Goal: Task Accomplishment & Management: Complete application form

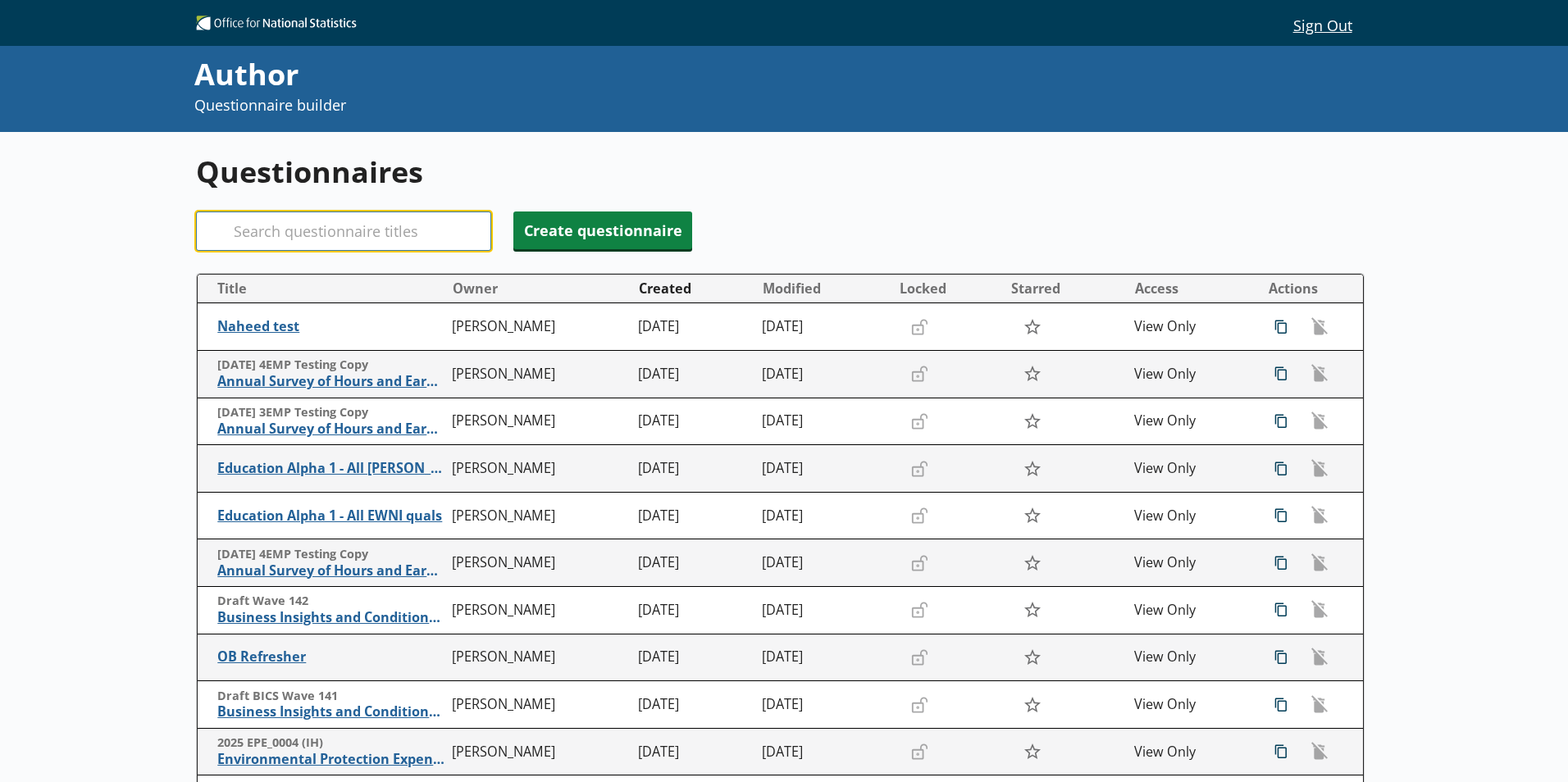
click at [323, 224] on input "Search" at bounding box center [343, 231] width 296 height 39
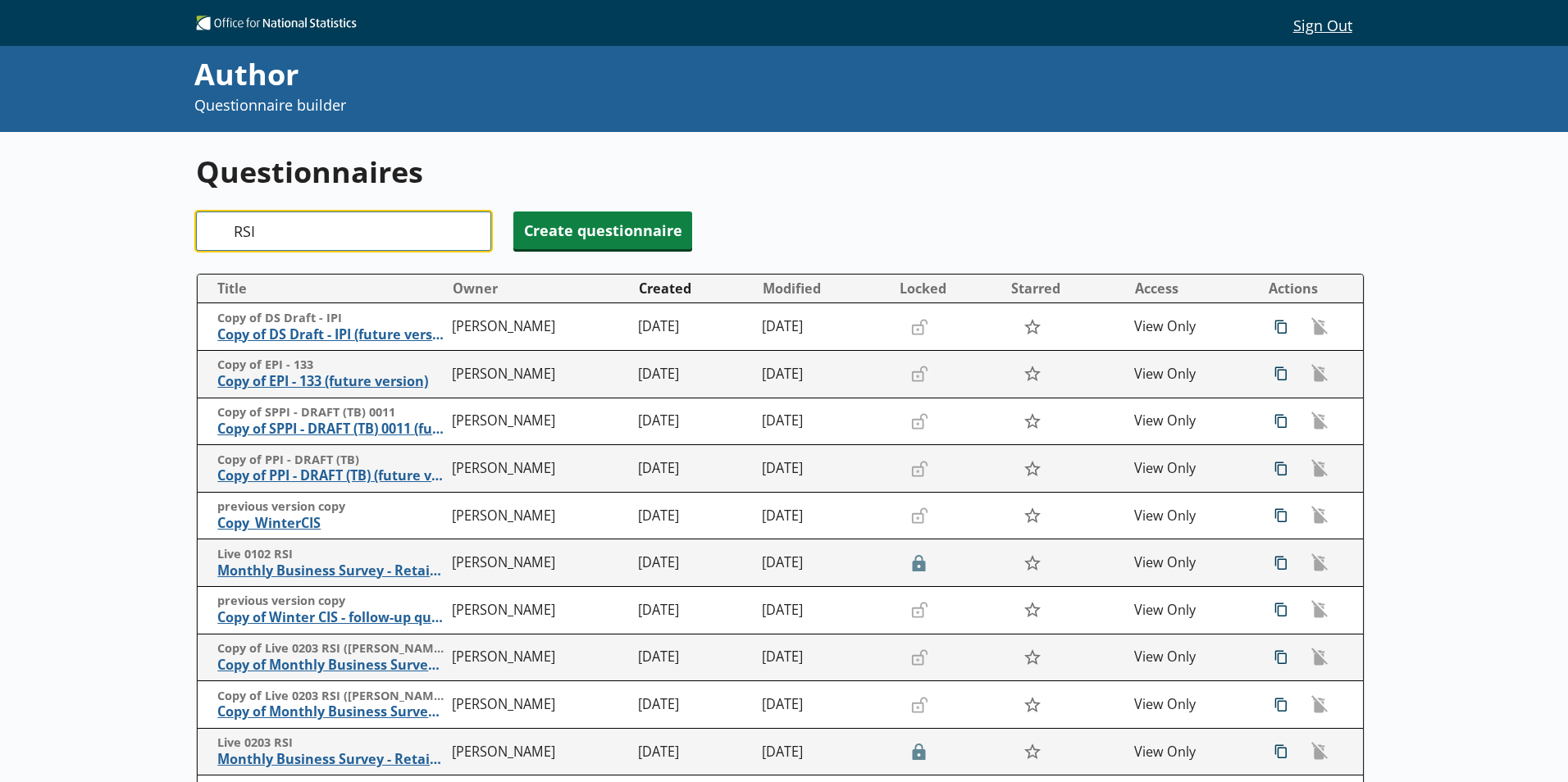
type input "RSI"
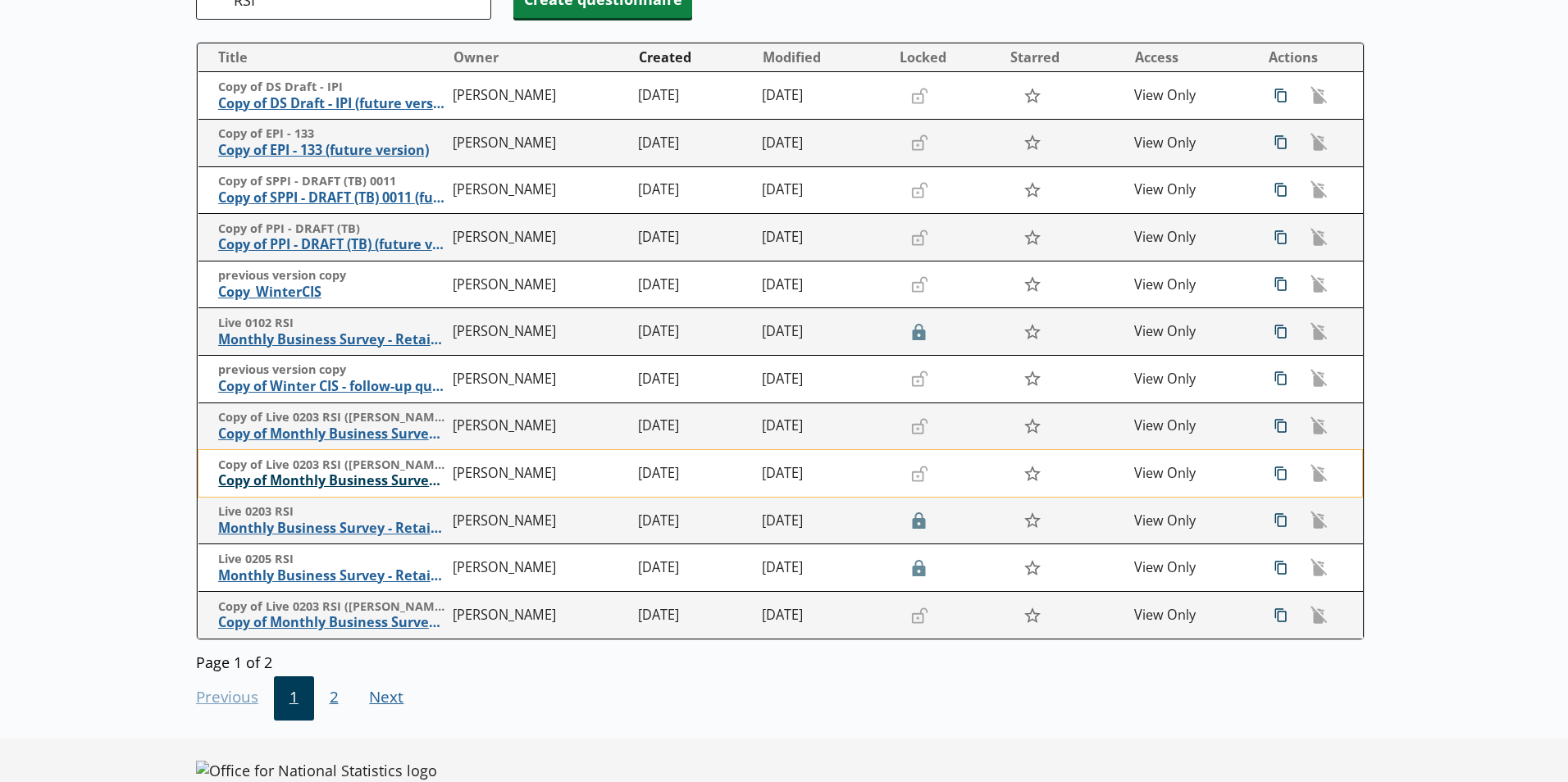
scroll to position [232, 0]
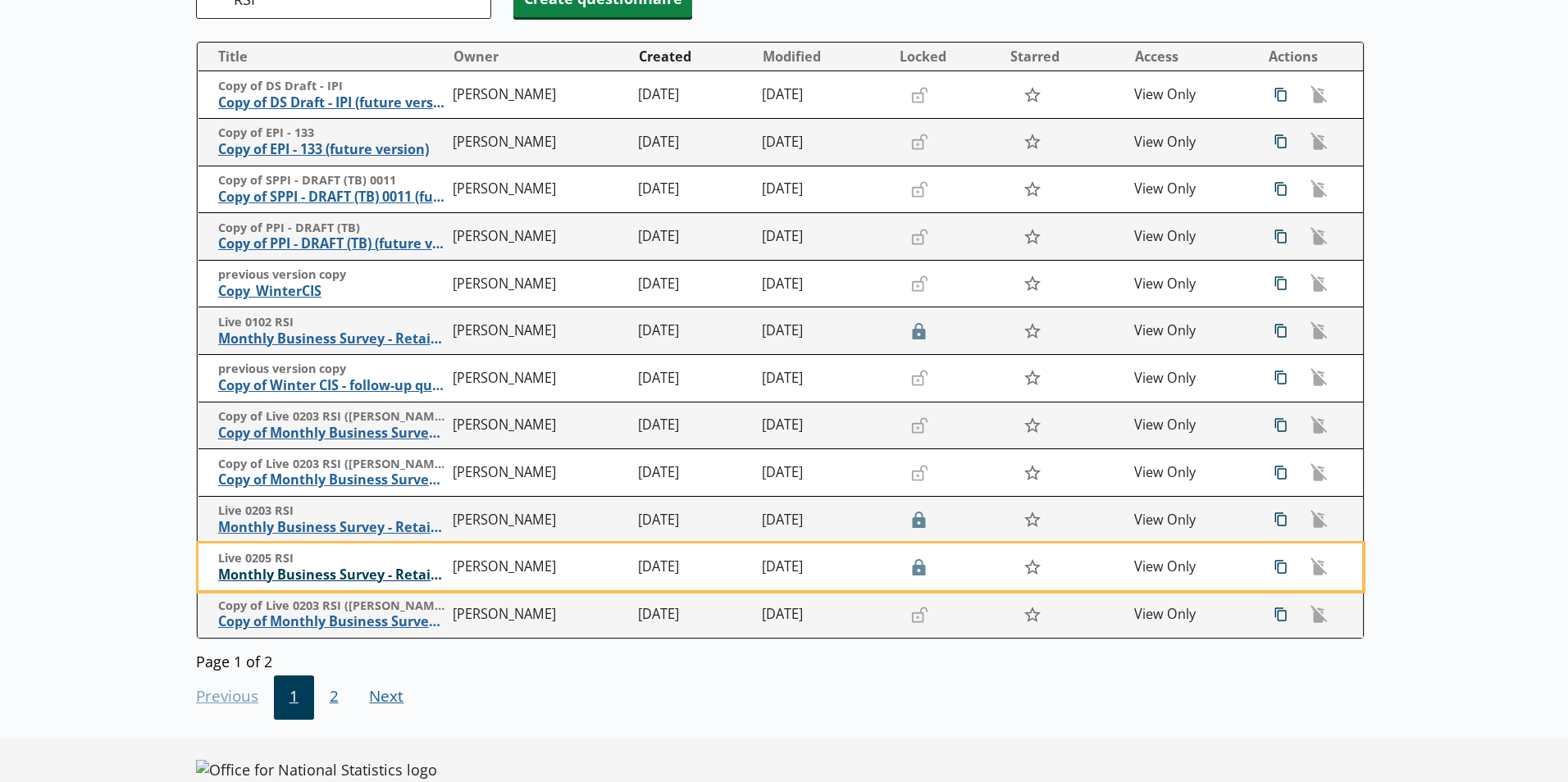
click at [311, 569] on span "Monthly Business Survey - Retail Sales Index" at bounding box center [332, 575] width 226 height 17
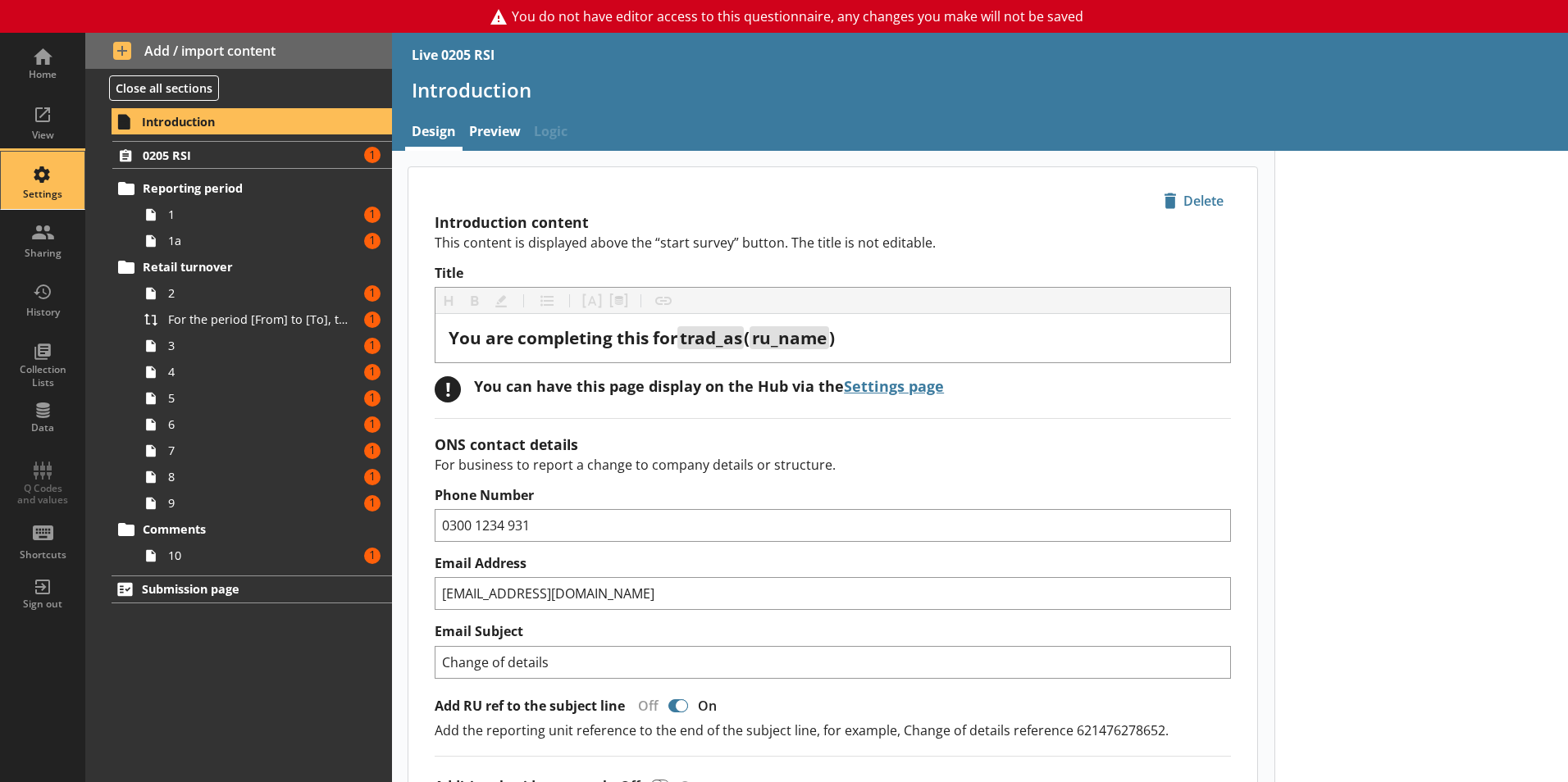
click at [44, 166] on div "Settings" at bounding box center [43, 181] width 57 height 57
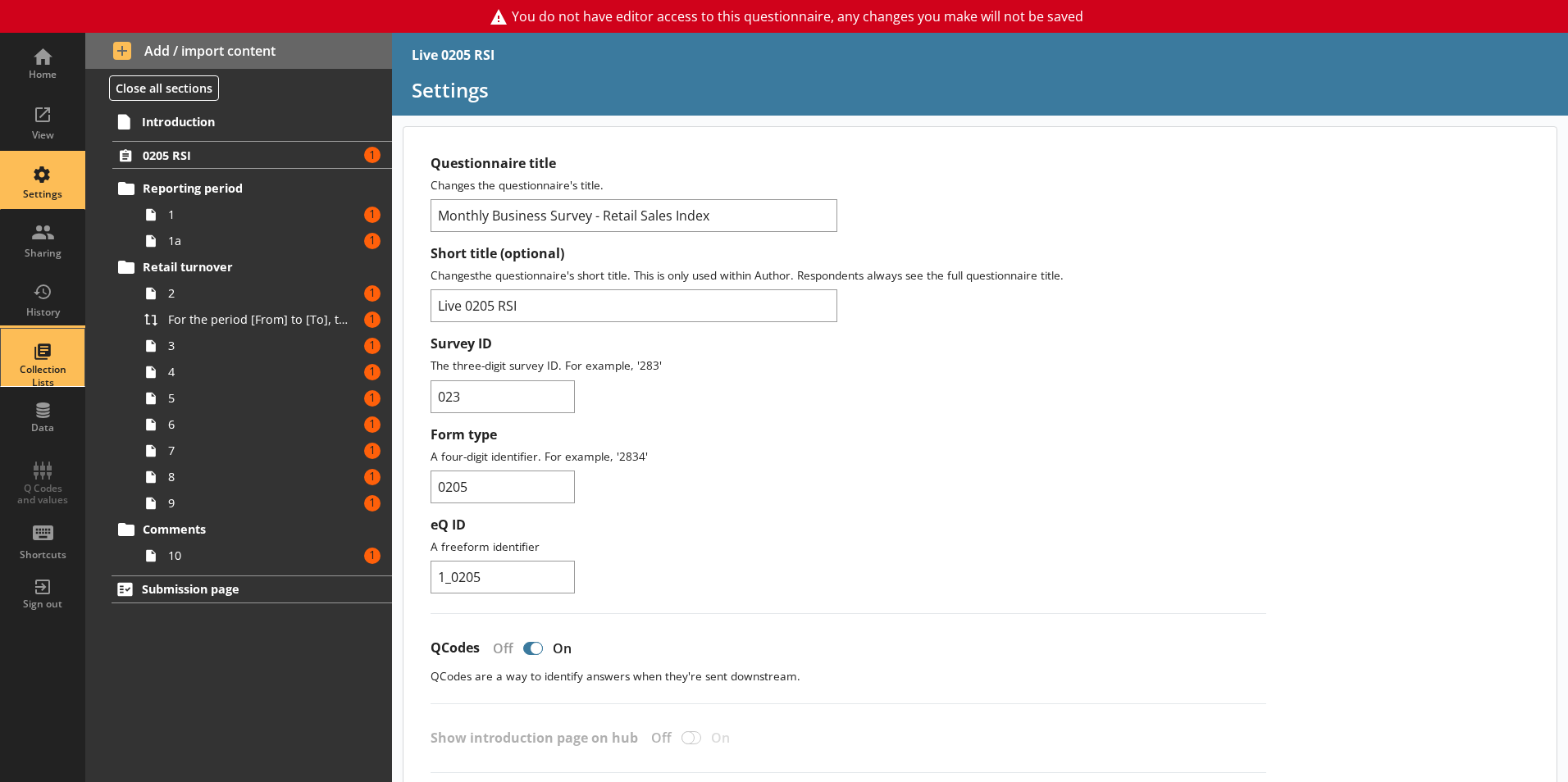
click at [51, 353] on div "Collection Lists" at bounding box center [43, 357] width 57 height 57
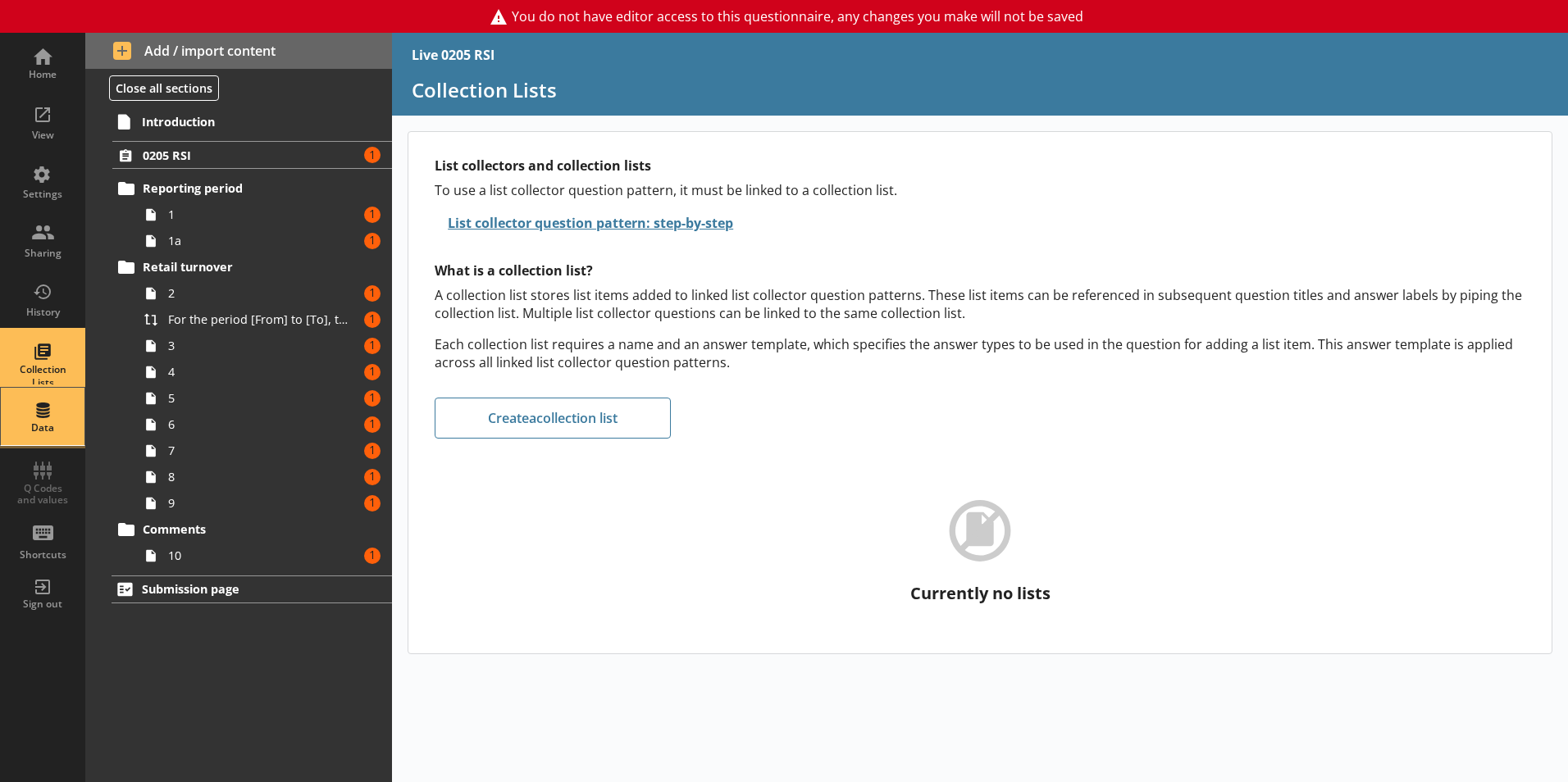
click at [52, 398] on div "Data" at bounding box center [43, 416] width 57 height 57
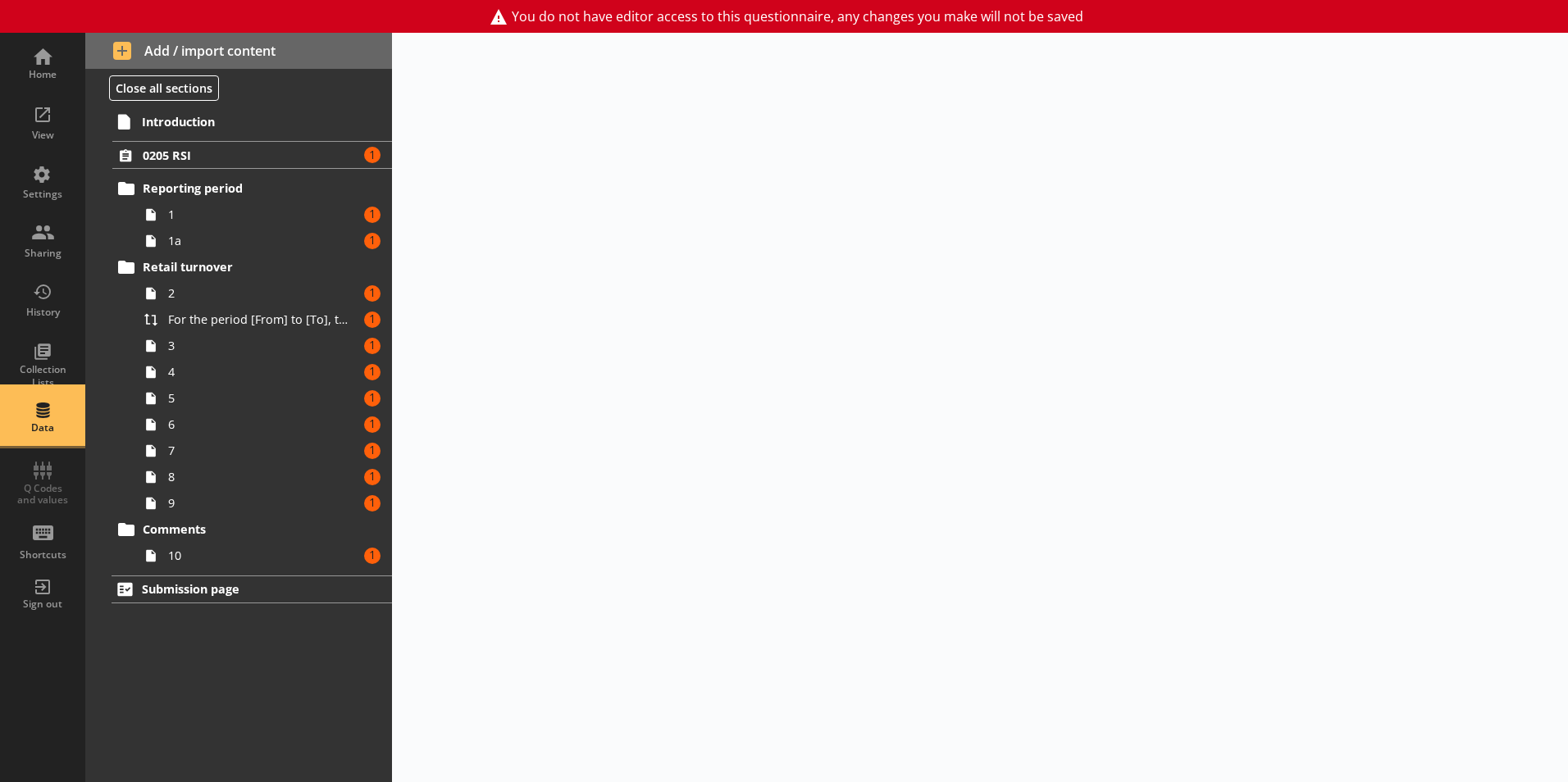
select select "Date"
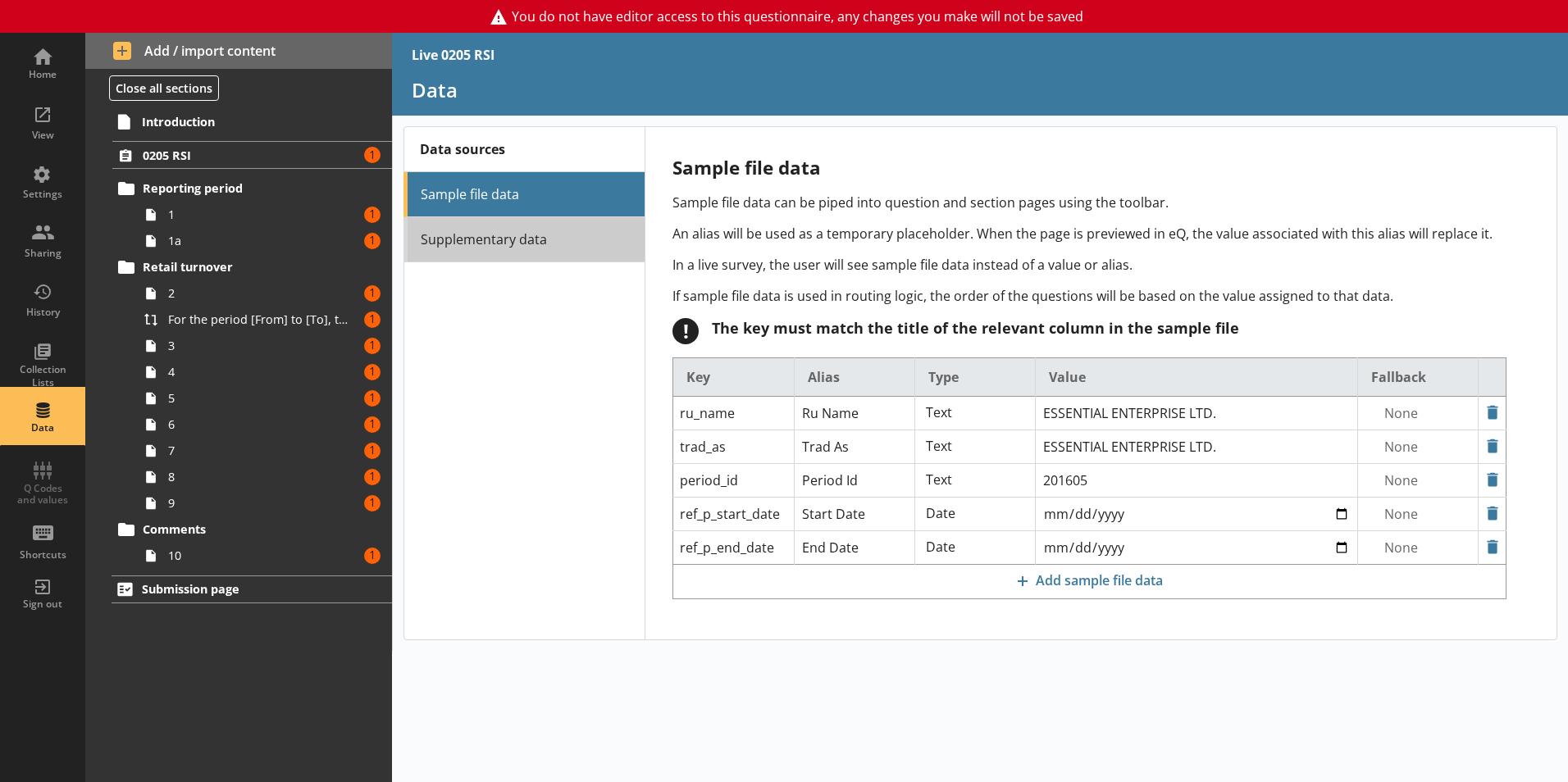
click at [488, 248] on link "Supplementary data" at bounding box center [525, 239] width 241 height 45
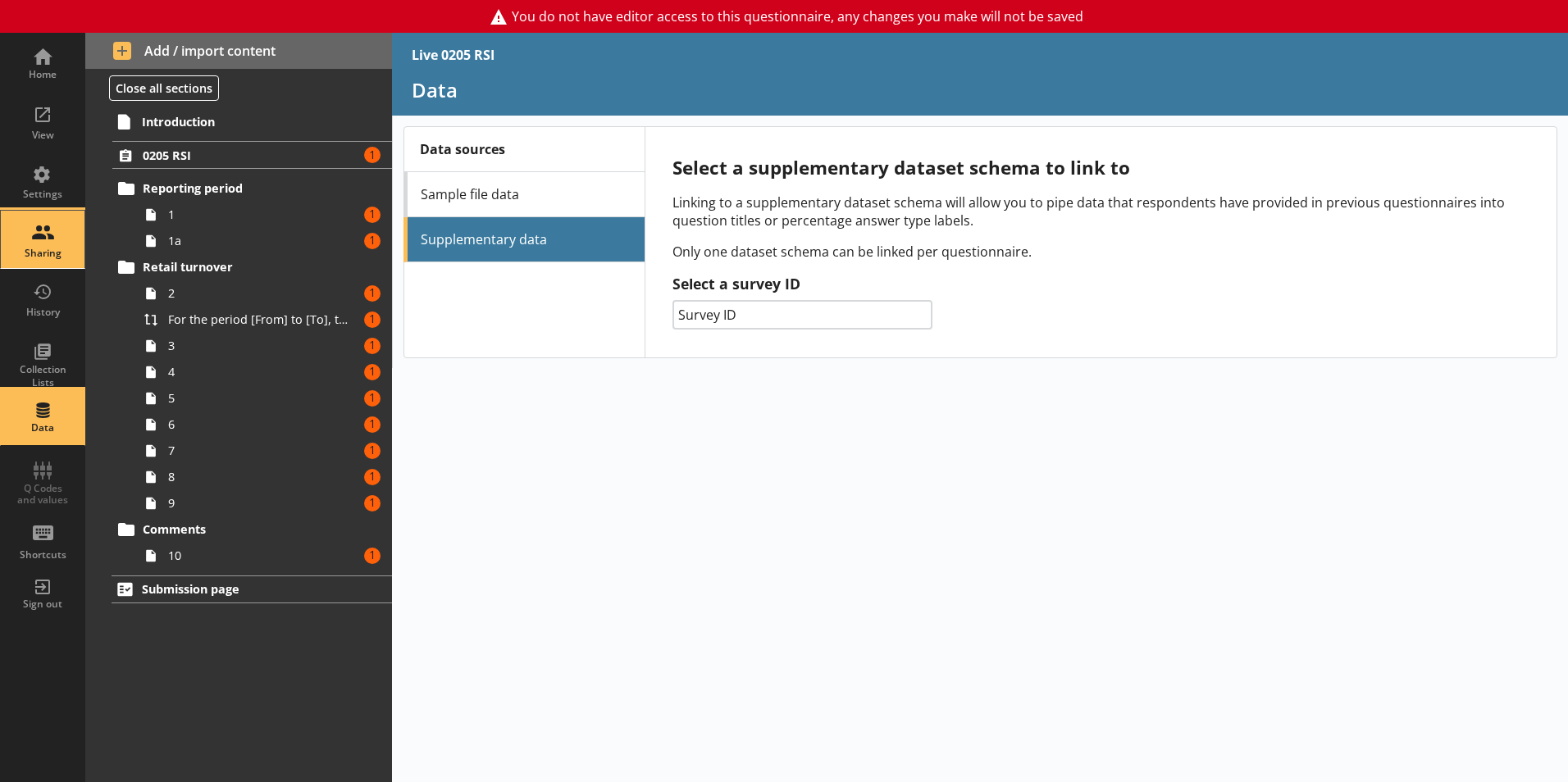
click at [54, 221] on div "Sharing" at bounding box center [43, 239] width 57 height 57
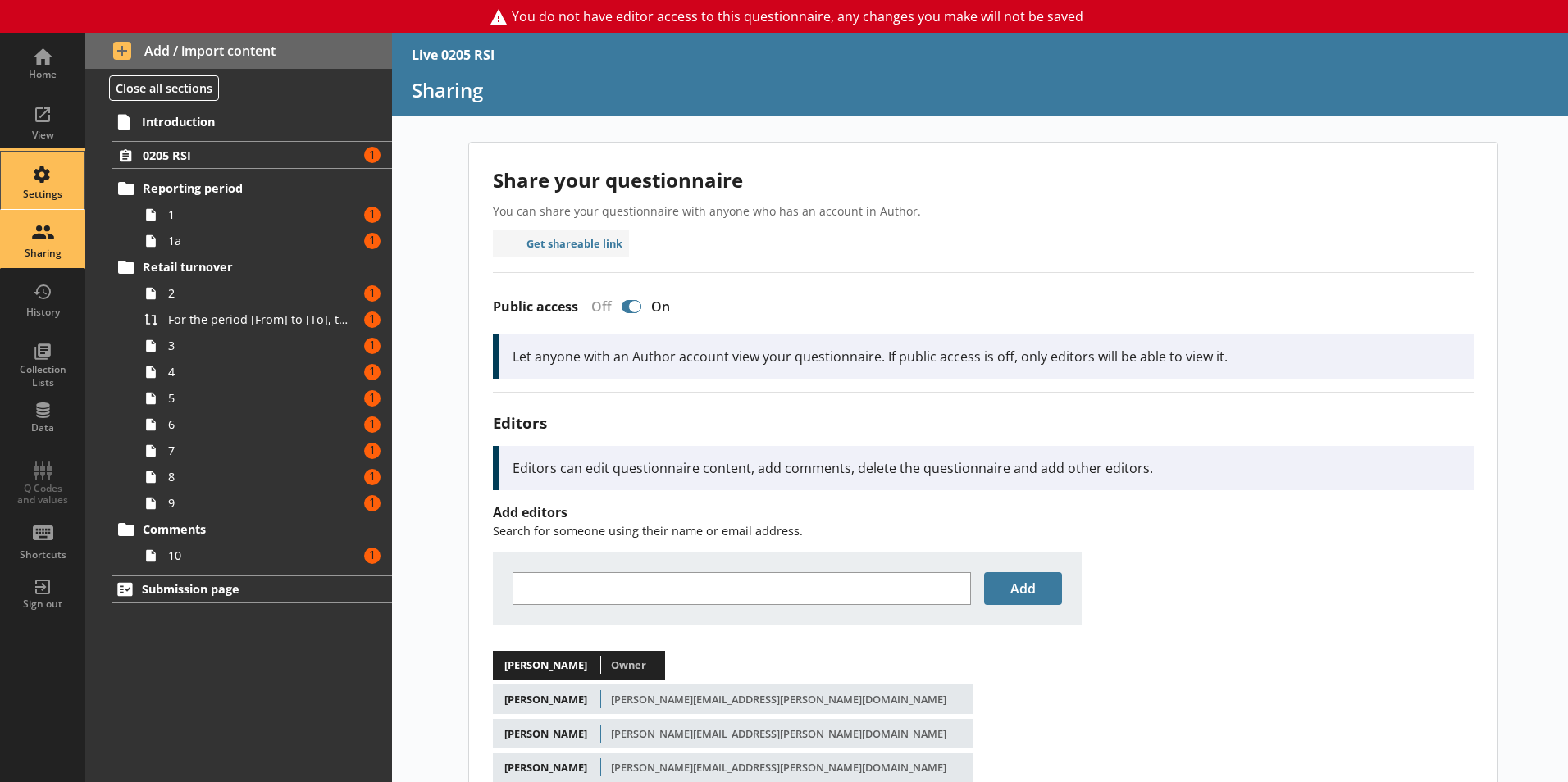
click at [57, 201] on div "Settings" at bounding box center [43, 181] width 57 height 57
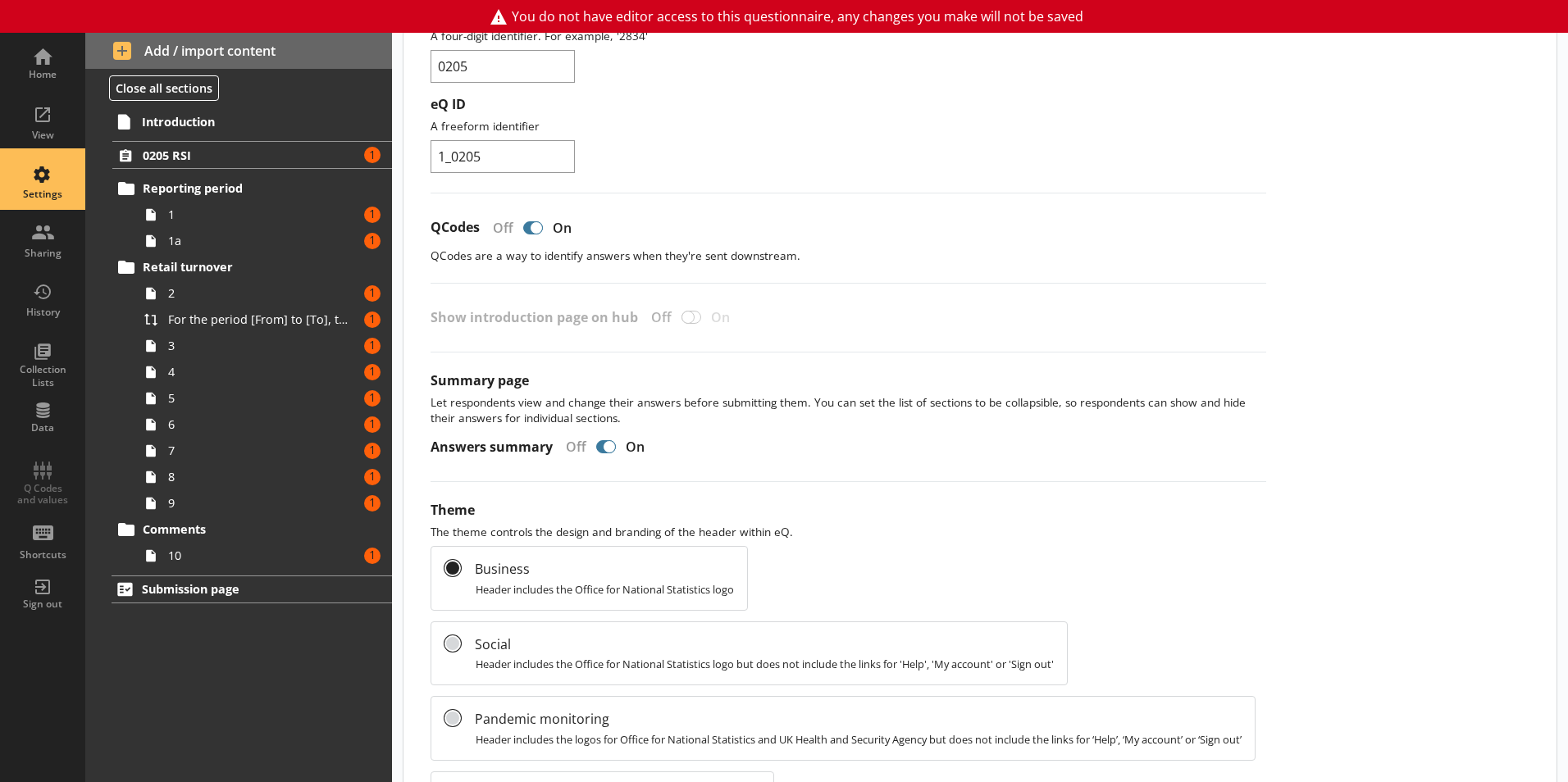
scroll to position [422, 0]
click at [62, 489] on div "Home View Settings Sharing History Collection Lists Data Q Codes and values Sho…" at bounding box center [43, 328] width 86 height 590
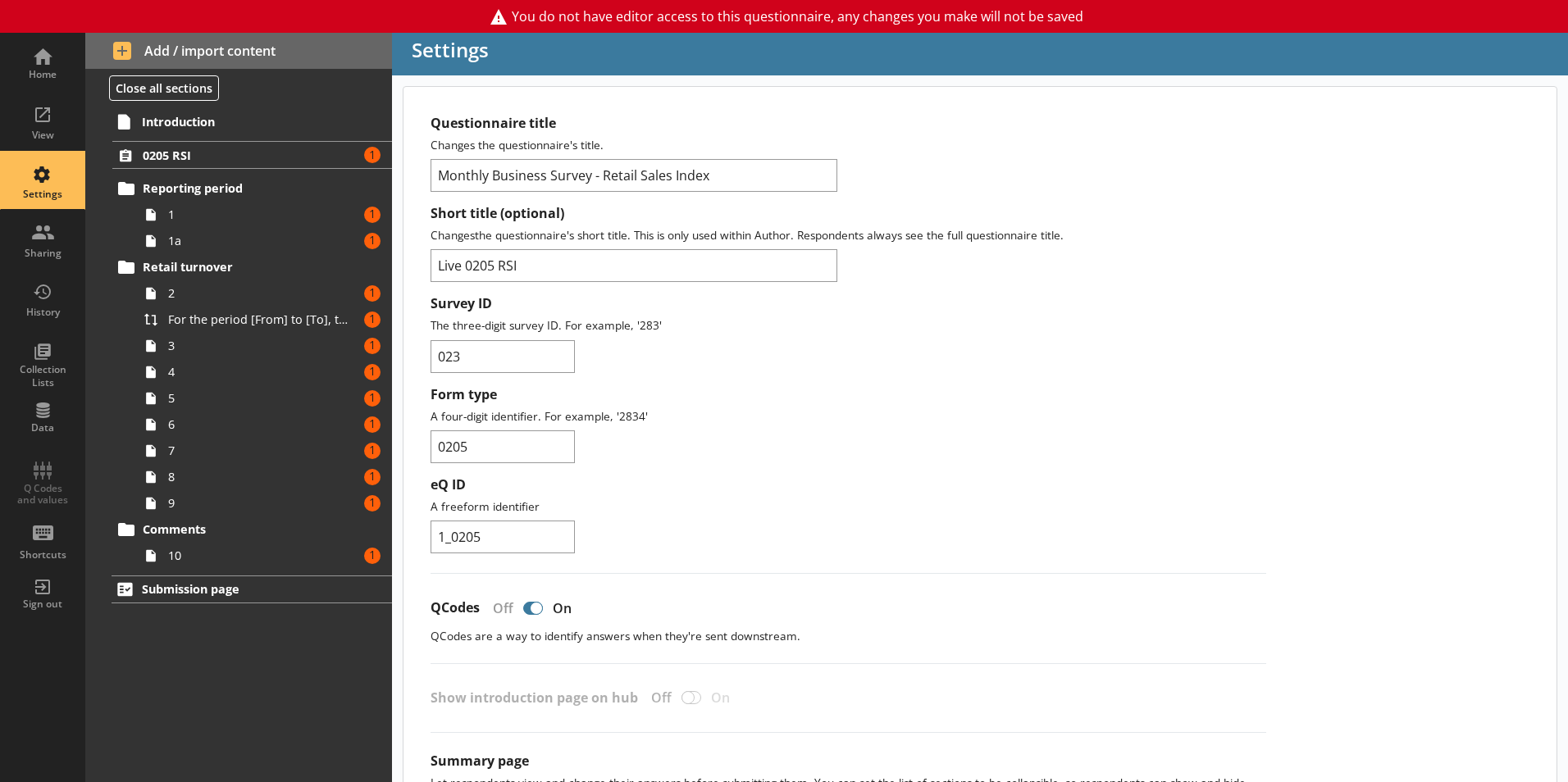
scroll to position [0, 0]
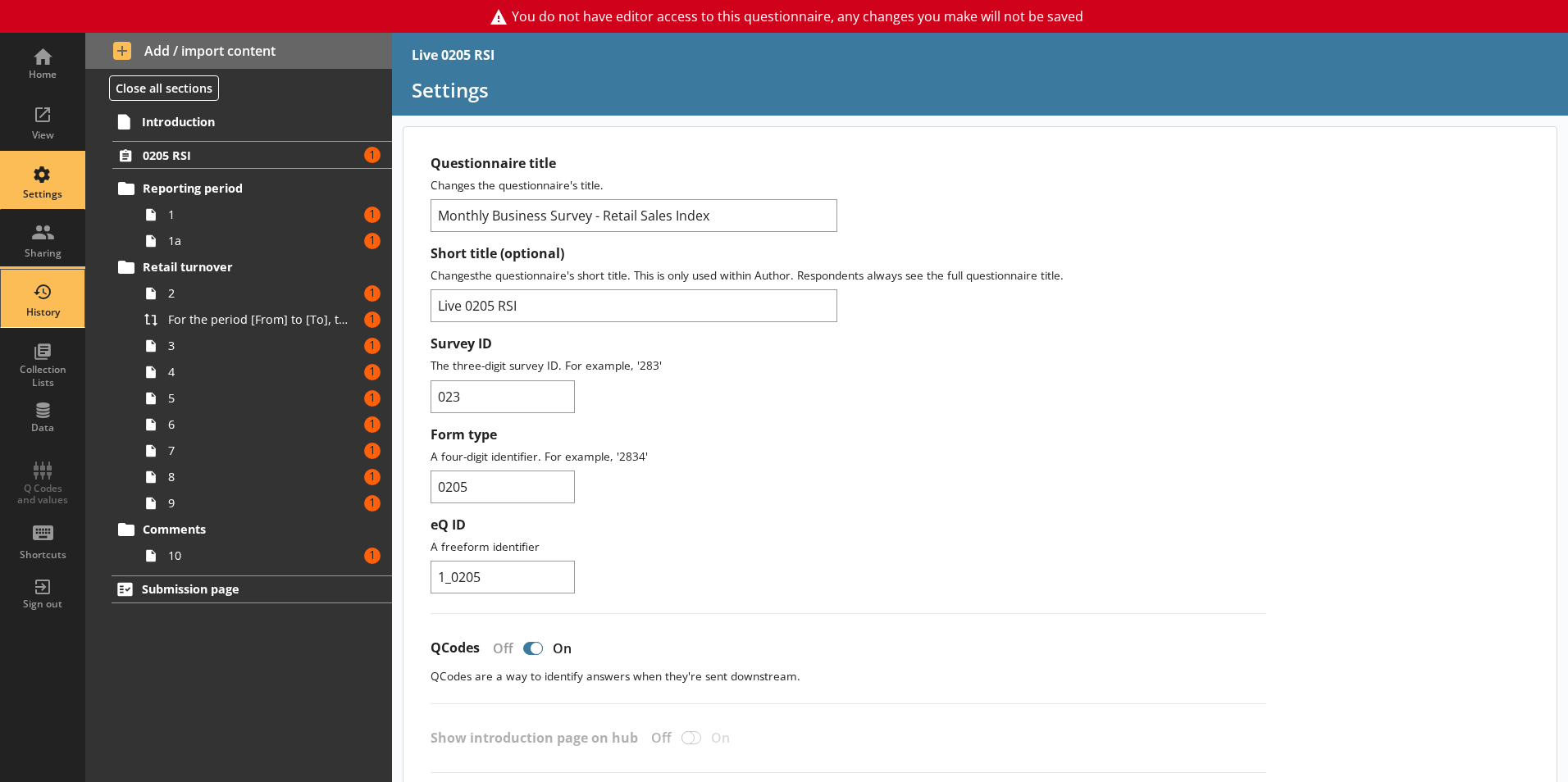
click at [68, 277] on div "History" at bounding box center [43, 298] width 57 height 57
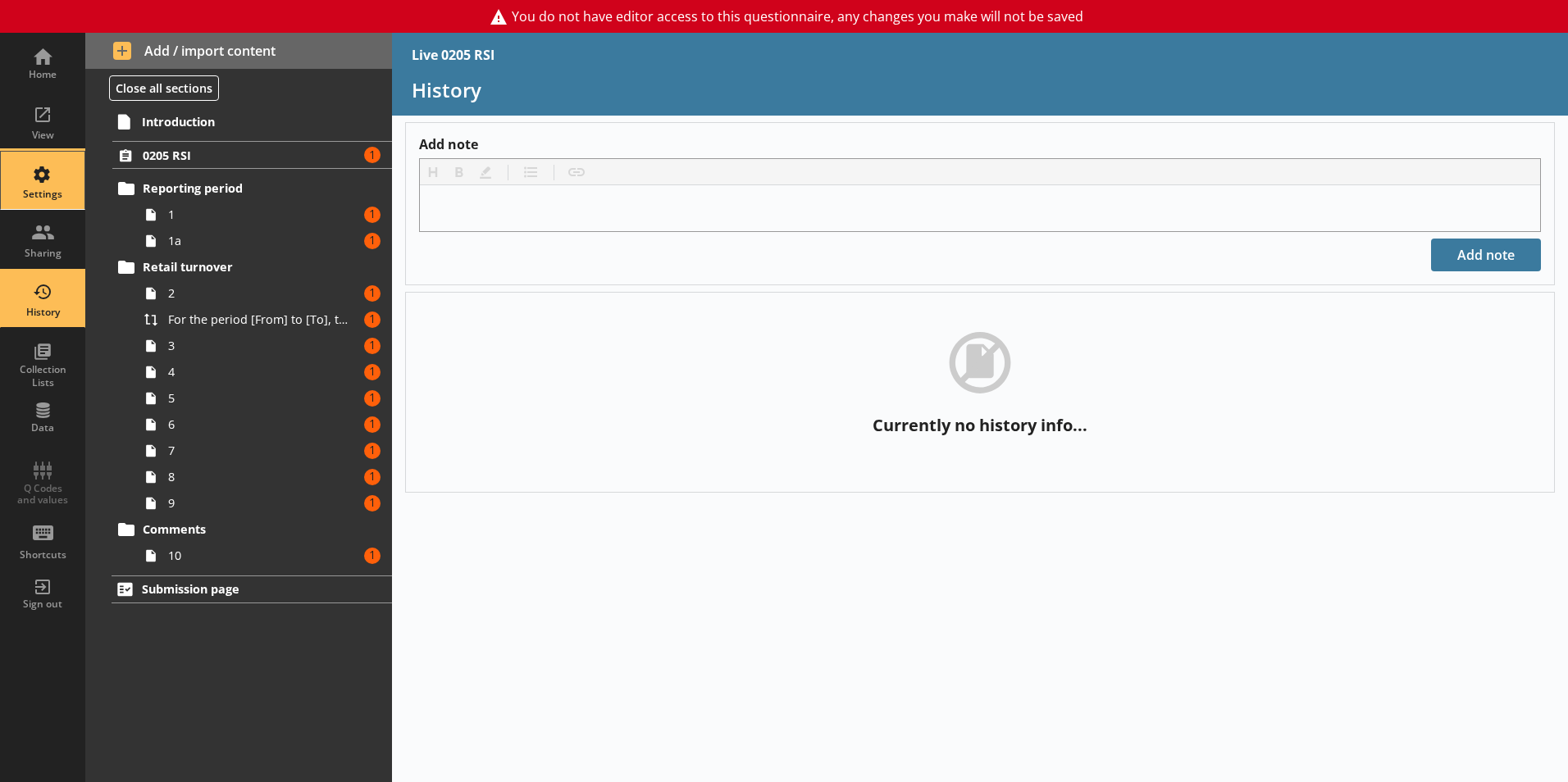
click at [57, 160] on div "Settings" at bounding box center [43, 181] width 57 height 57
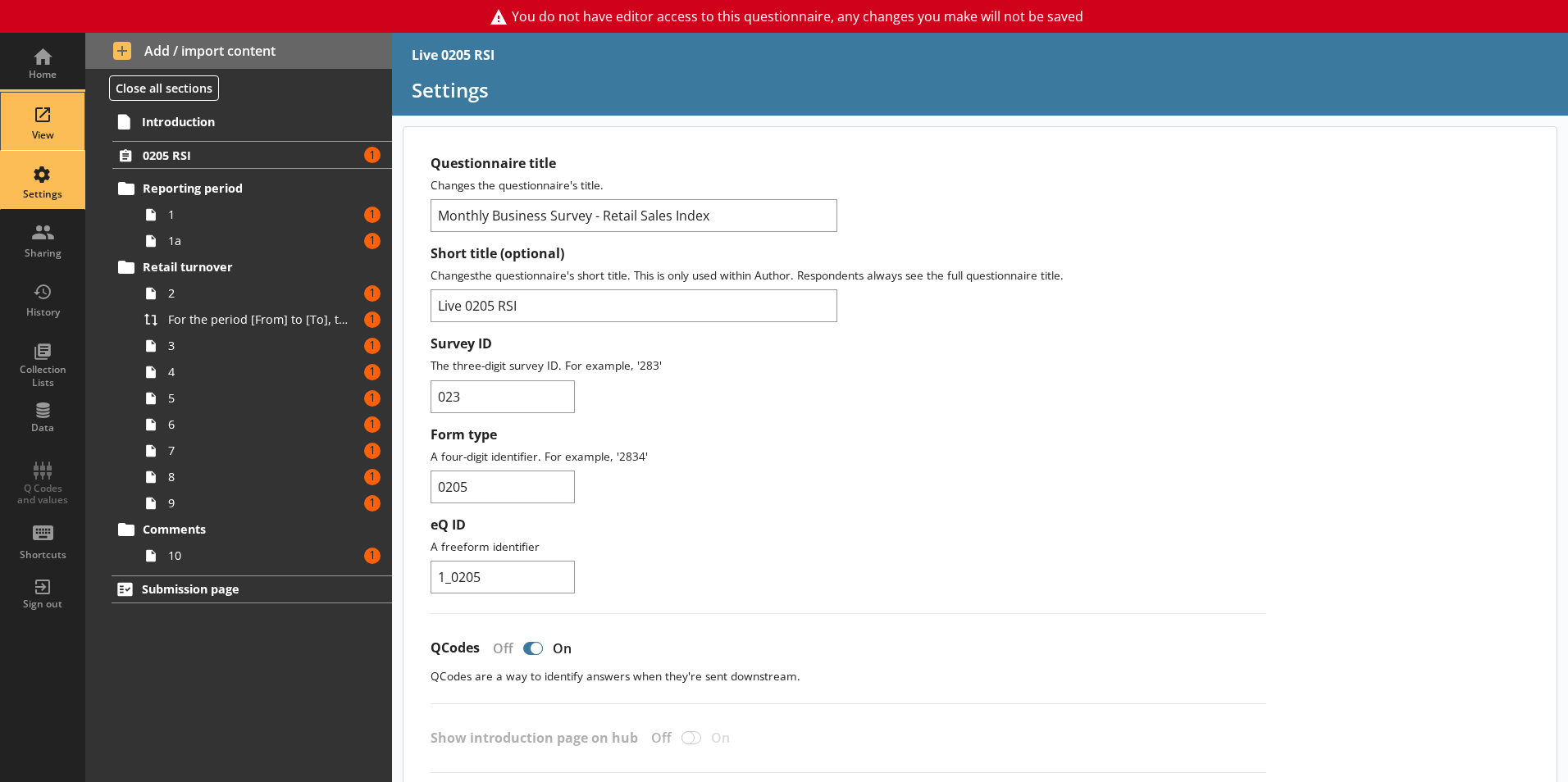
click at [42, 124] on div "View" at bounding box center [43, 122] width 57 height 57
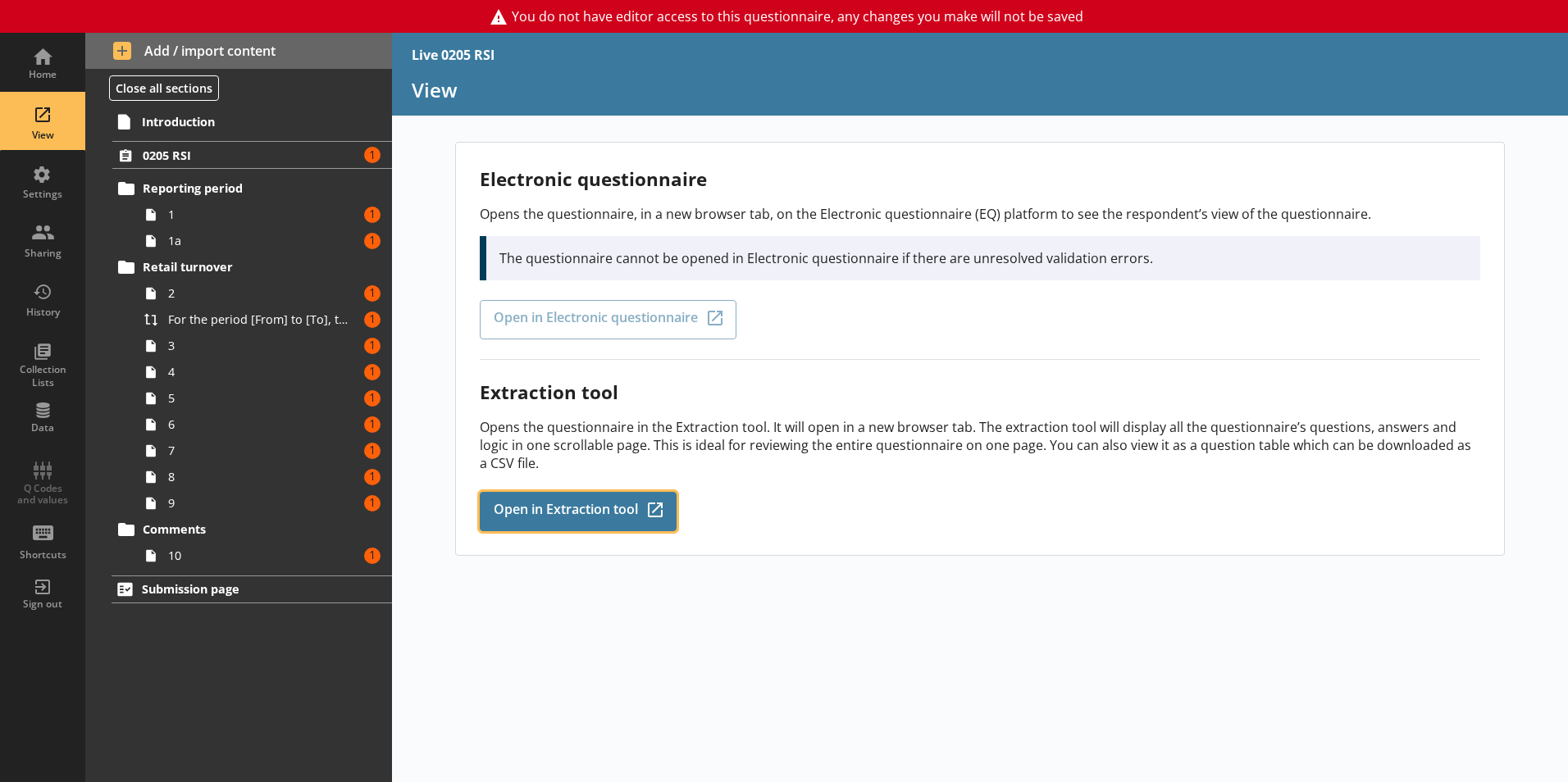
click at [578, 496] on link "Open in Extraction tool Q-Codes_Icon Created with Sketch." at bounding box center [578, 511] width 197 height 39
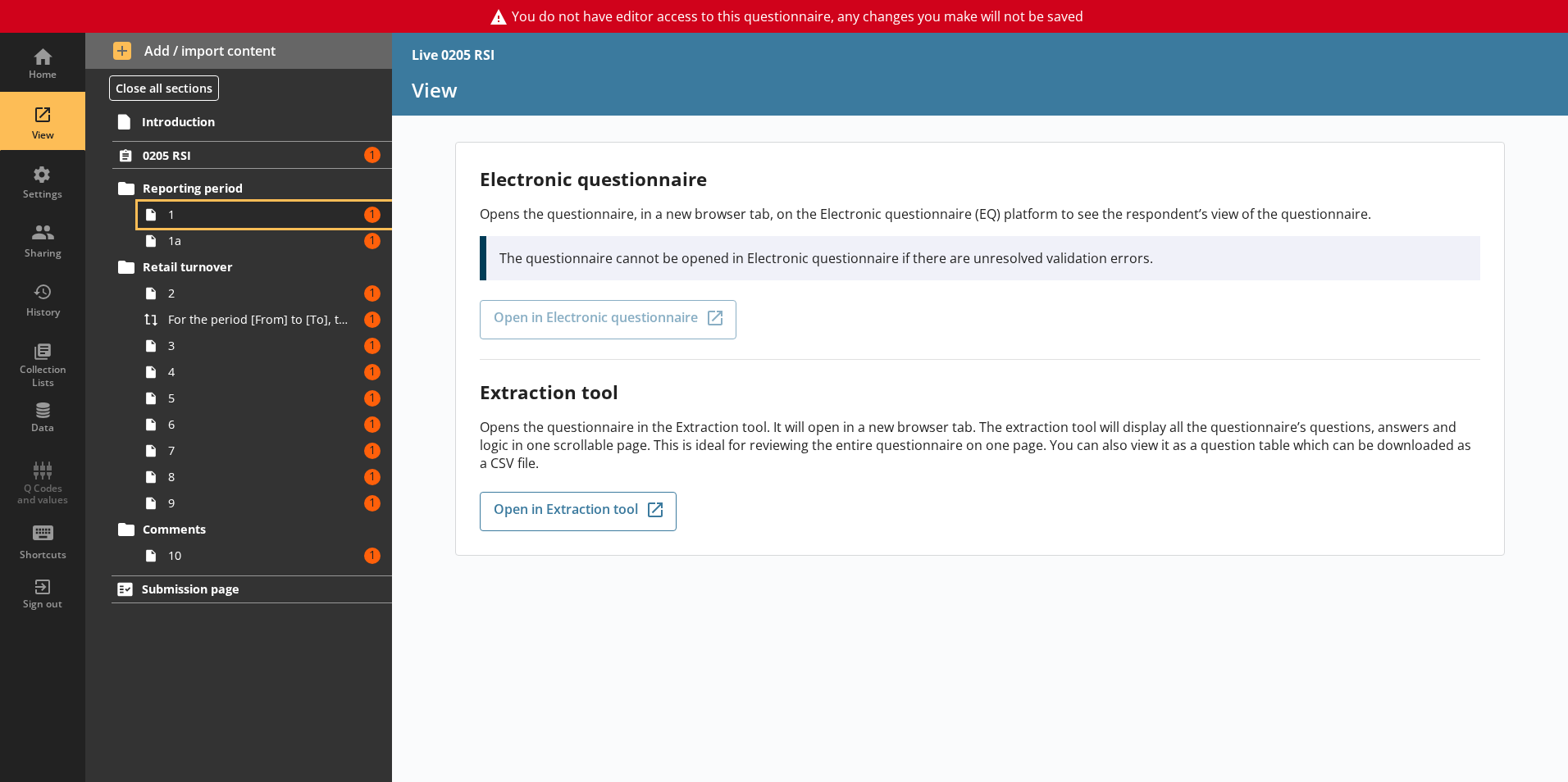
click at [194, 203] on link "1 Amount of errors: 1" at bounding box center [265, 215] width 255 height 27
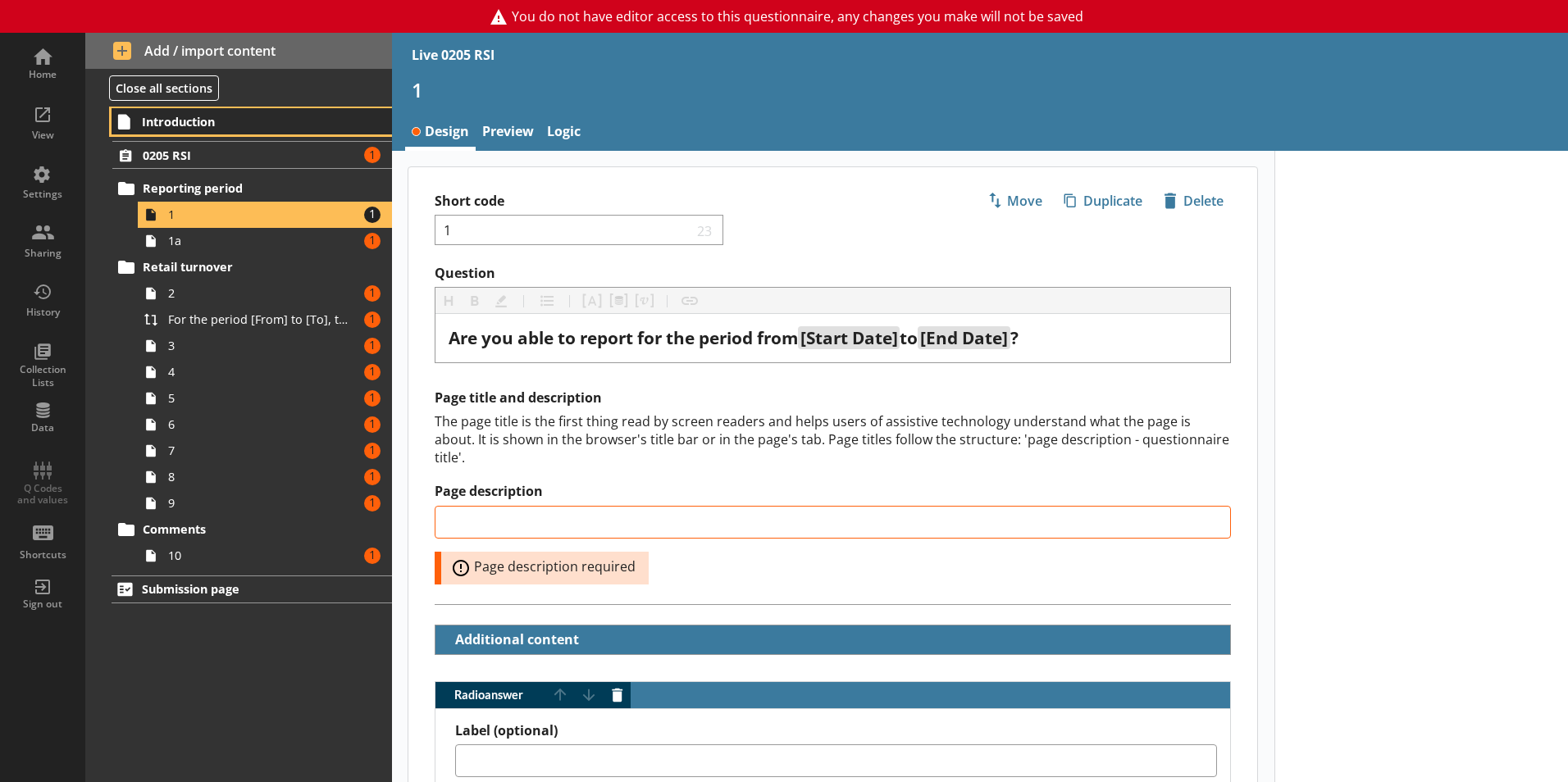
click at [225, 127] on span "Introduction" at bounding box center [242, 122] width 201 height 15
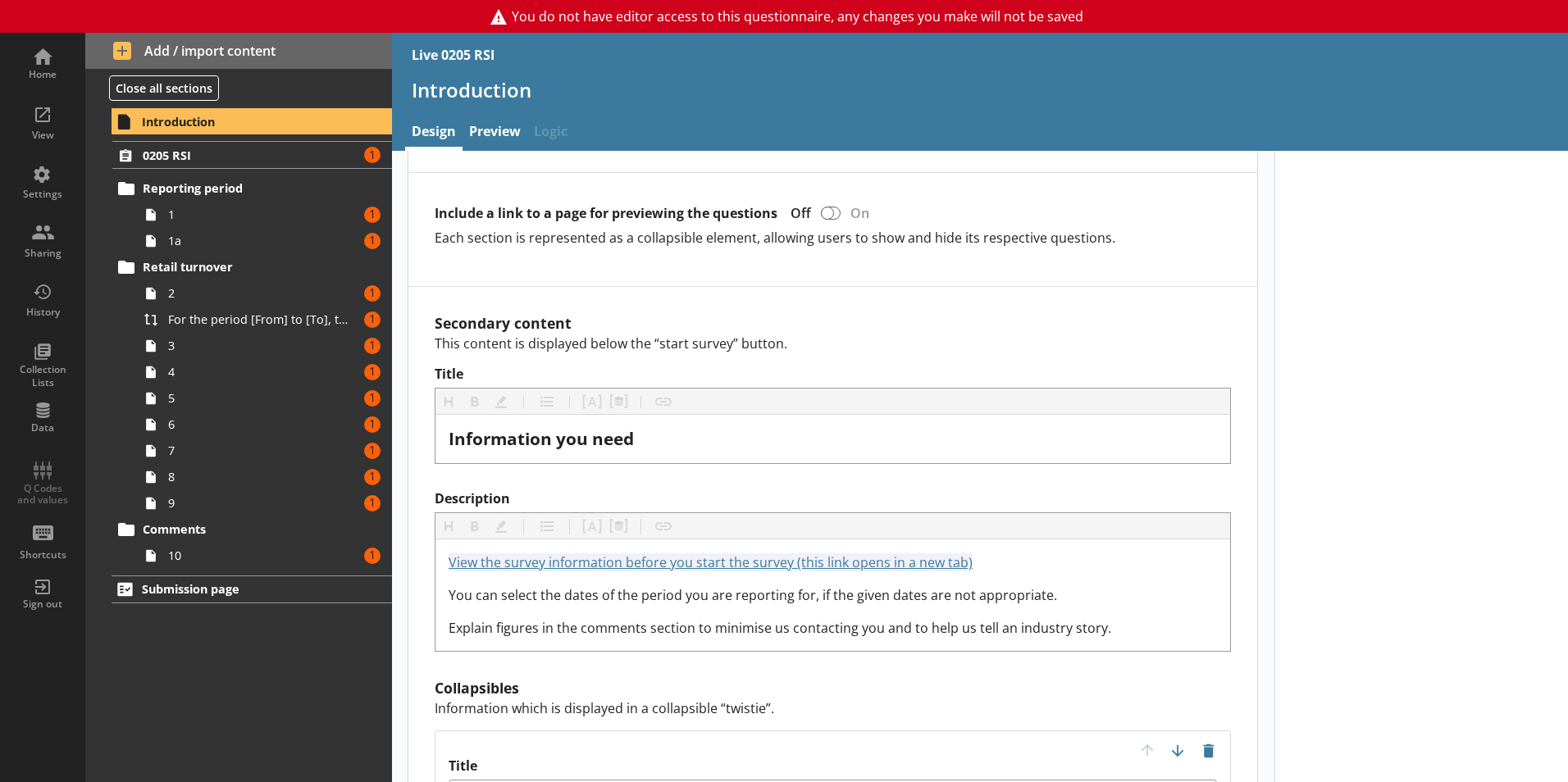
scroll to position [1031, 0]
click at [179, 245] on span "1a" at bounding box center [259, 240] width 182 height 15
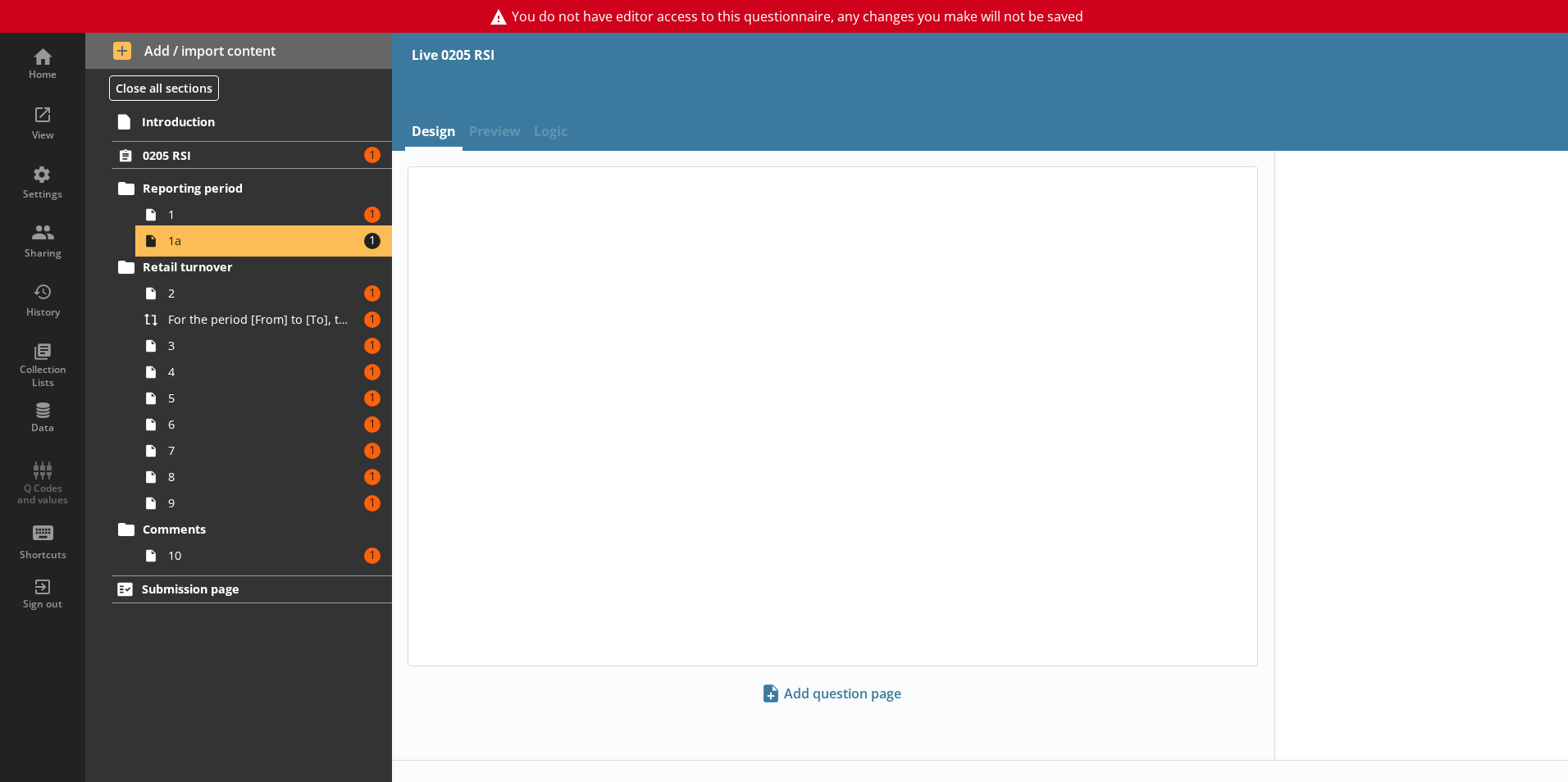
type textarea "x"
select select "ref_p_end_date"
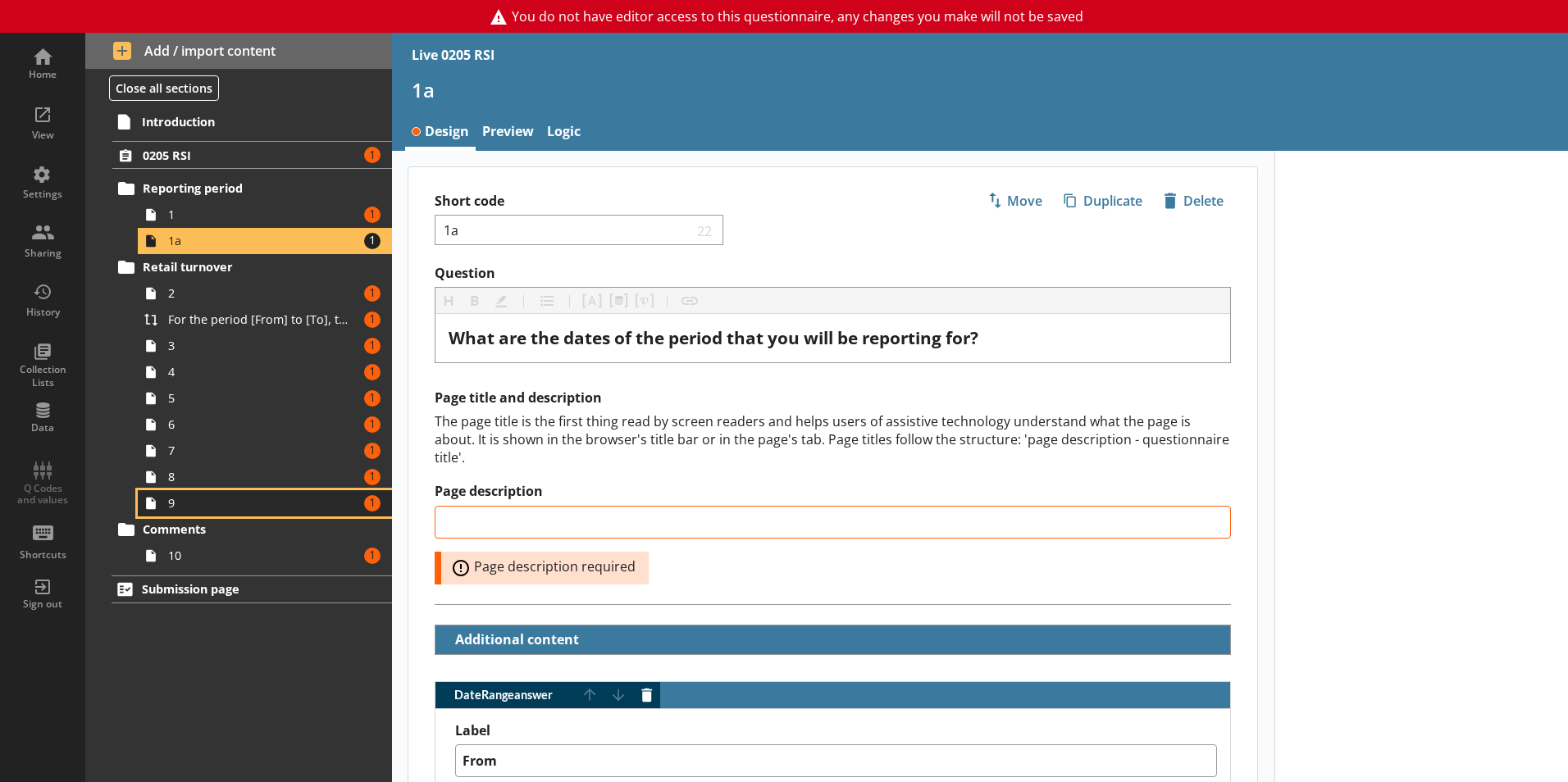
click at [206, 502] on span "9" at bounding box center [259, 503] width 182 height 15
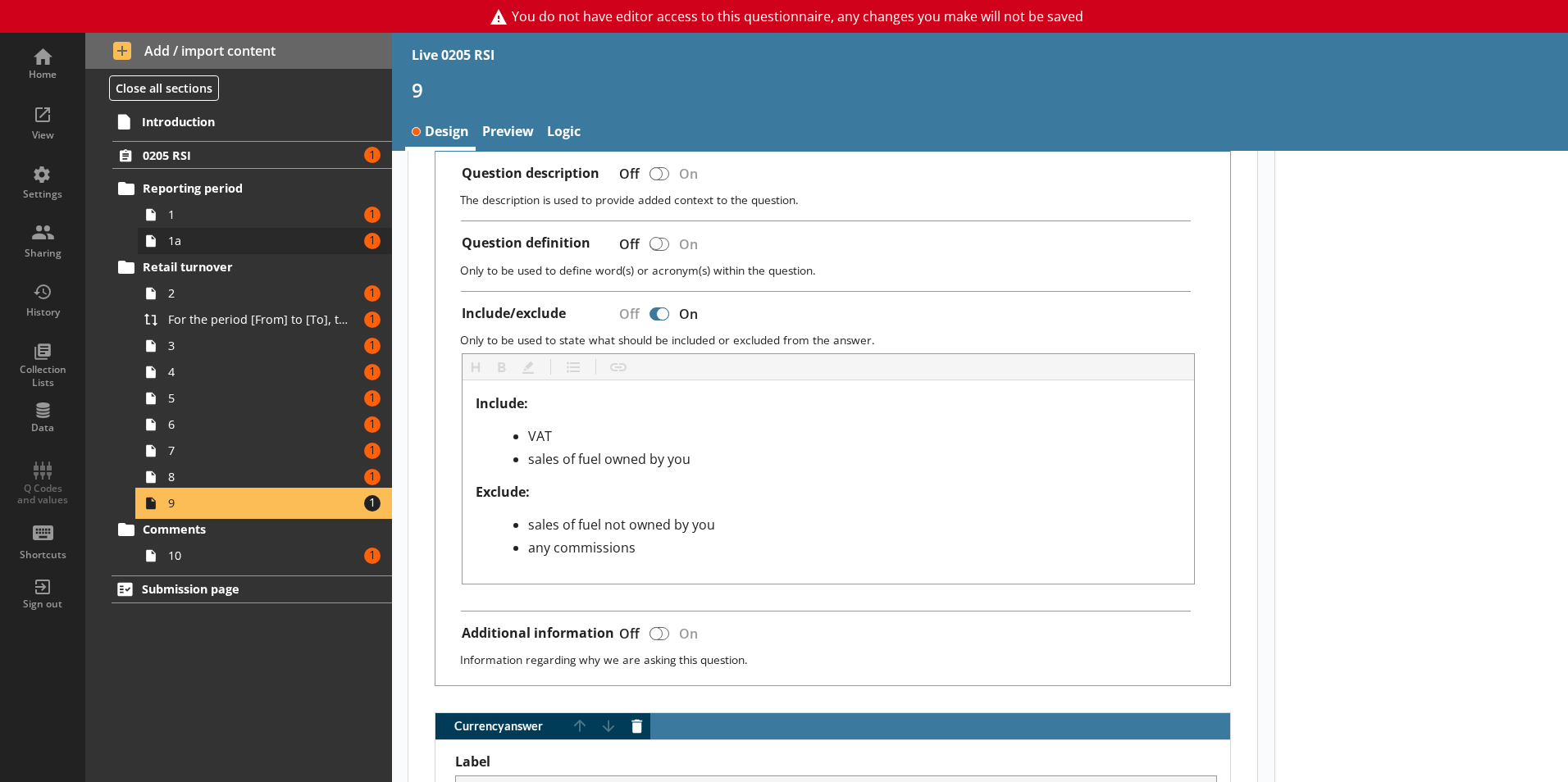
scroll to position [504, 0]
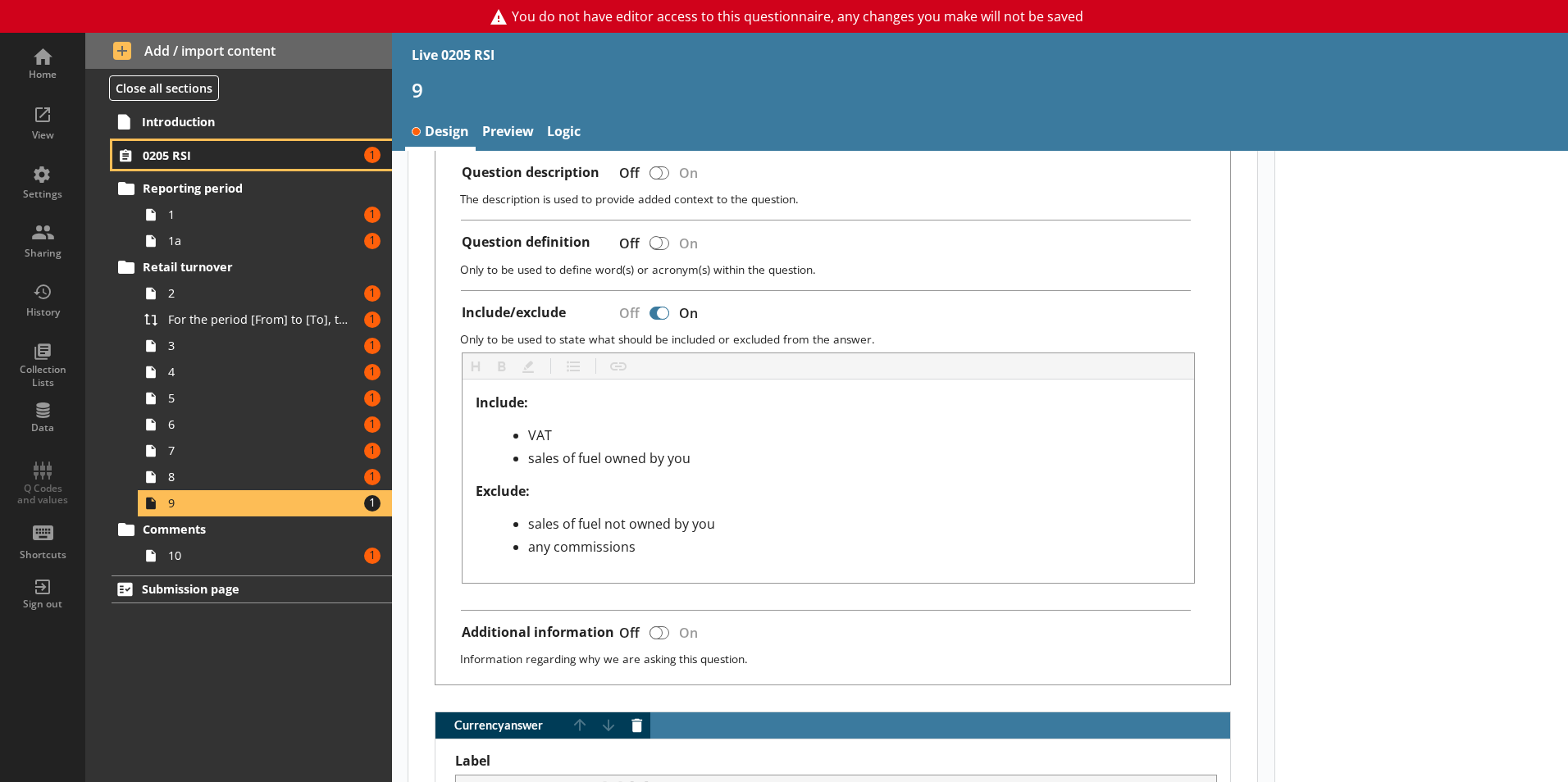
click at [201, 162] on span "0205 RSI" at bounding box center [242, 155] width 201 height 15
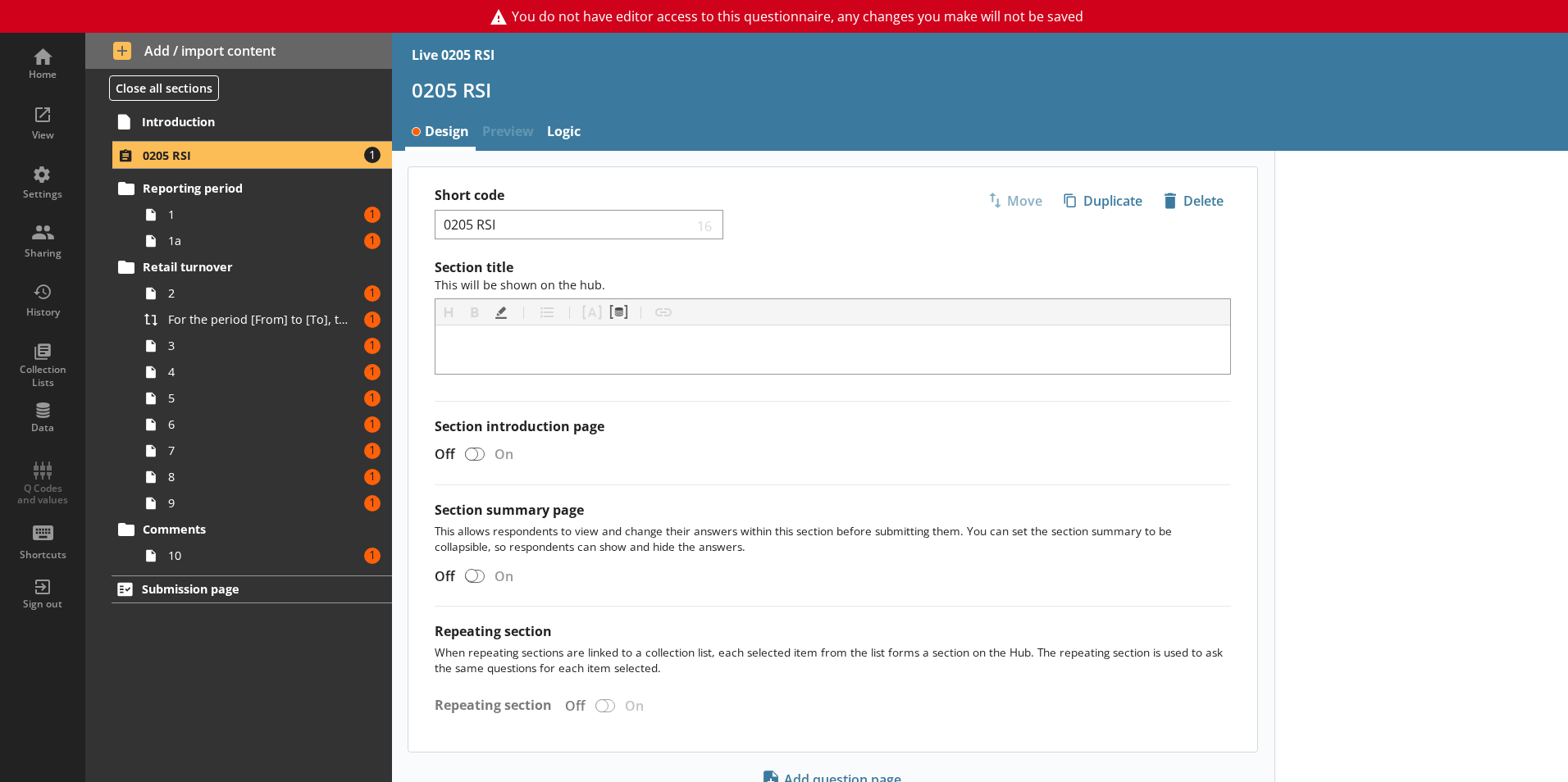
scroll to position [65, 0]
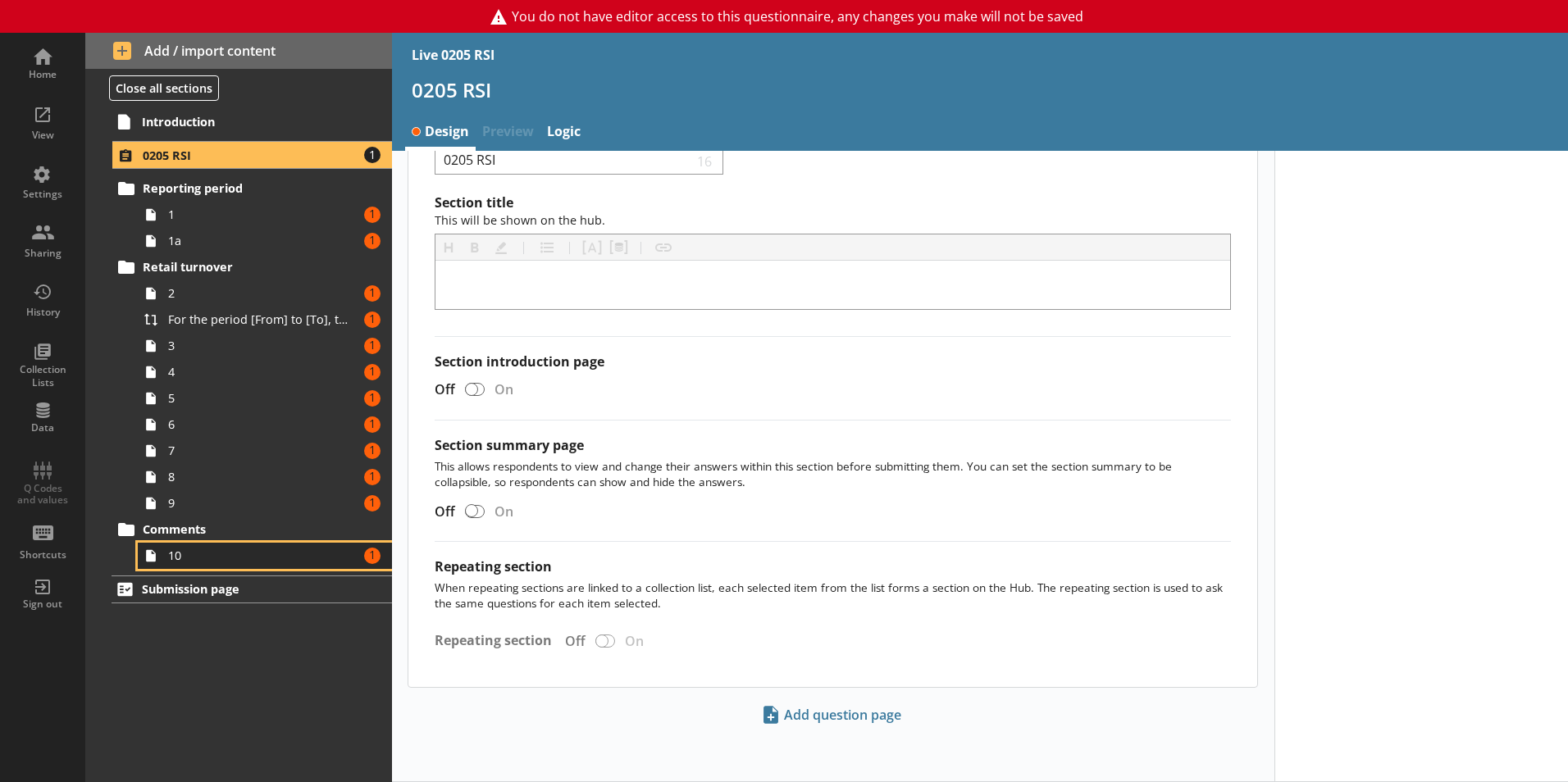
click at [237, 547] on link "10 Amount of errors: 1" at bounding box center [265, 556] width 255 height 27
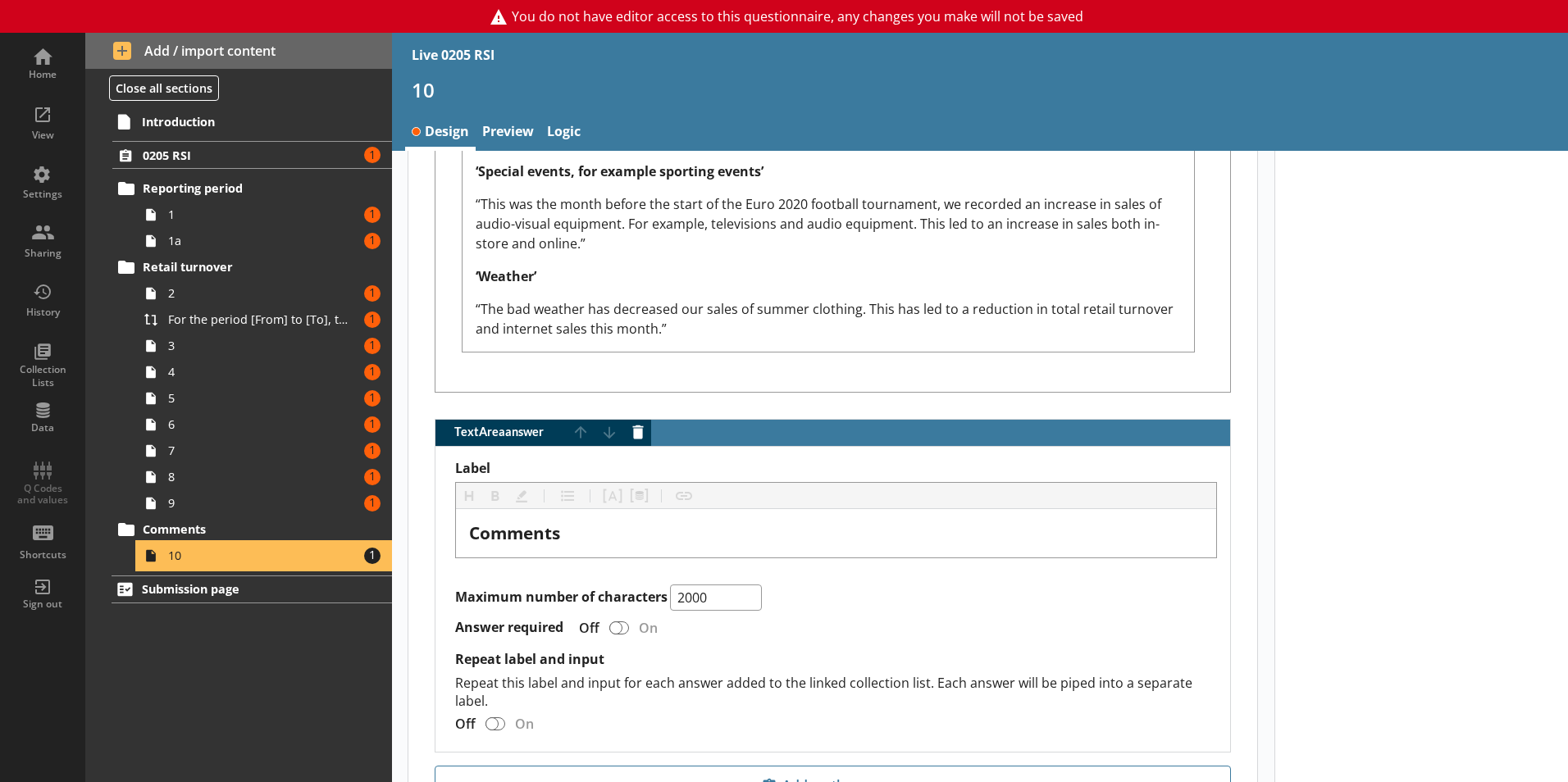
scroll to position [1286, 0]
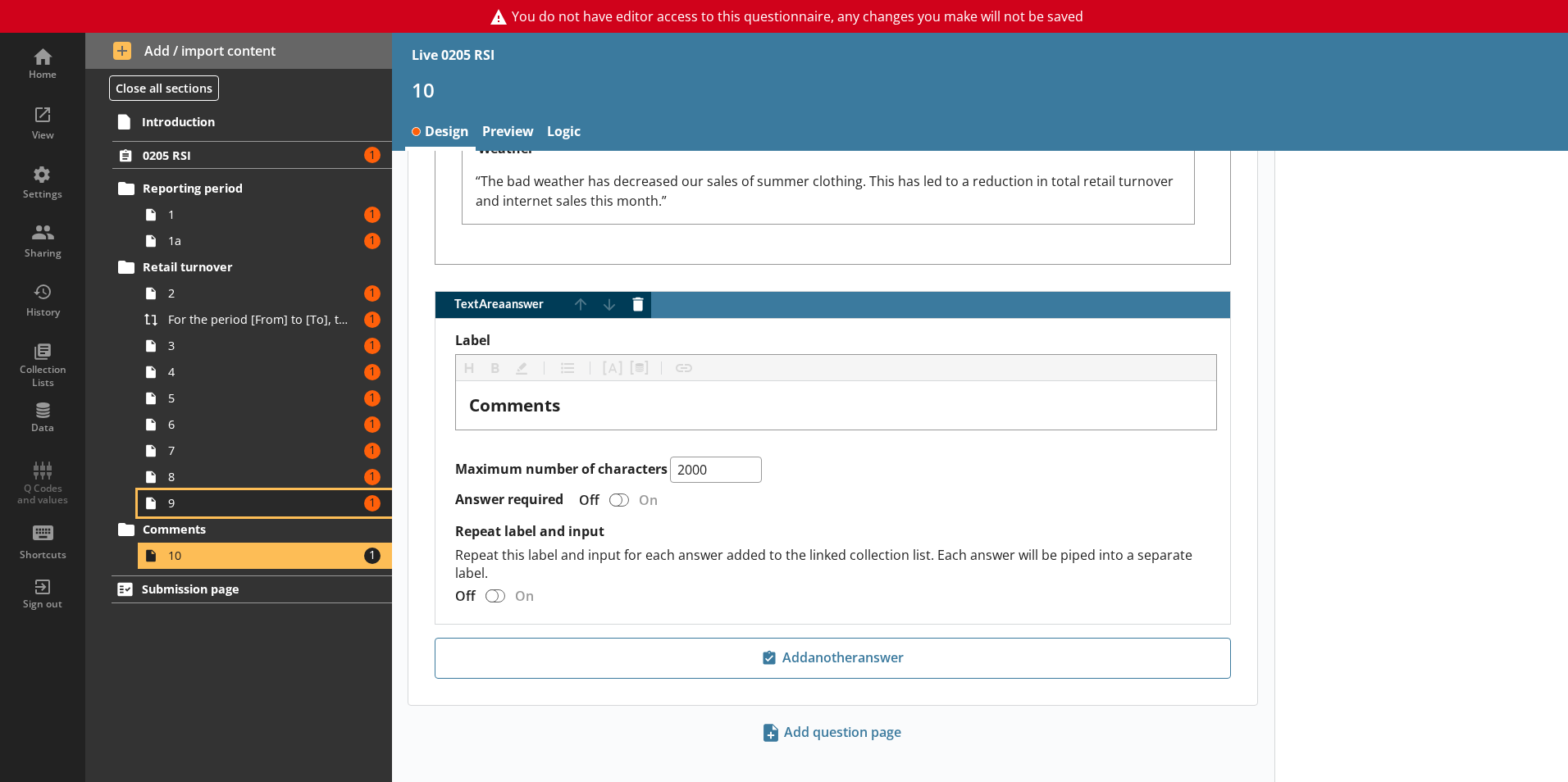
click at [237, 497] on span "9" at bounding box center [259, 503] width 182 height 15
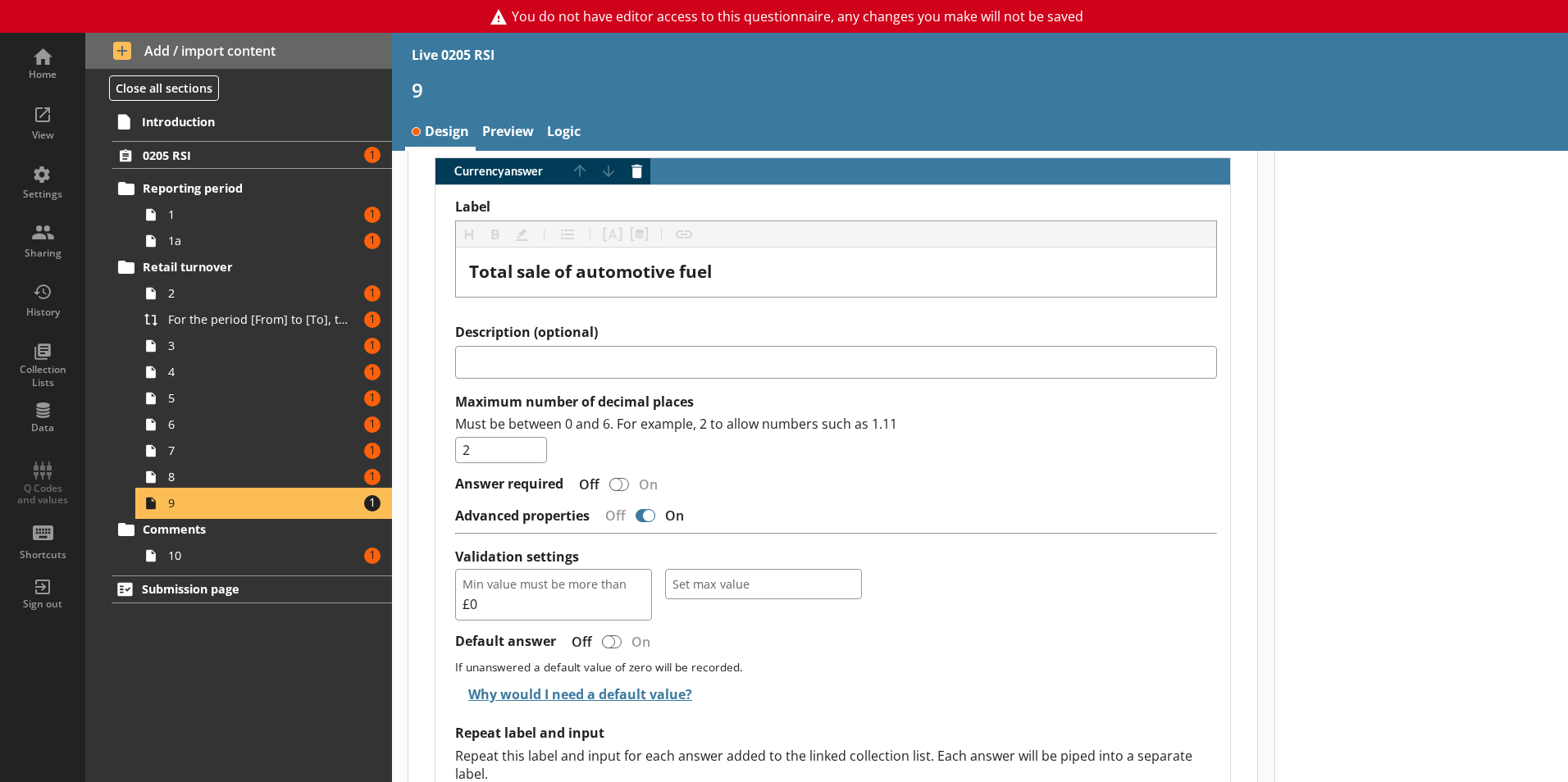
scroll to position [1259, 0]
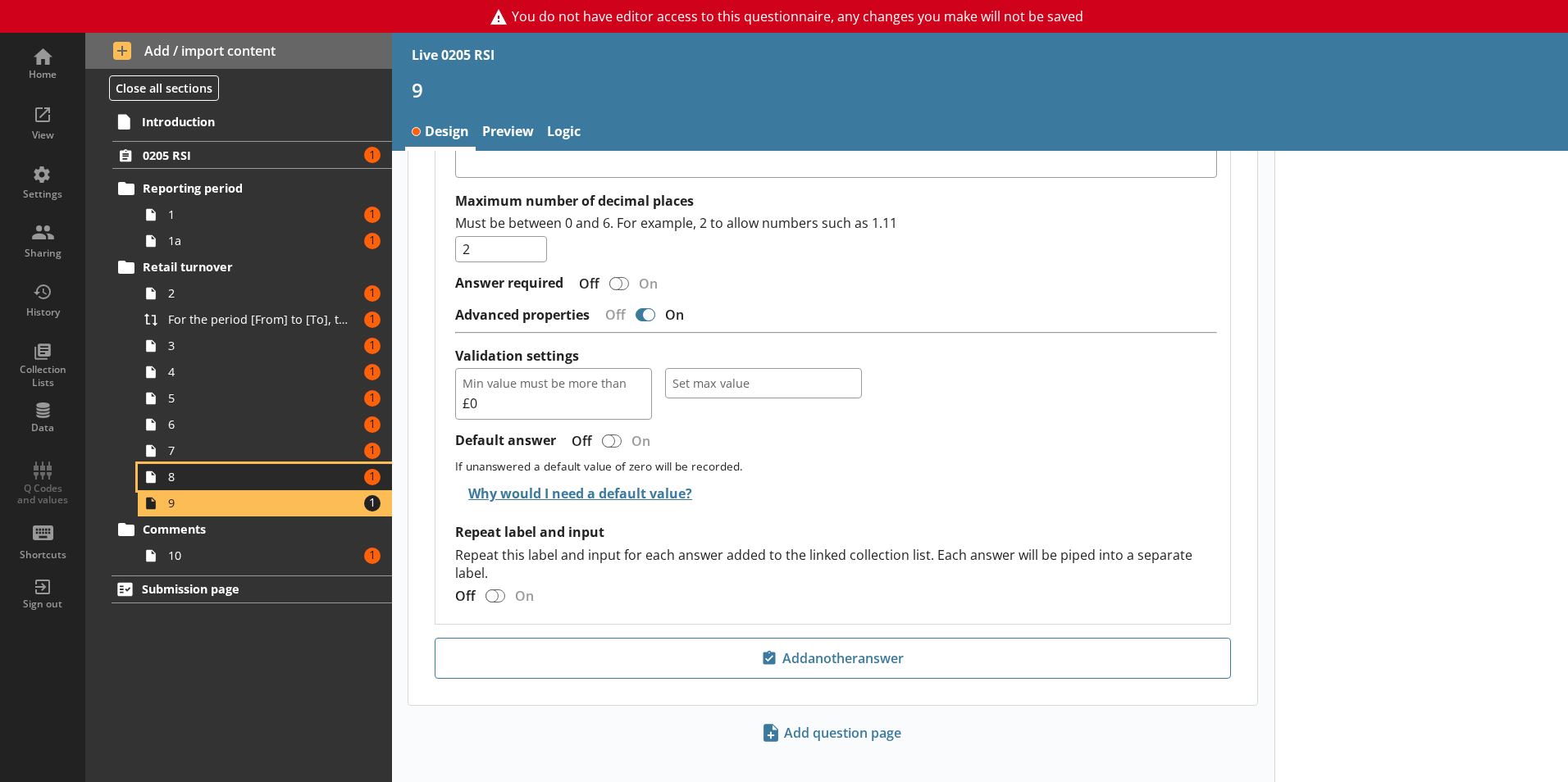
click at [231, 482] on span "8" at bounding box center [259, 477] width 182 height 15
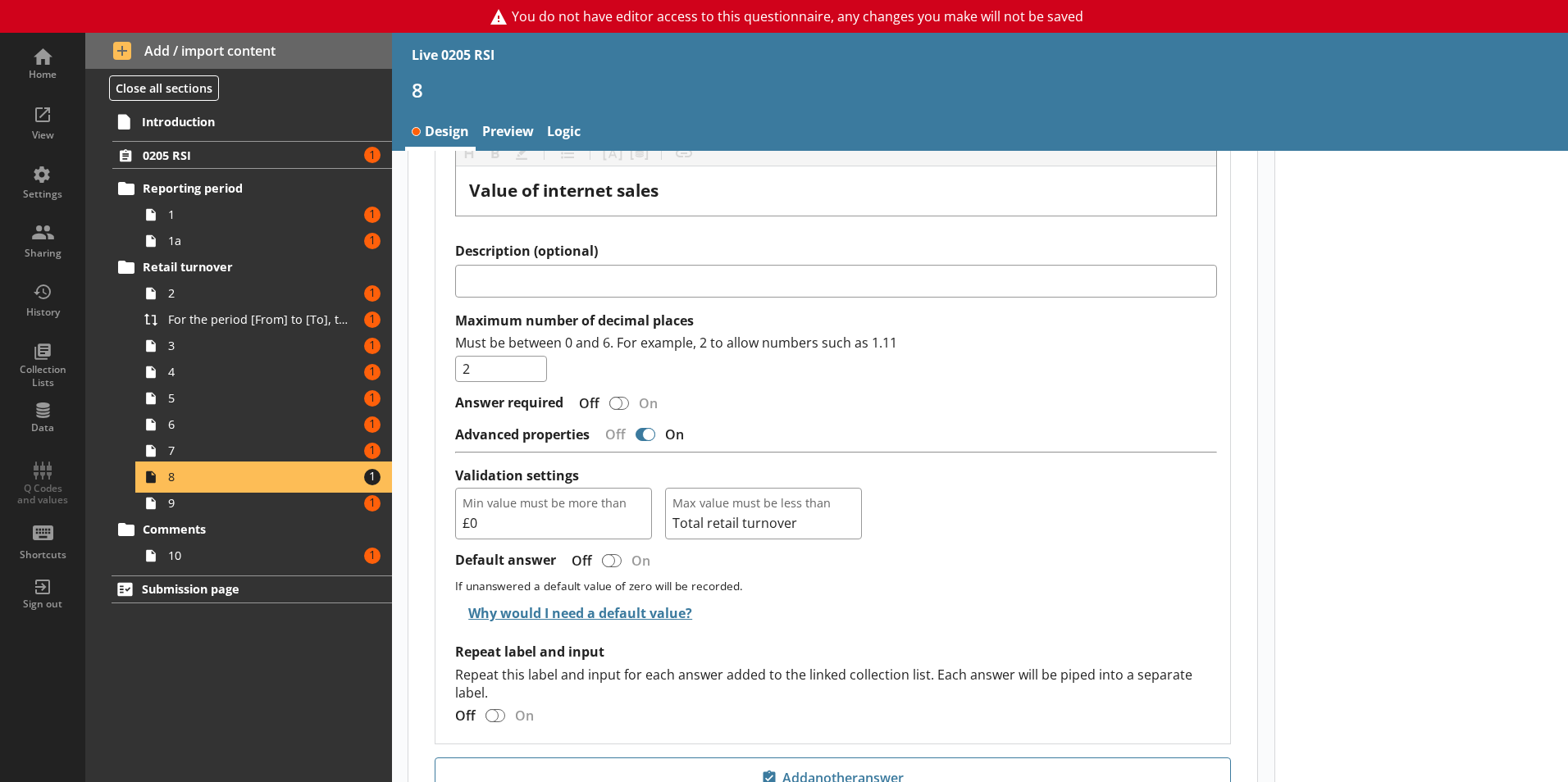
scroll to position [1170, 0]
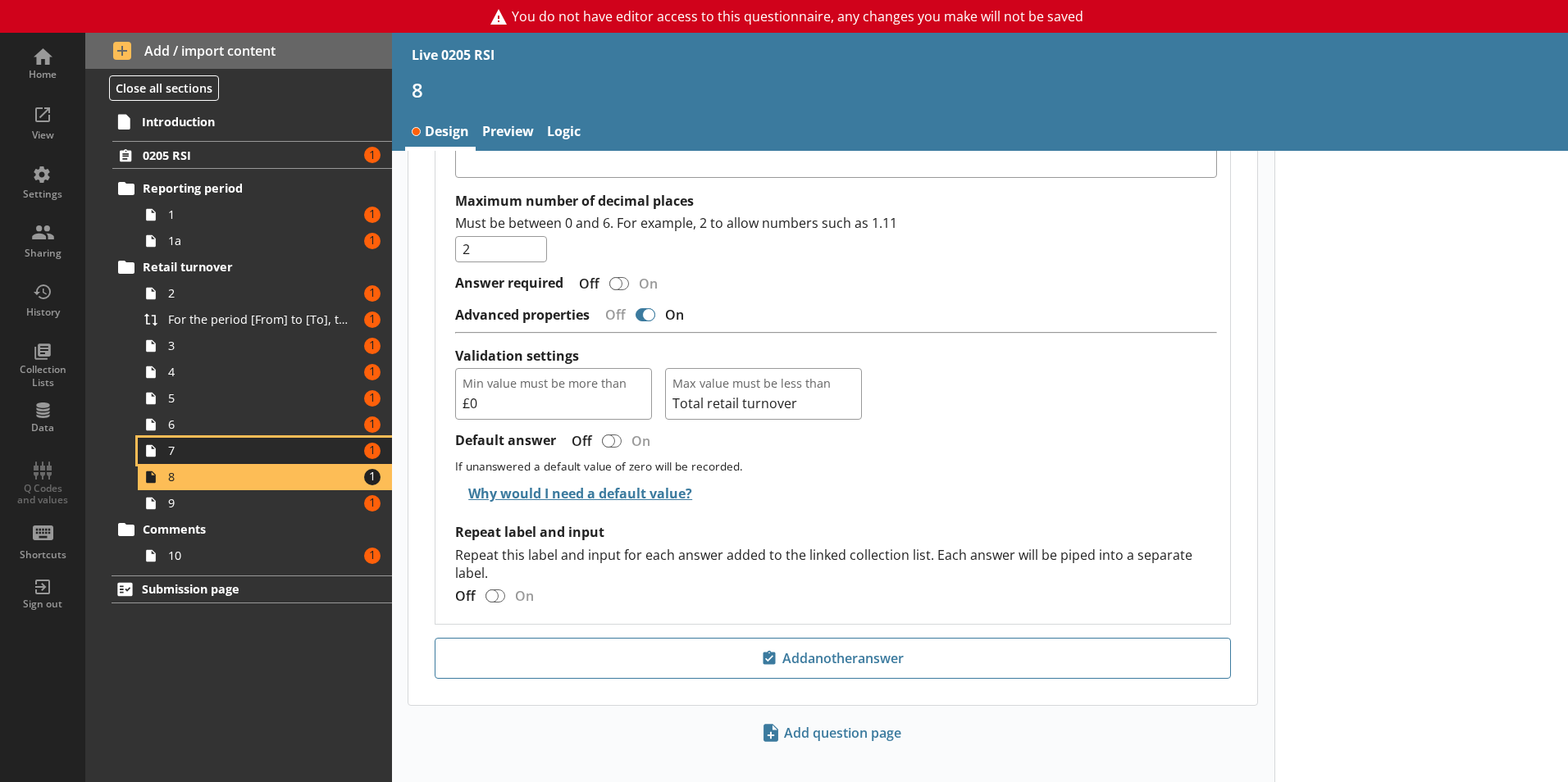
click at [265, 455] on span "7" at bounding box center [259, 450] width 182 height 15
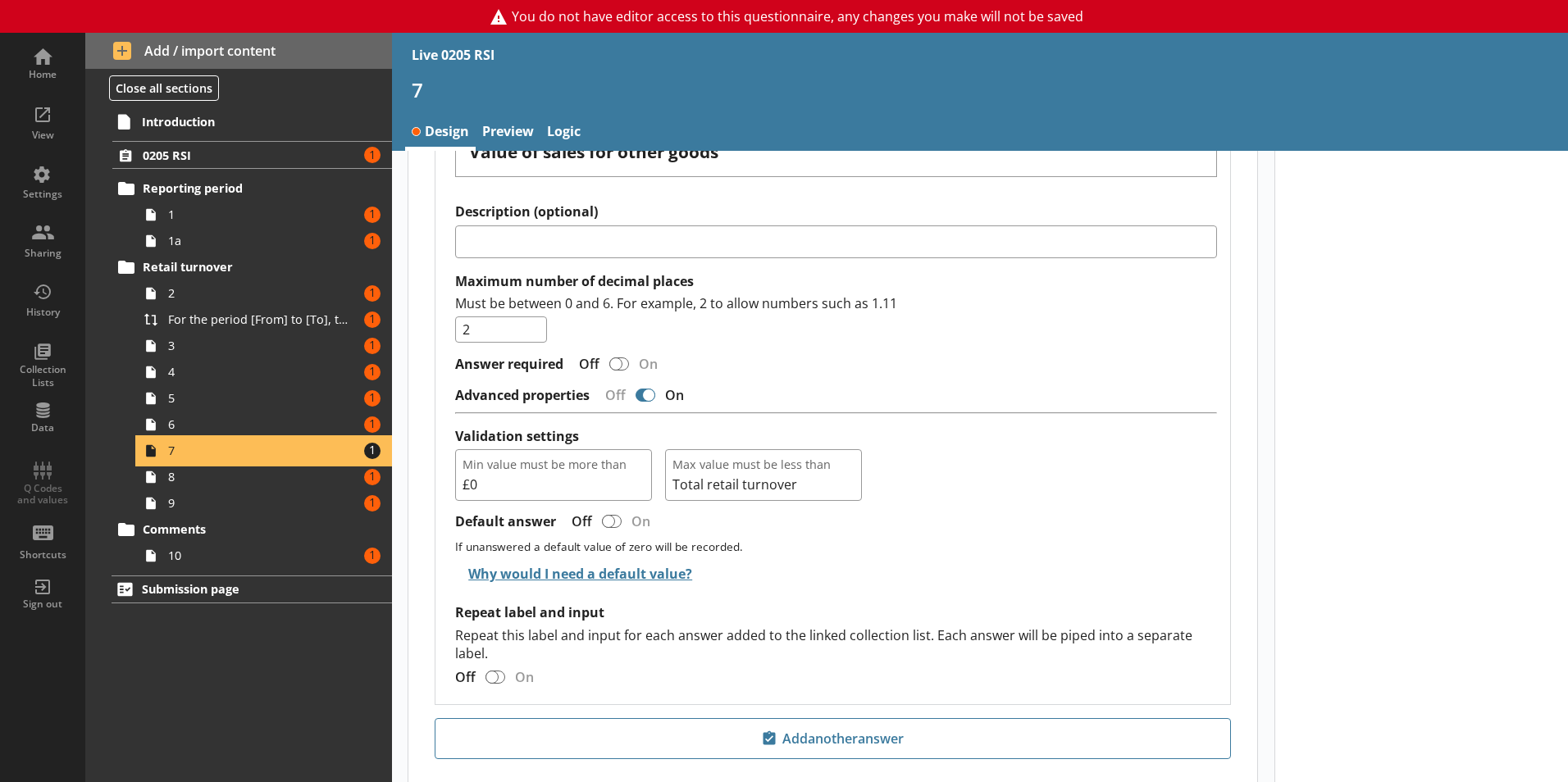
scroll to position [1702, 0]
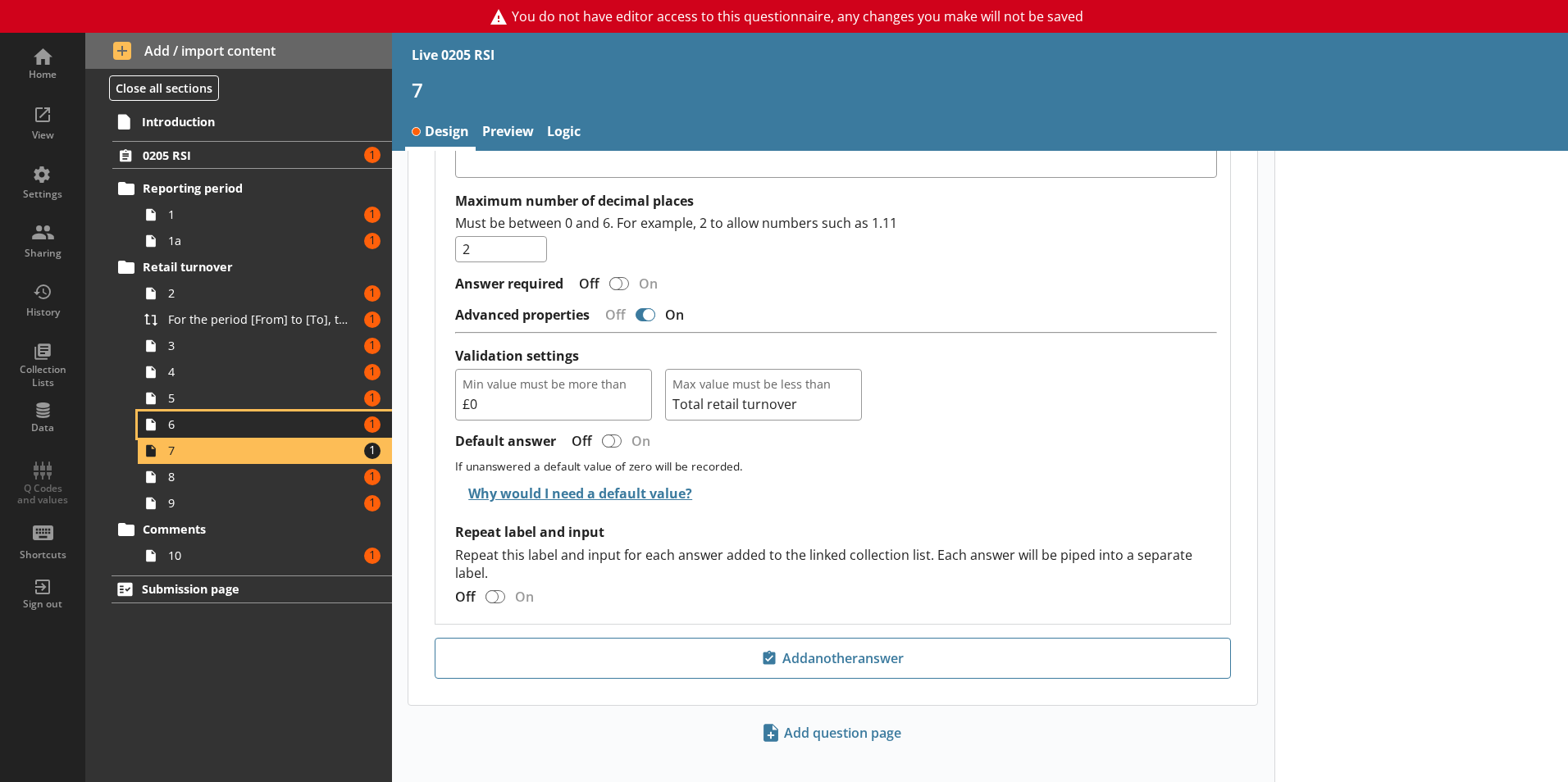
click at [232, 426] on span "6" at bounding box center [259, 424] width 182 height 15
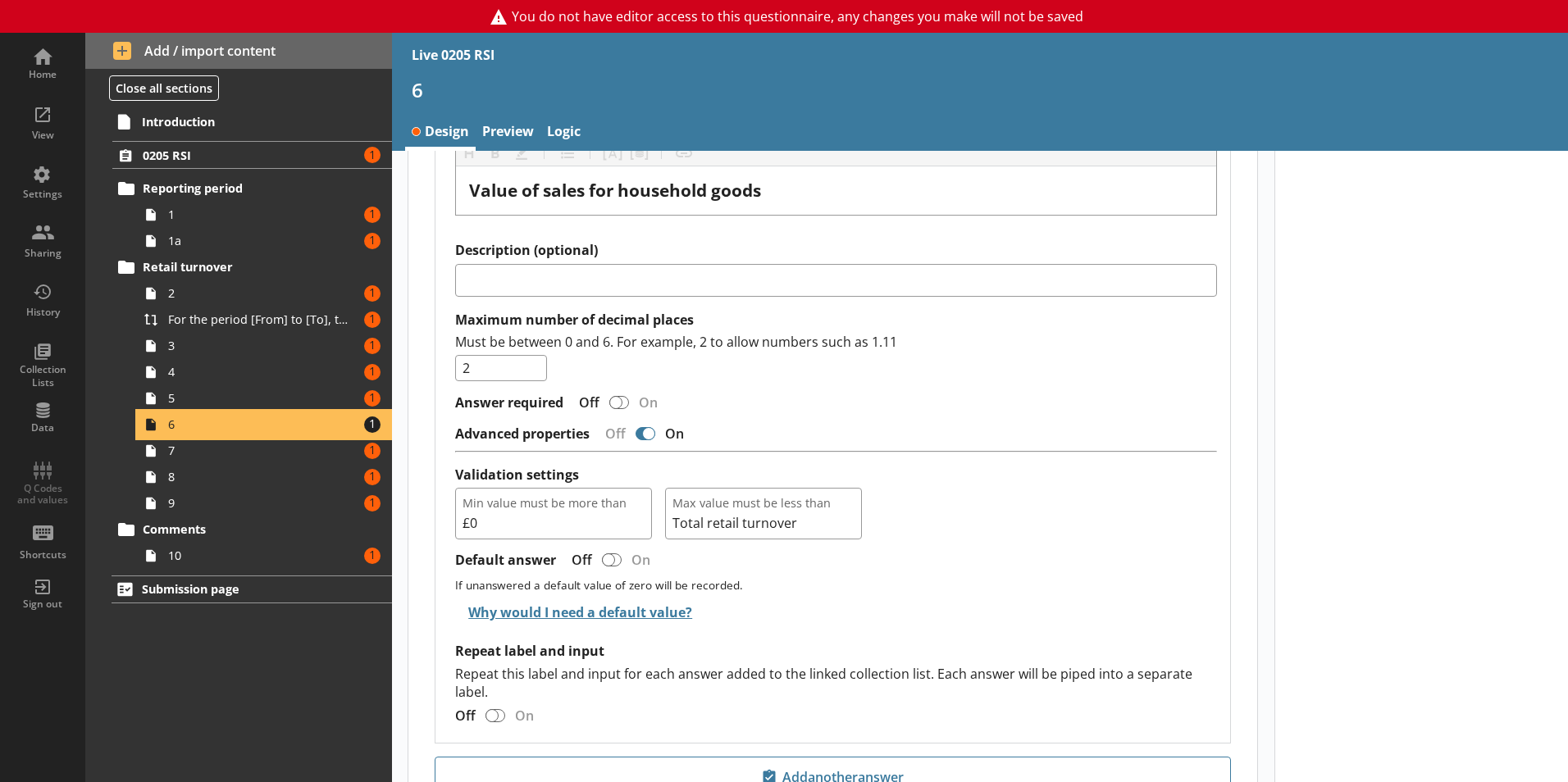
scroll to position [1589, 0]
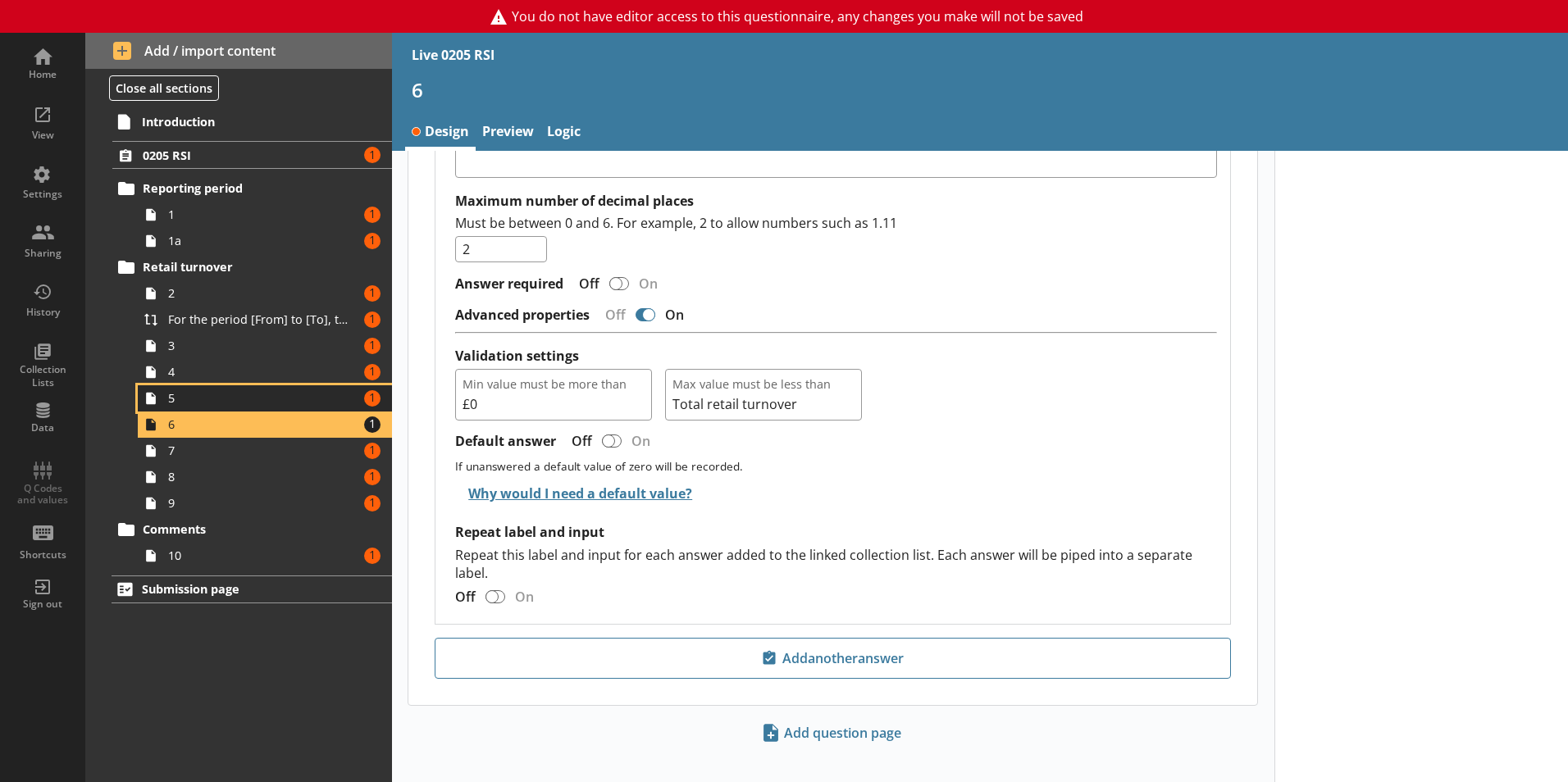
click at [241, 391] on span "5" at bounding box center [259, 398] width 182 height 15
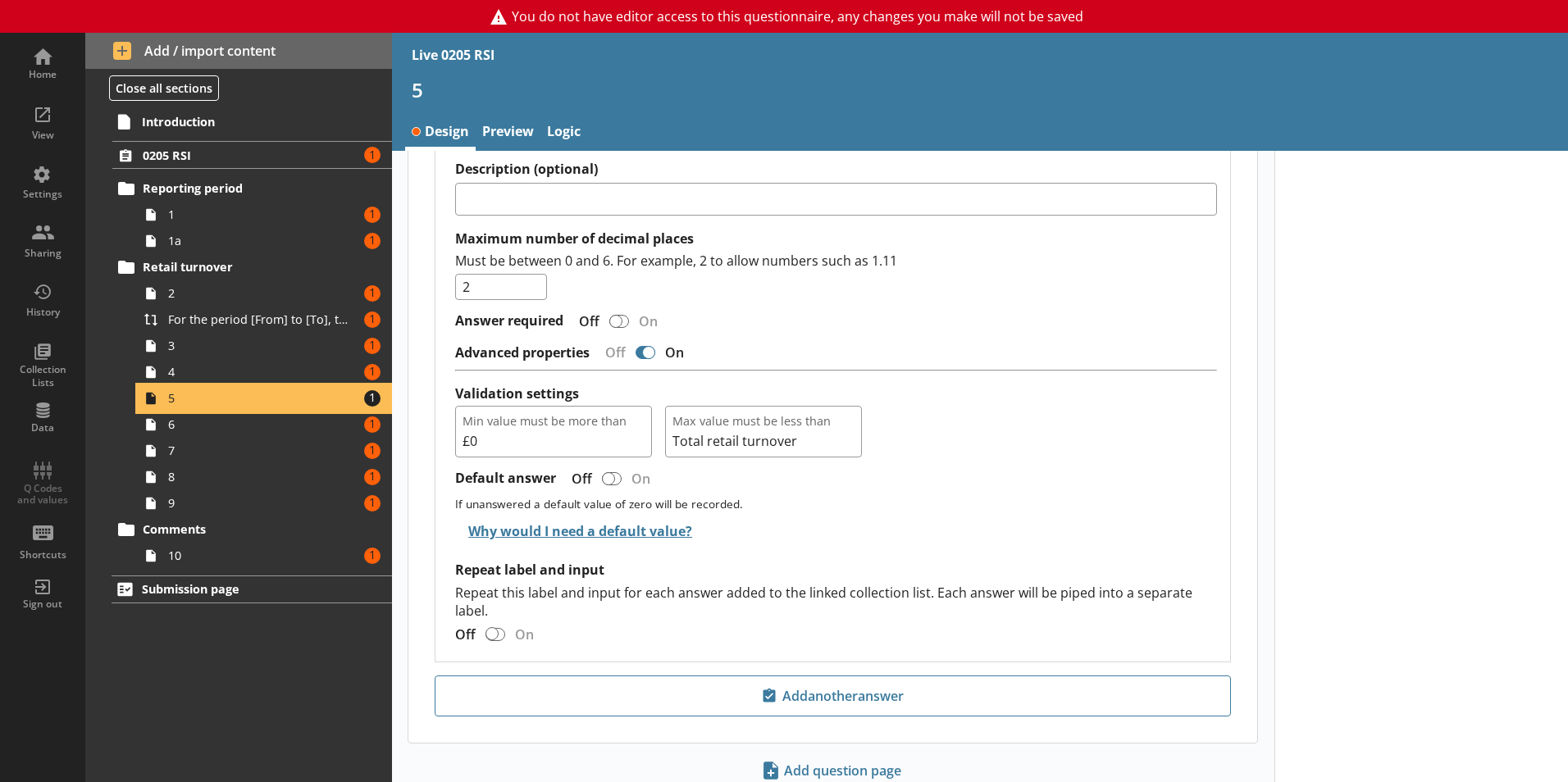
scroll to position [1261, 0]
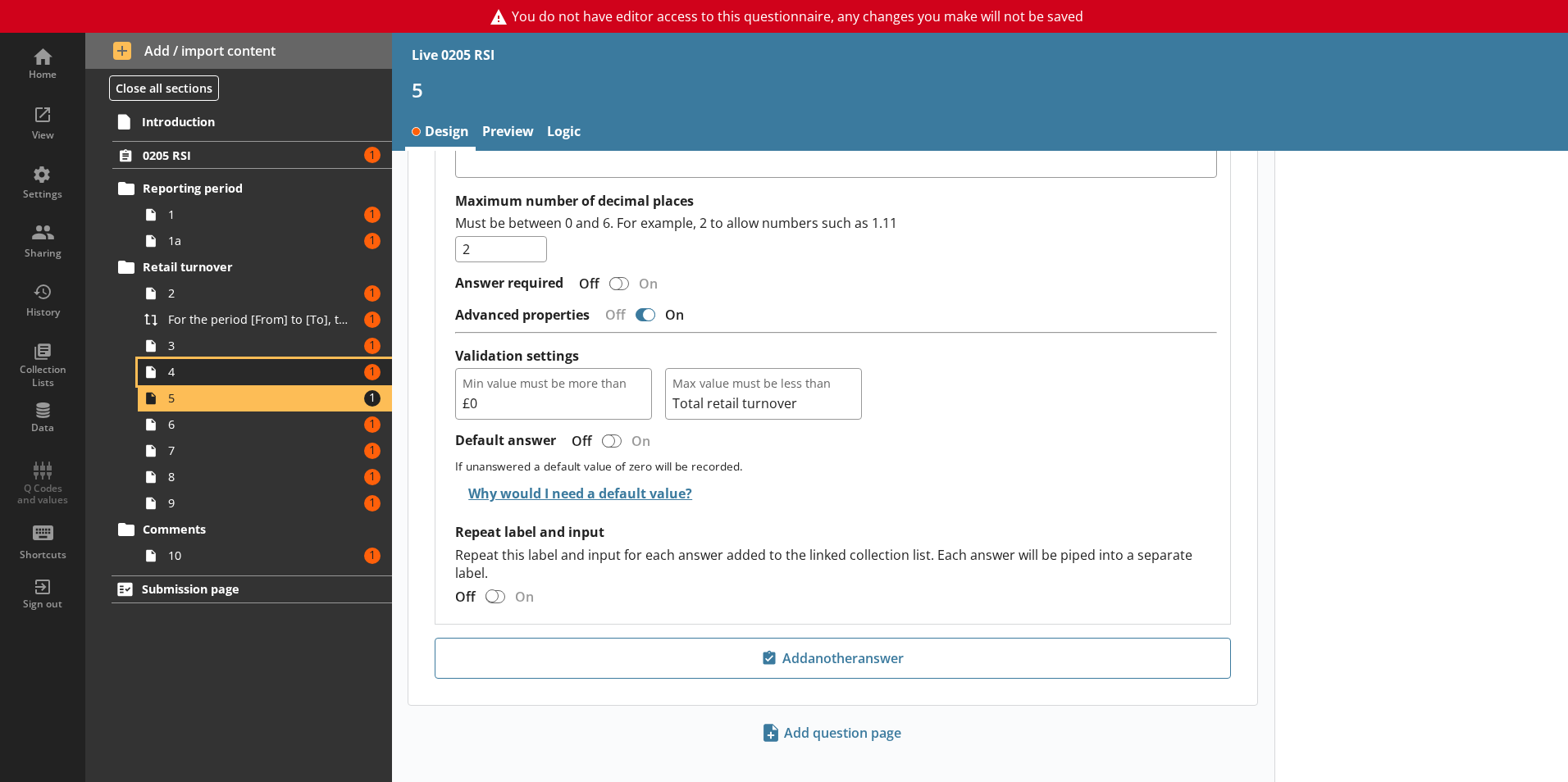
click at [265, 372] on span "4" at bounding box center [259, 372] width 182 height 15
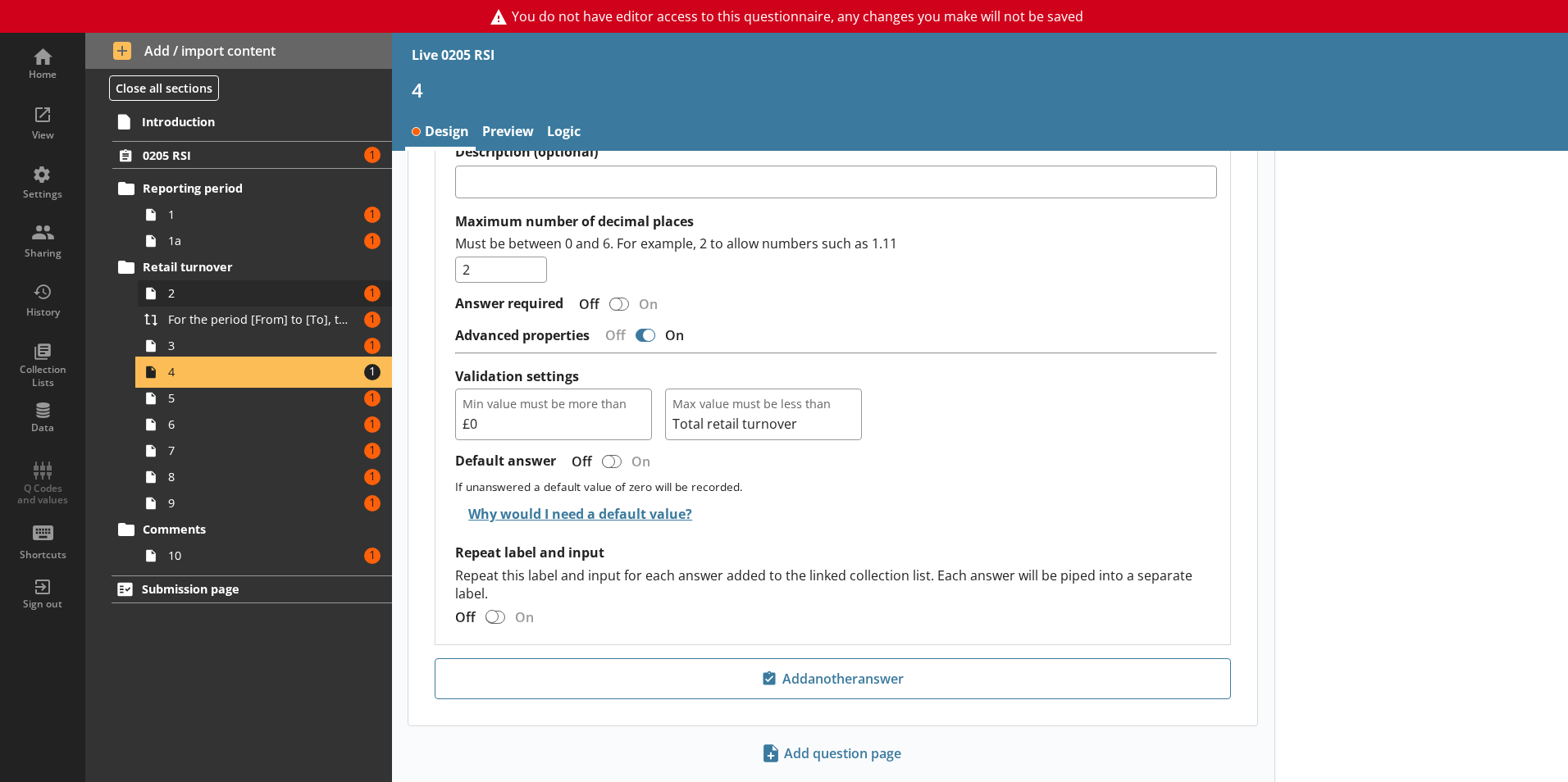
scroll to position [1215, 0]
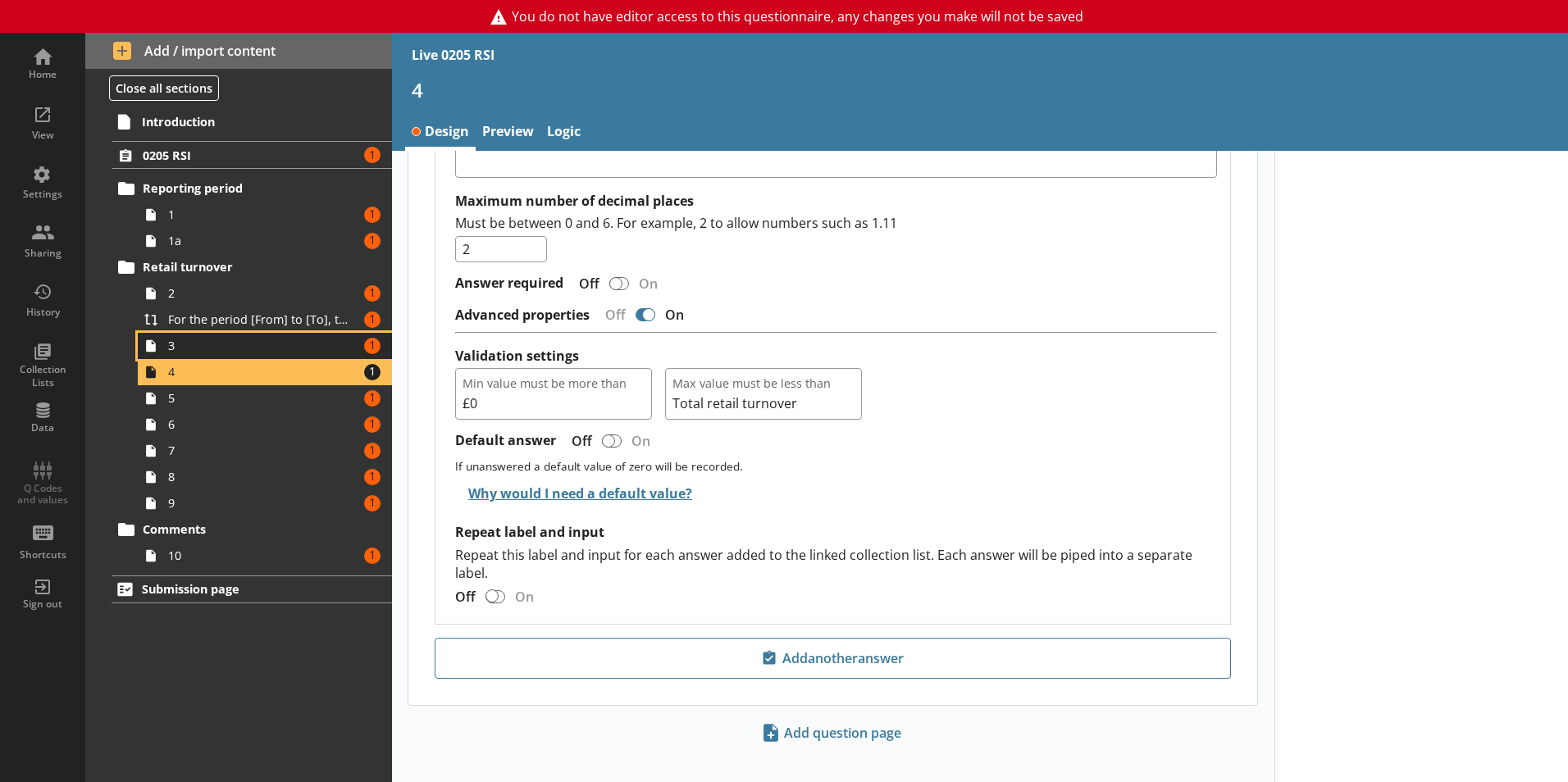
click at [255, 354] on link "3 Amount of errors: 1" at bounding box center [265, 346] width 255 height 27
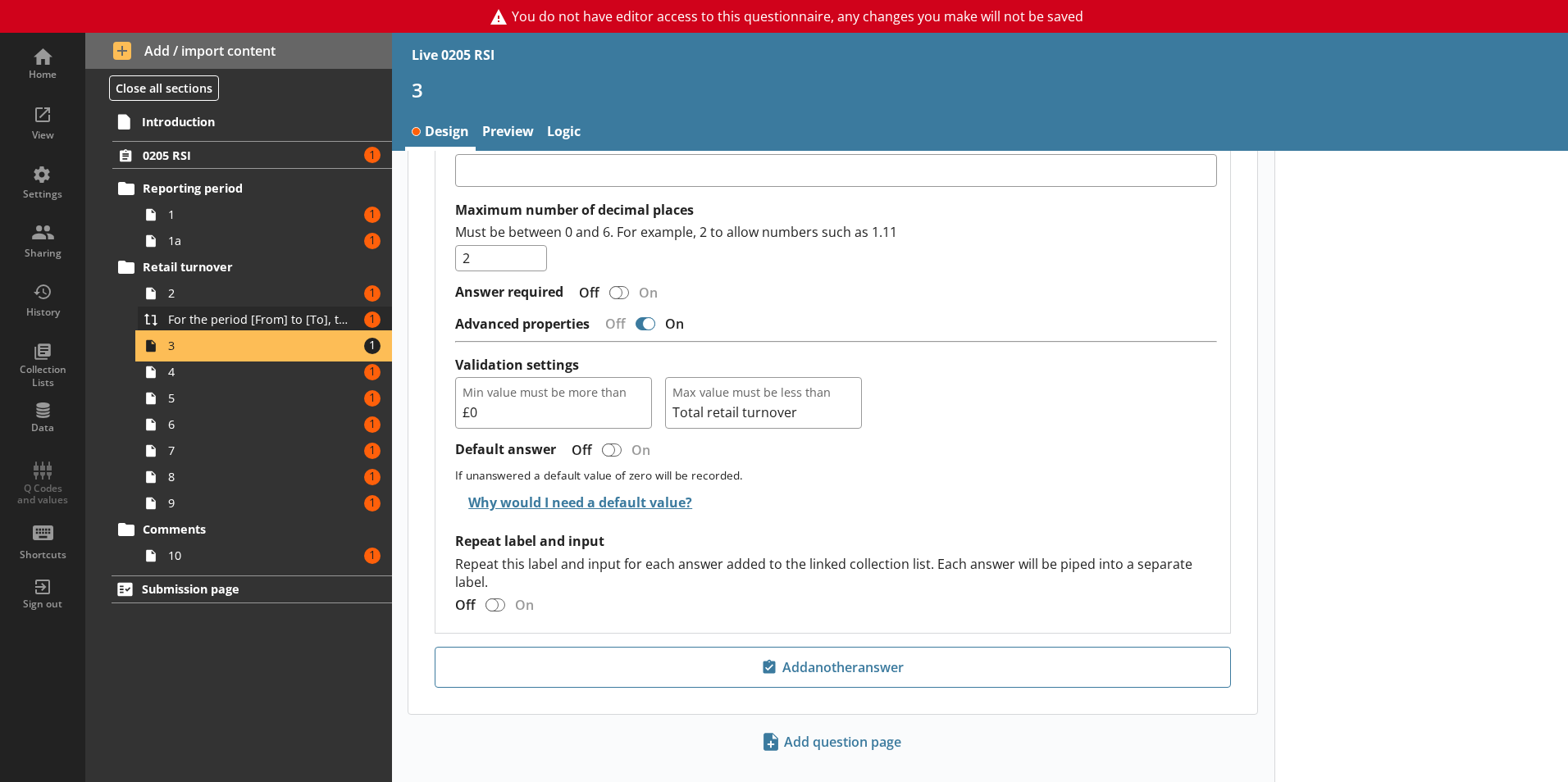
scroll to position [1259, 0]
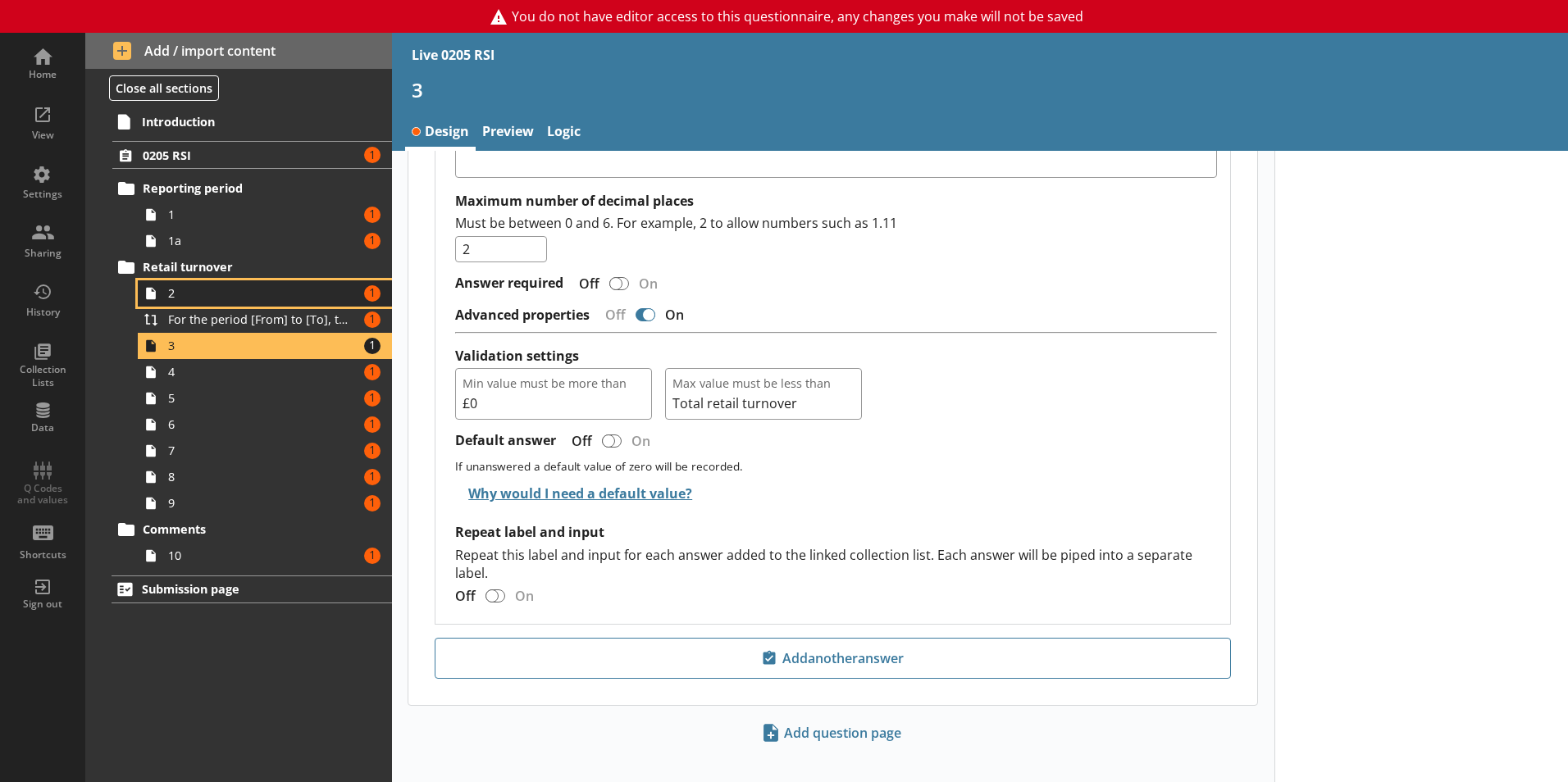
click at [298, 302] on link "2 Amount of errors: 1" at bounding box center [265, 294] width 255 height 27
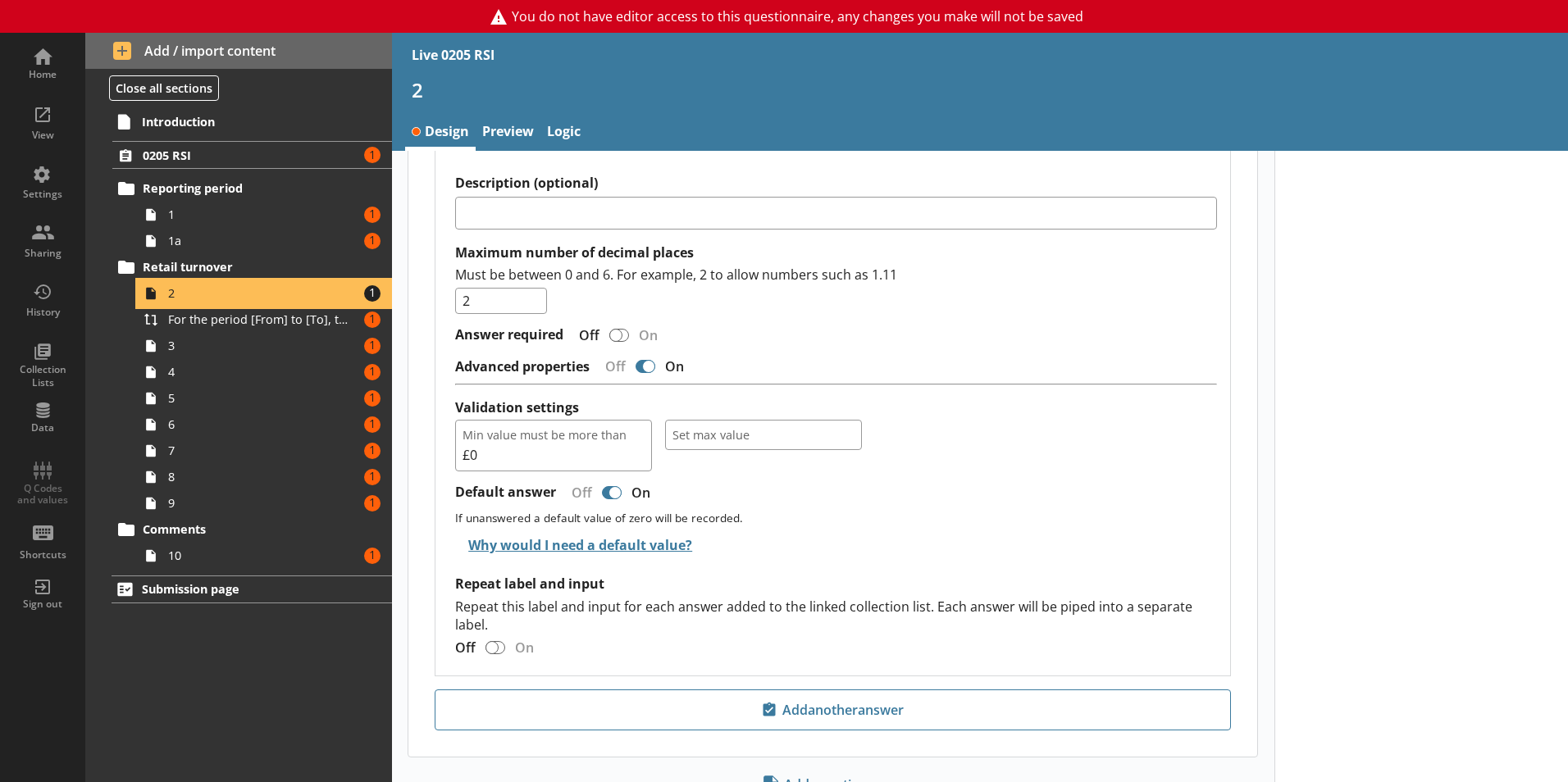
scroll to position [1325, 0]
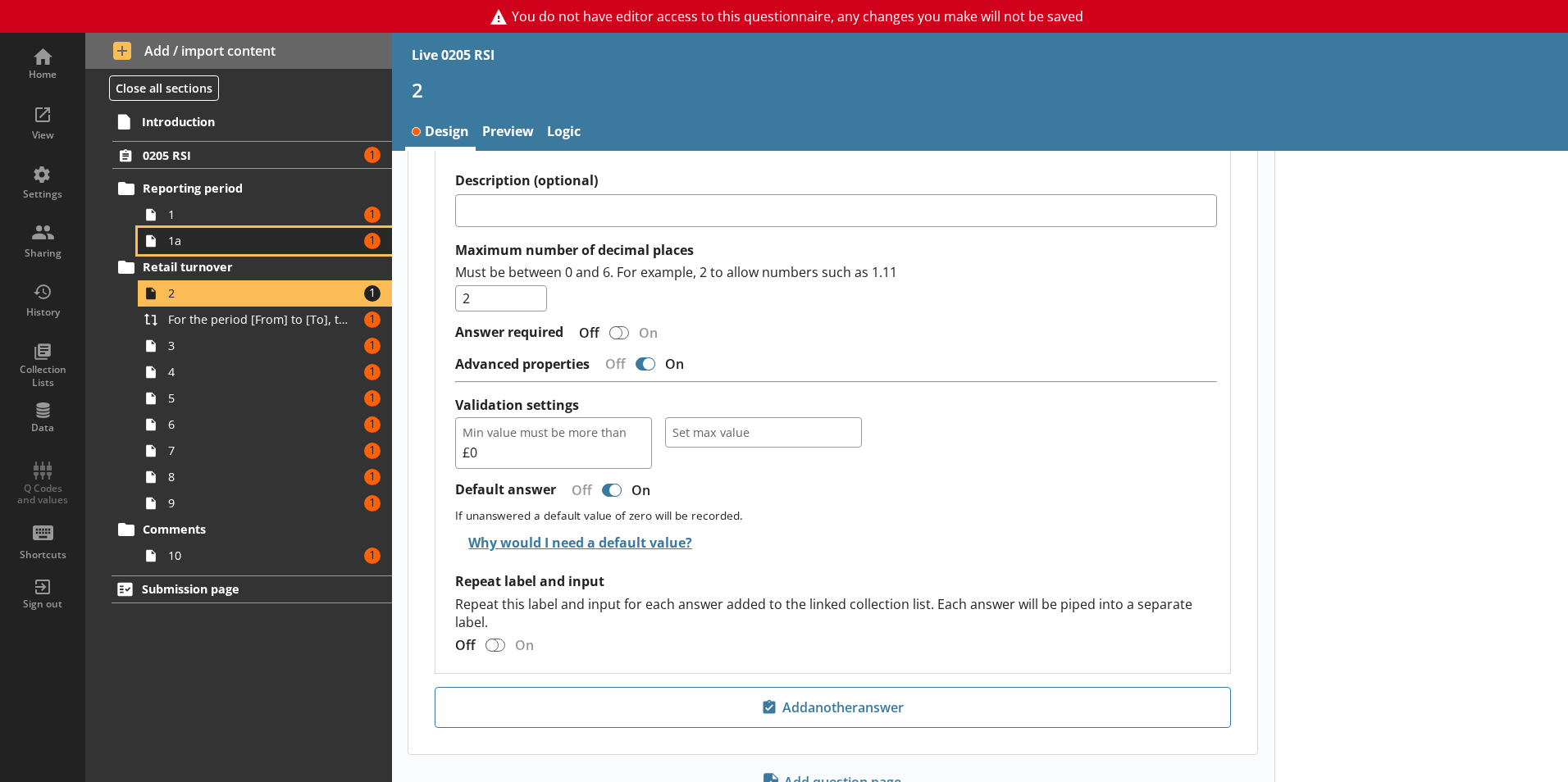
click at [235, 239] on span "1a" at bounding box center [259, 240] width 182 height 15
type textarea "x"
select select "ref_p_end_date"
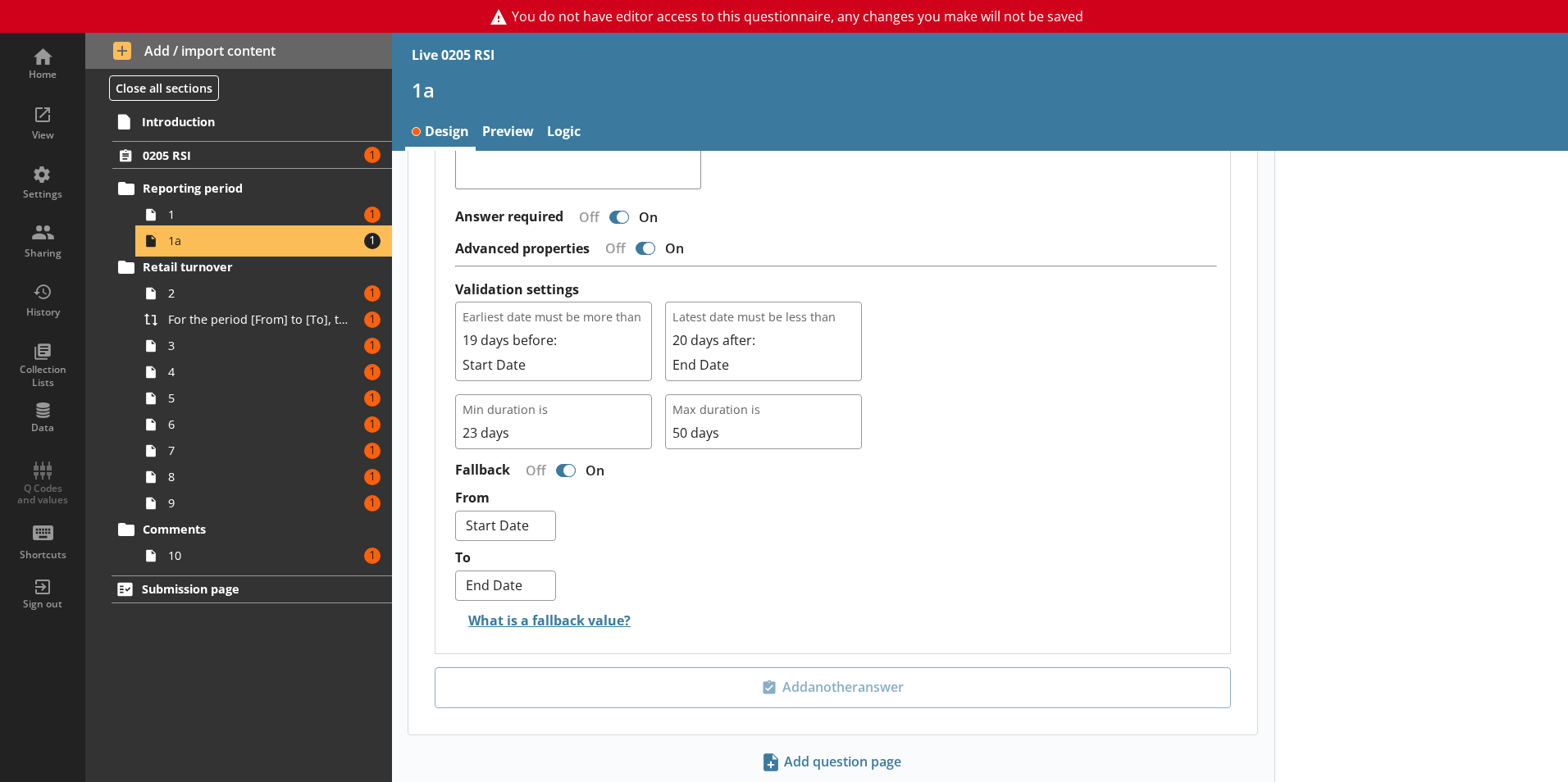
scroll to position [874, 0]
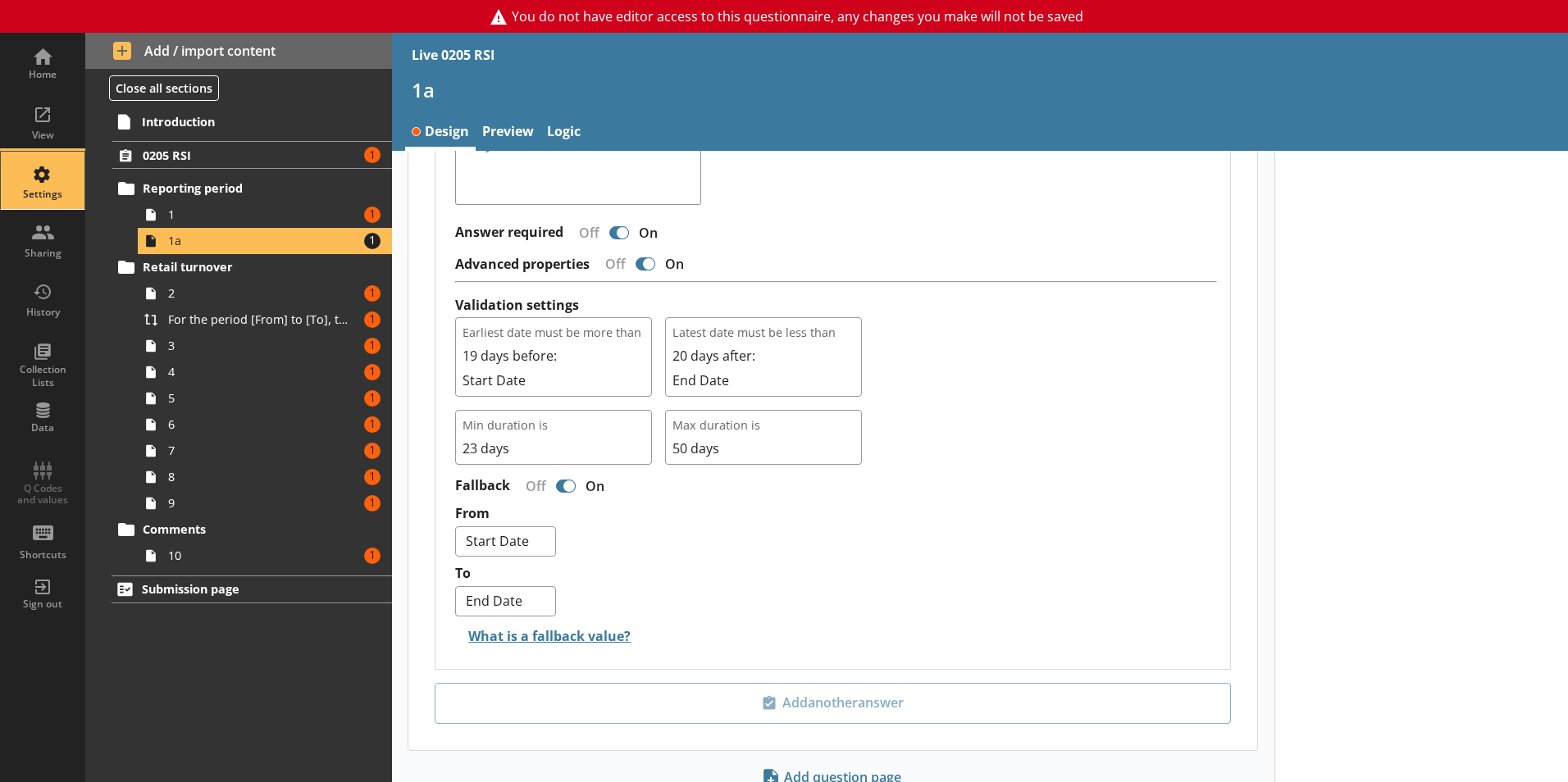
click at [64, 189] on div "Settings" at bounding box center [43, 195] width 57 height 13
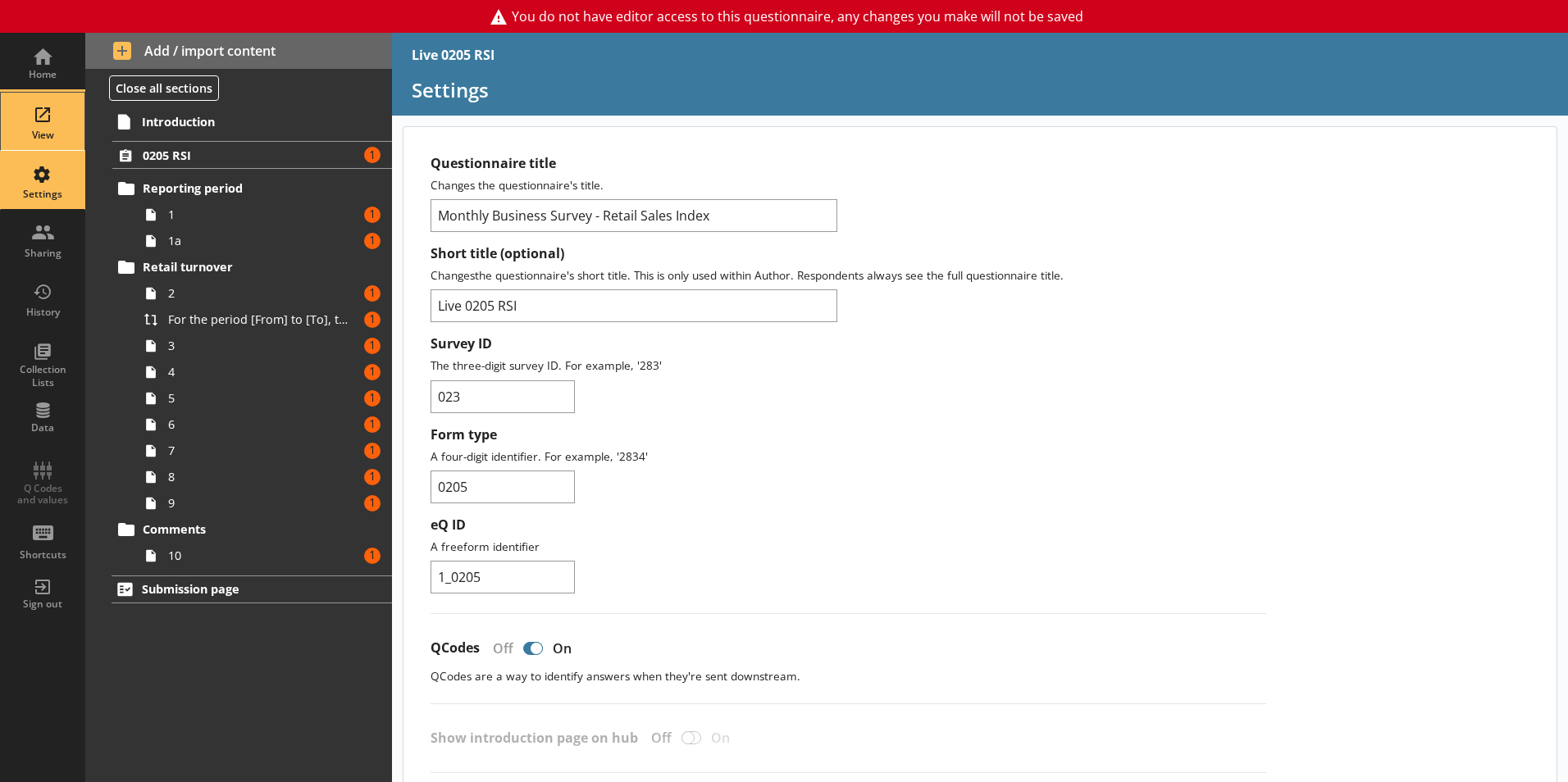
click at [48, 127] on div "View" at bounding box center [43, 122] width 57 height 57
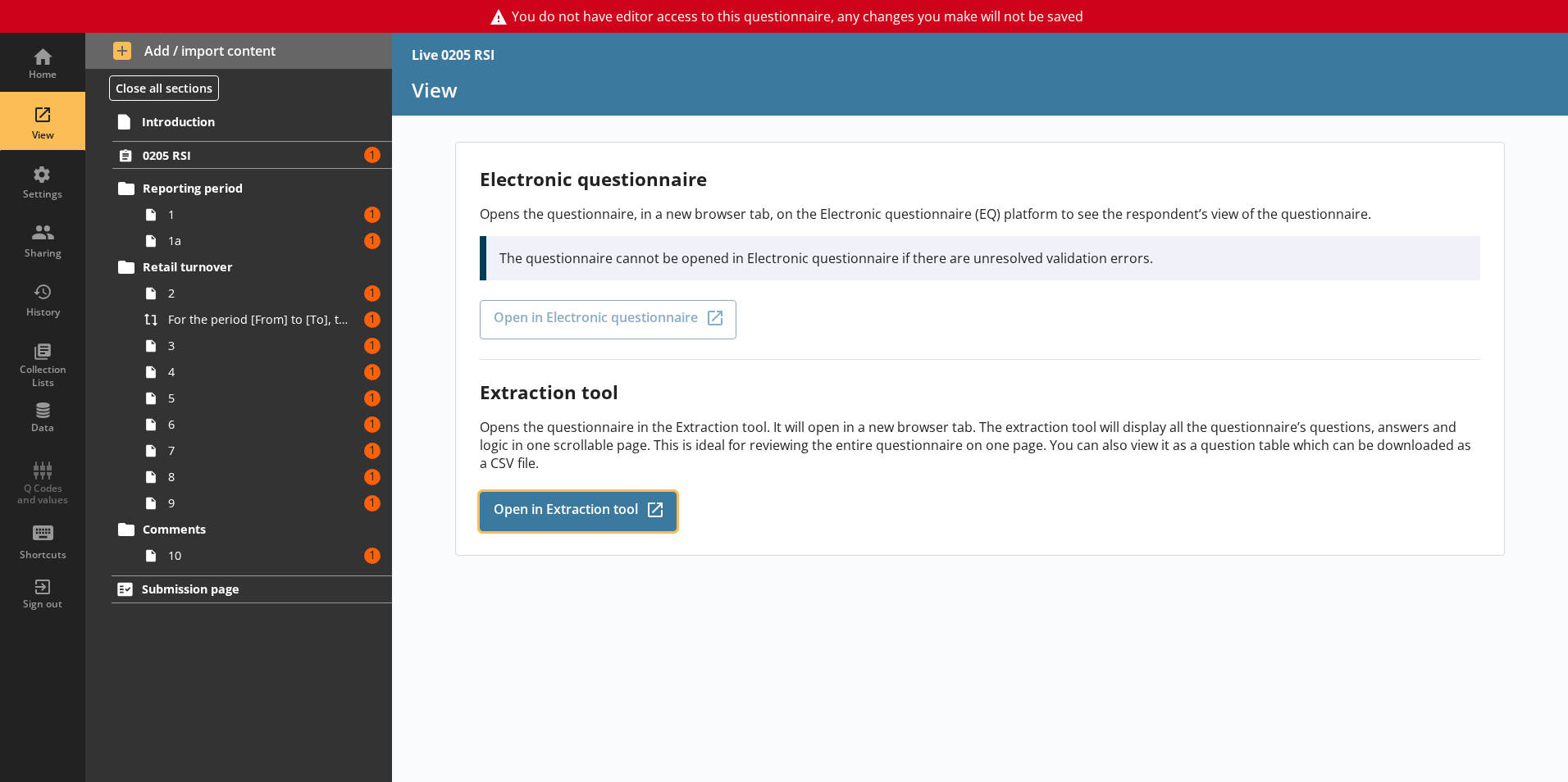
click at [520, 530] on link "Open in Extraction tool Q-Codes_Icon Created with Sketch." at bounding box center [578, 511] width 197 height 39
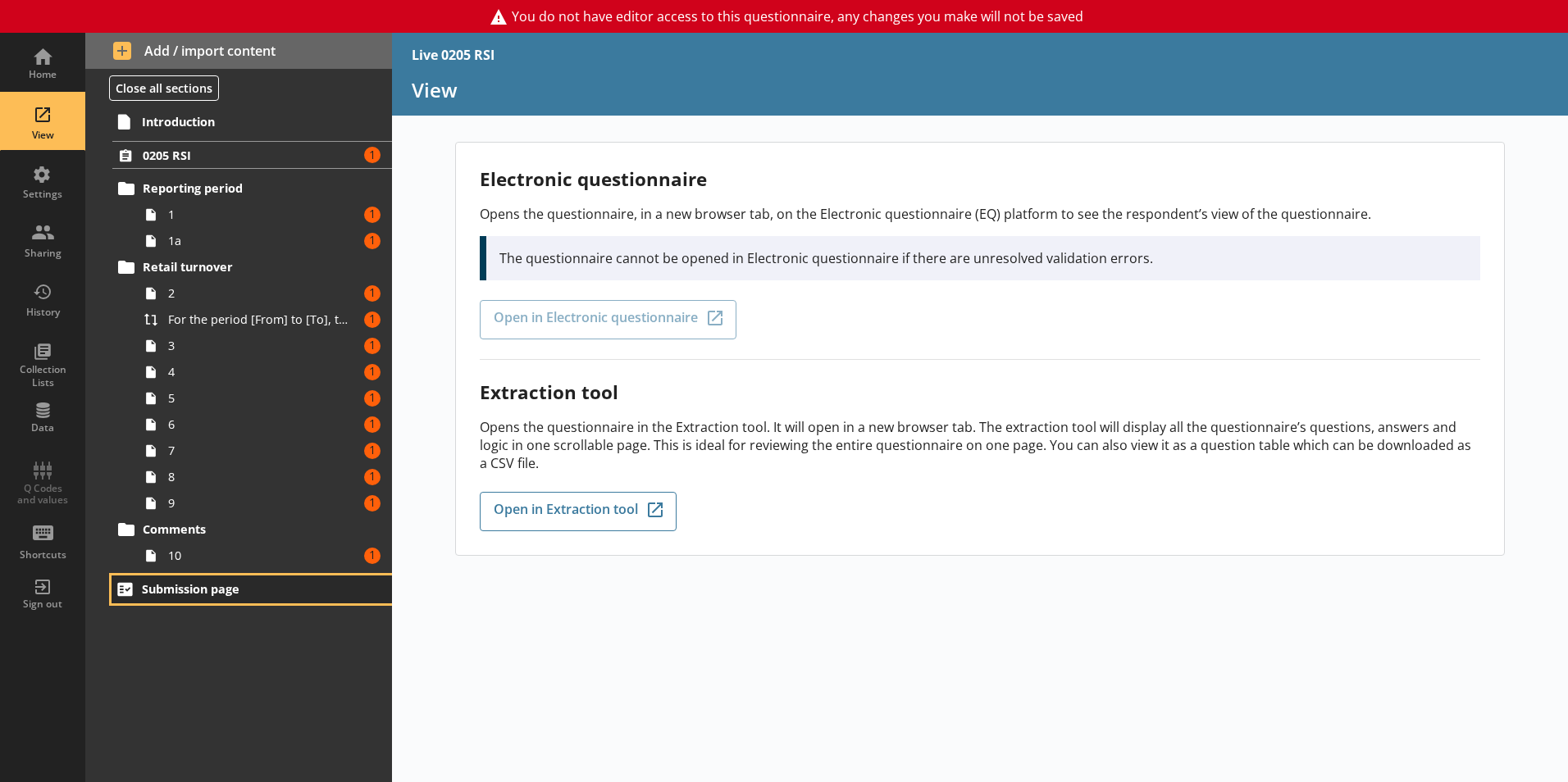
click at [176, 596] on span "Submission page" at bounding box center [242, 589] width 201 height 15
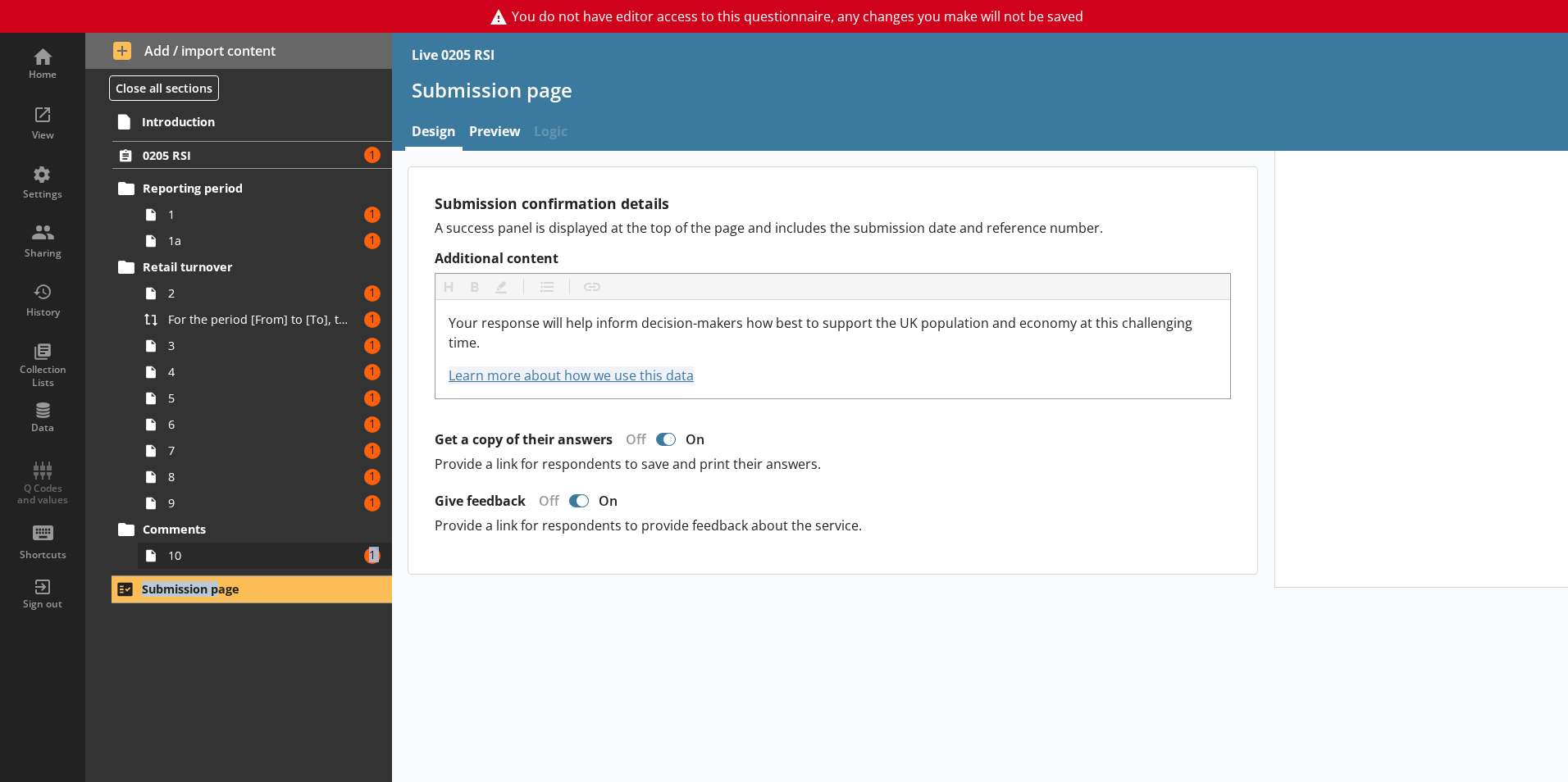
drag, startPoint x: 218, startPoint y: 571, endPoint x: 214, endPoint y: 558, distance: 13.6
click at [214, 558] on div "Introduction 0205 RSI Amount of errors: 1 Reporting period 1 Amount of errors: …" at bounding box center [239, 444] width 307 height 676
click at [214, 558] on span "10" at bounding box center [259, 555] width 182 height 15
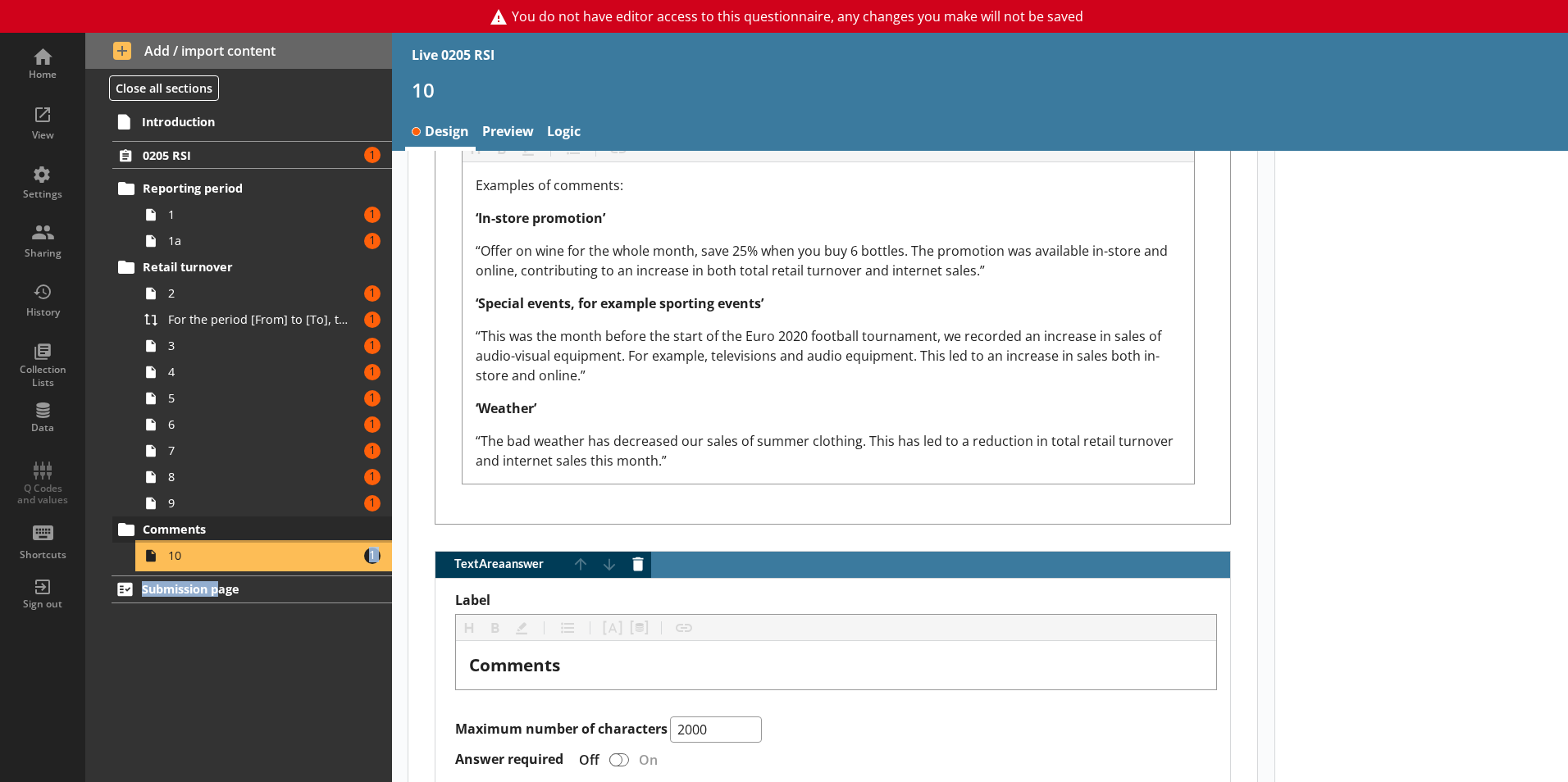
scroll to position [1025, 0]
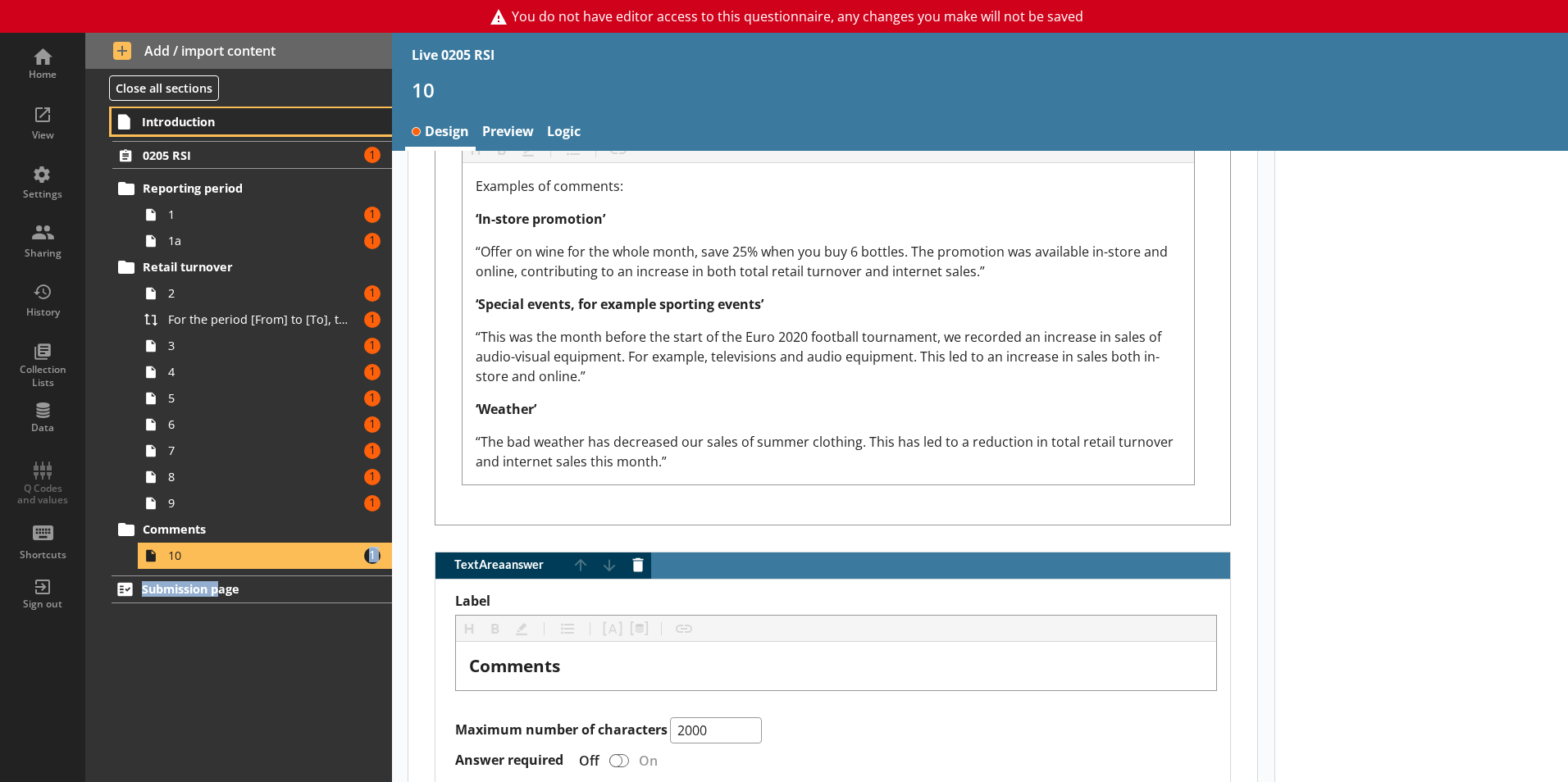
click at [180, 127] on span "Introduction" at bounding box center [242, 122] width 201 height 15
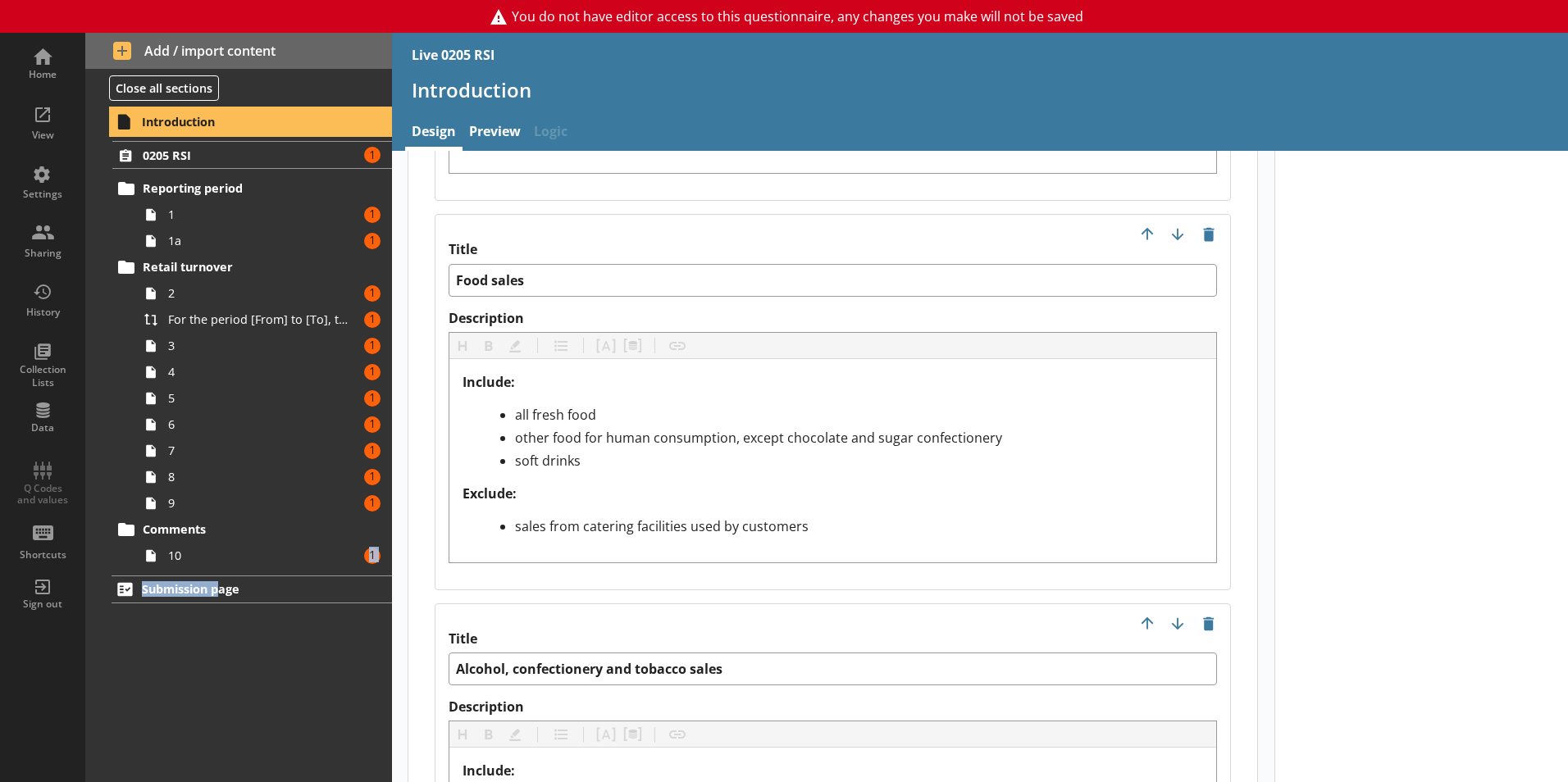
scroll to position [2080, 0]
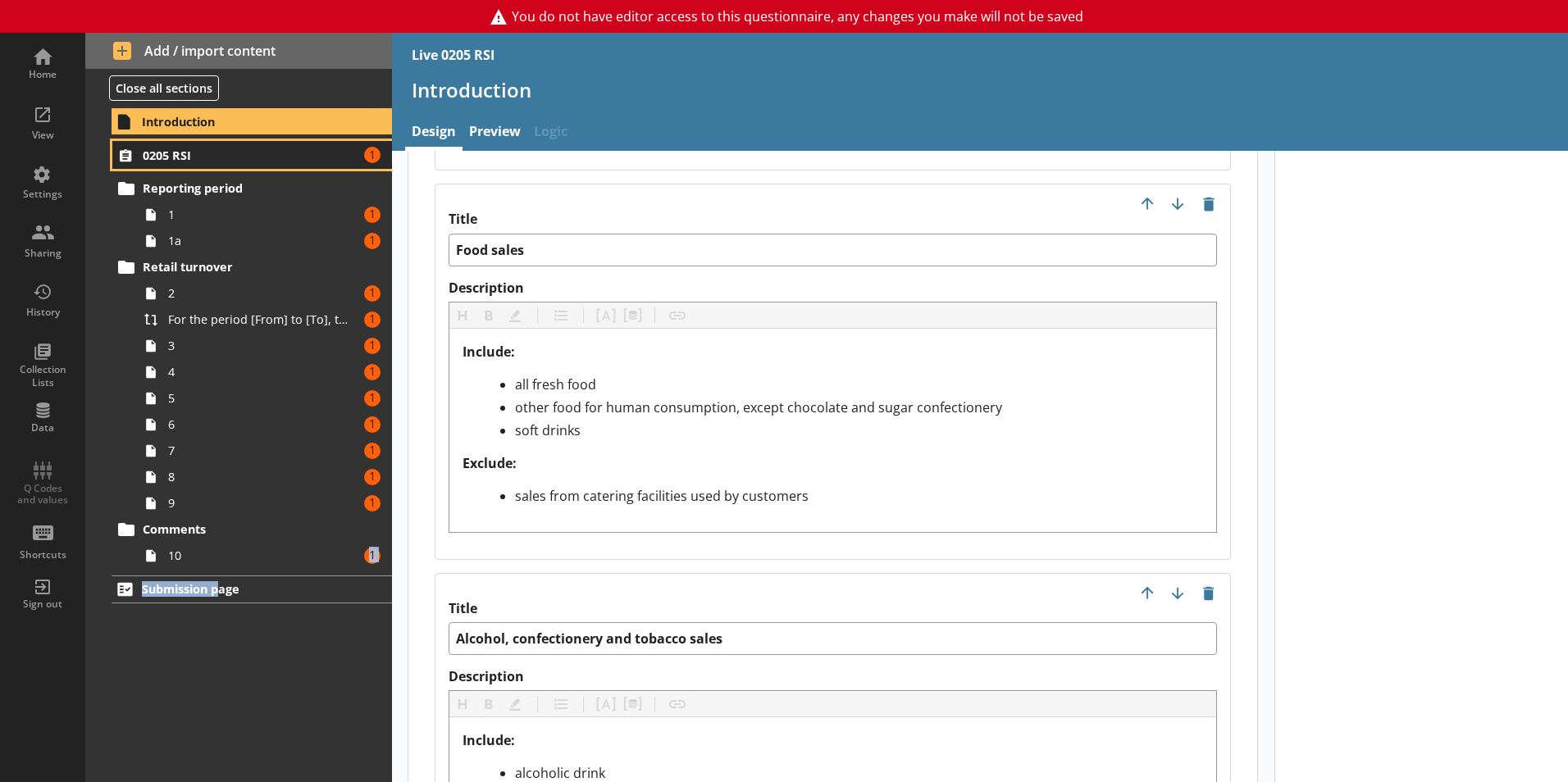
click at [217, 161] on span "0205 RSI" at bounding box center [242, 155] width 201 height 15
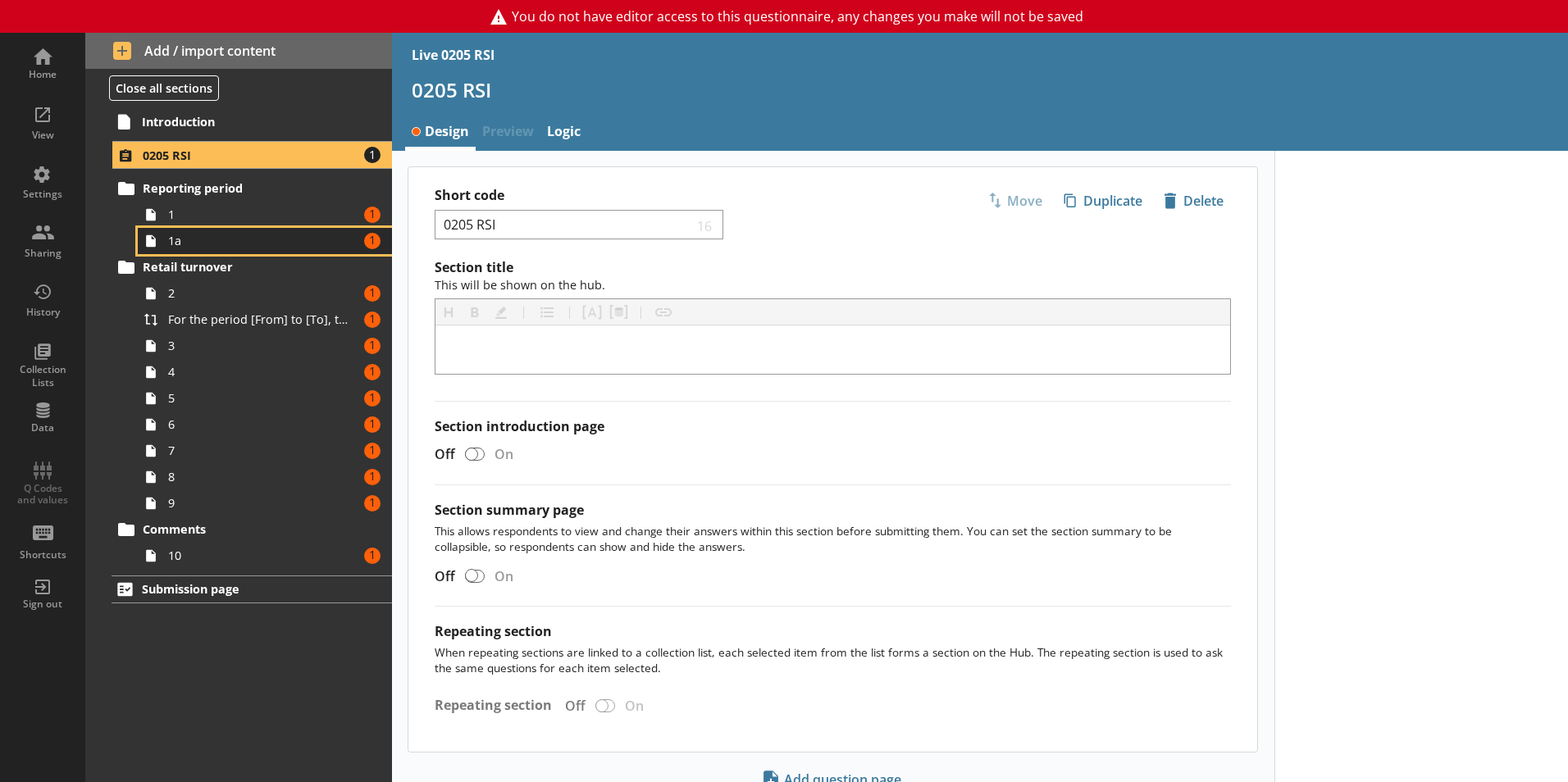
click at [224, 242] on span "1a" at bounding box center [259, 240] width 182 height 15
type textarea "x"
select select "ref_p_end_date"
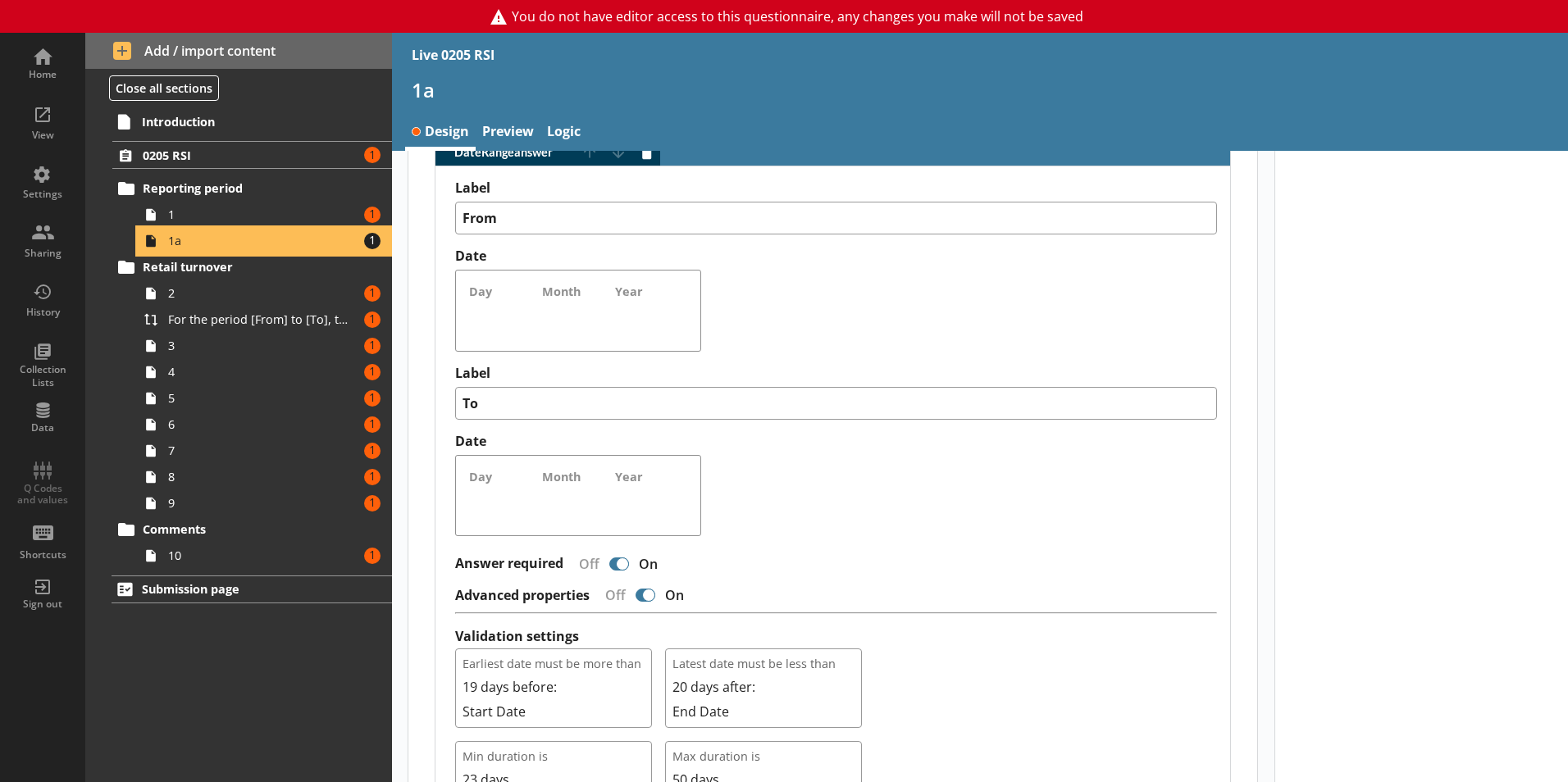
type textarea "x"
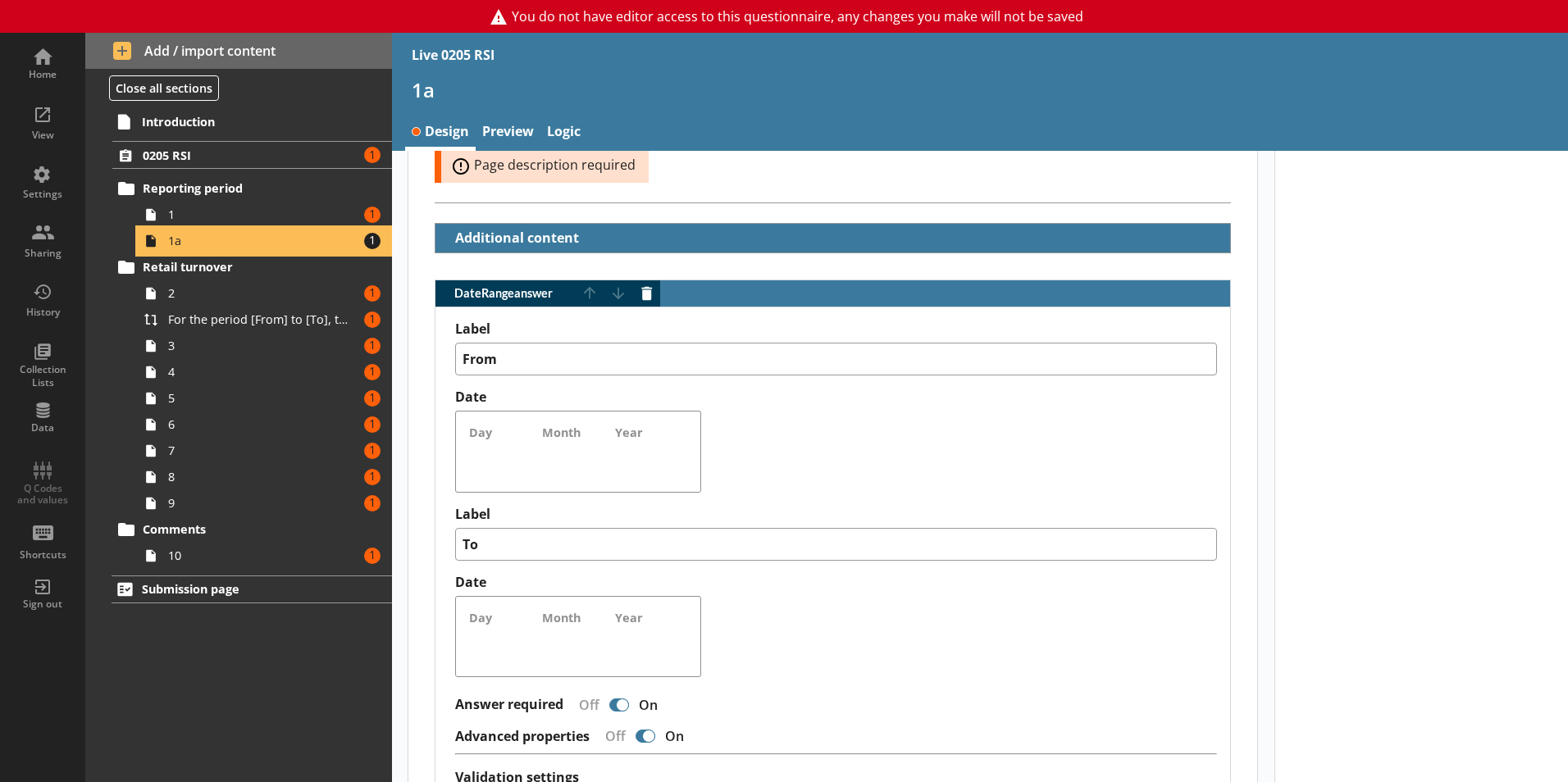
scroll to position [386, 0]
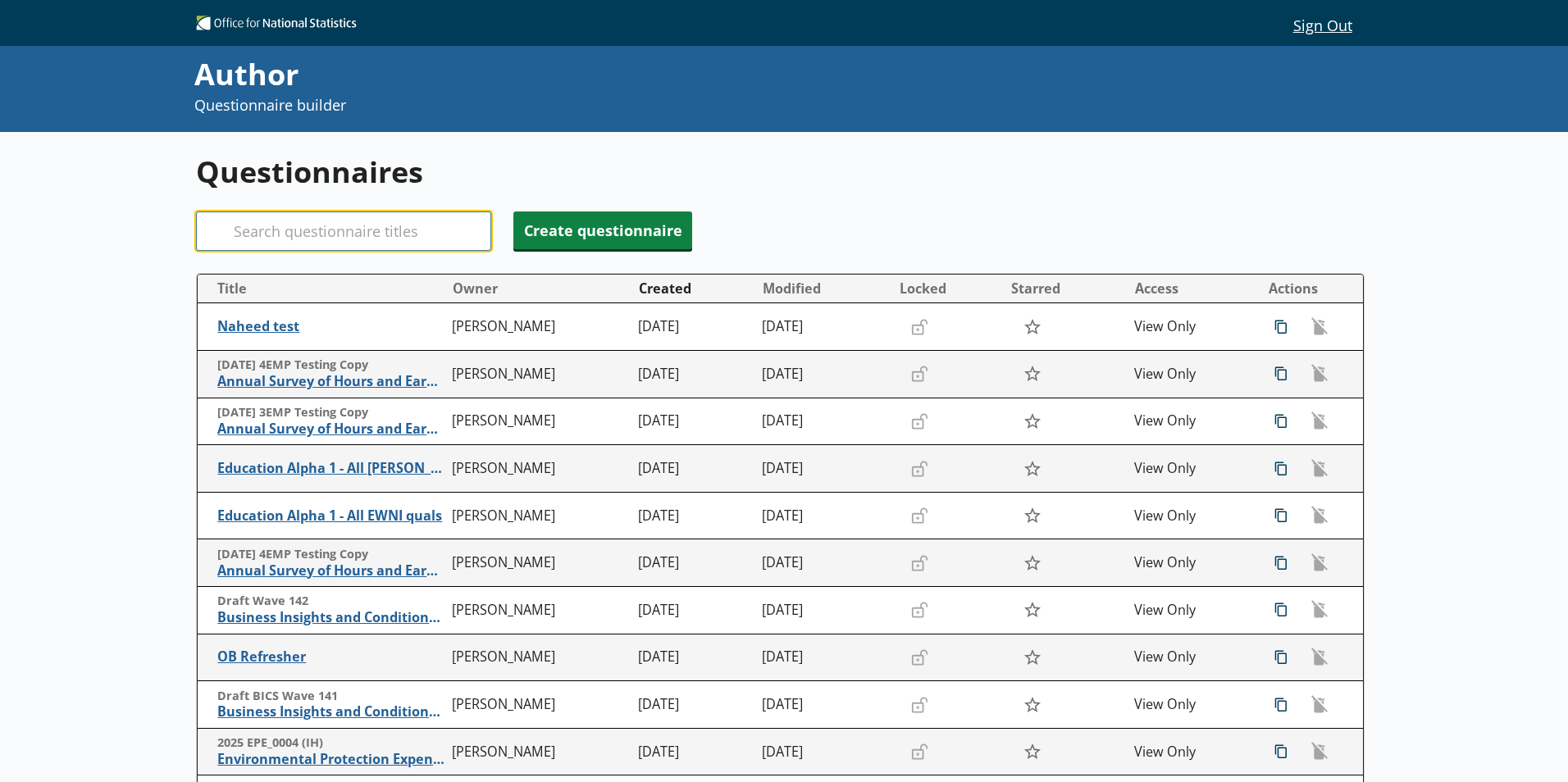
click at [378, 227] on input "Search" at bounding box center [343, 231] width 296 height 39
type input "E"
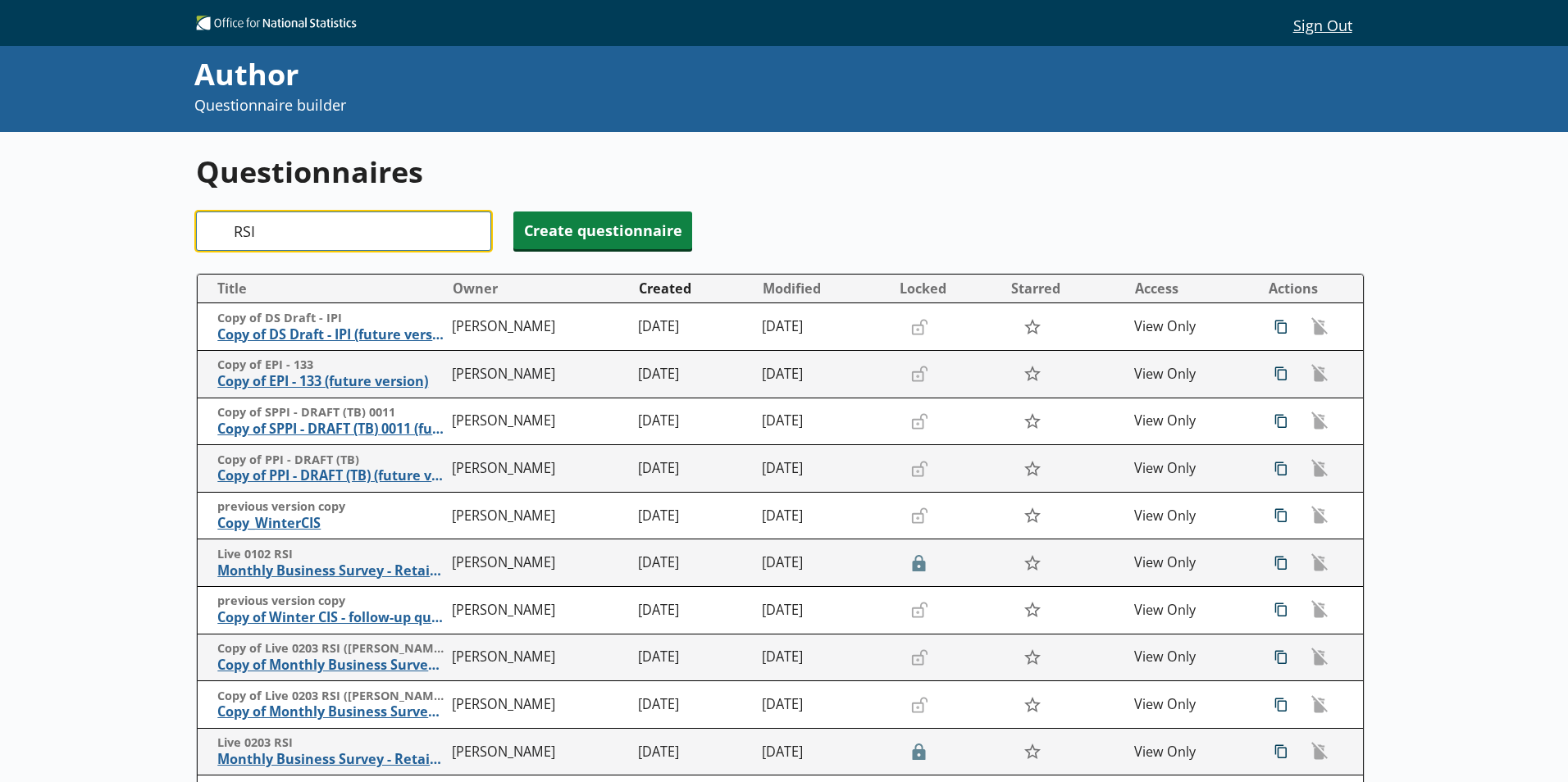
type input "RSI"
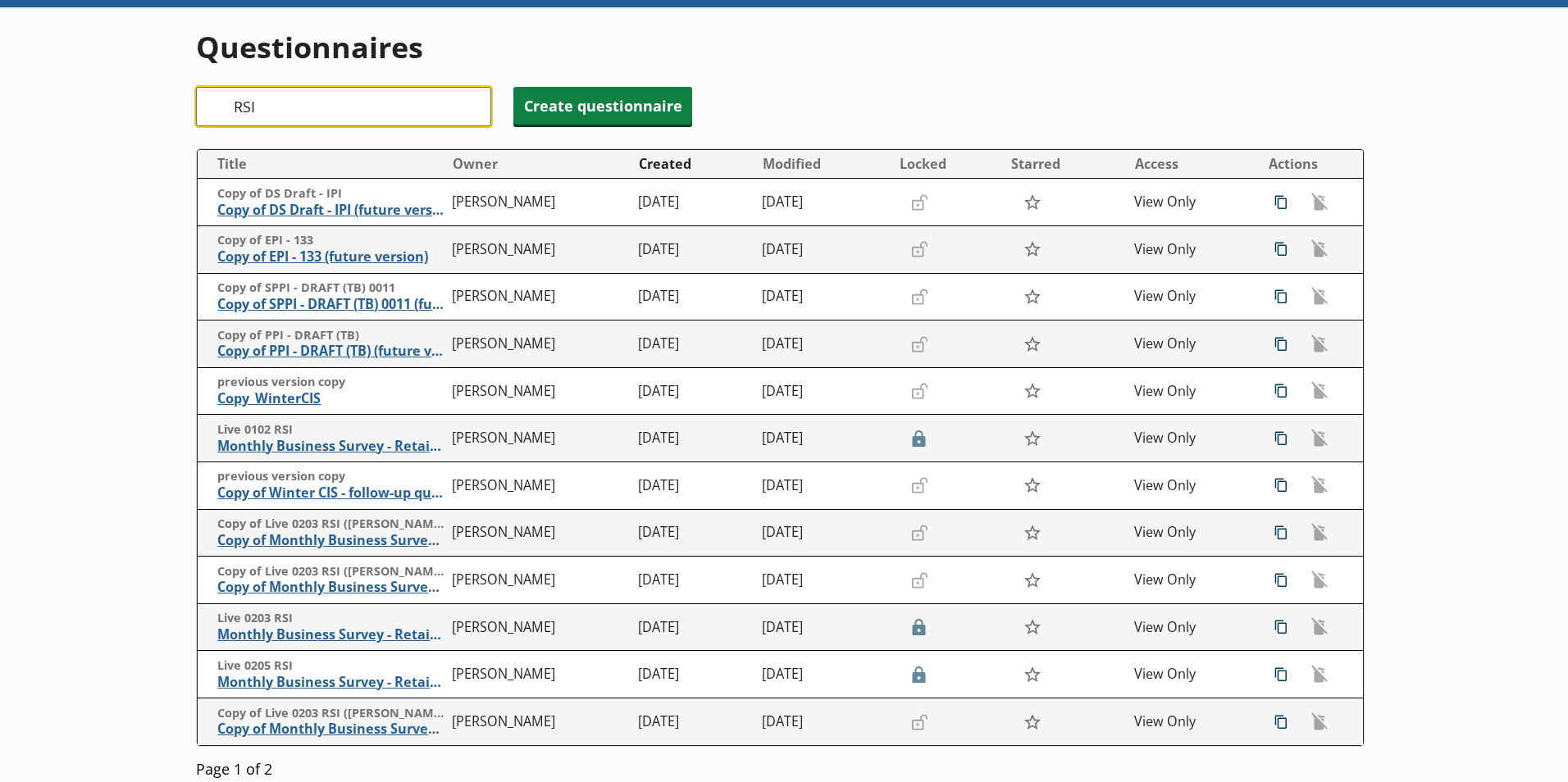
scroll to position [125, 0]
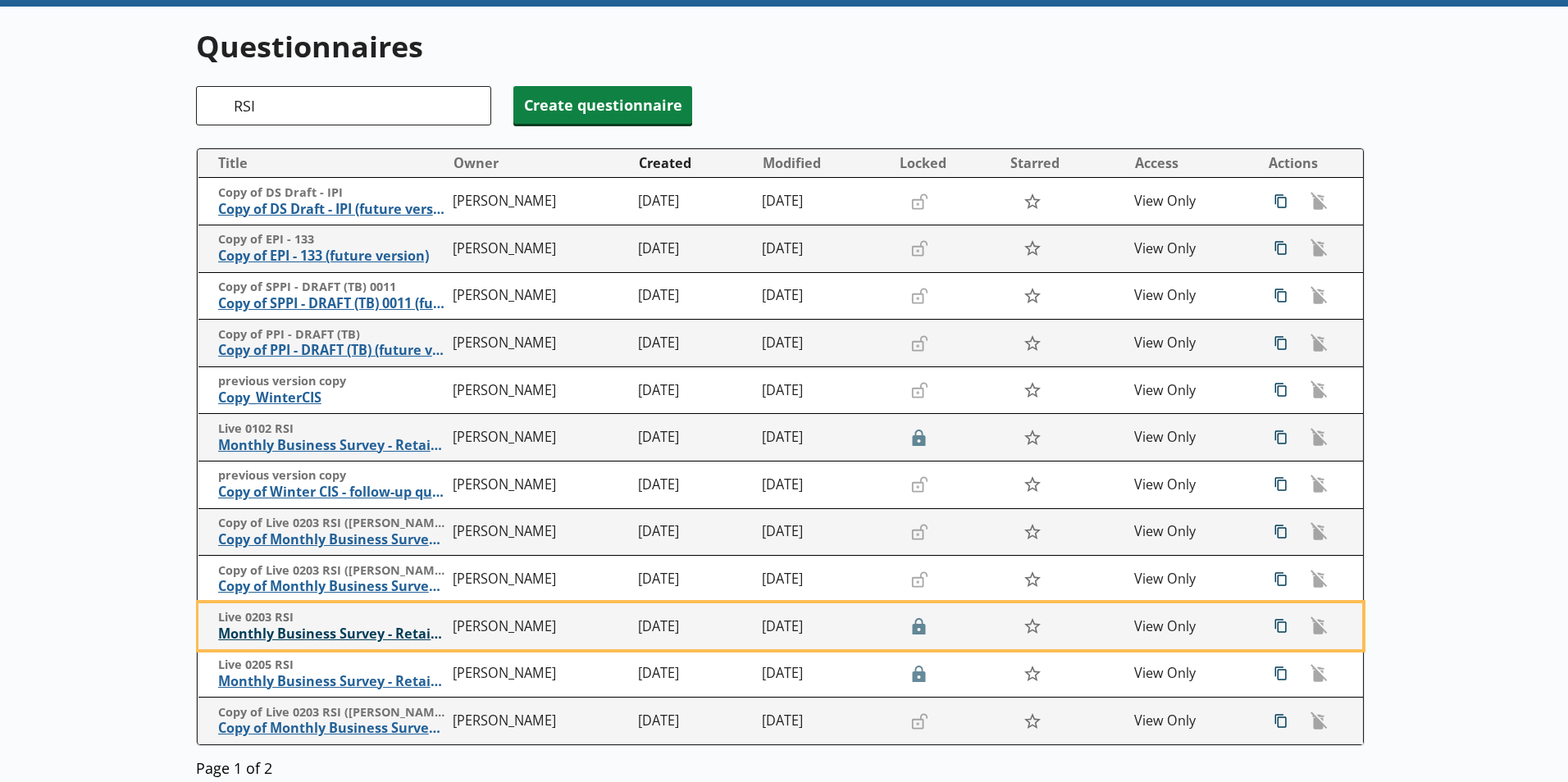
click at [256, 636] on span "Monthly Business Survey - Retail Sales Index" at bounding box center [332, 634] width 226 height 17
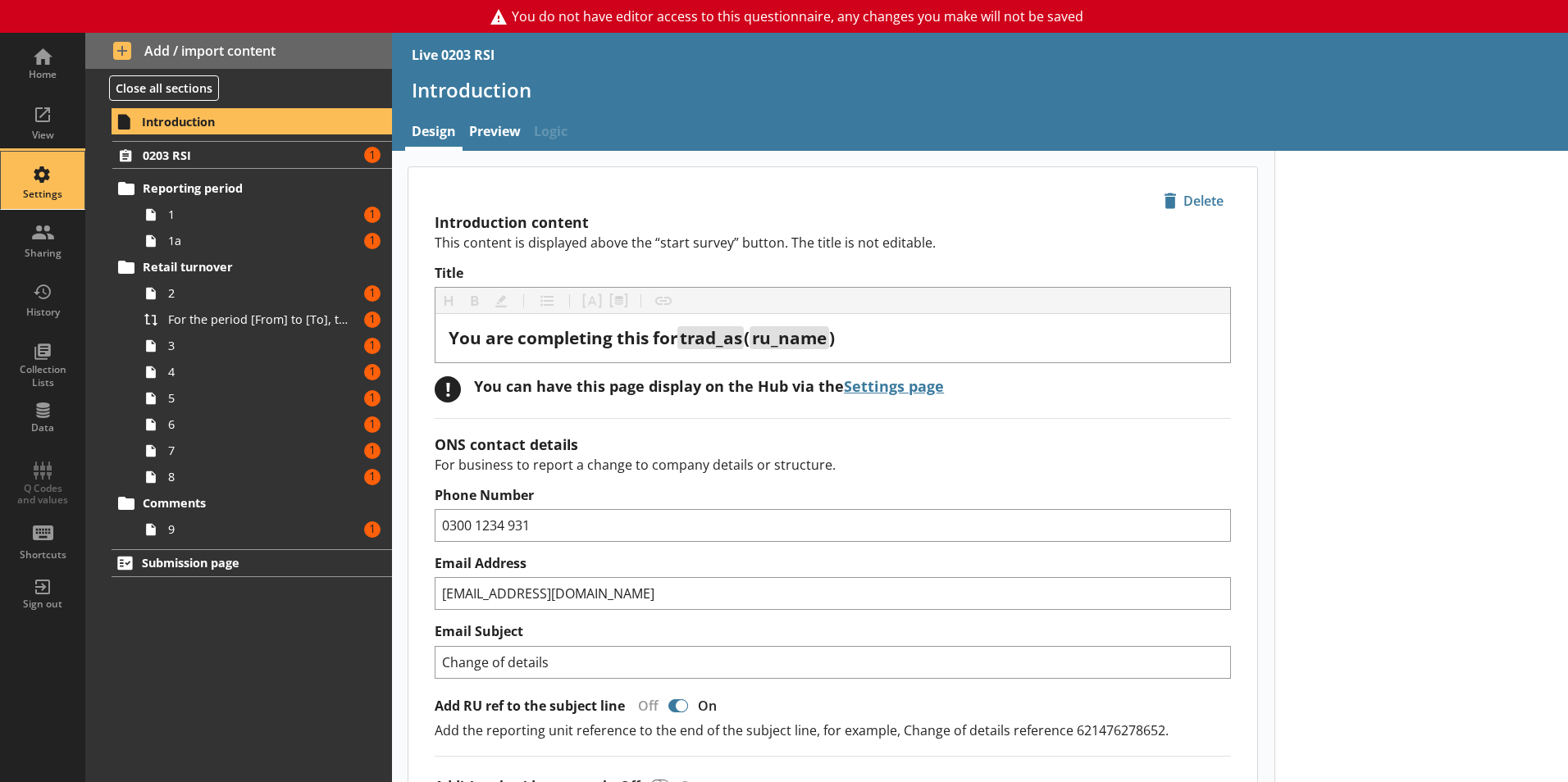
click at [52, 198] on div "Settings" at bounding box center [43, 195] width 57 height 13
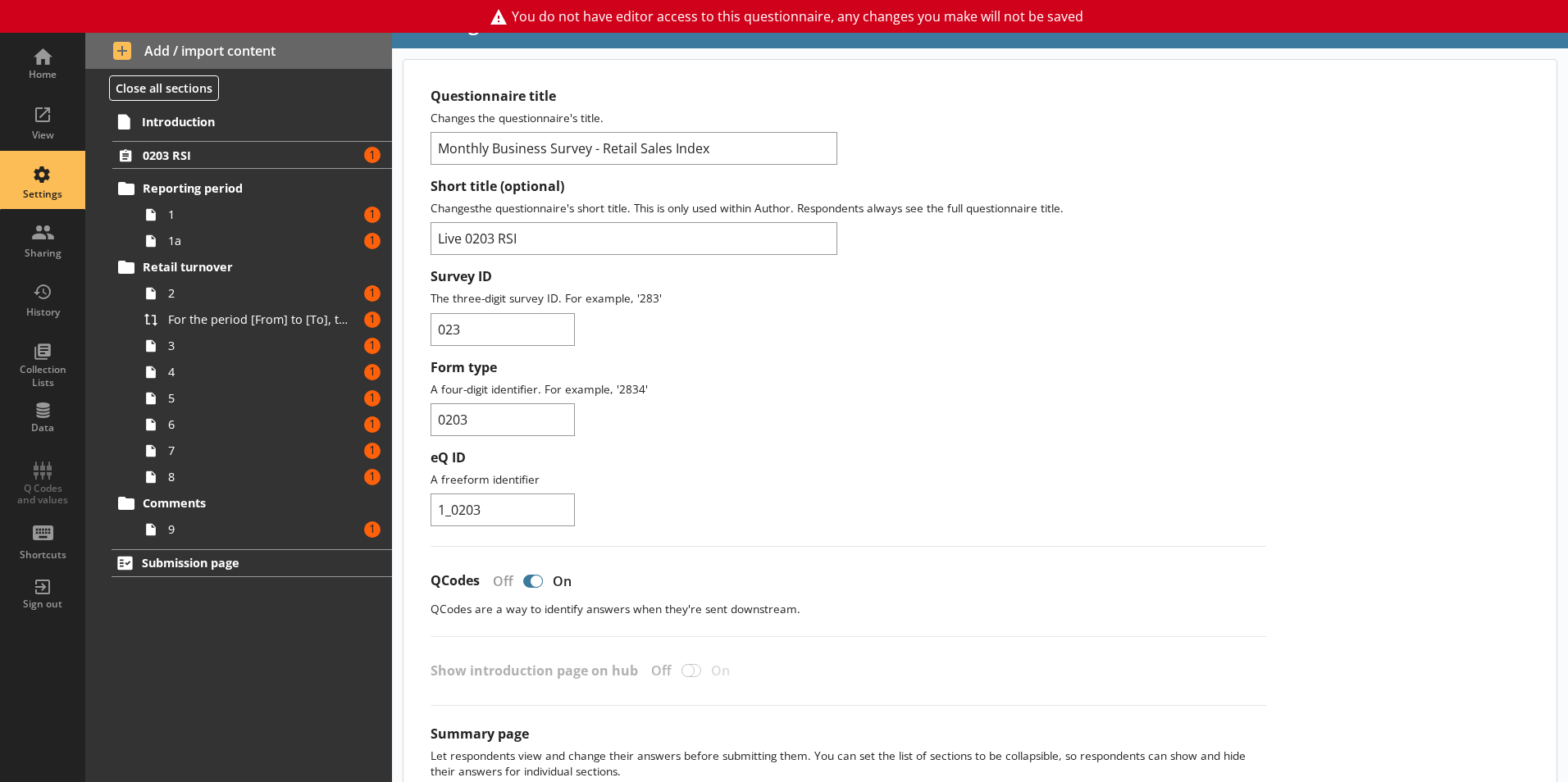
scroll to position [67, 0]
click at [52, 368] on div "Collection Lists" at bounding box center [43, 375] width 57 height 26
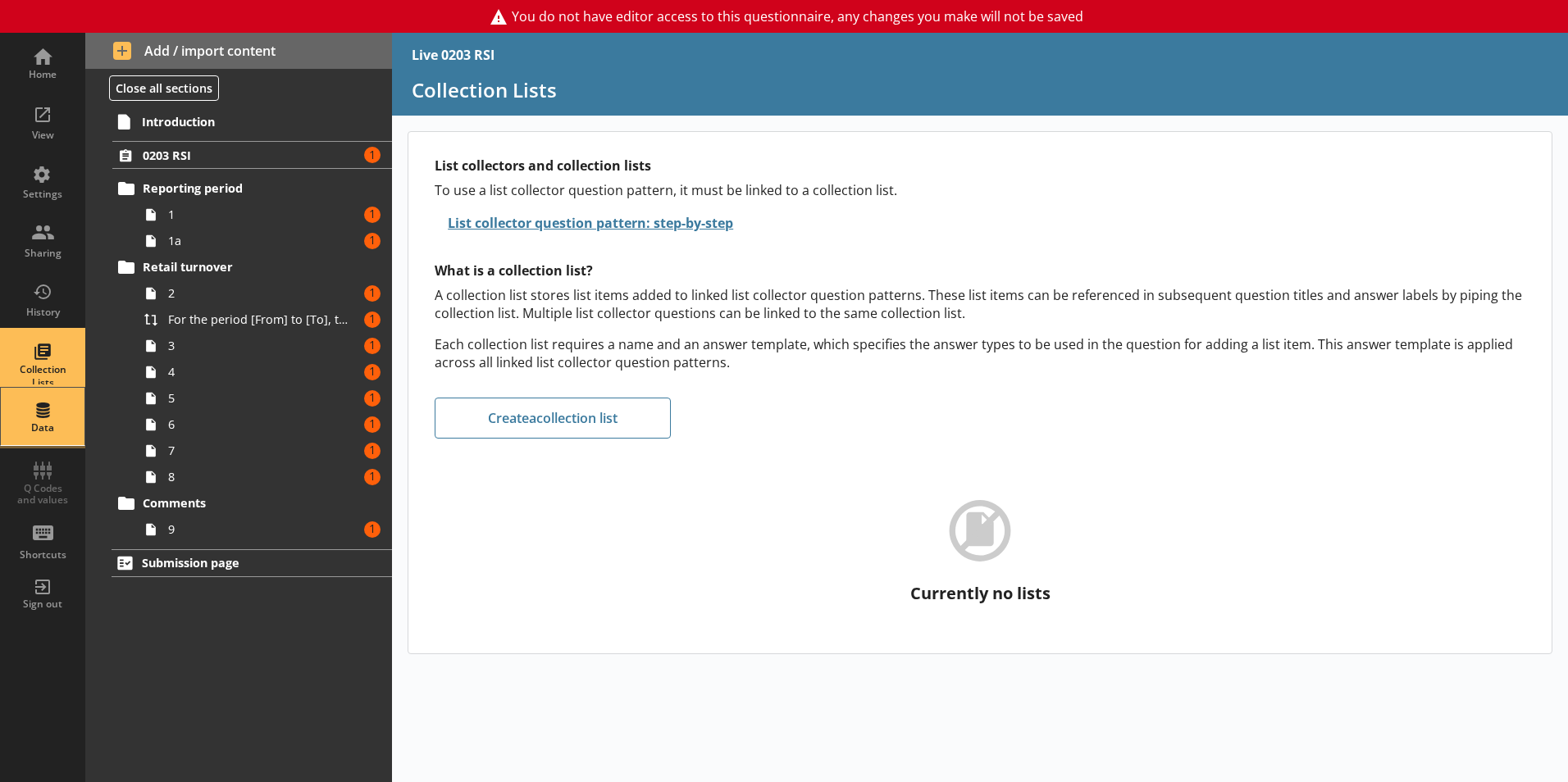
click at [60, 410] on div "Data" at bounding box center [43, 416] width 57 height 57
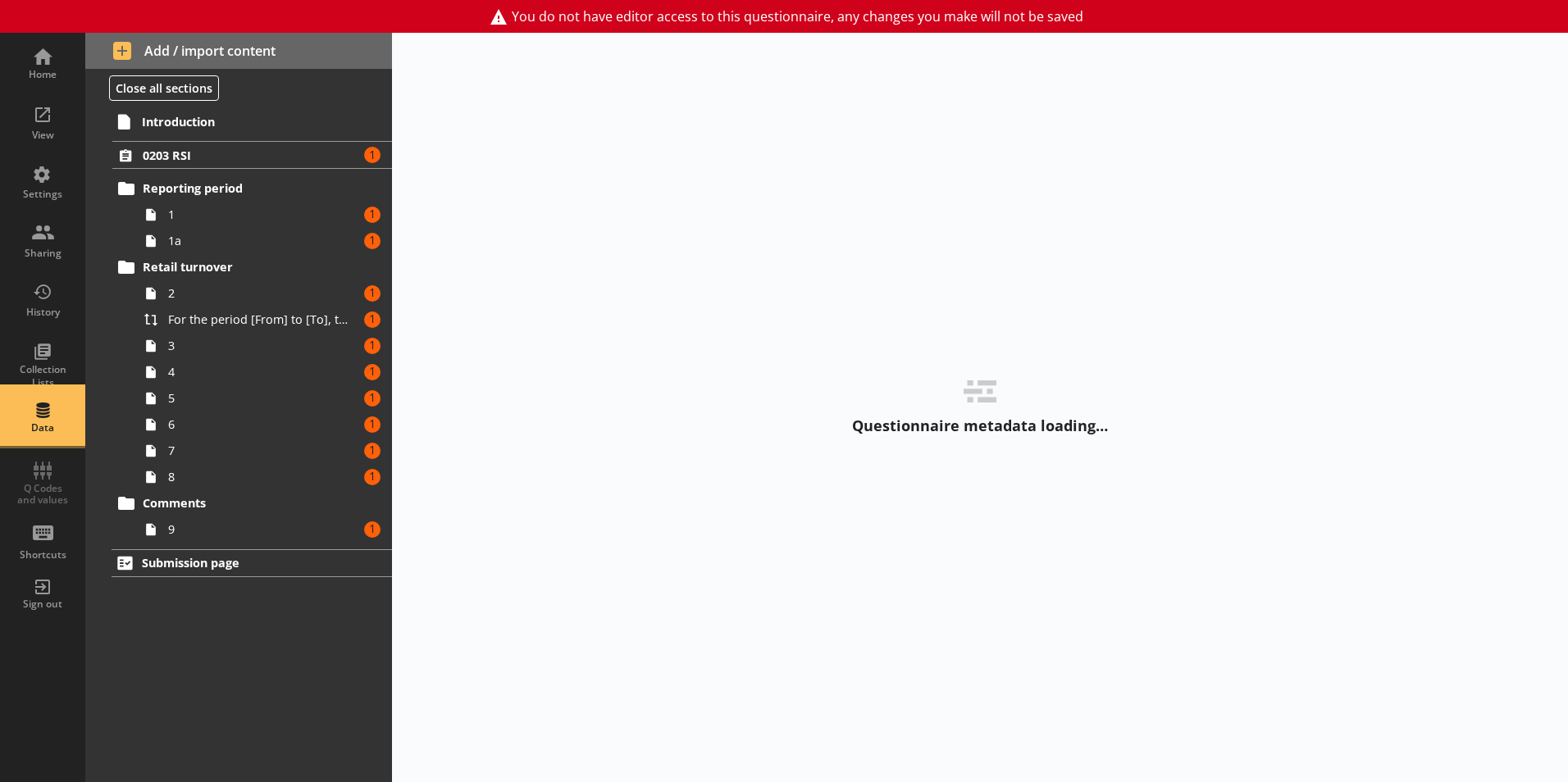
select select "Date"
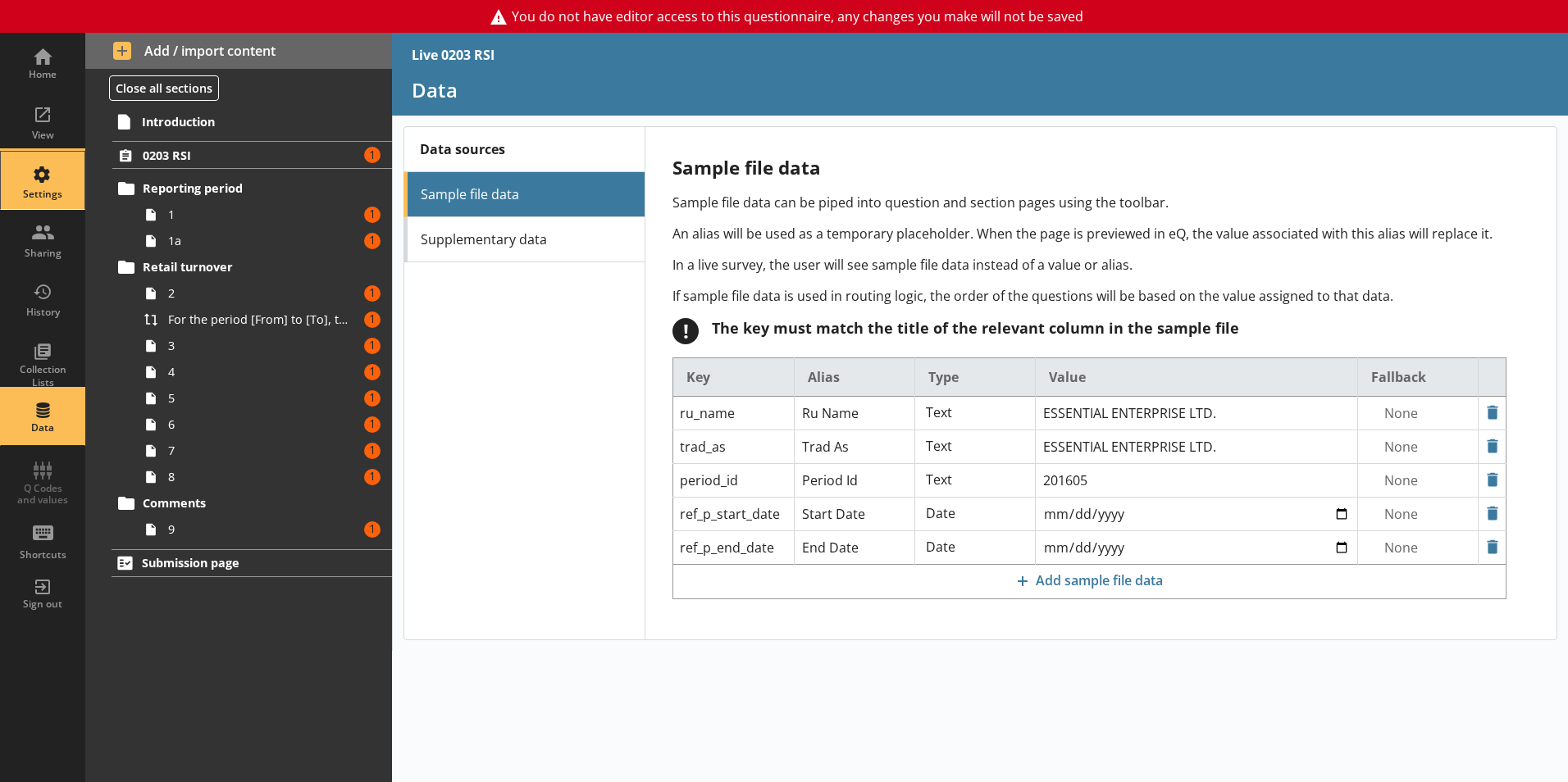
click at [22, 189] on div "Settings" at bounding box center [43, 195] width 57 height 13
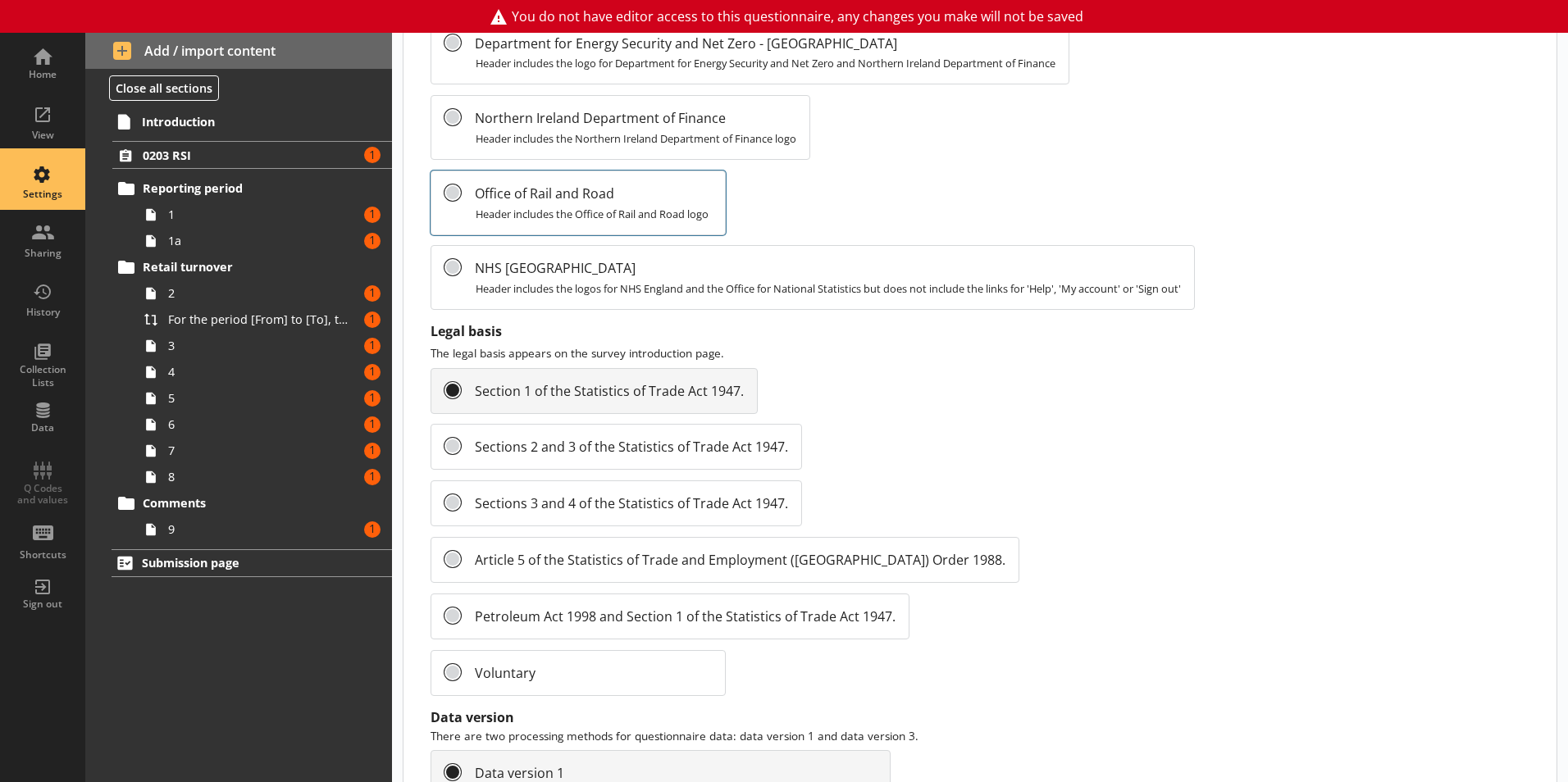
scroll to position [1245, 0]
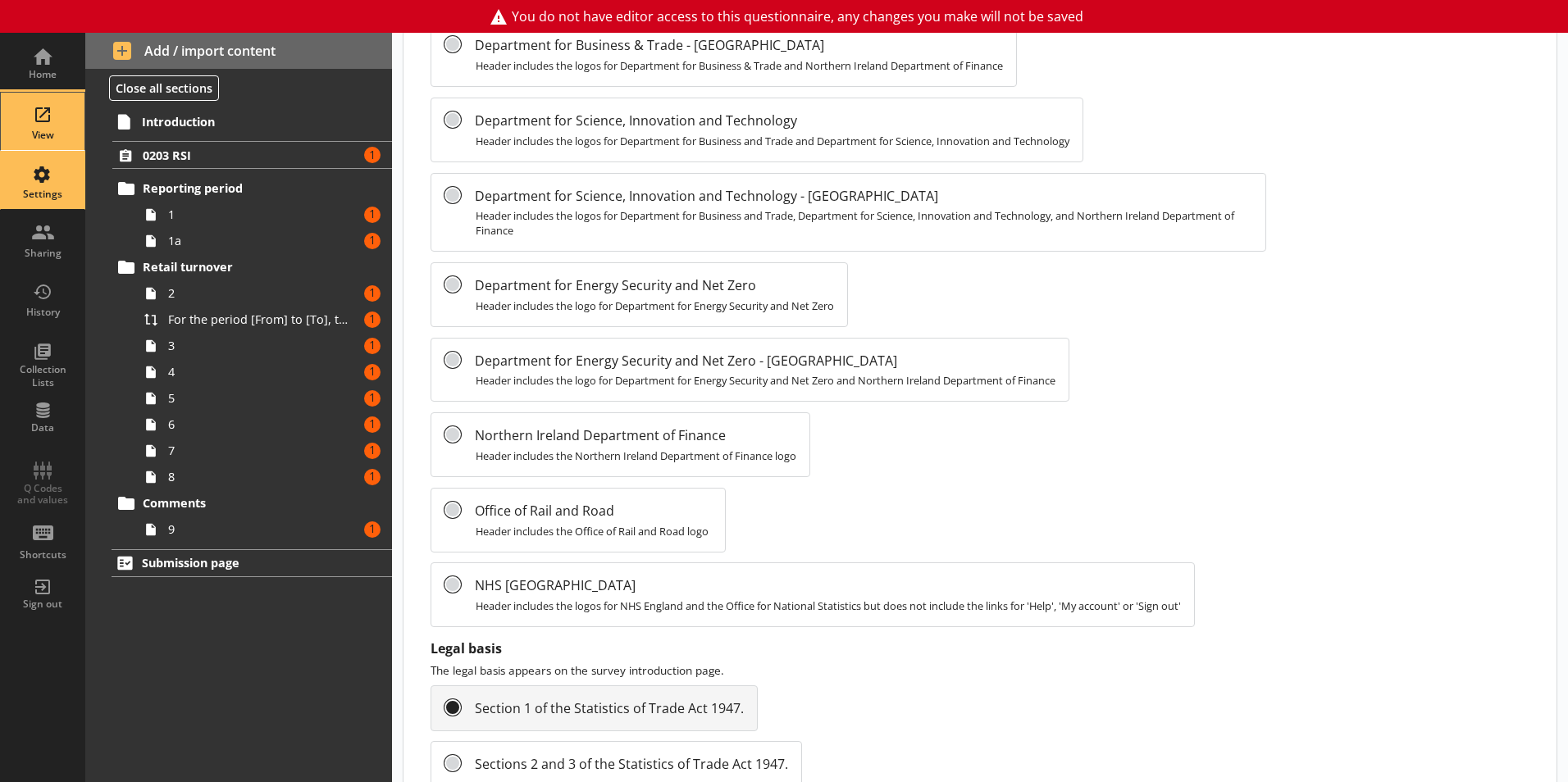
click at [24, 123] on div "View" at bounding box center [43, 122] width 57 height 57
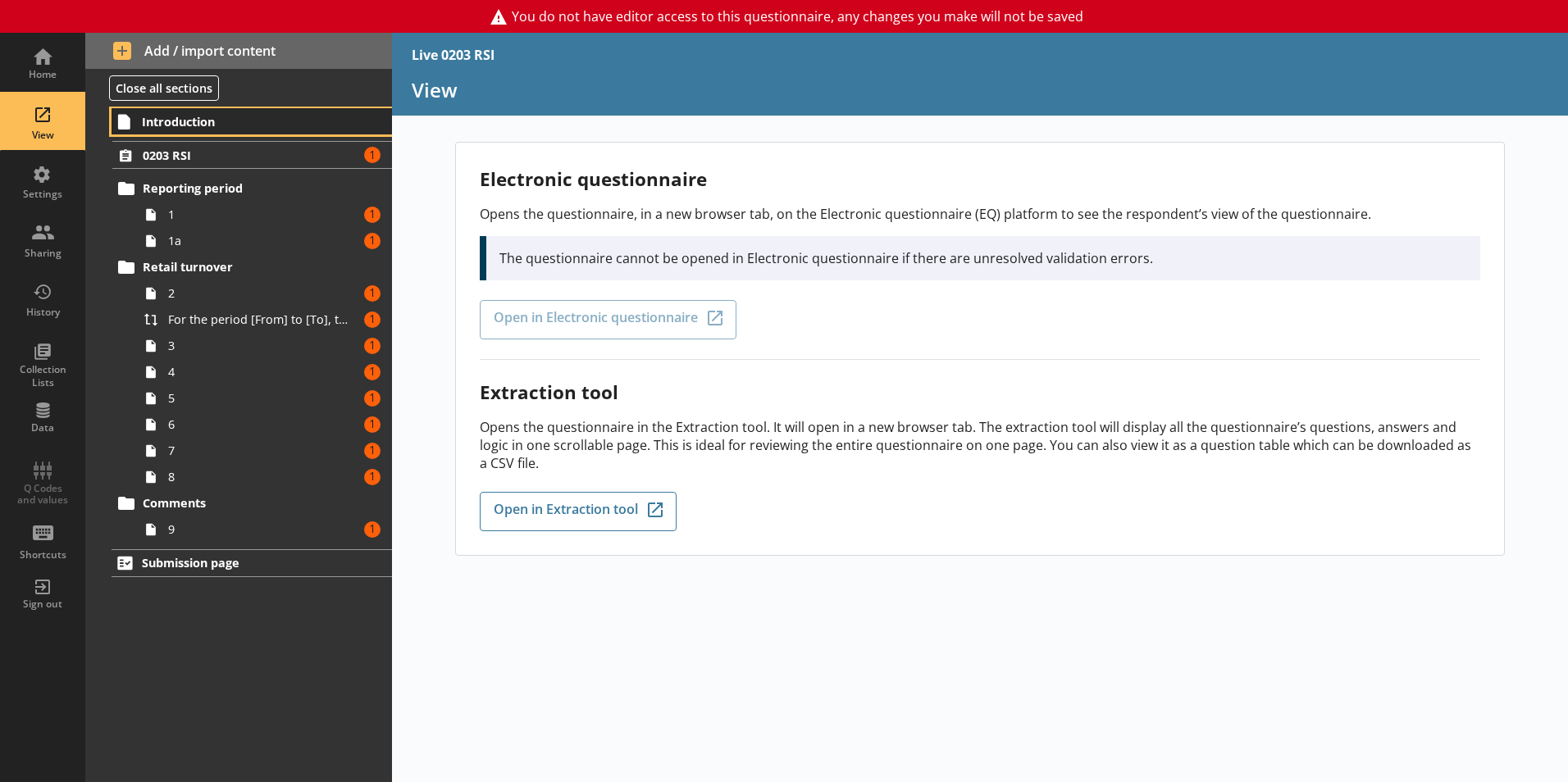
click at [161, 120] on span "Introduction" at bounding box center [242, 122] width 201 height 15
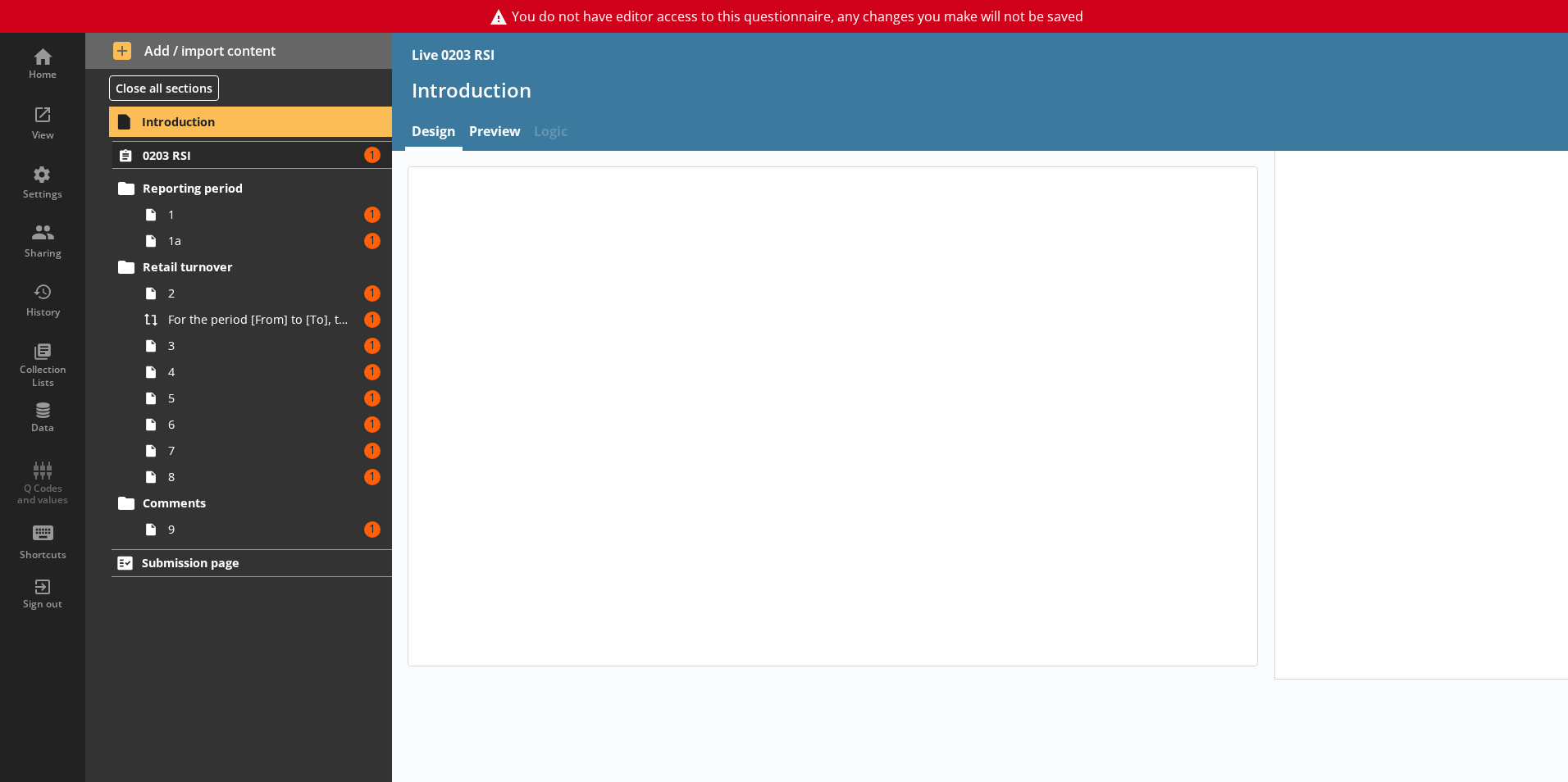
type textarea "x"
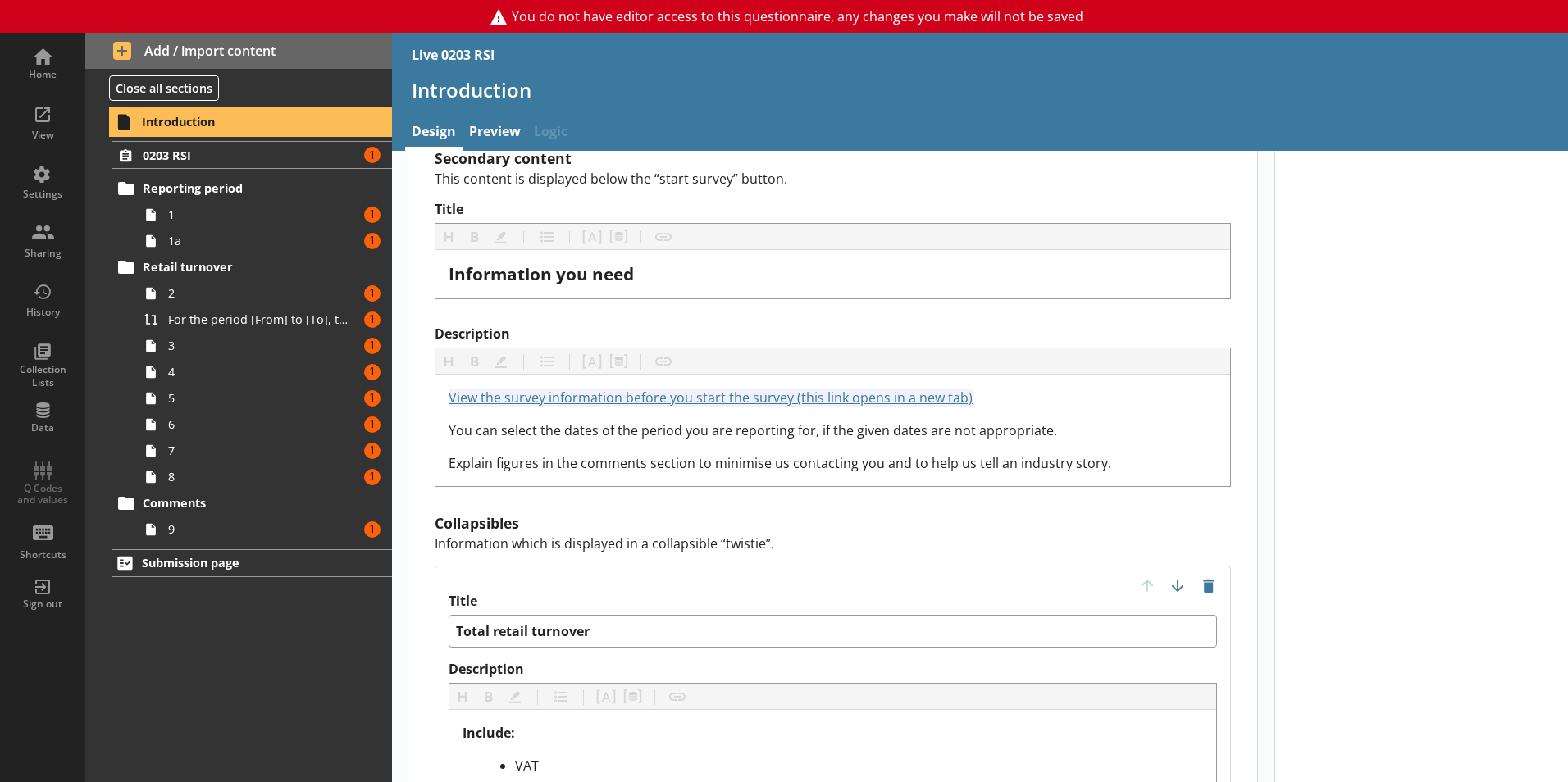
scroll to position [984, 0]
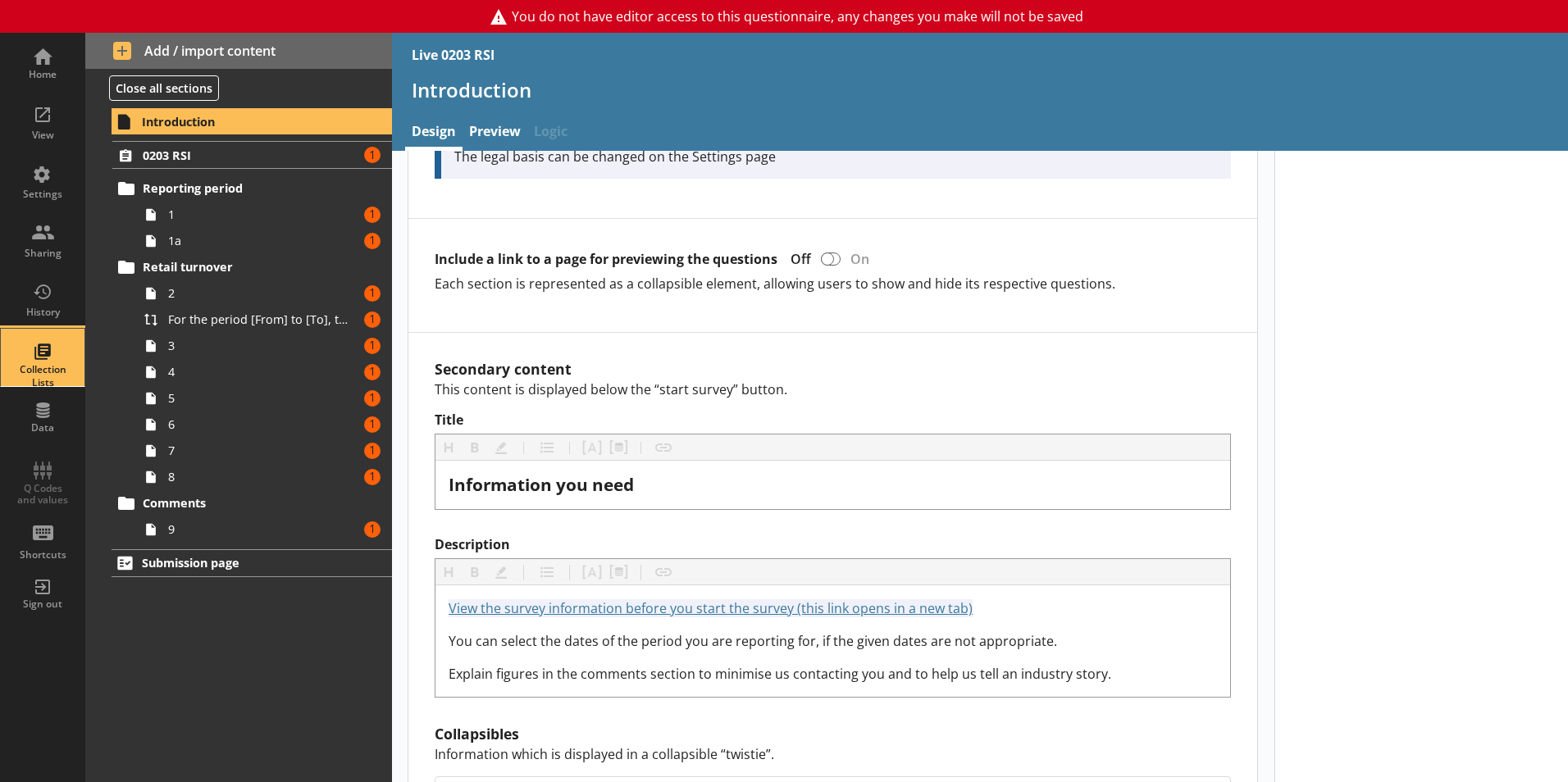
click at [44, 353] on div "Collection Lists" at bounding box center [43, 357] width 57 height 57
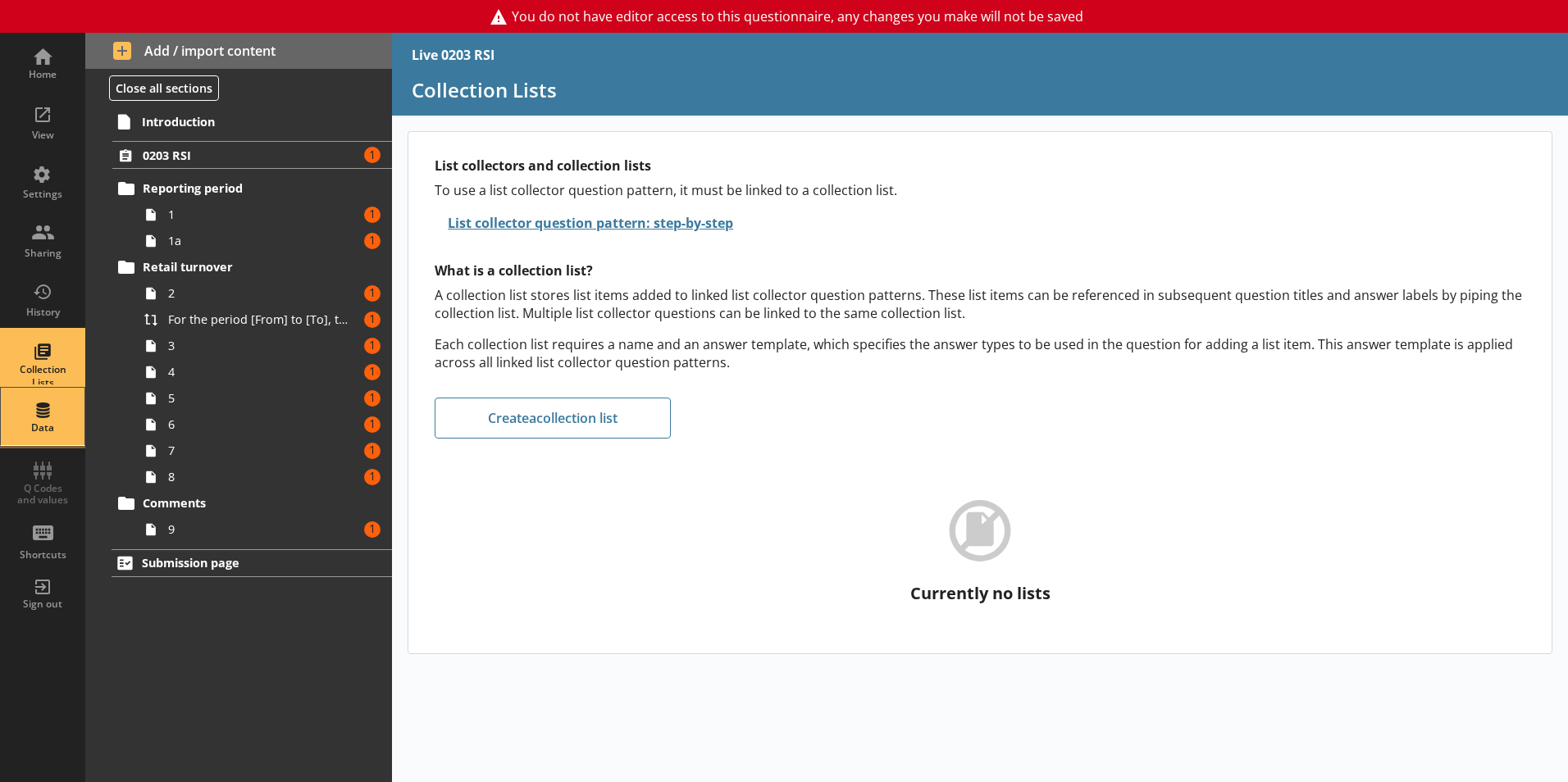
click at [34, 393] on div "Data" at bounding box center [43, 416] width 57 height 57
select select "Date"
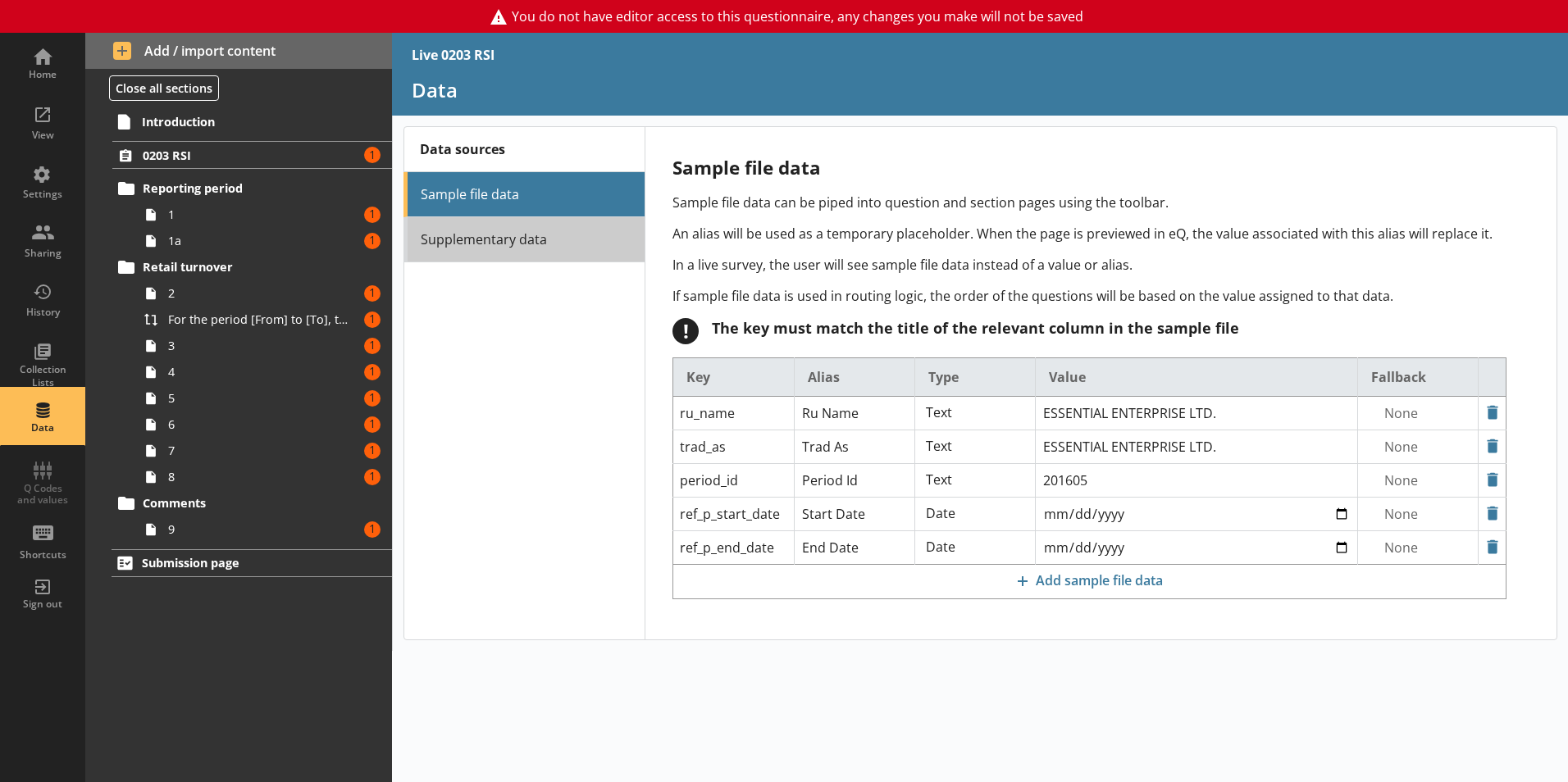
click at [476, 232] on link "Supplementary data" at bounding box center [525, 239] width 241 height 45
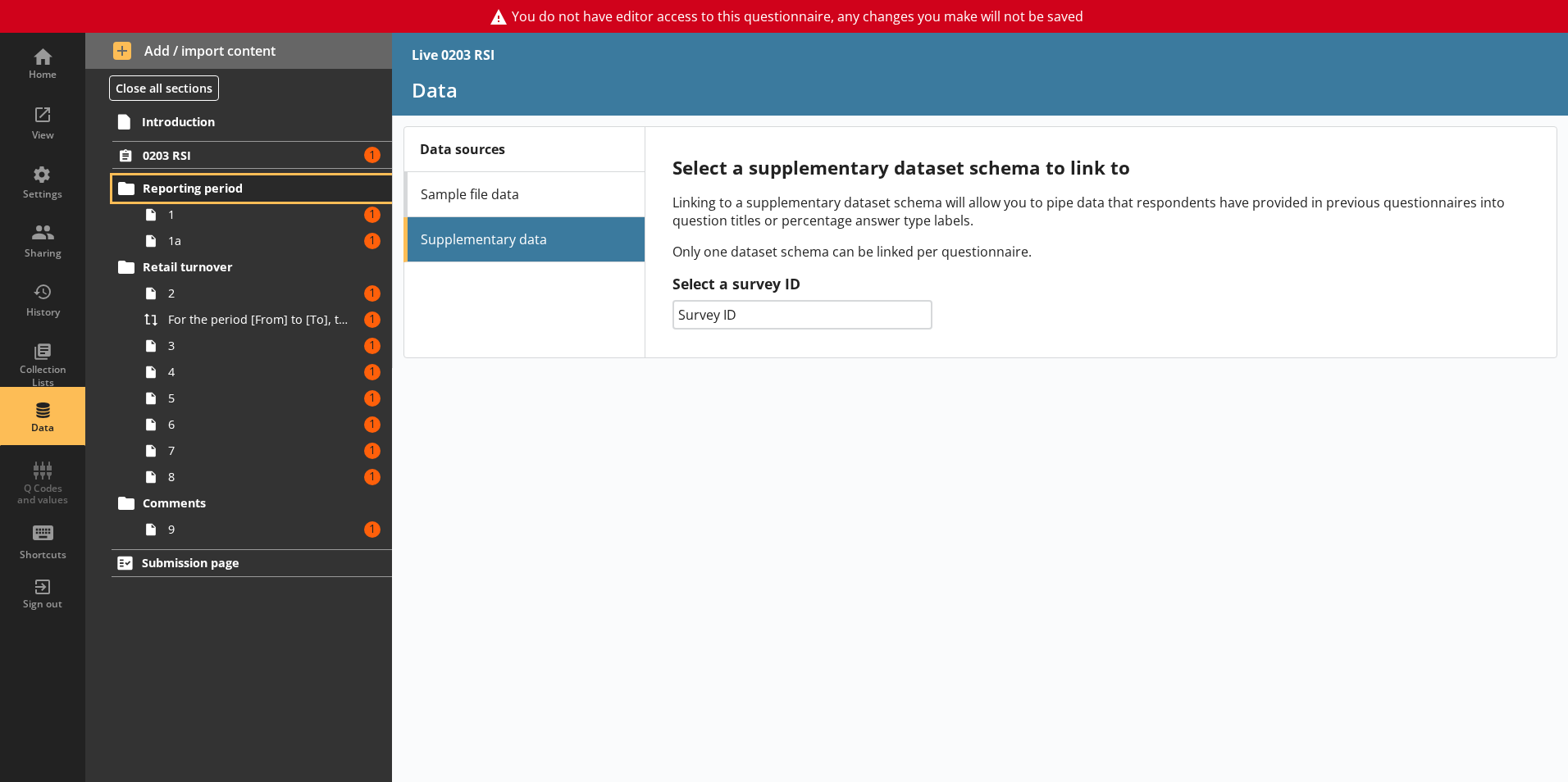
click at [205, 177] on link "Reporting period" at bounding box center [252, 189] width 279 height 27
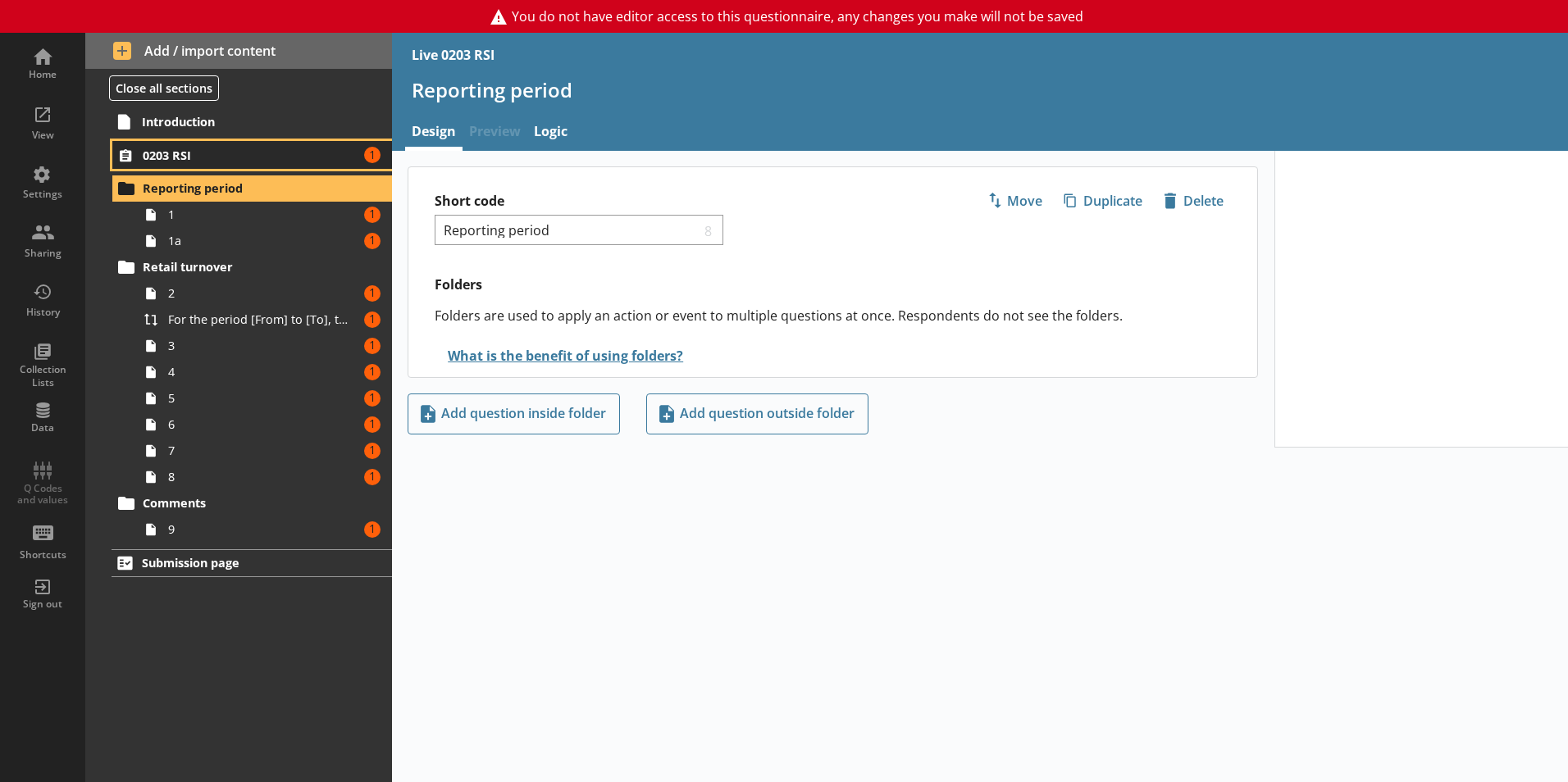
click at [204, 157] on span "0203 RSI" at bounding box center [242, 155] width 201 height 15
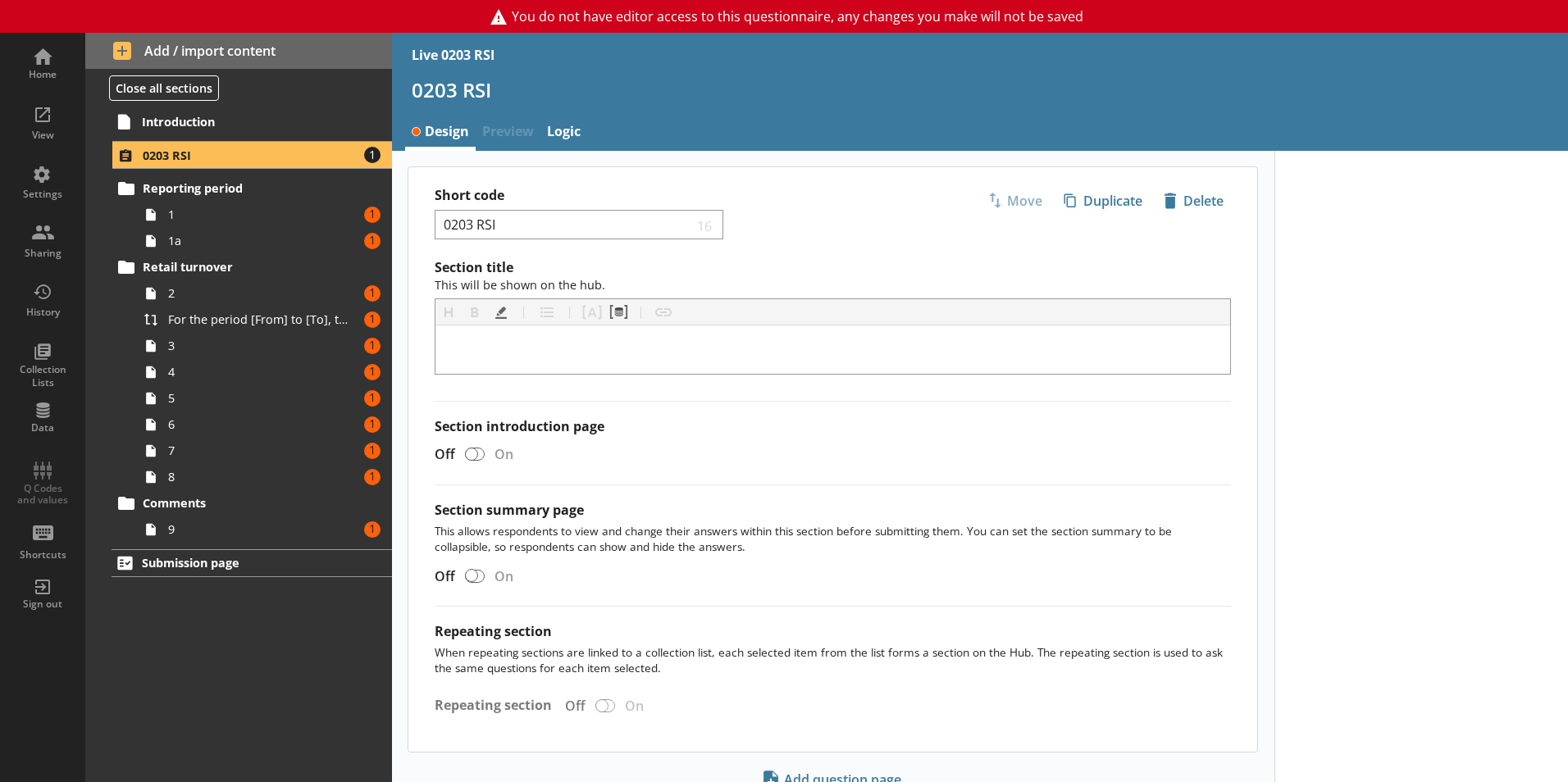
scroll to position [65, 0]
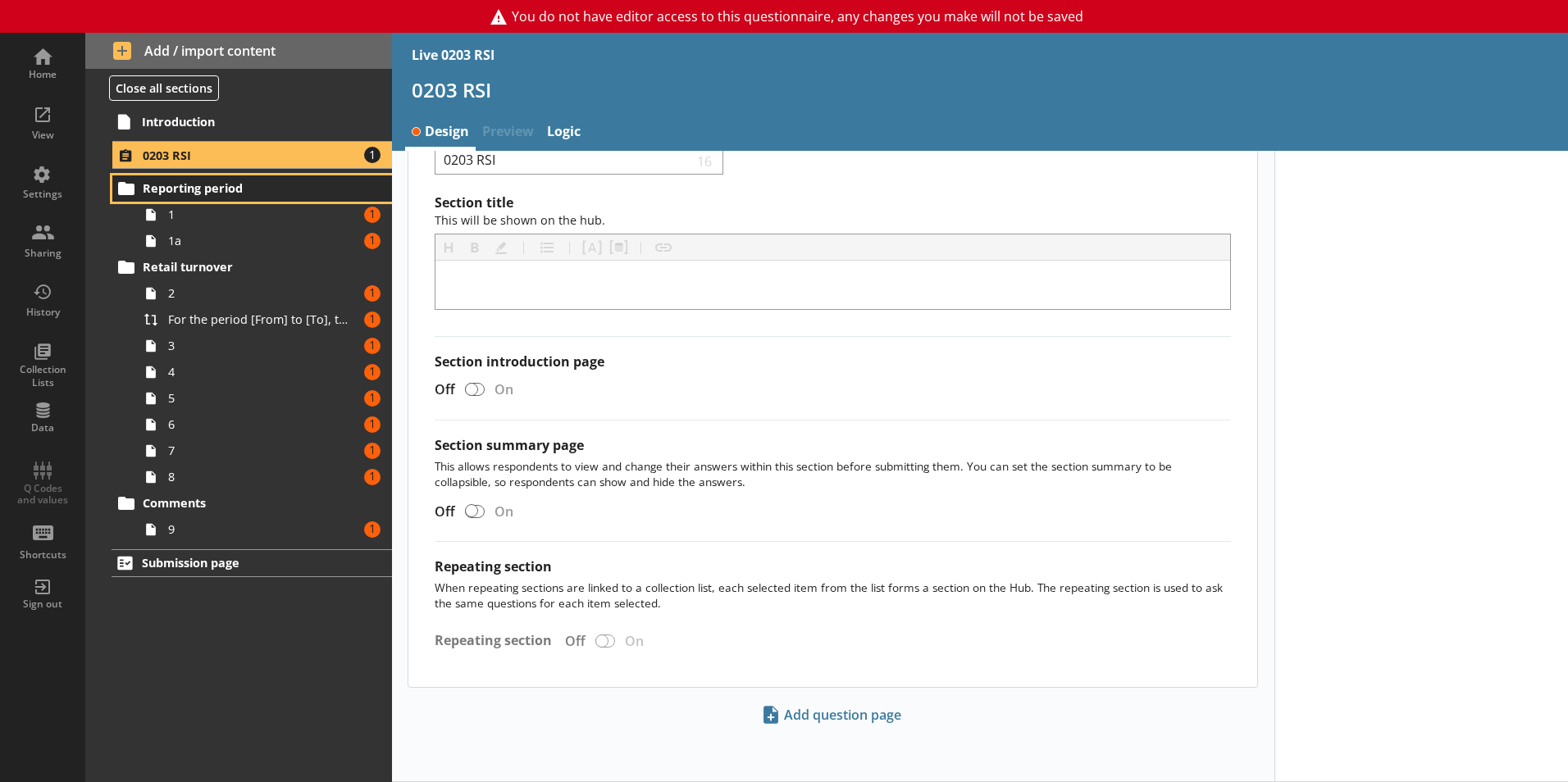
click at [162, 191] on span "Reporting period" at bounding box center [242, 188] width 201 height 15
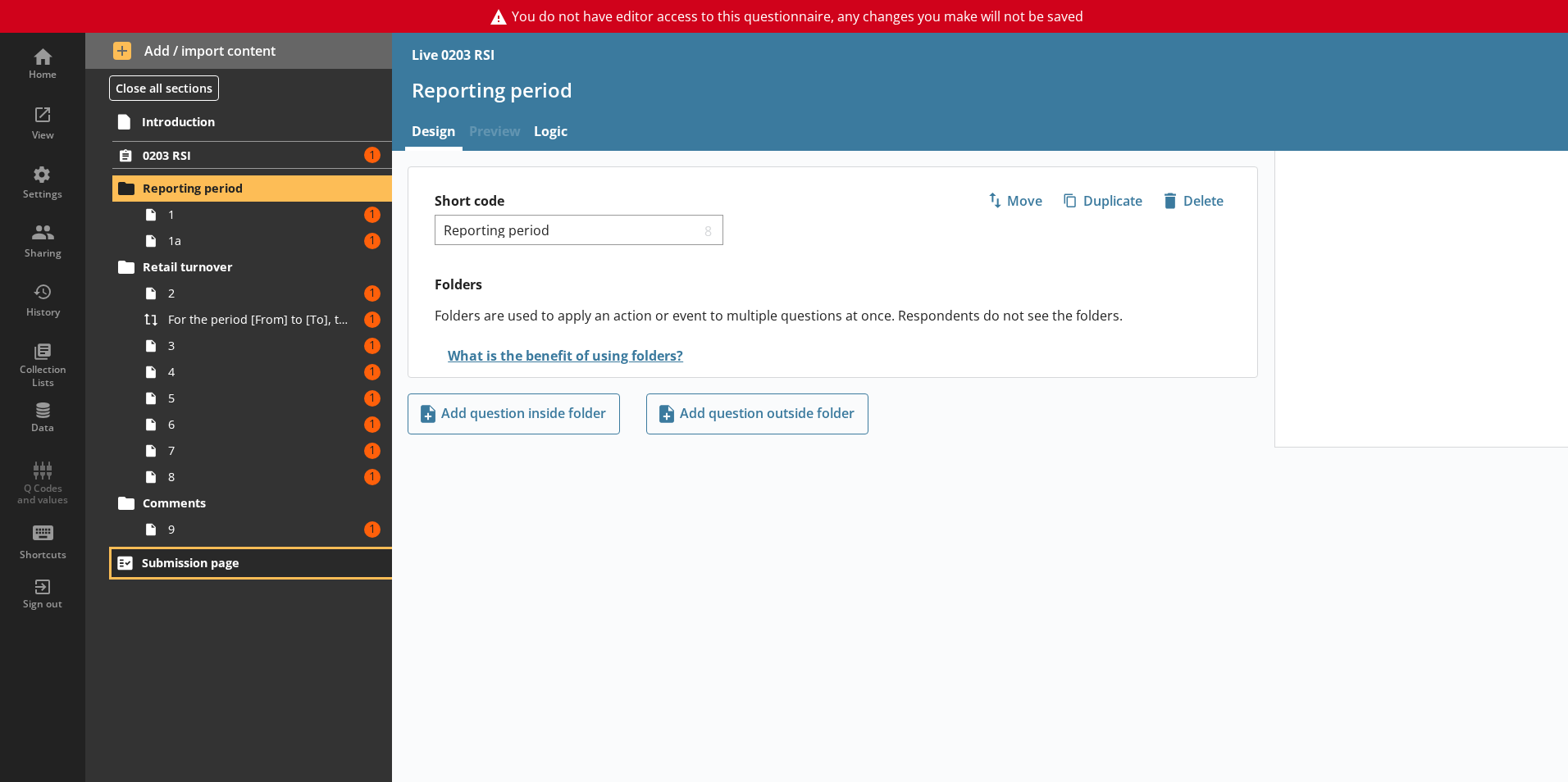
click at [205, 563] on span "Submission page" at bounding box center [242, 563] width 201 height 15
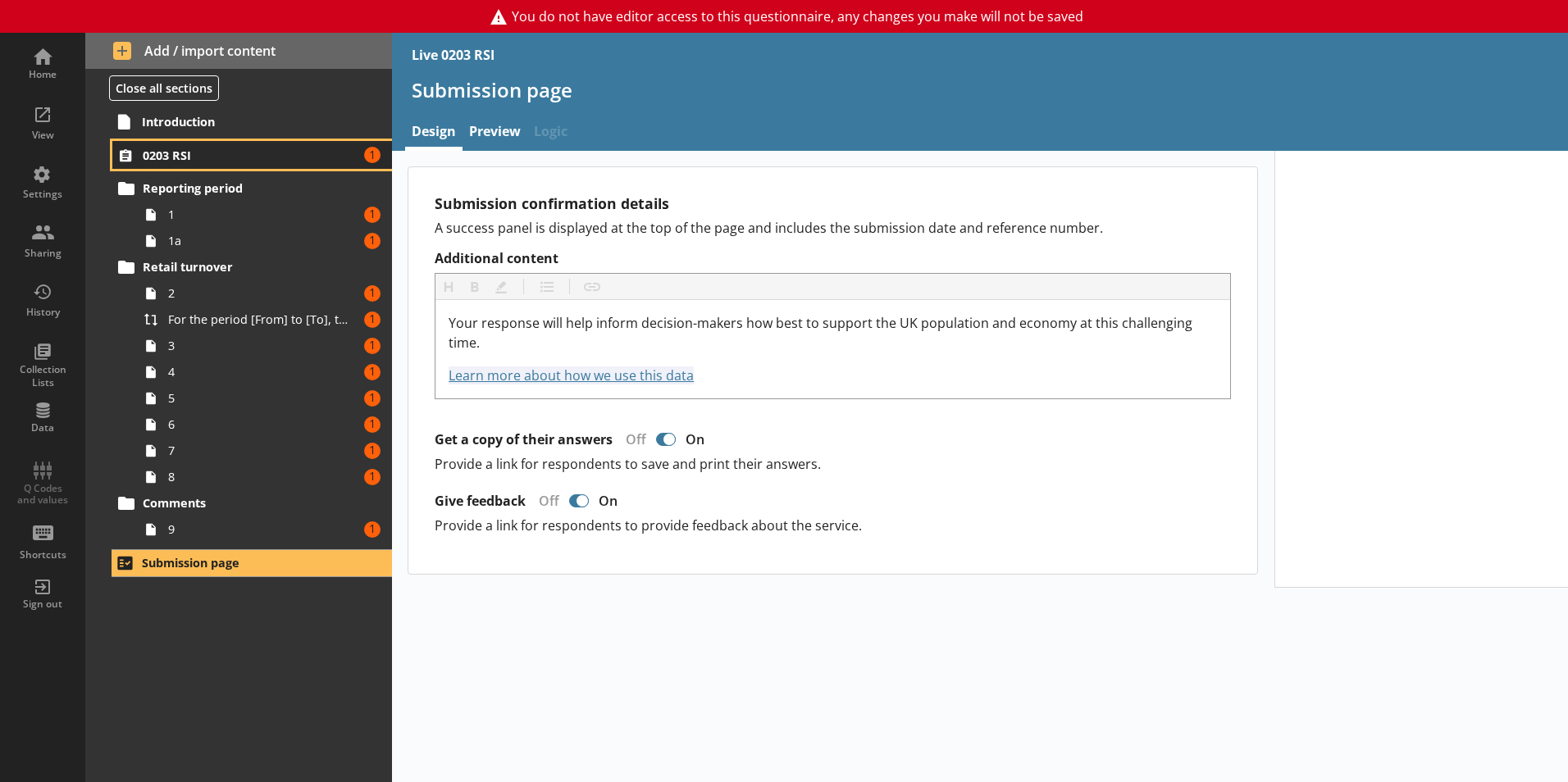
click at [190, 151] on span "0203 RSI" at bounding box center [242, 155] width 201 height 15
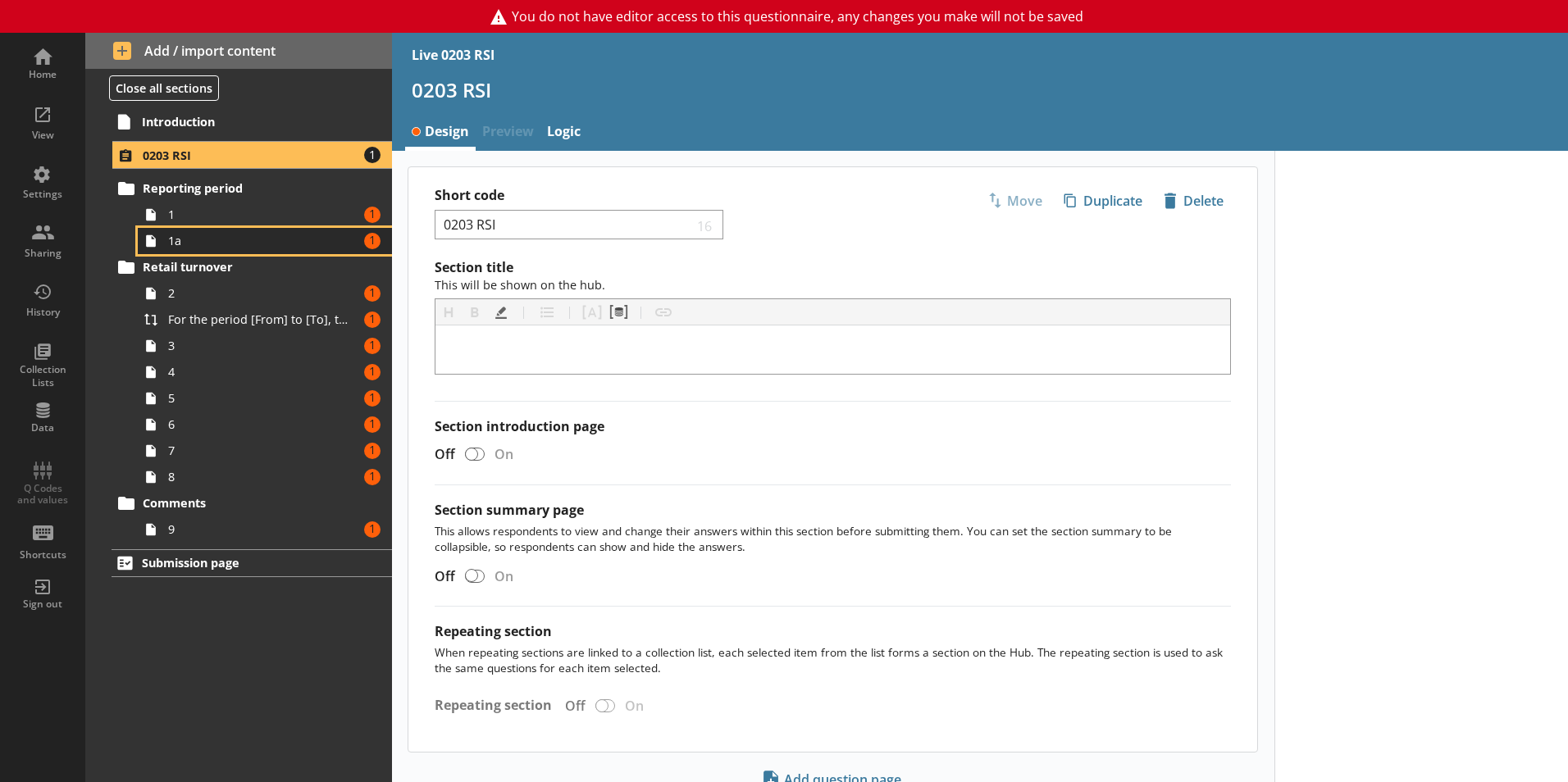
click at [215, 228] on link "1a Amount of errors: 1" at bounding box center [265, 241] width 255 height 27
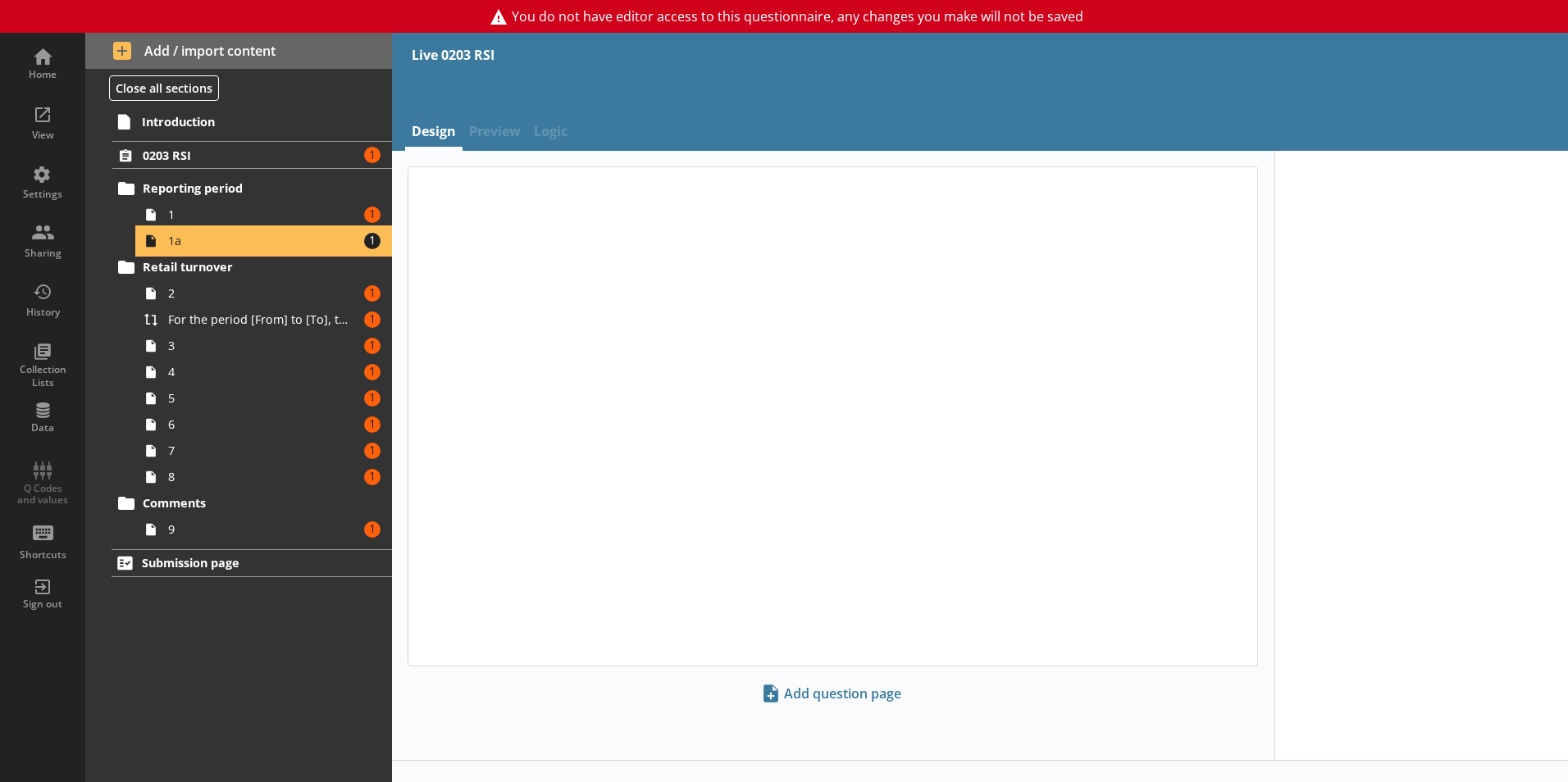
type textarea "x"
select select "ref_p_end_date"
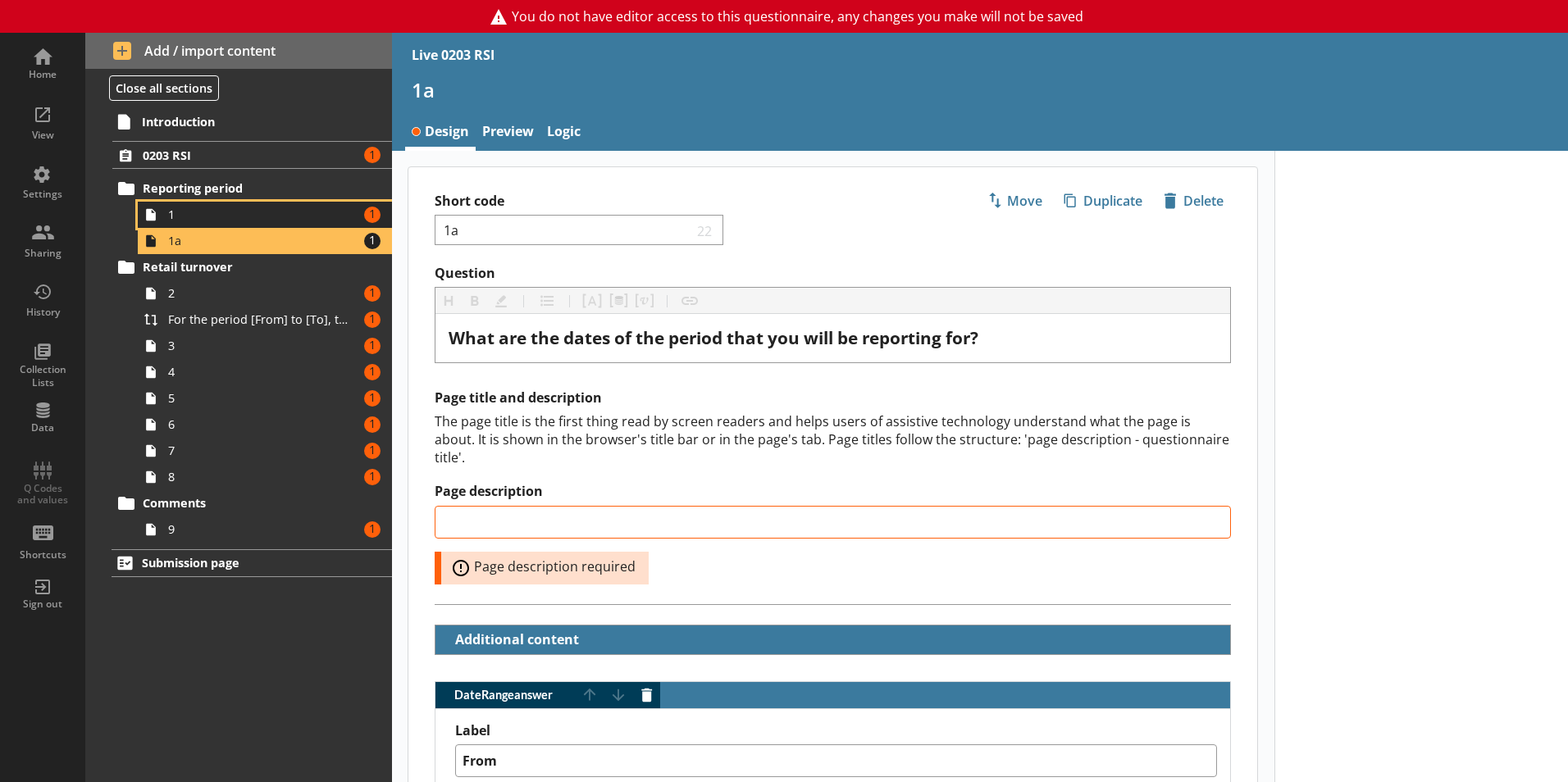
click at [215, 208] on span "1" at bounding box center [259, 214] width 182 height 15
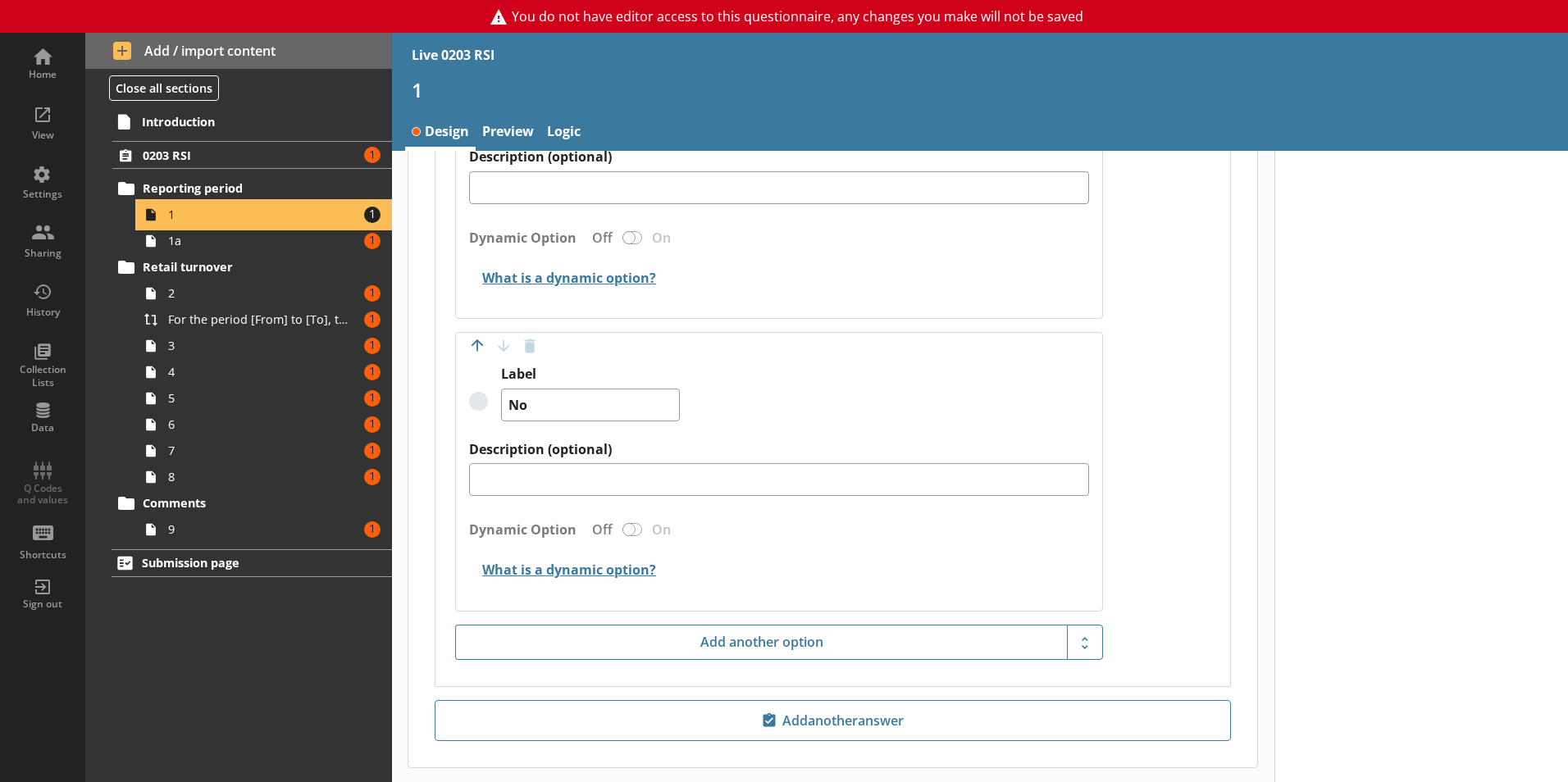
scroll to position [854, 0]
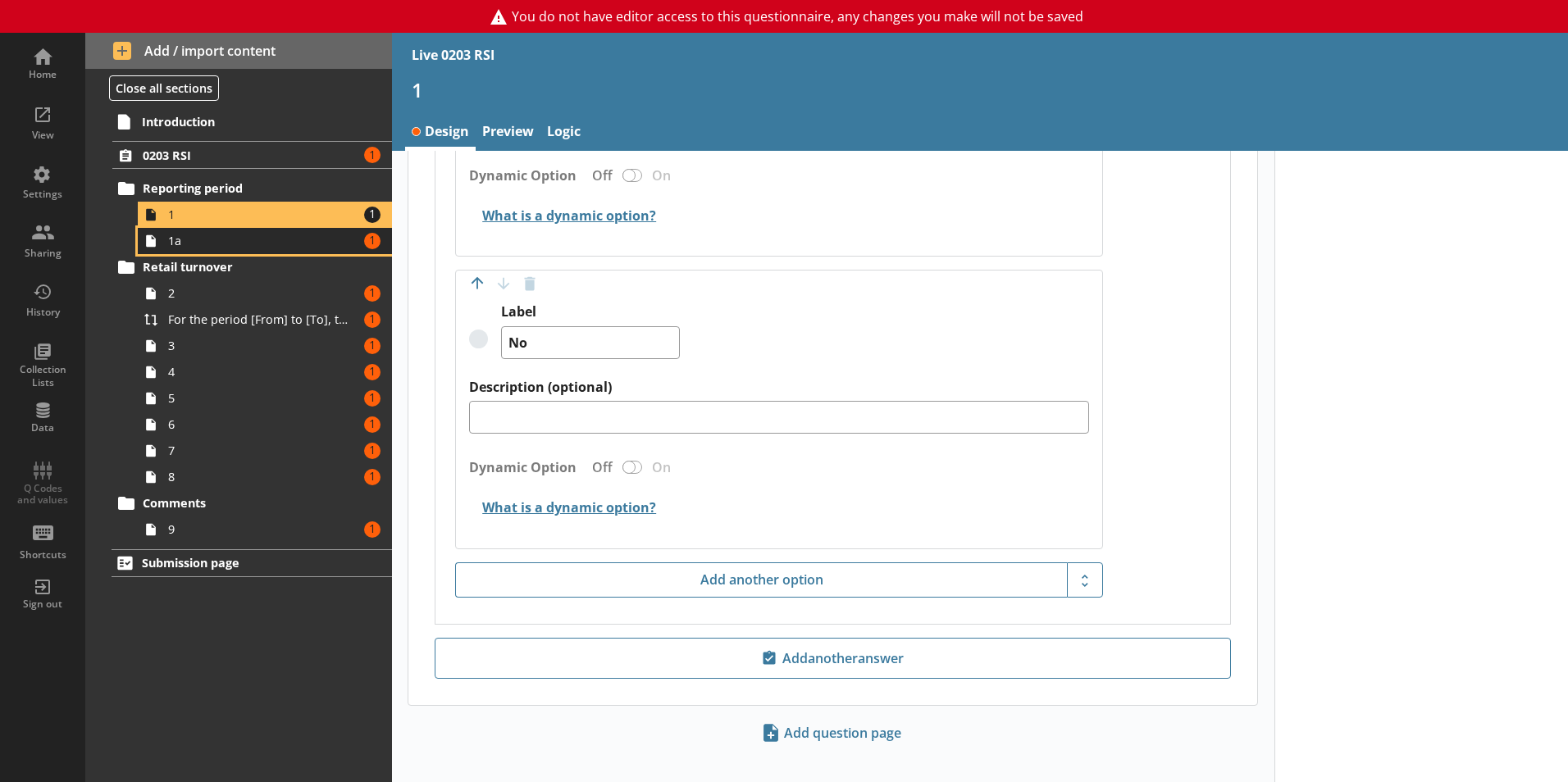
click at [202, 239] on span "1a" at bounding box center [259, 240] width 182 height 15
type textarea "x"
select select "ref_p_end_date"
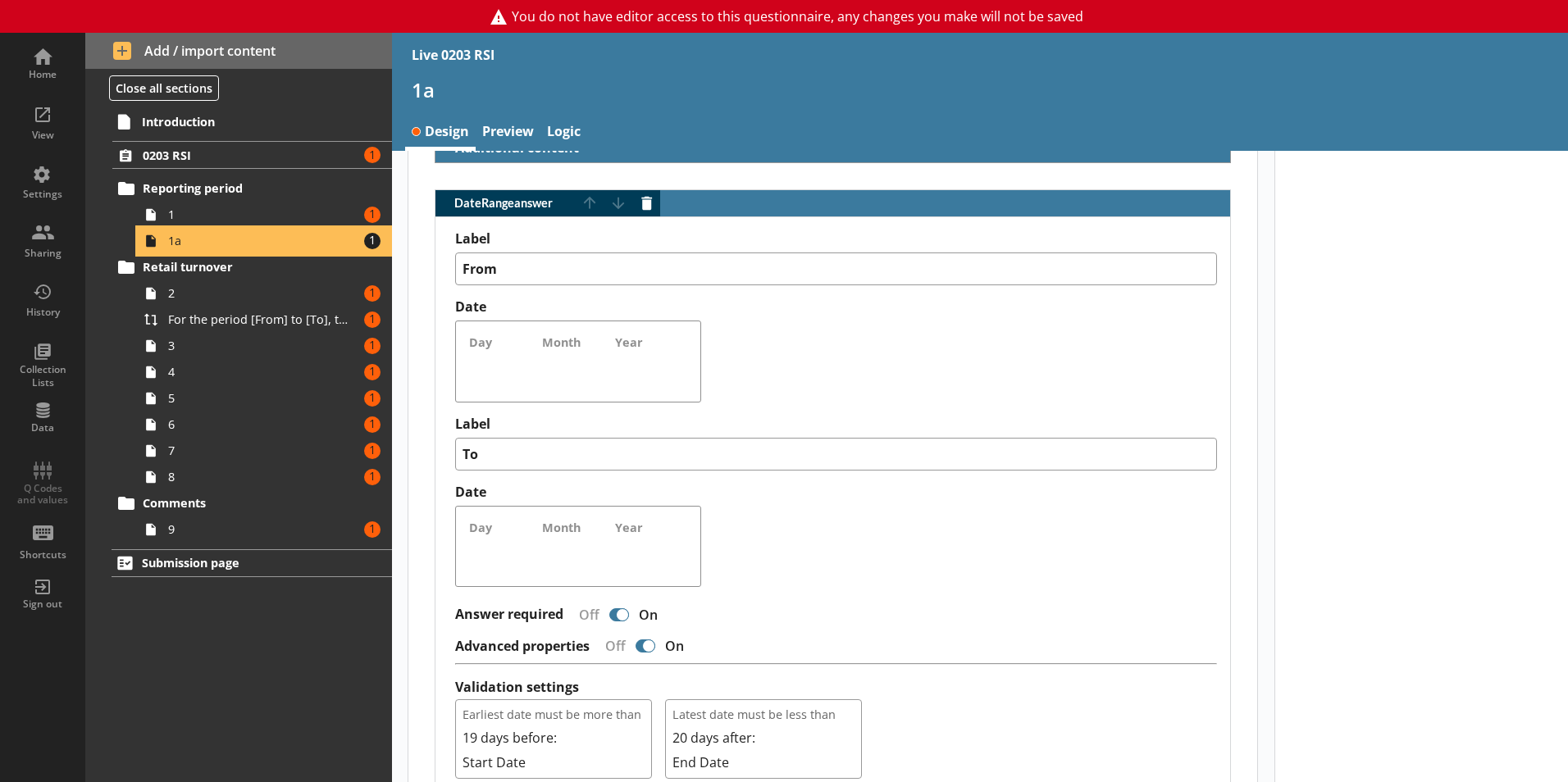
scroll to position [902, 0]
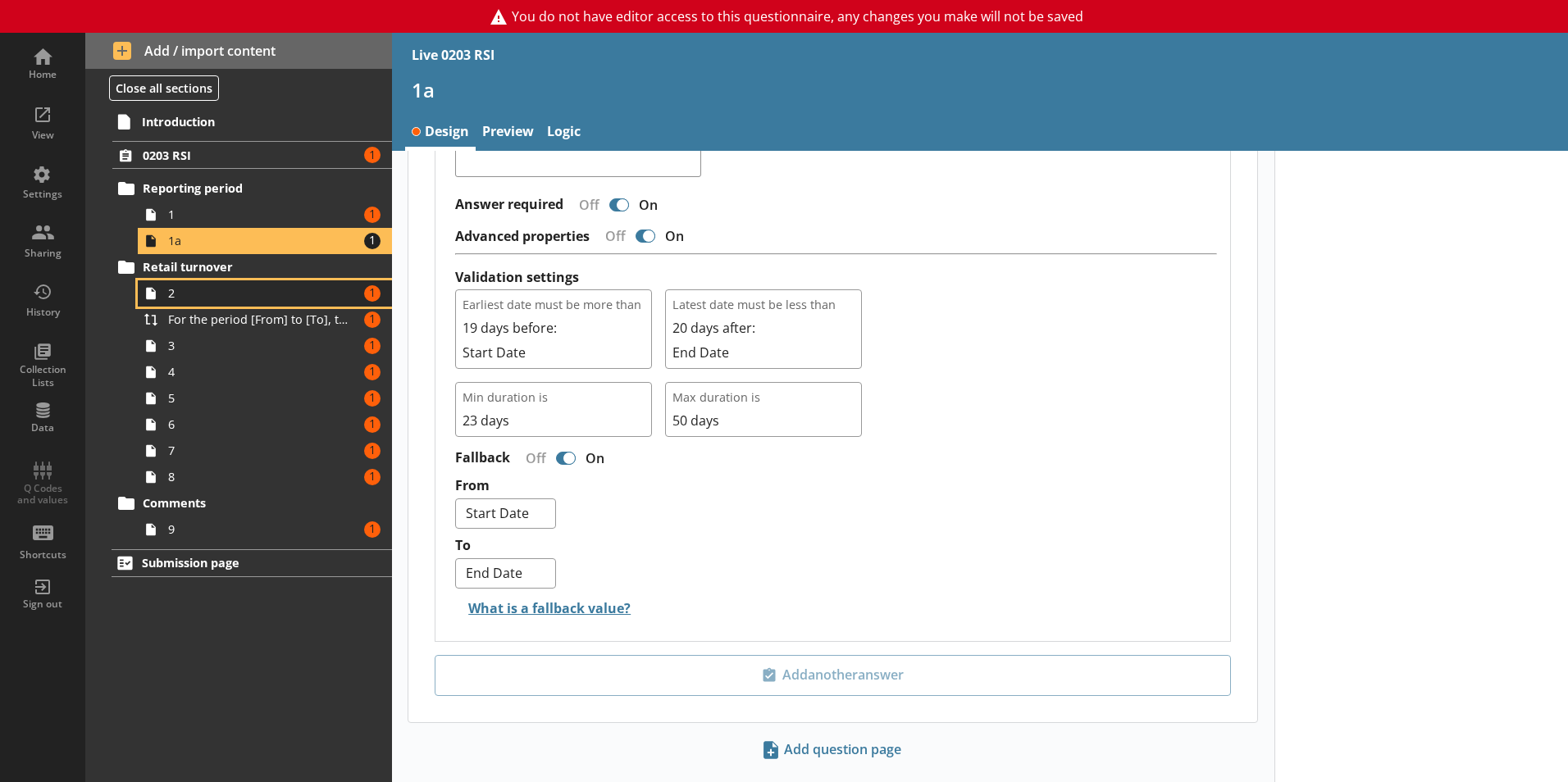
click at [213, 298] on span "2" at bounding box center [259, 293] width 182 height 15
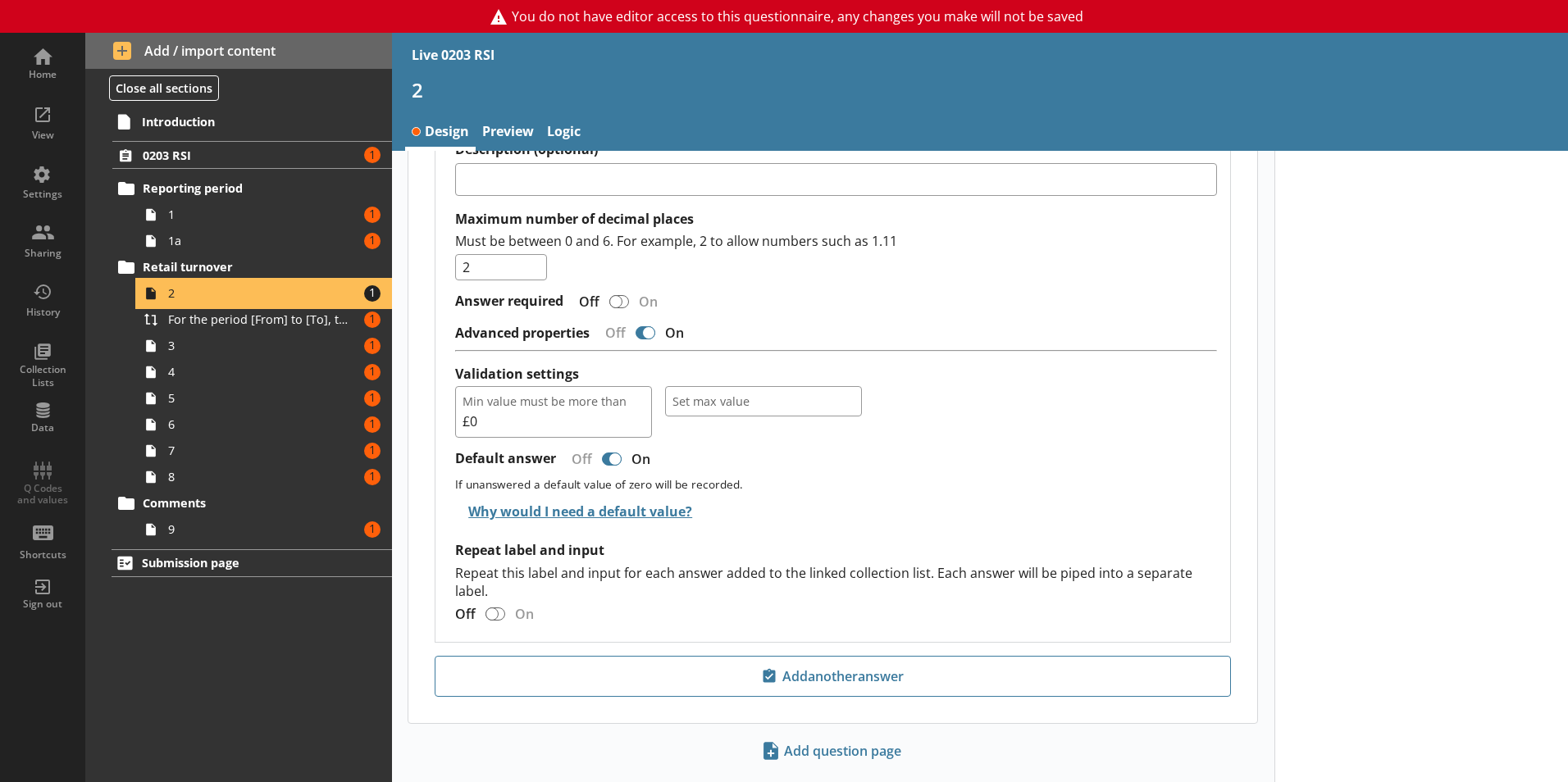
scroll to position [1350, 0]
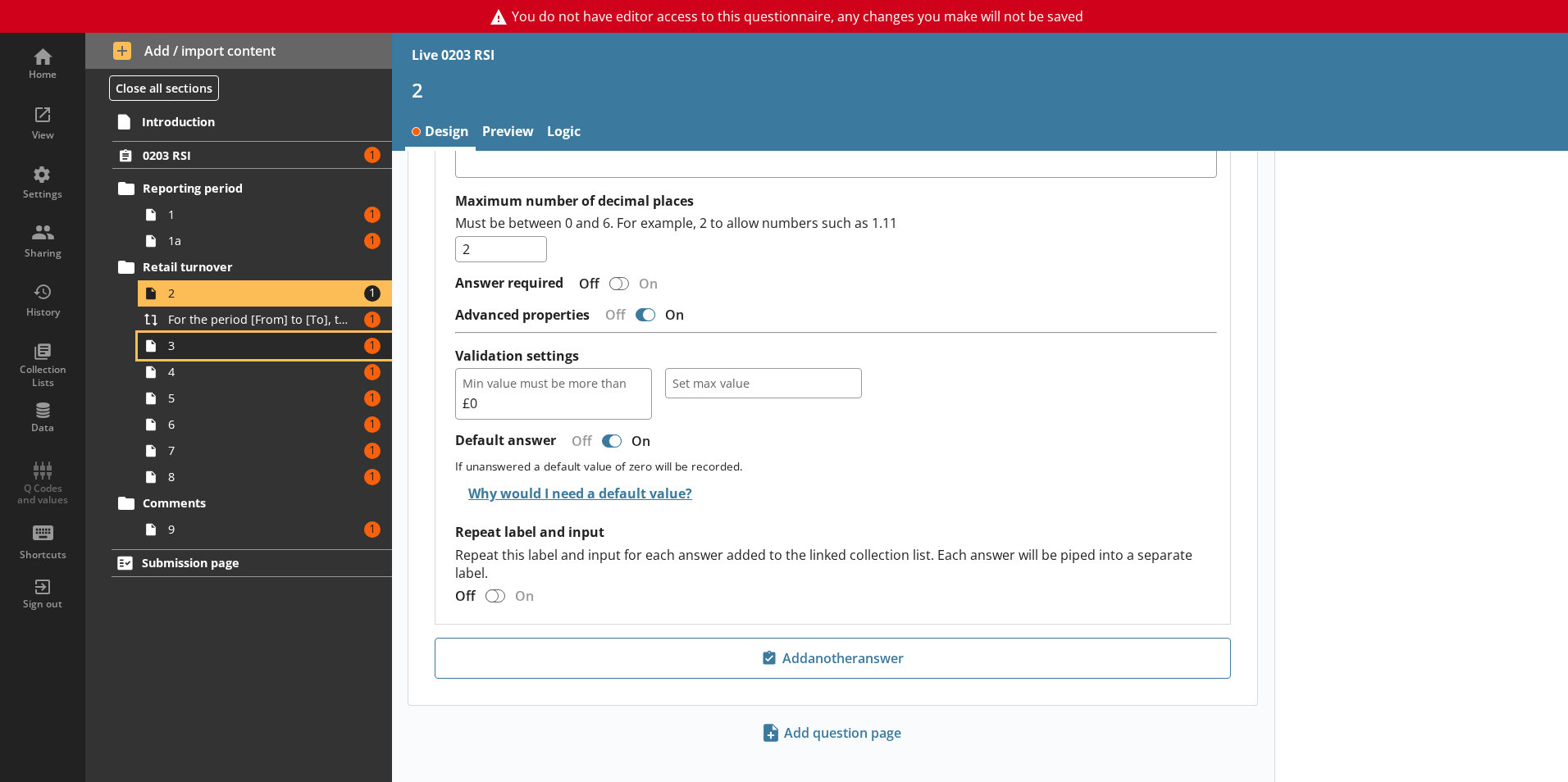
click at [213, 352] on span "3" at bounding box center [259, 346] width 182 height 15
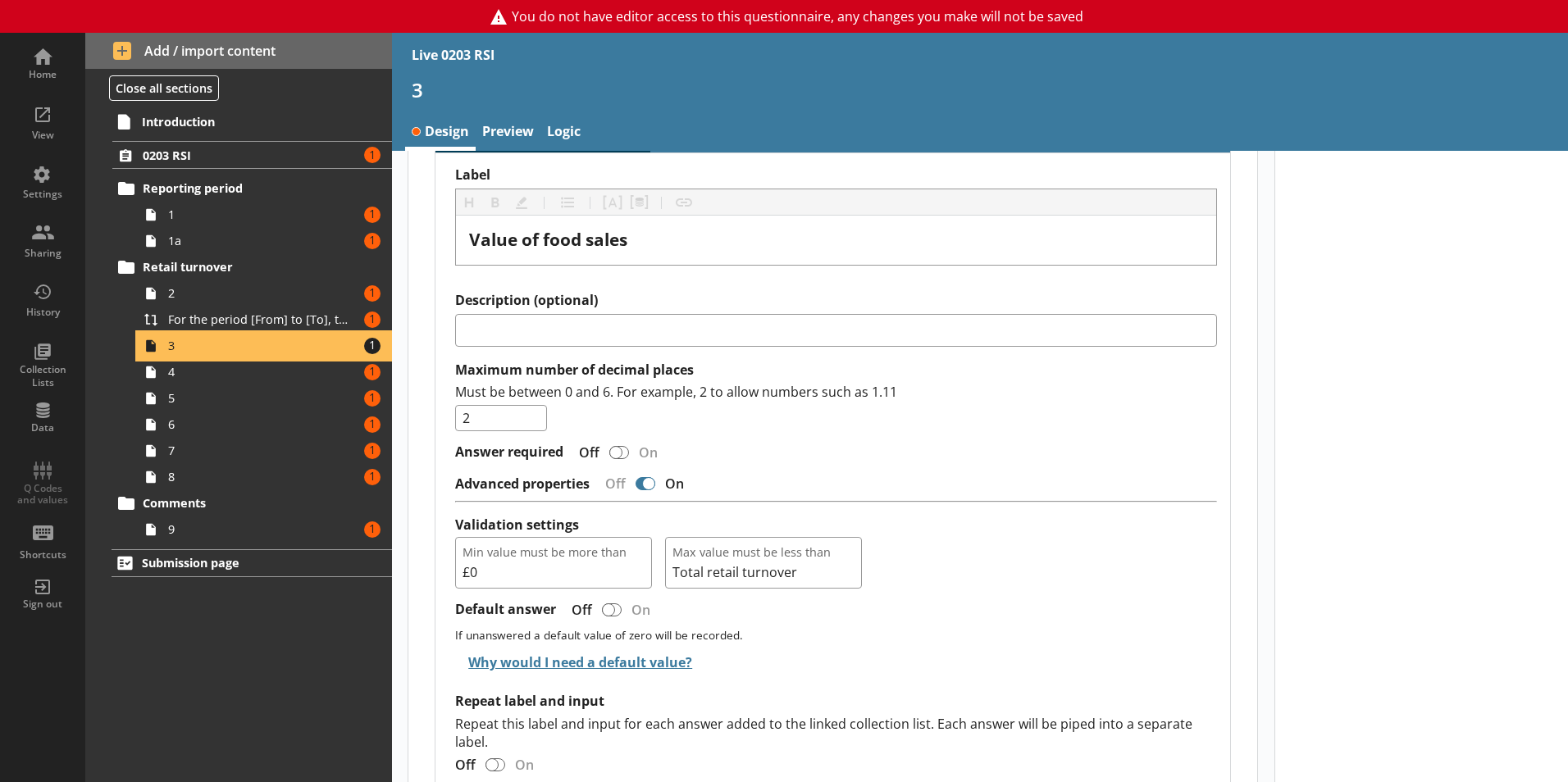
scroll to position [1259, 0]
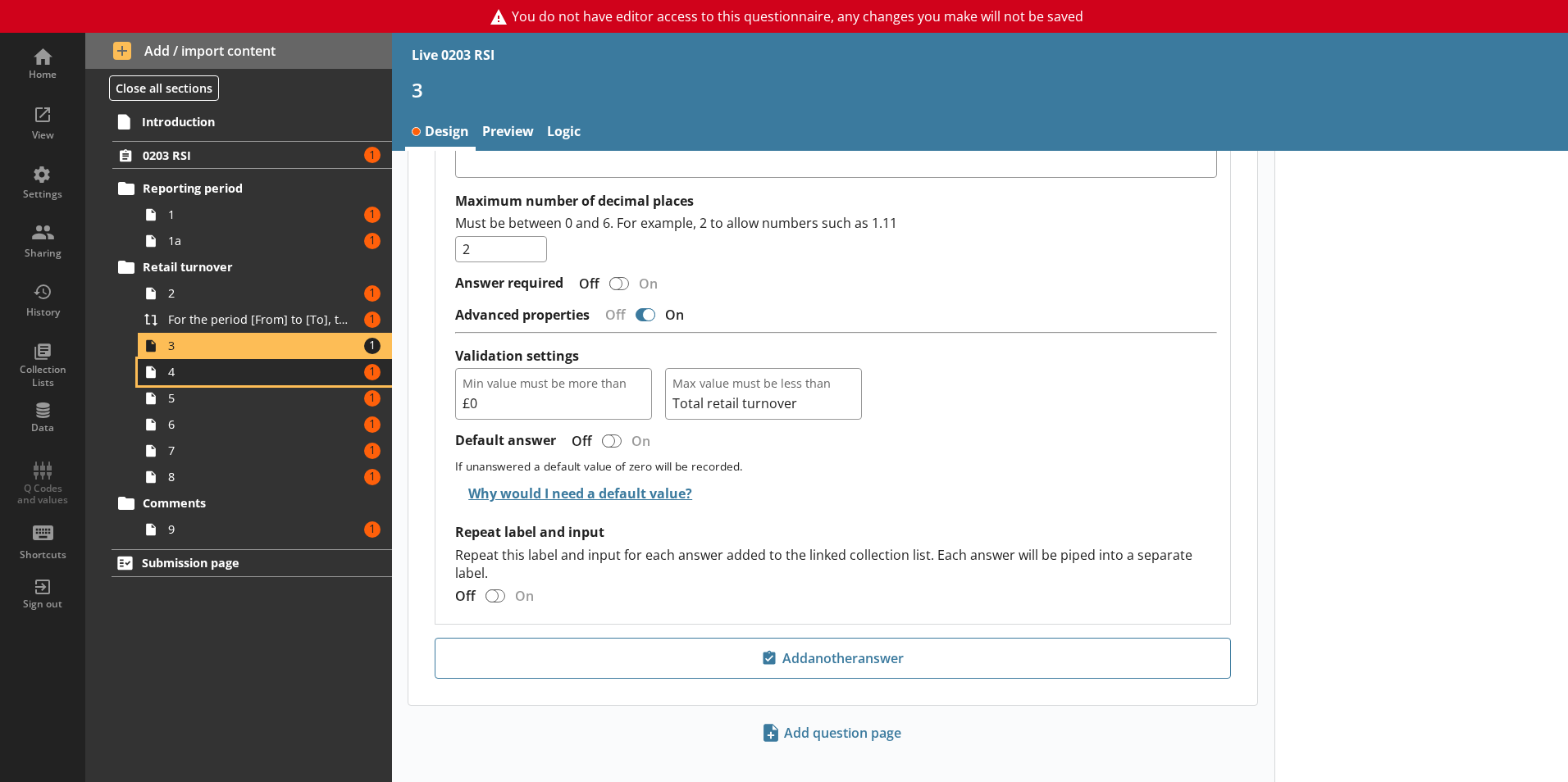
click at [213, 373] on span "4" at bounding box center [259, 372] width 182 height 15
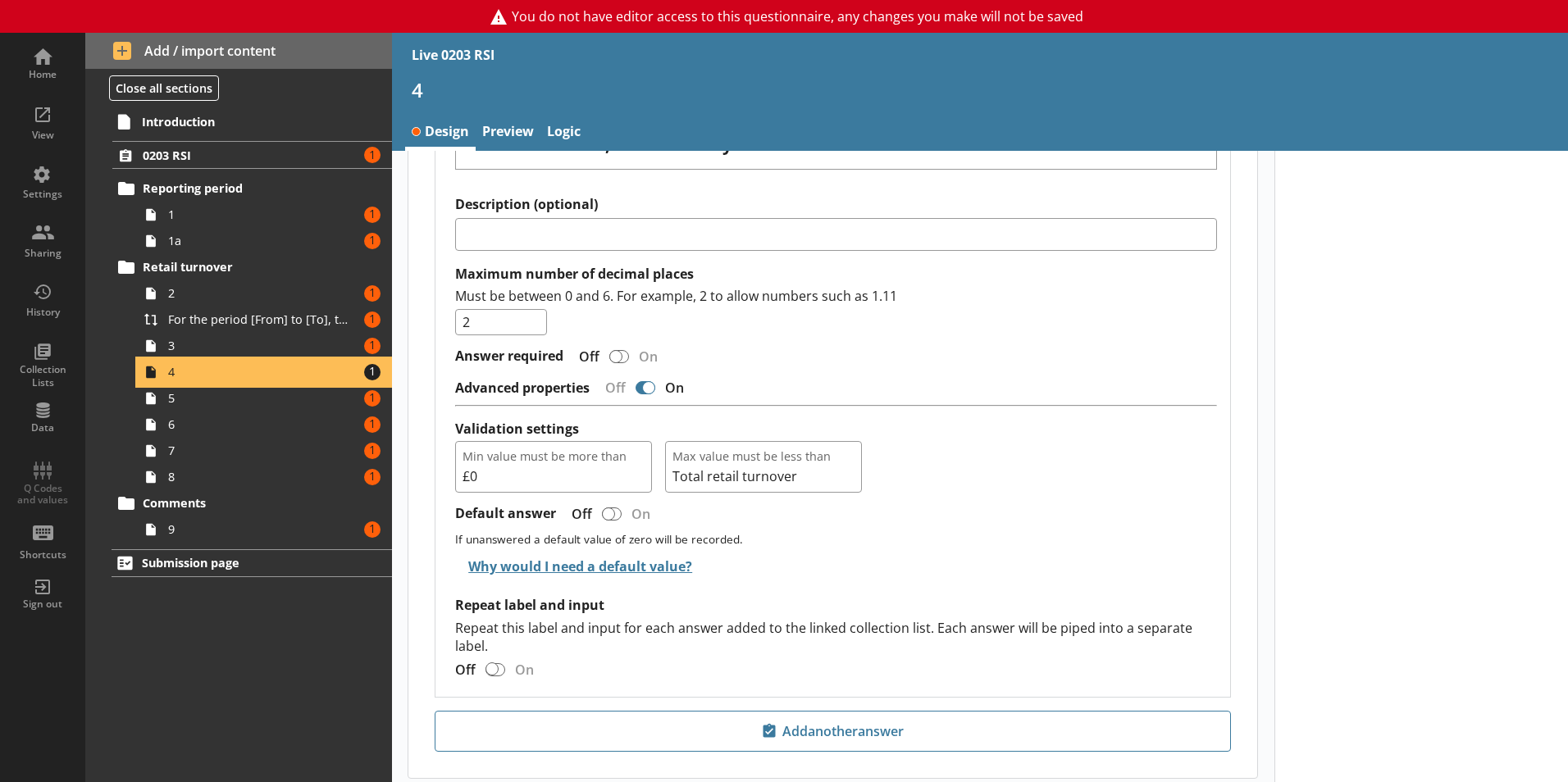
scroll to position [1215, 0]
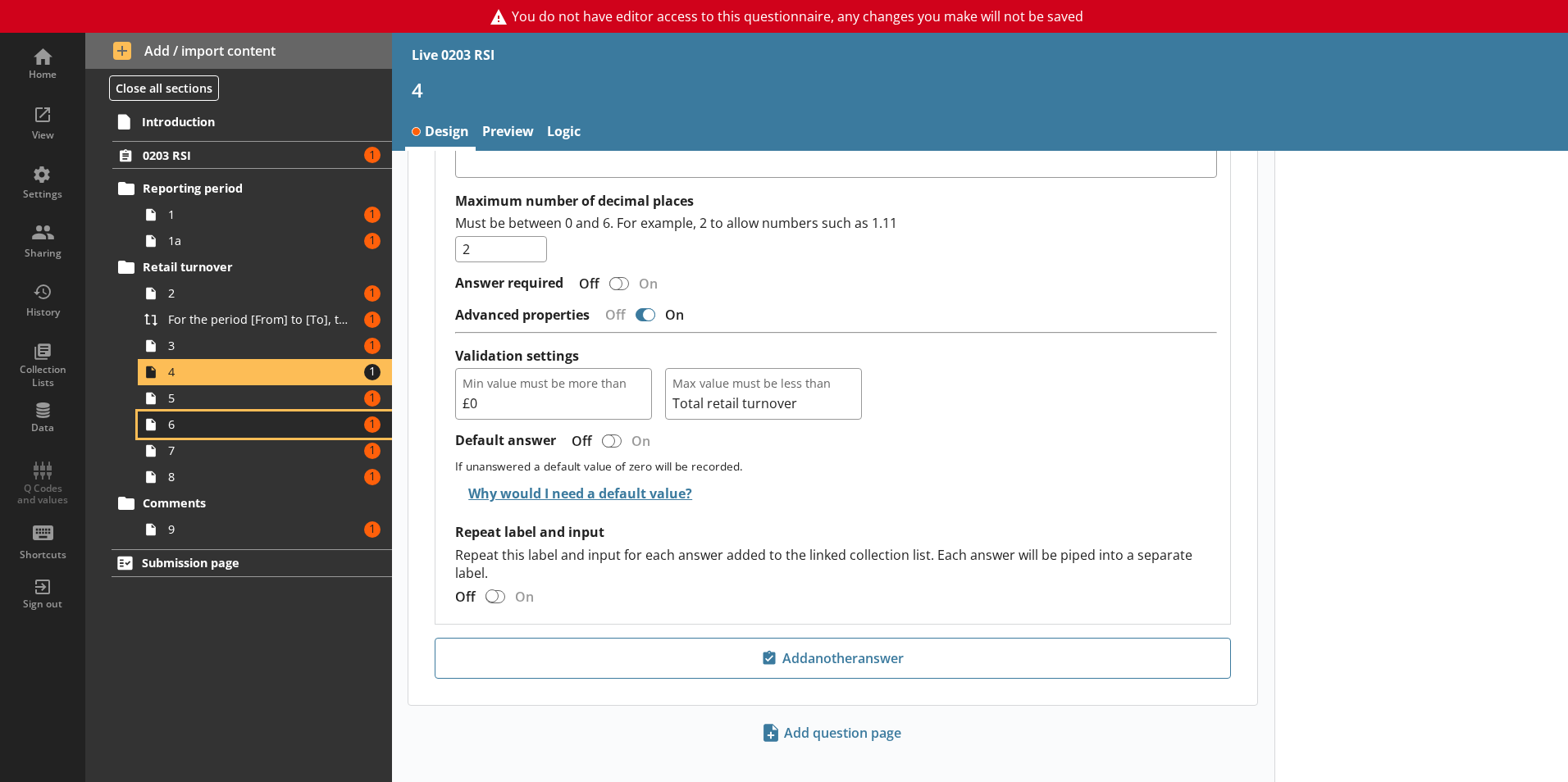
click at [266, 414] on link "6 Amount of errors: 1" at bounding box center [265, 425] width 255 height 27
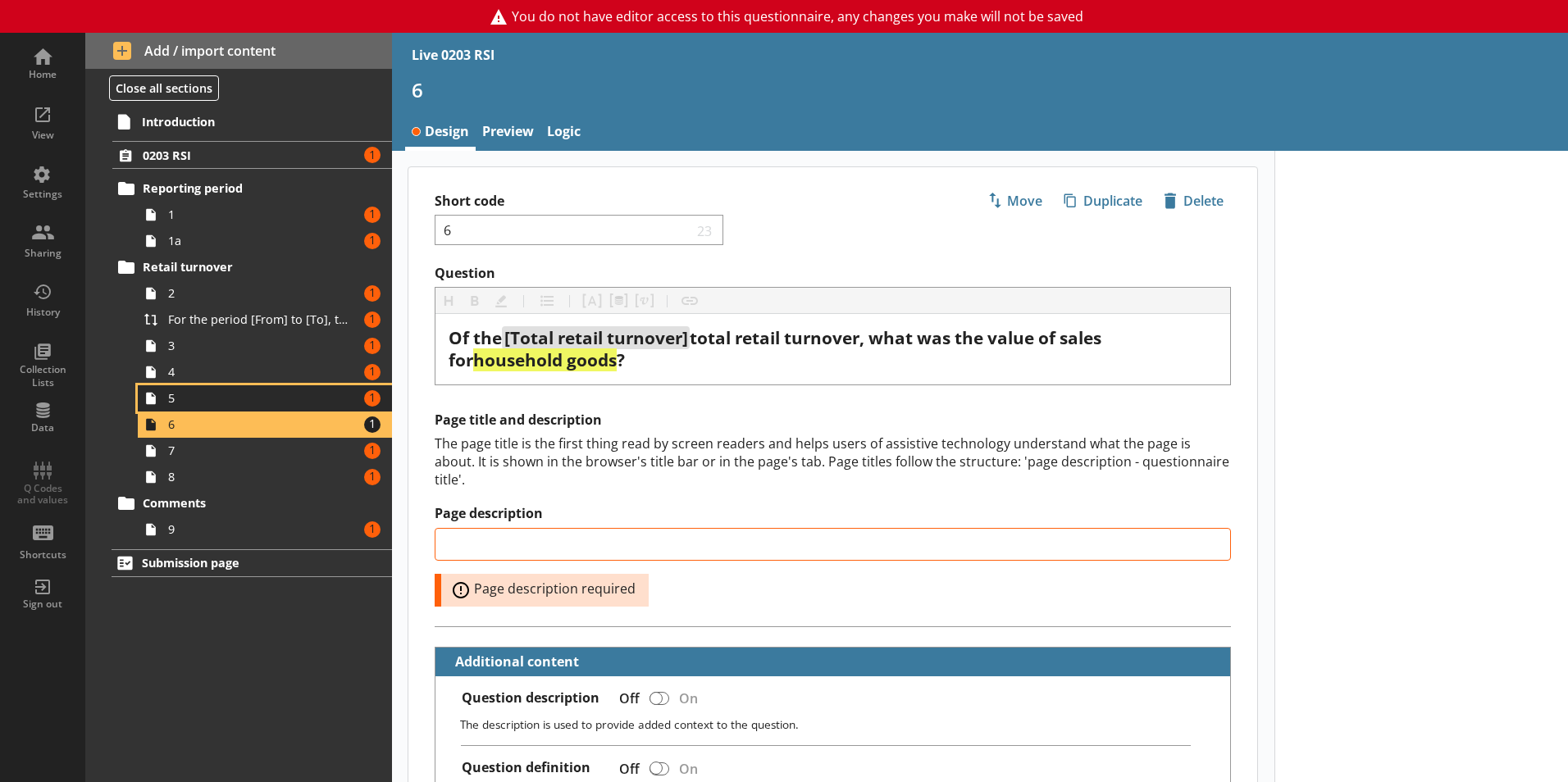
click at [261, 402] on span "5" at bounding box center [259, 398] width 182 height 15
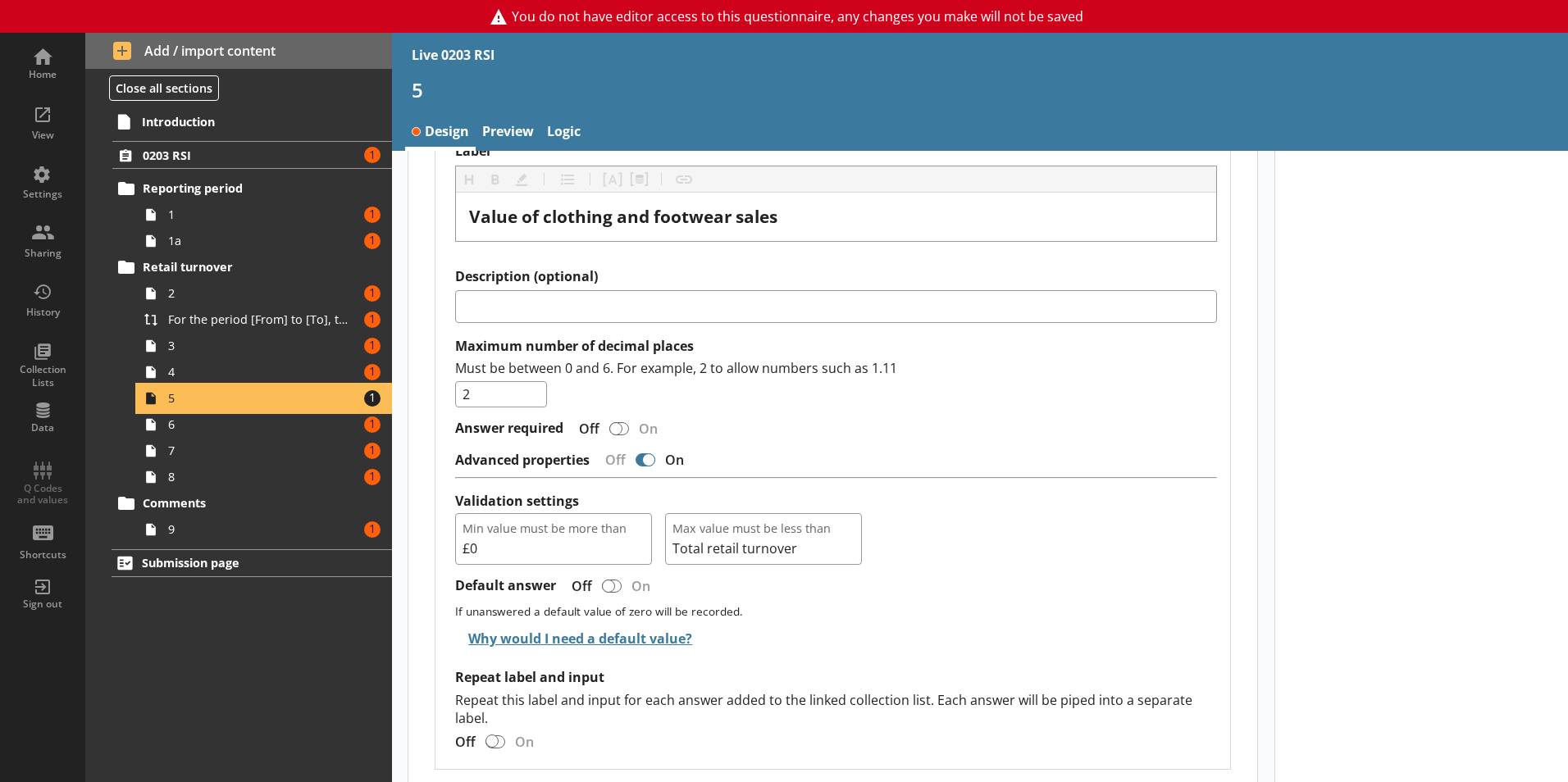
scroll to position [1261, 0]
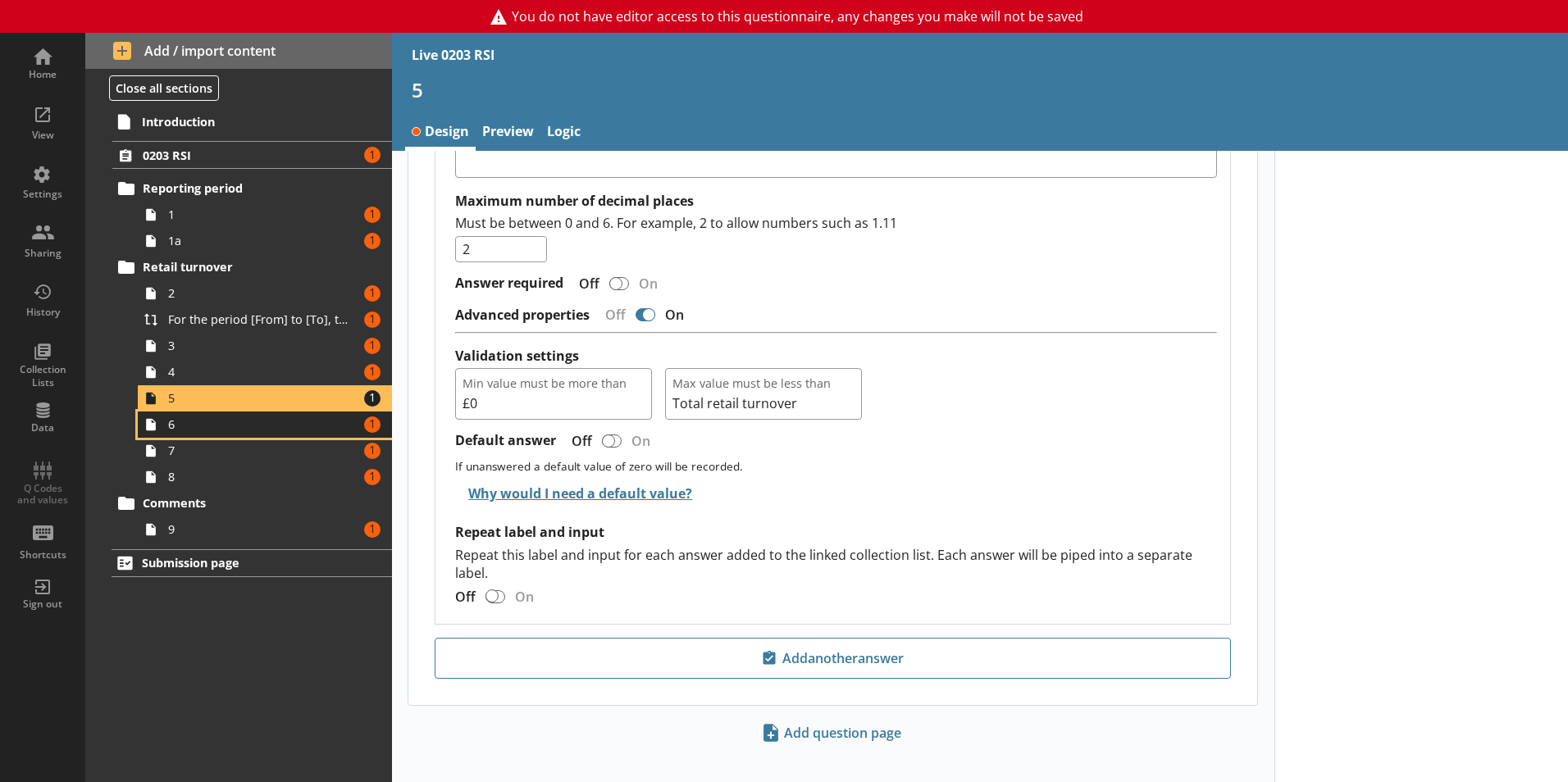
click at [220, 435] on link "6 Amount of errors: 1" at bounding box center [265, 425] width 255 height 27
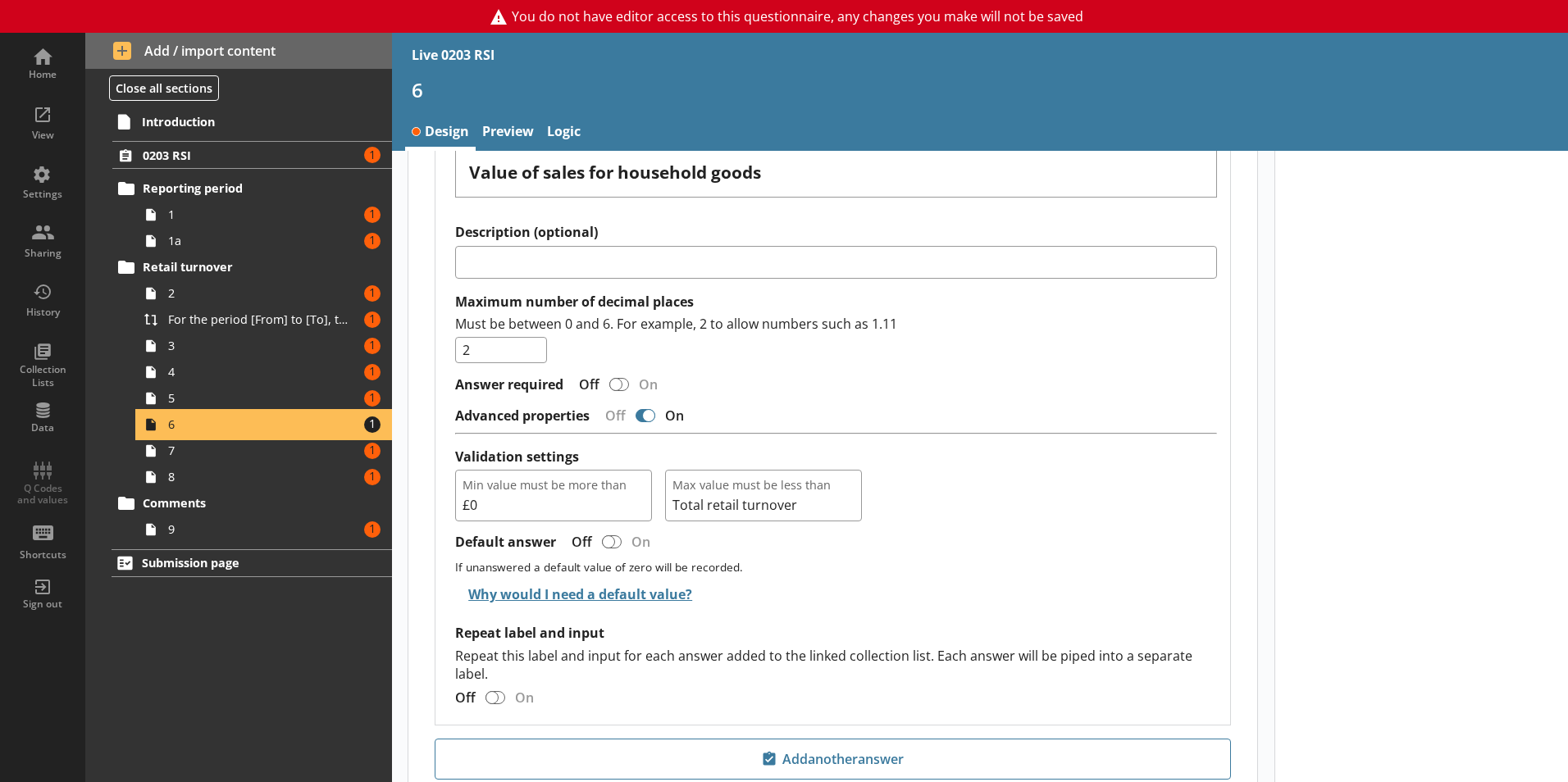
scroll to position [1589, 0]
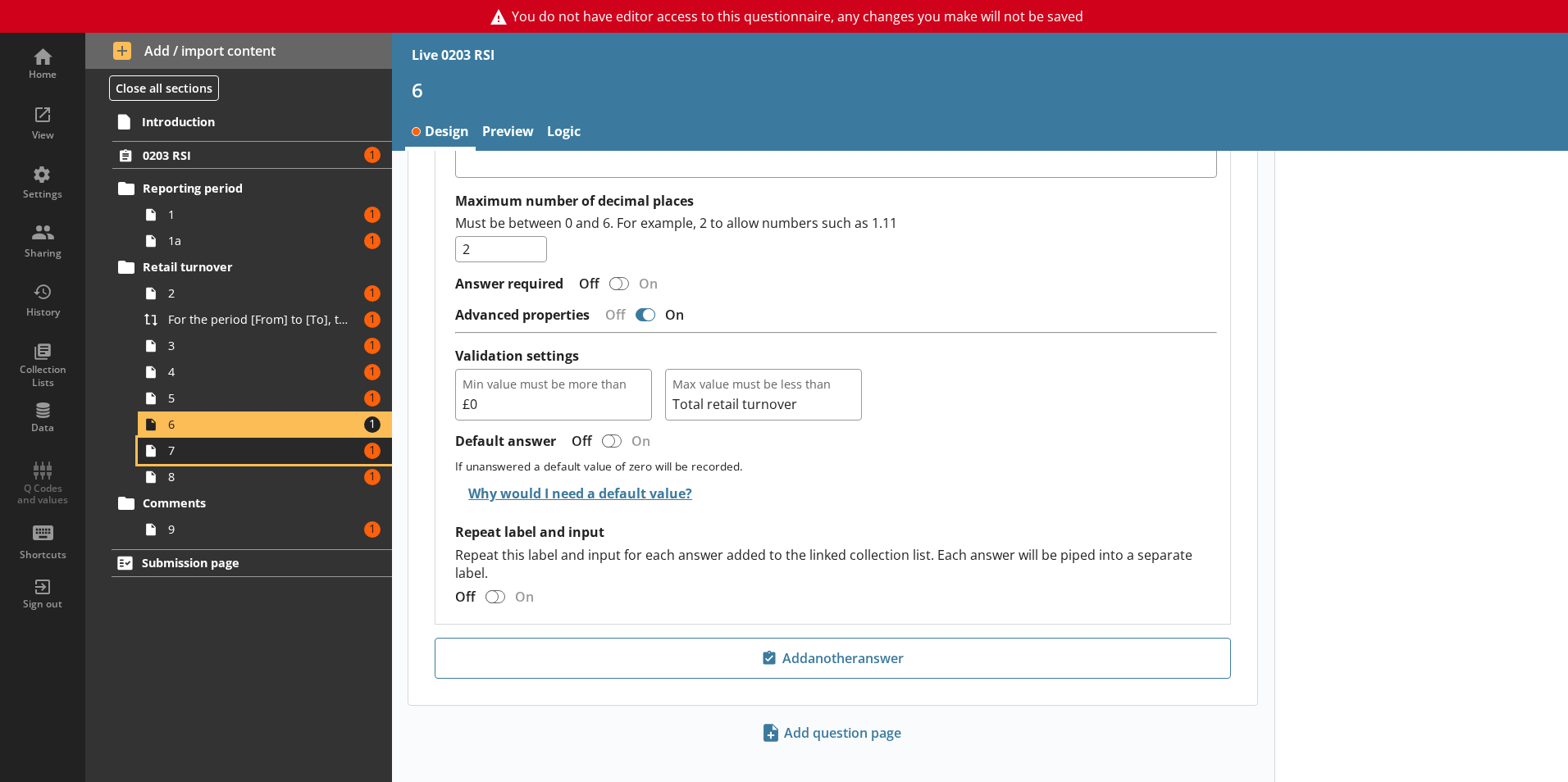
click at [270, 456] on span "7" at bounding box center [259, 450] width 182 height 15
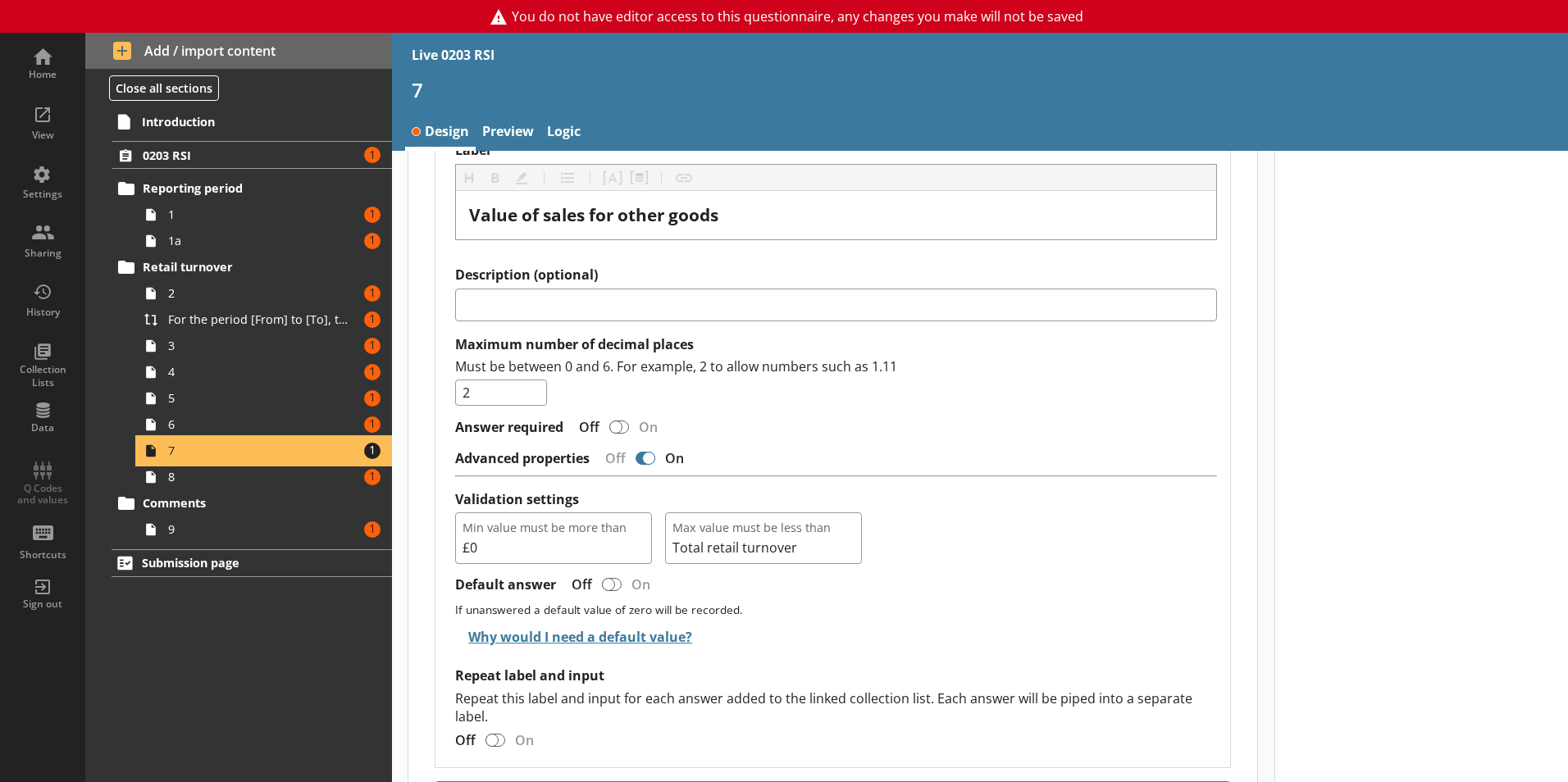
scroll to position [1702, 0]
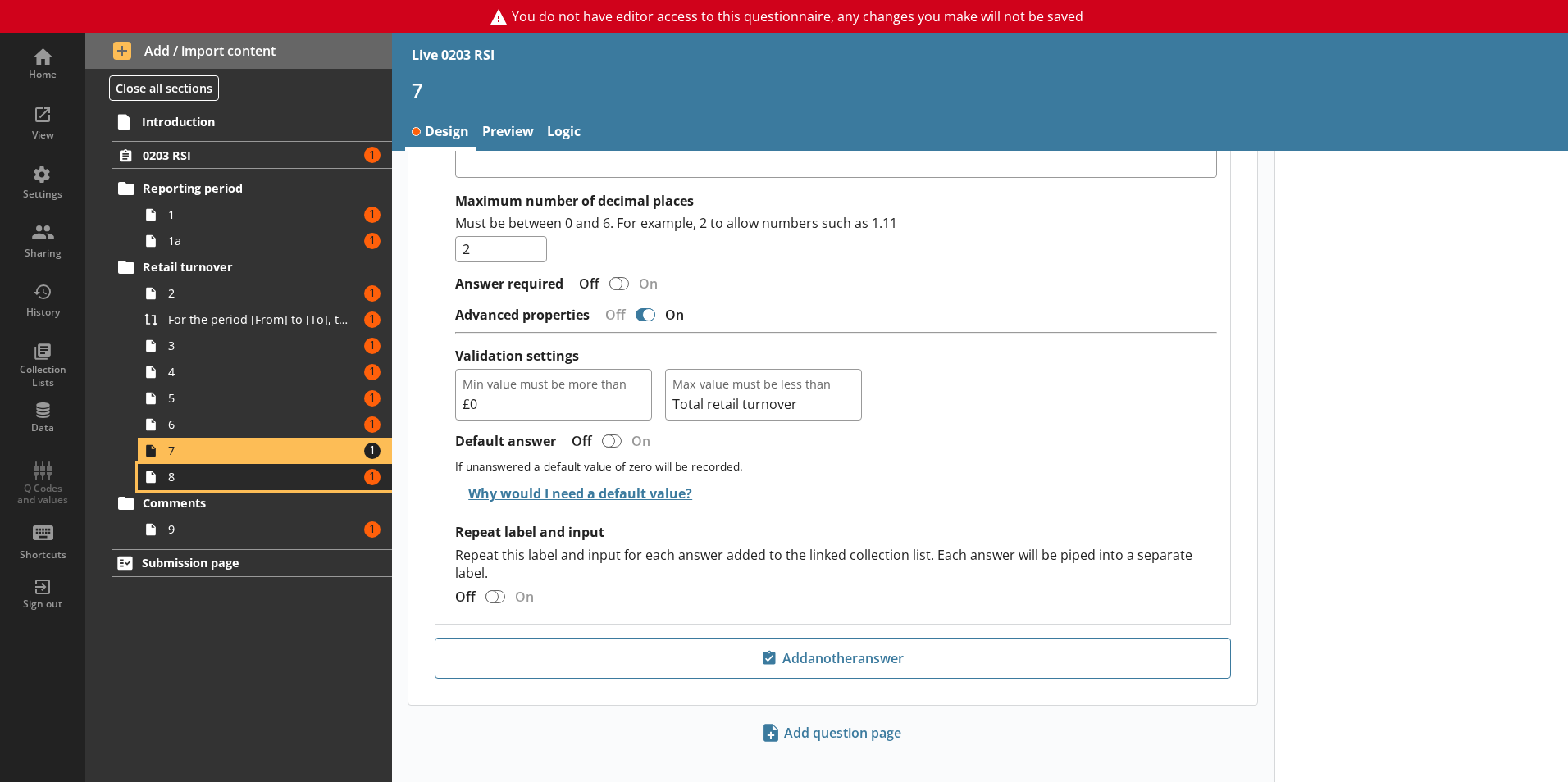
click at [262, 487] on link "8 Amount of errors: 1" at bounding box center [265, 477] width 255 height 27
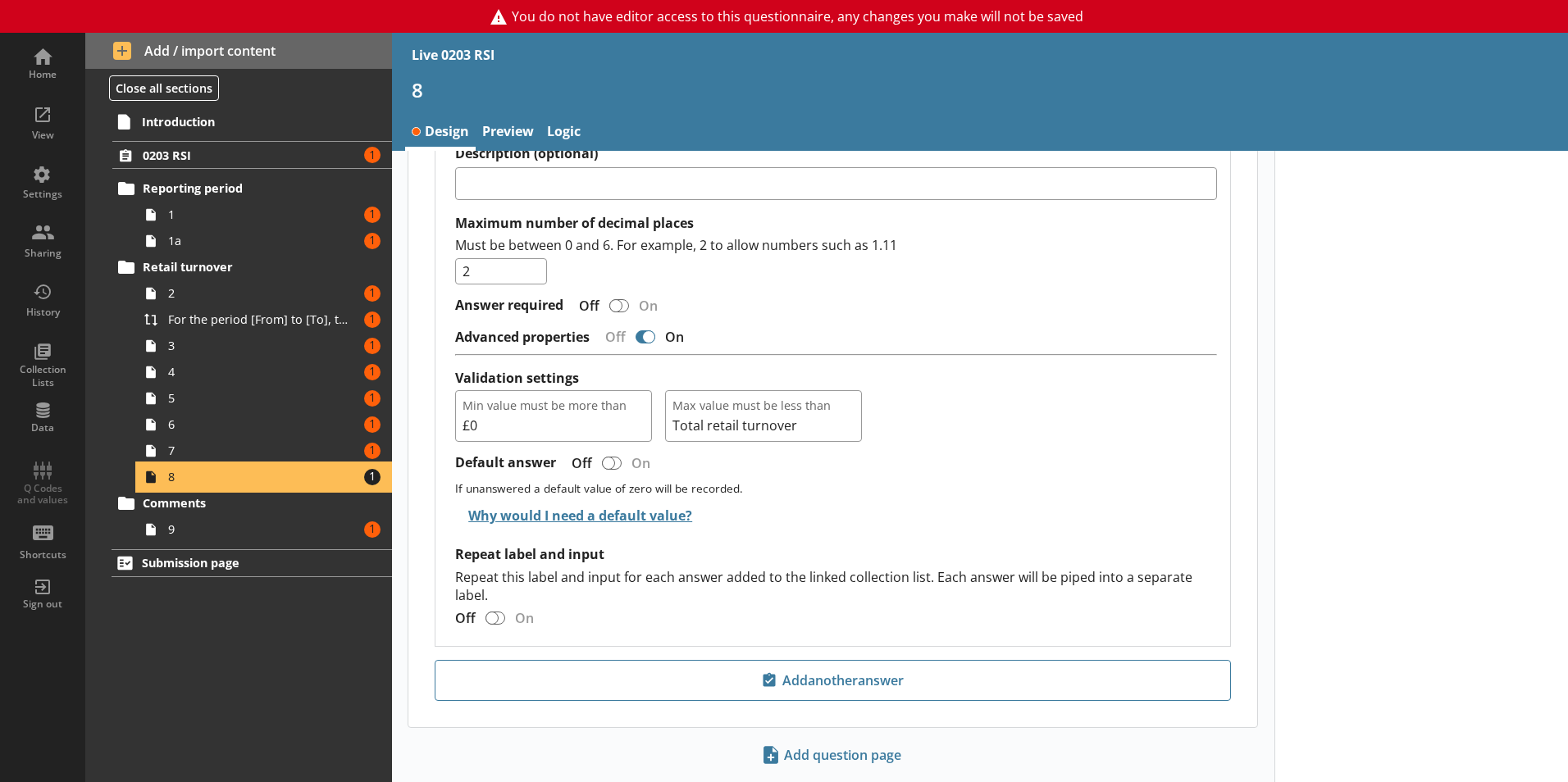
scroll to position [1170, 0]
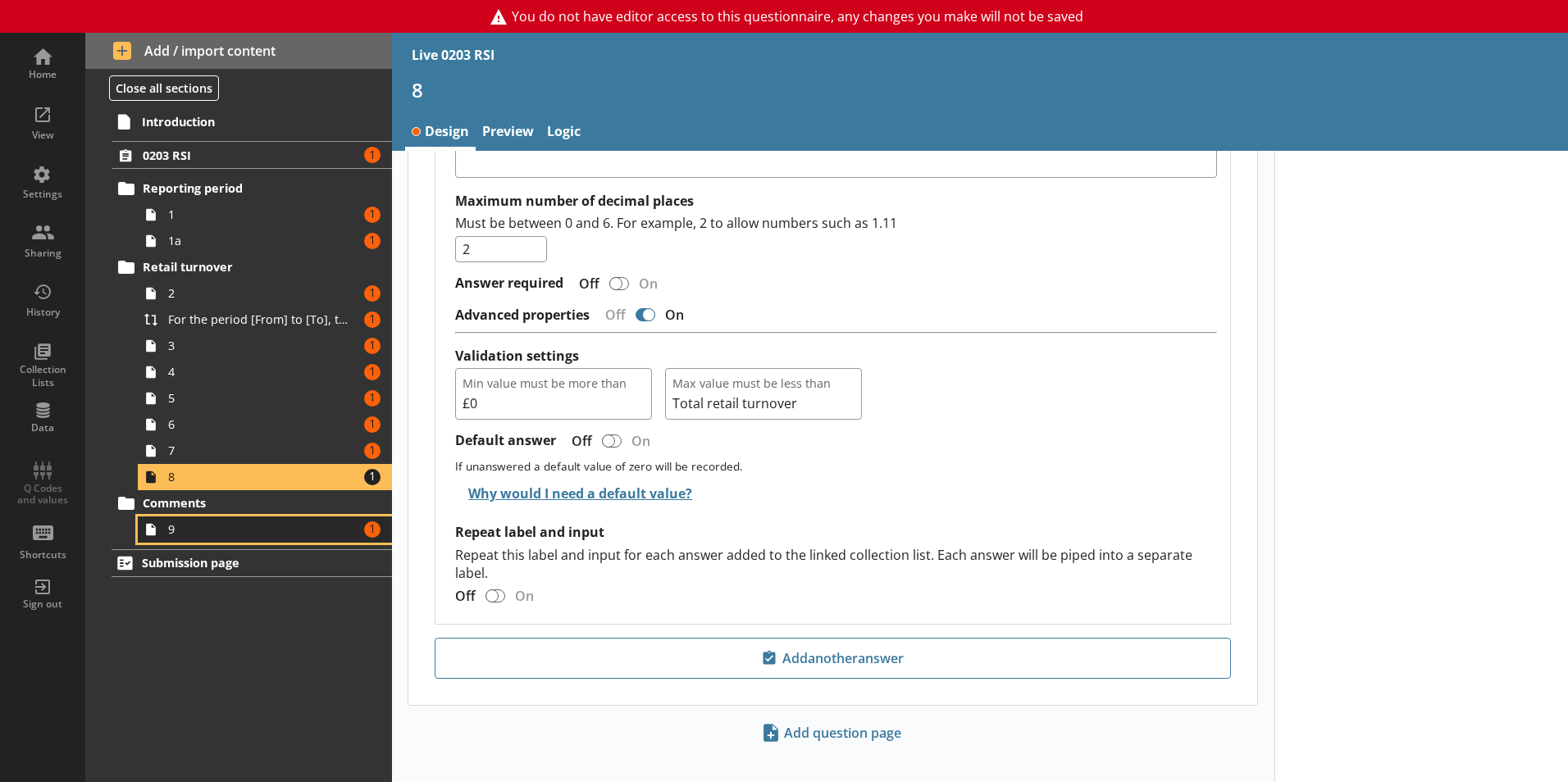
click at [248, 532] on span "9" at bounding box center [259, 529] width 182 height 15
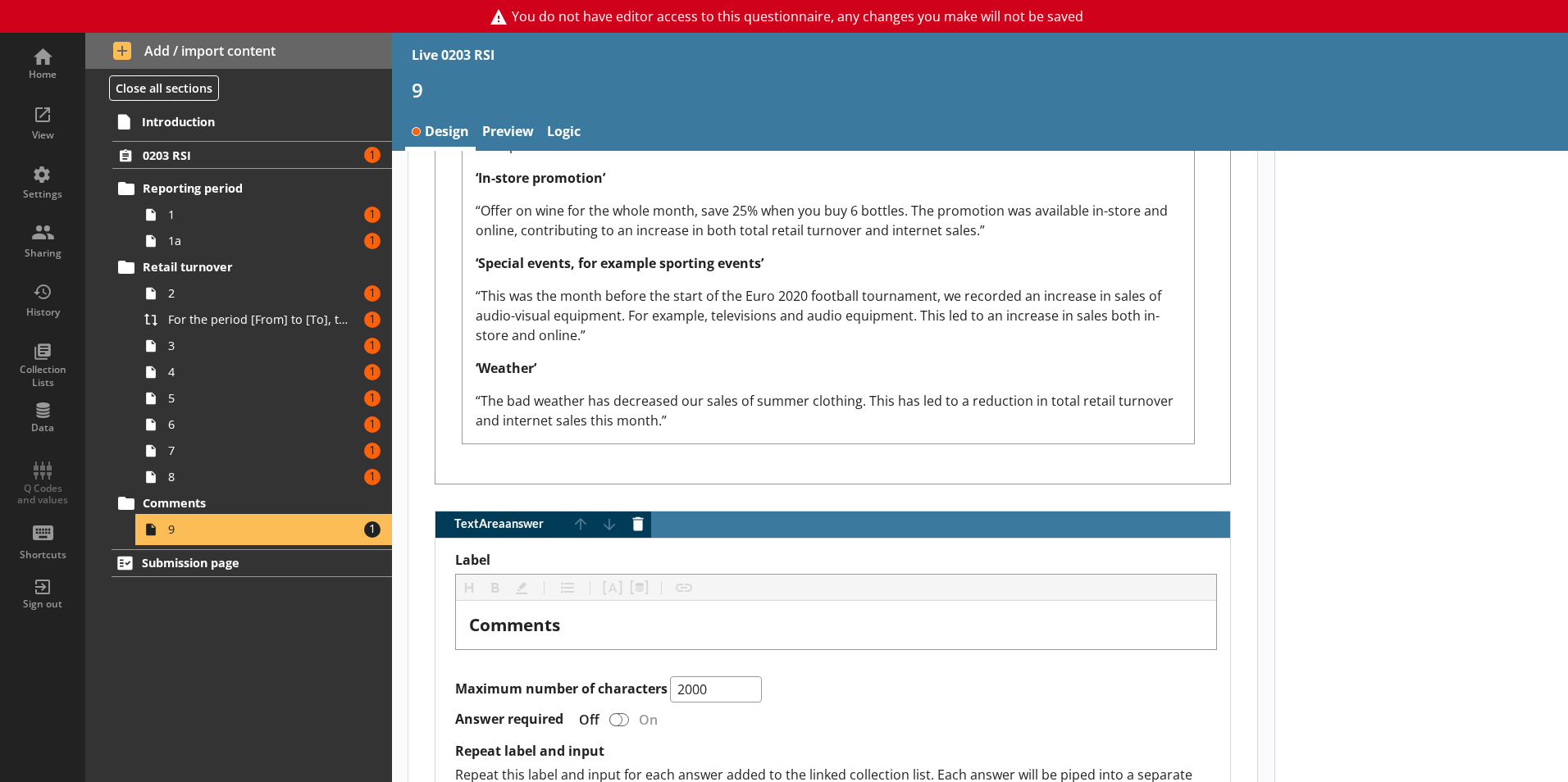
scroll to position [1286, 0]
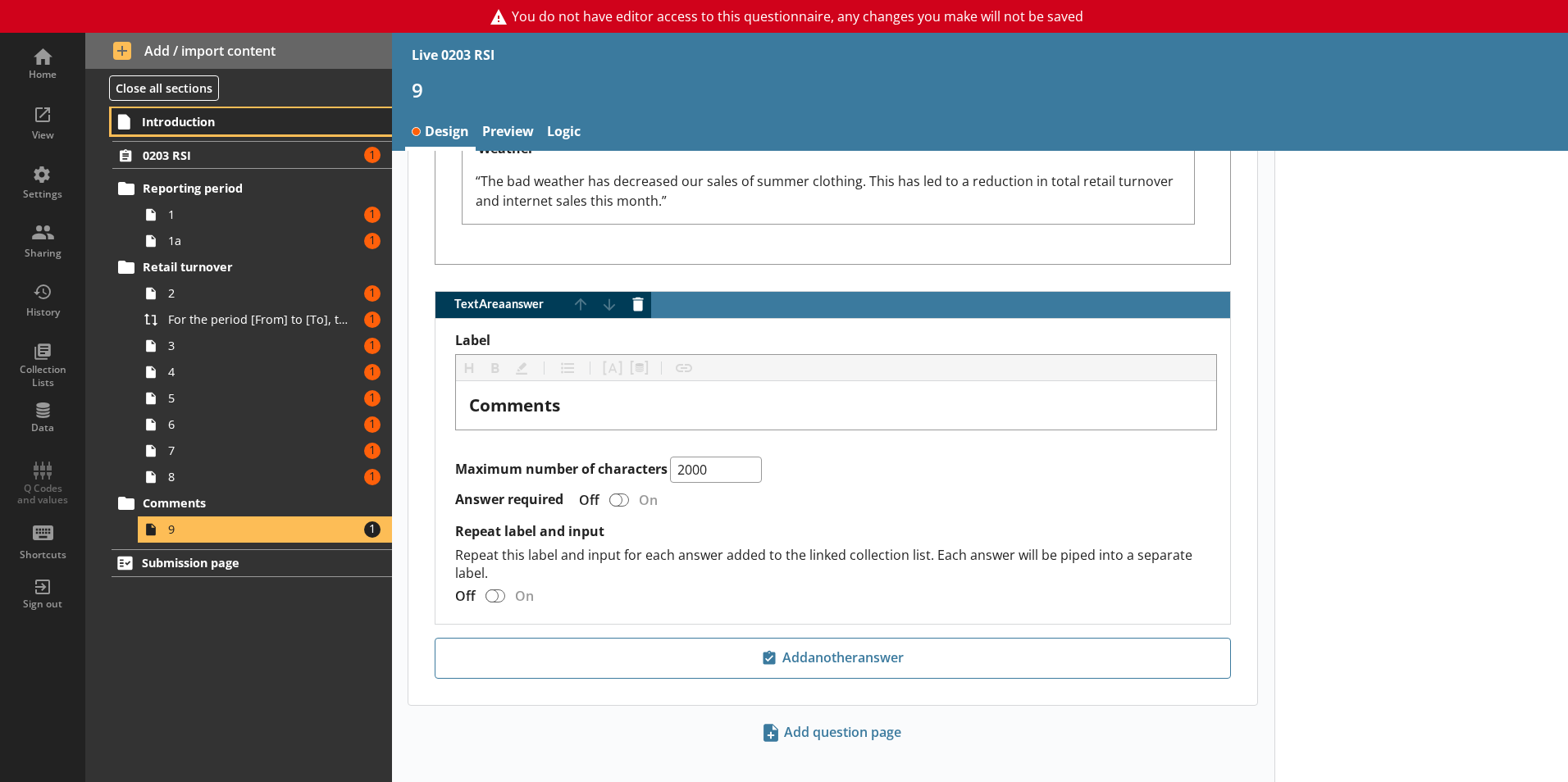
click at [163, 124] on span "Introduction" at bounding box center [242, 122] width 201 height 15
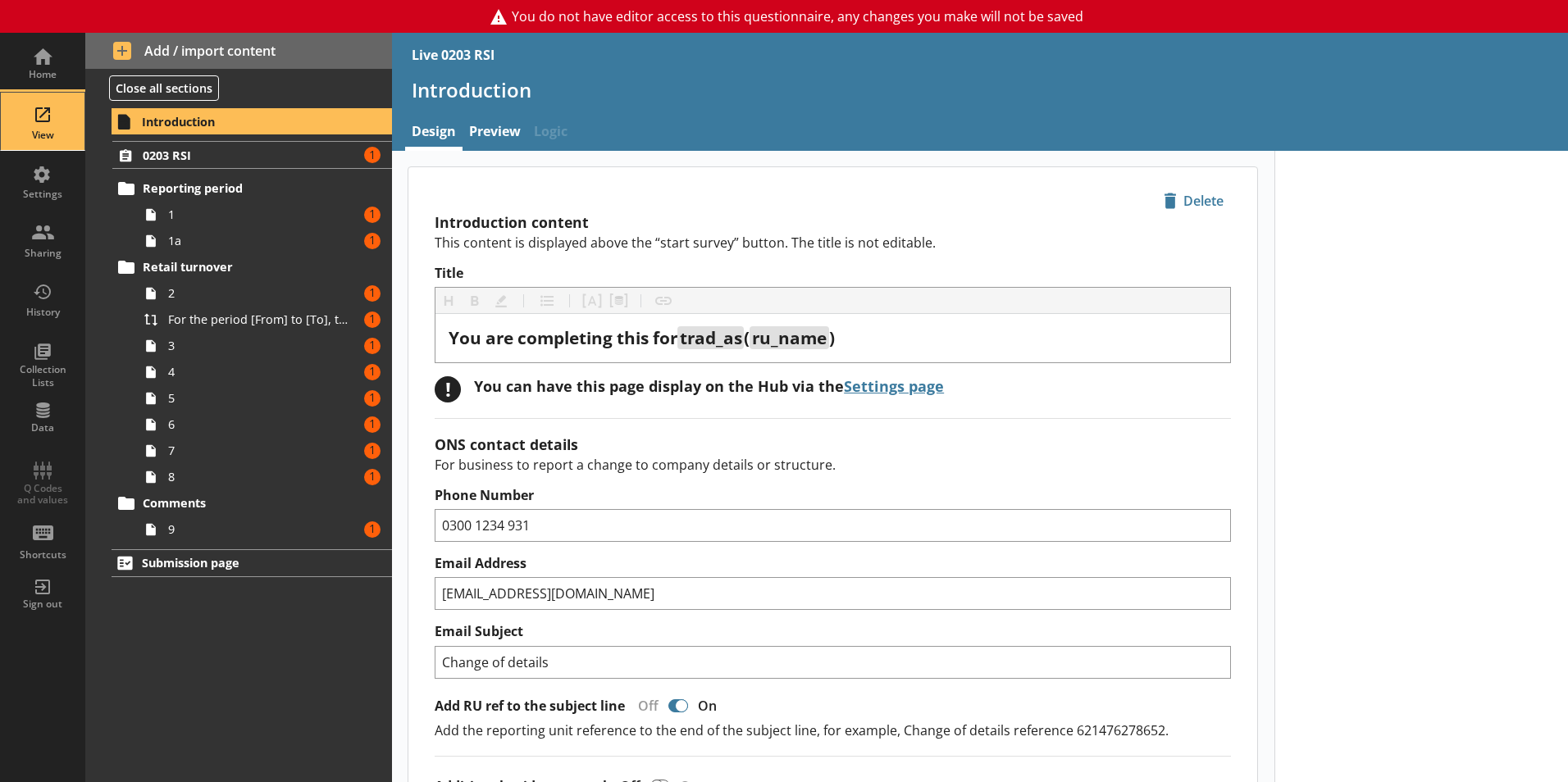
click at [37, 140] on div "View" at bounding box center [43, 135] width 57 height 13
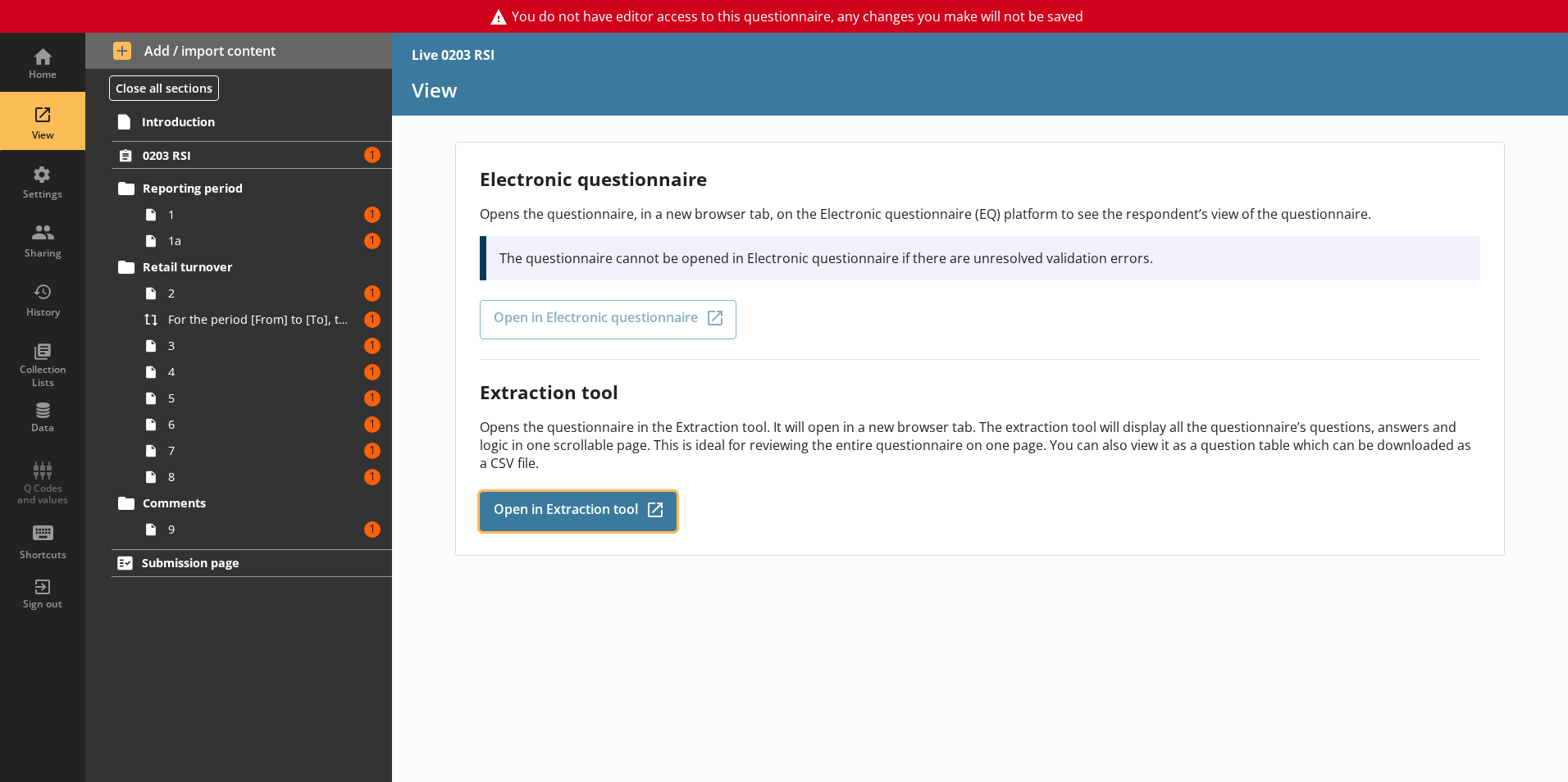
click at [599, 506] on span "Open in Extraction tool" at bounding box center [565, 511] width 144 height 18
click at [81, 482] on div "Home View Settings Sharing History Collection Lists Data Q Codes and values Sho…" at bounding box center [43, 328] width 86 height 590
click at [63, 481] on div "Home View Settings Sharing History Collection Lists Data Q Codes and values Sho…" at bounding box center [43, 328] width 86 height 590
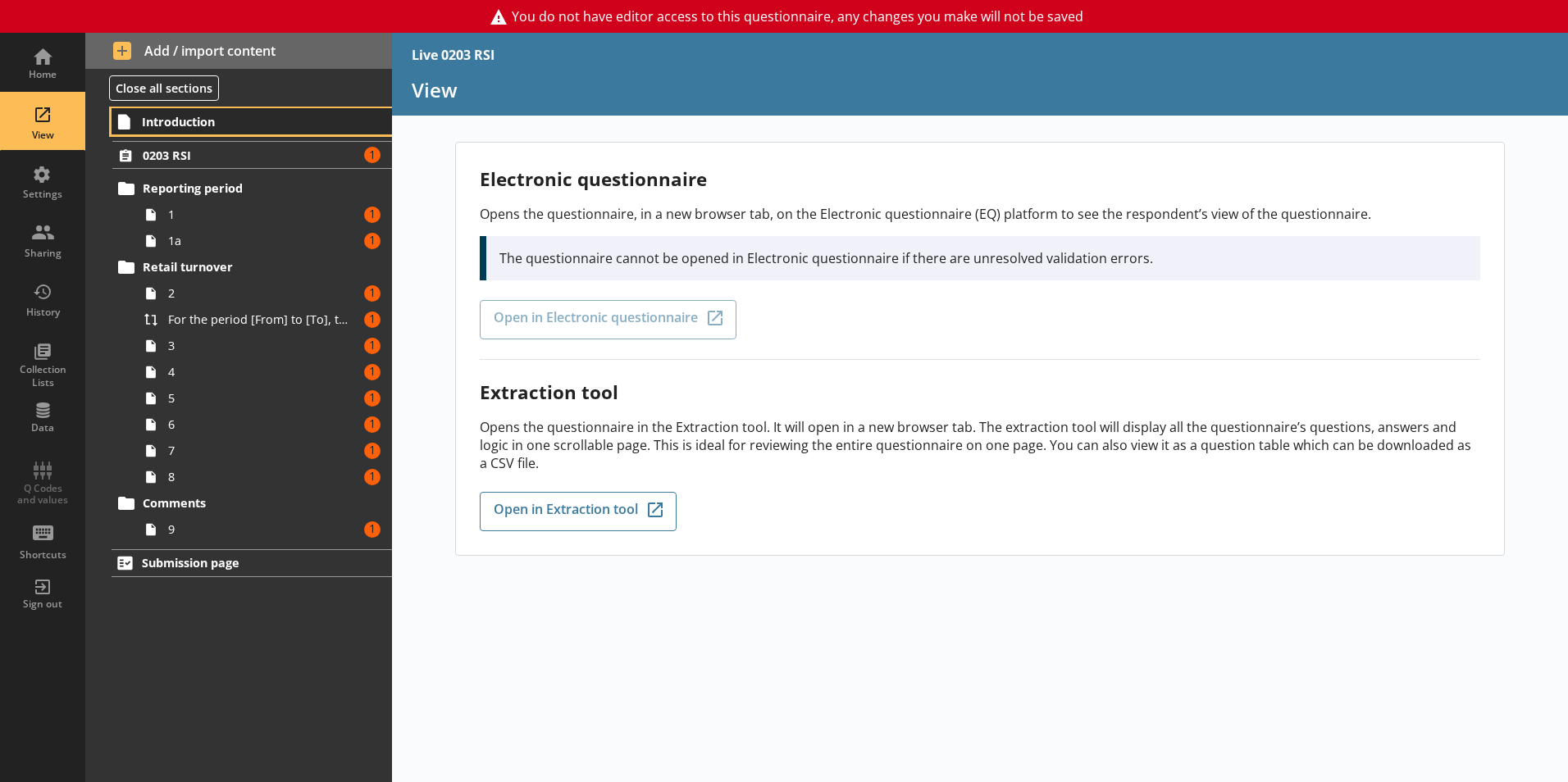
click at [217, 126] on span "Introduction" at bounding box center [242, 122] width 201 height 15
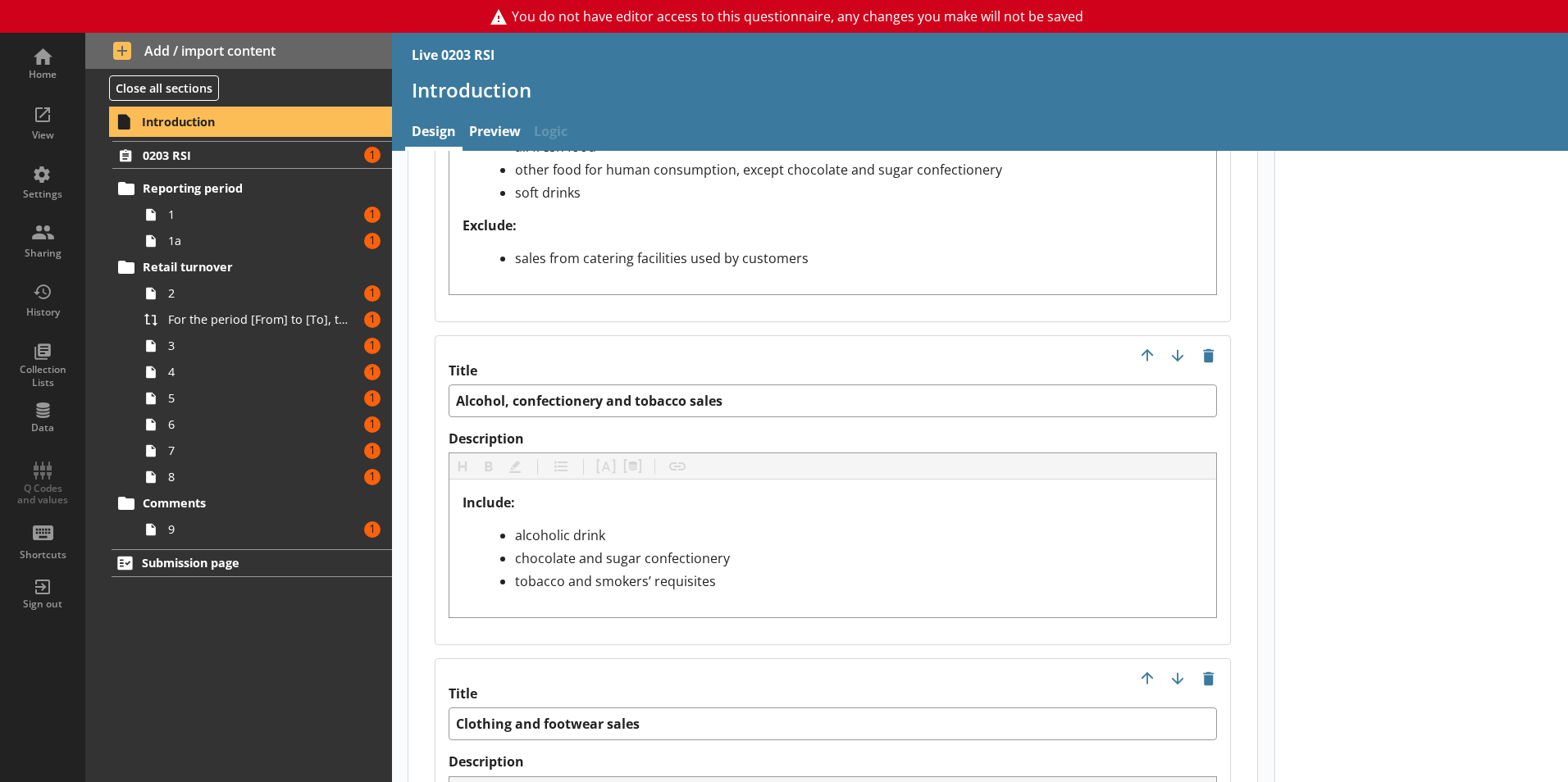
scroll to position [2344, 0]
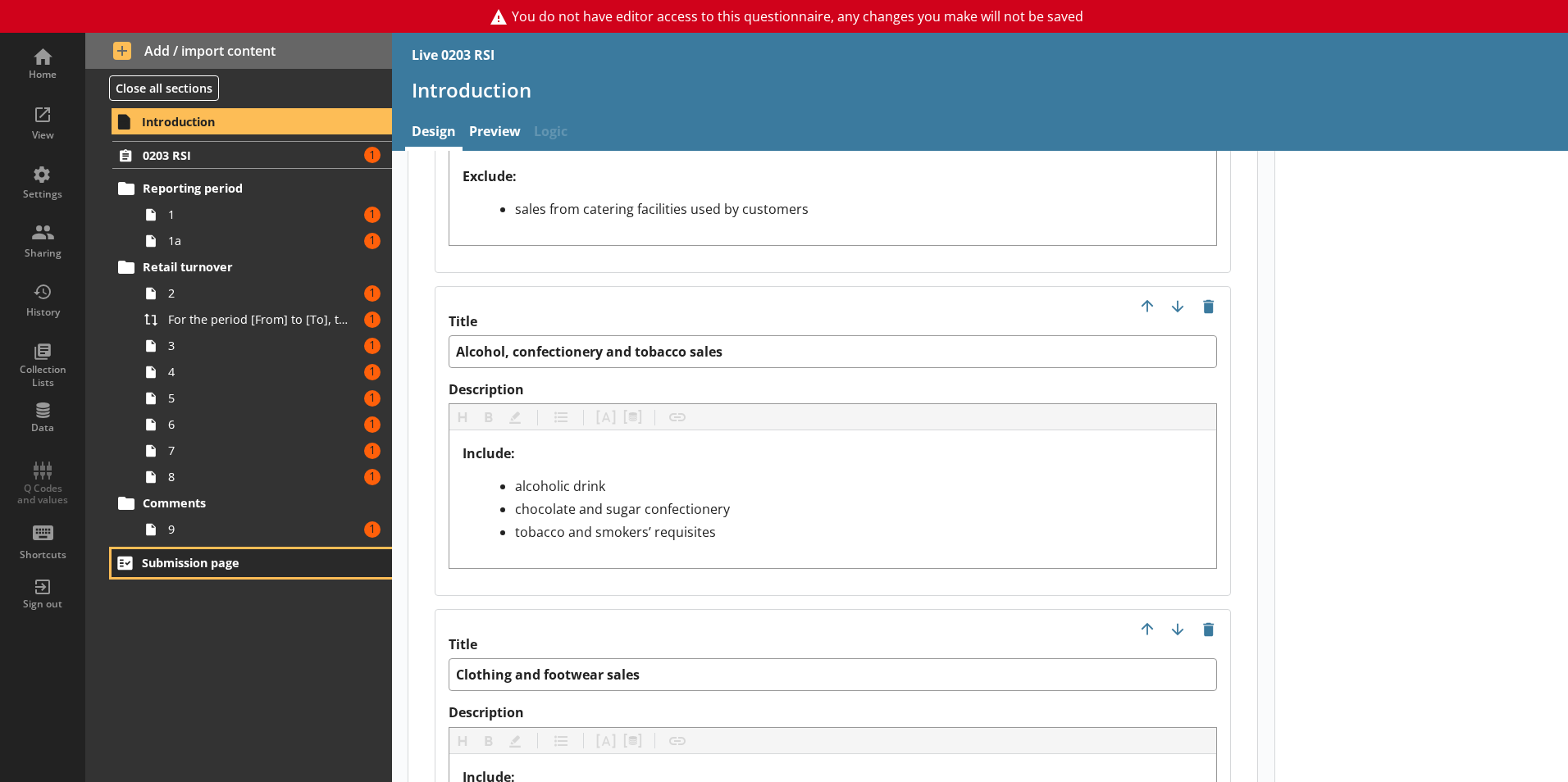
click at [200, 563] on span "Submission page" at bounding box center [242, 563] width 201 height 15
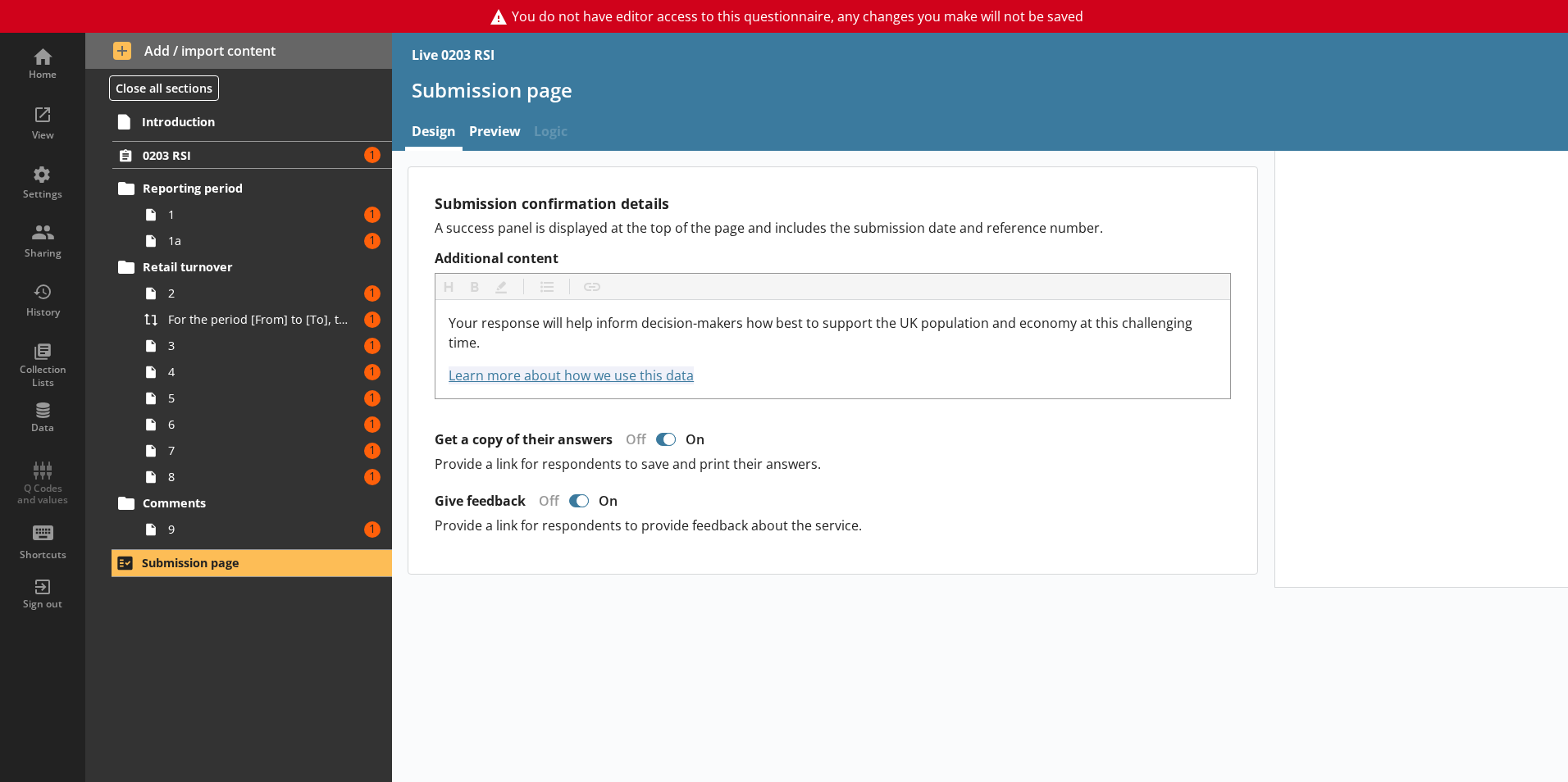
click at [206, 544] on div "Introduction 0203 RSI Amount of errors: 1 Reporting period 1 Amount of errors: …" at bounding box center [239, 444] width 307 height 676
click at [206, 538] on link "9 Amount of errors: 1" at bounding box center [265, 530] width 255 height 27
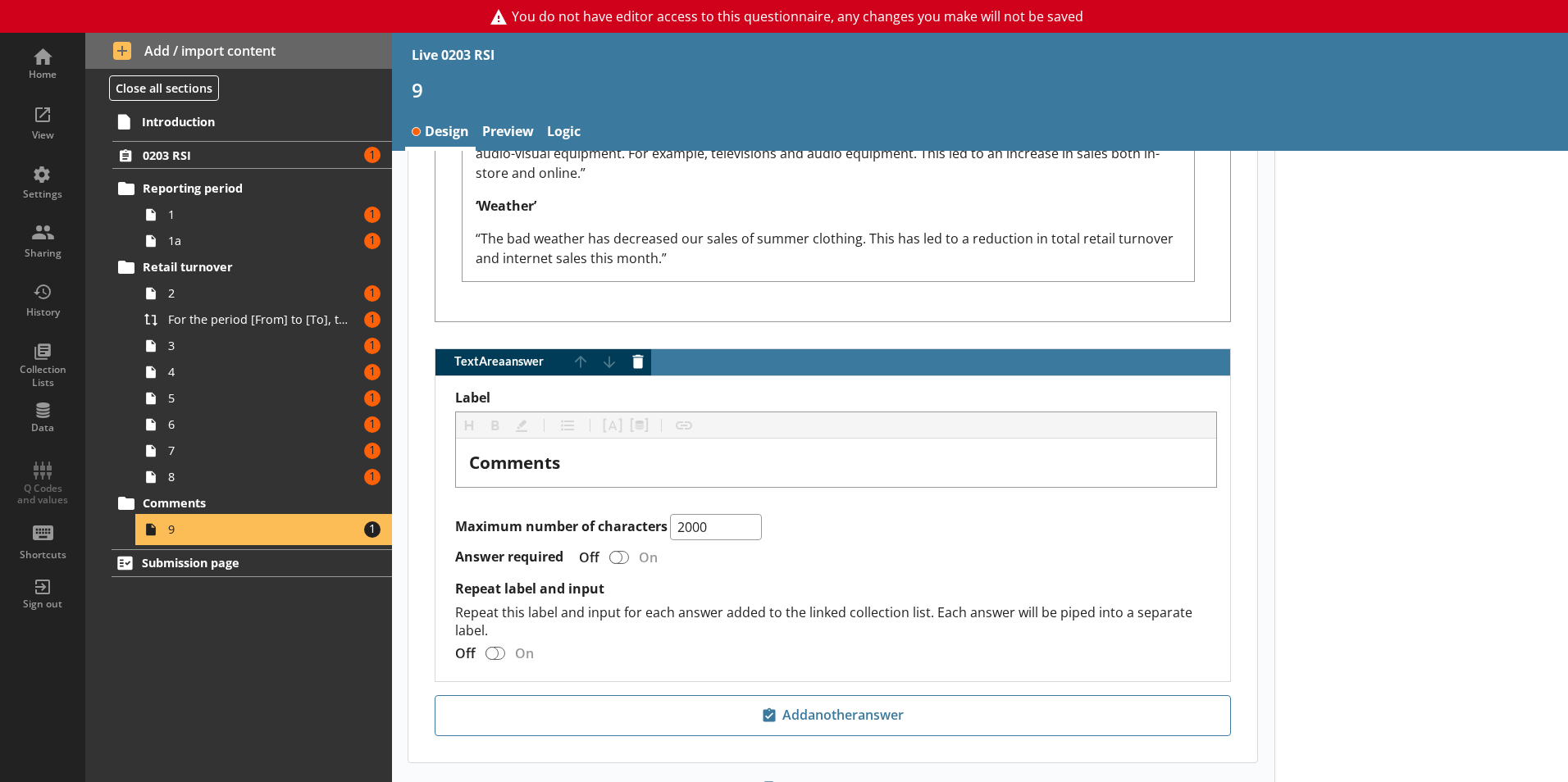
scroll to position [1286, 0]
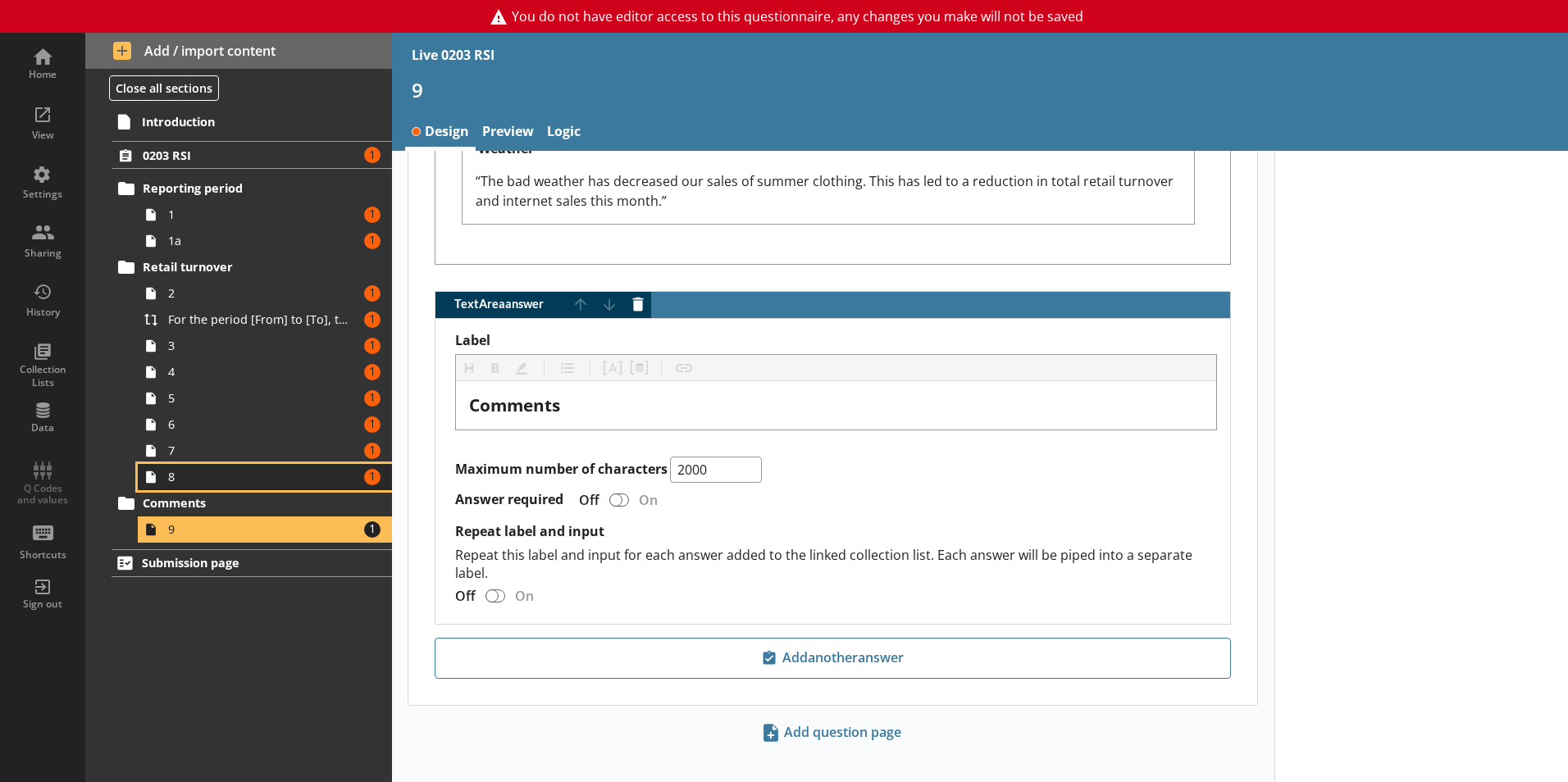
click at [265, 469] on span "8" at bounding box center [259, 477] width 182 height 15
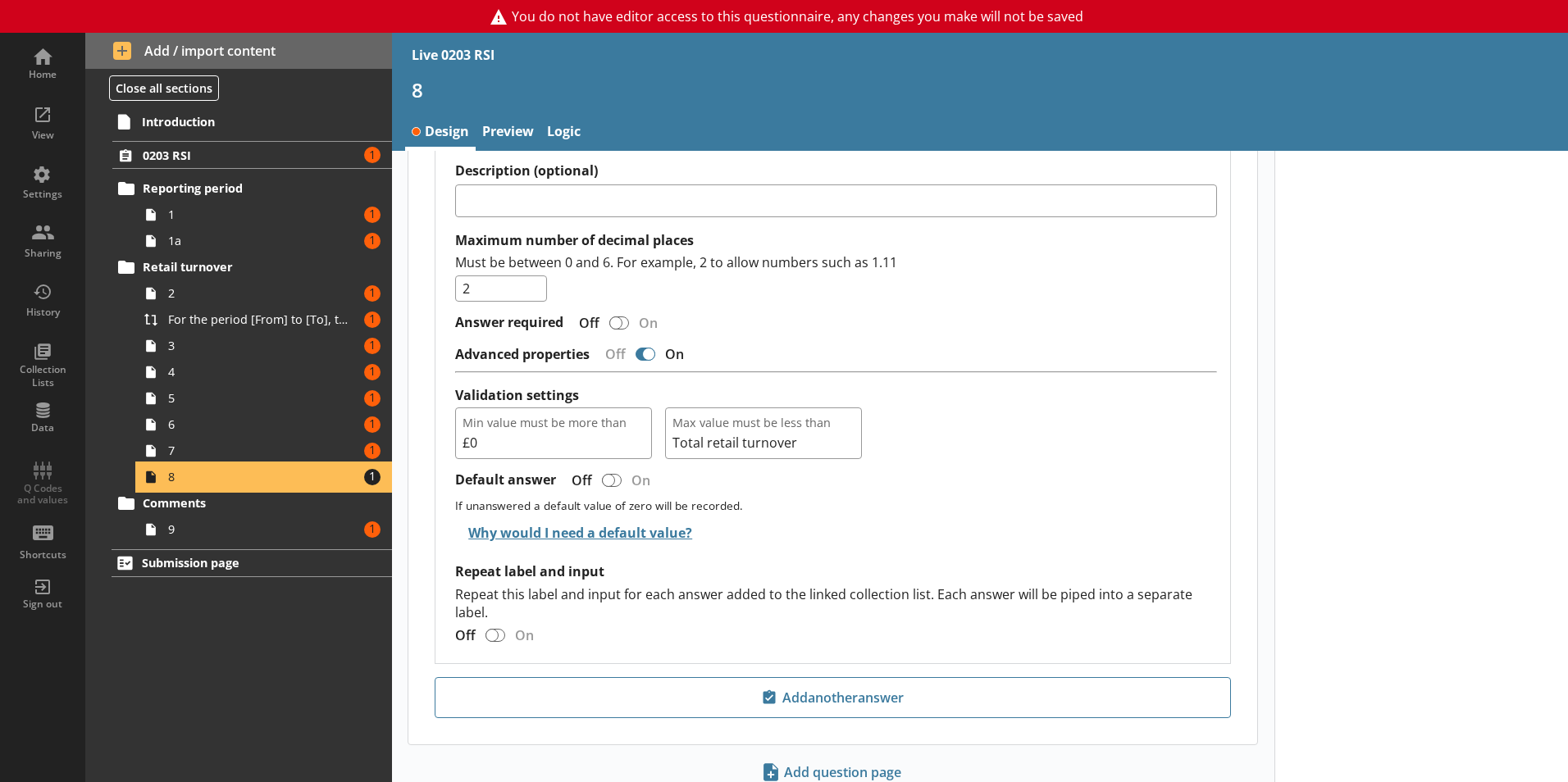
scroll to position [1132, 0]
click at [248, 452] on span "7" at bounding box center [259, 450] width 182 height 15
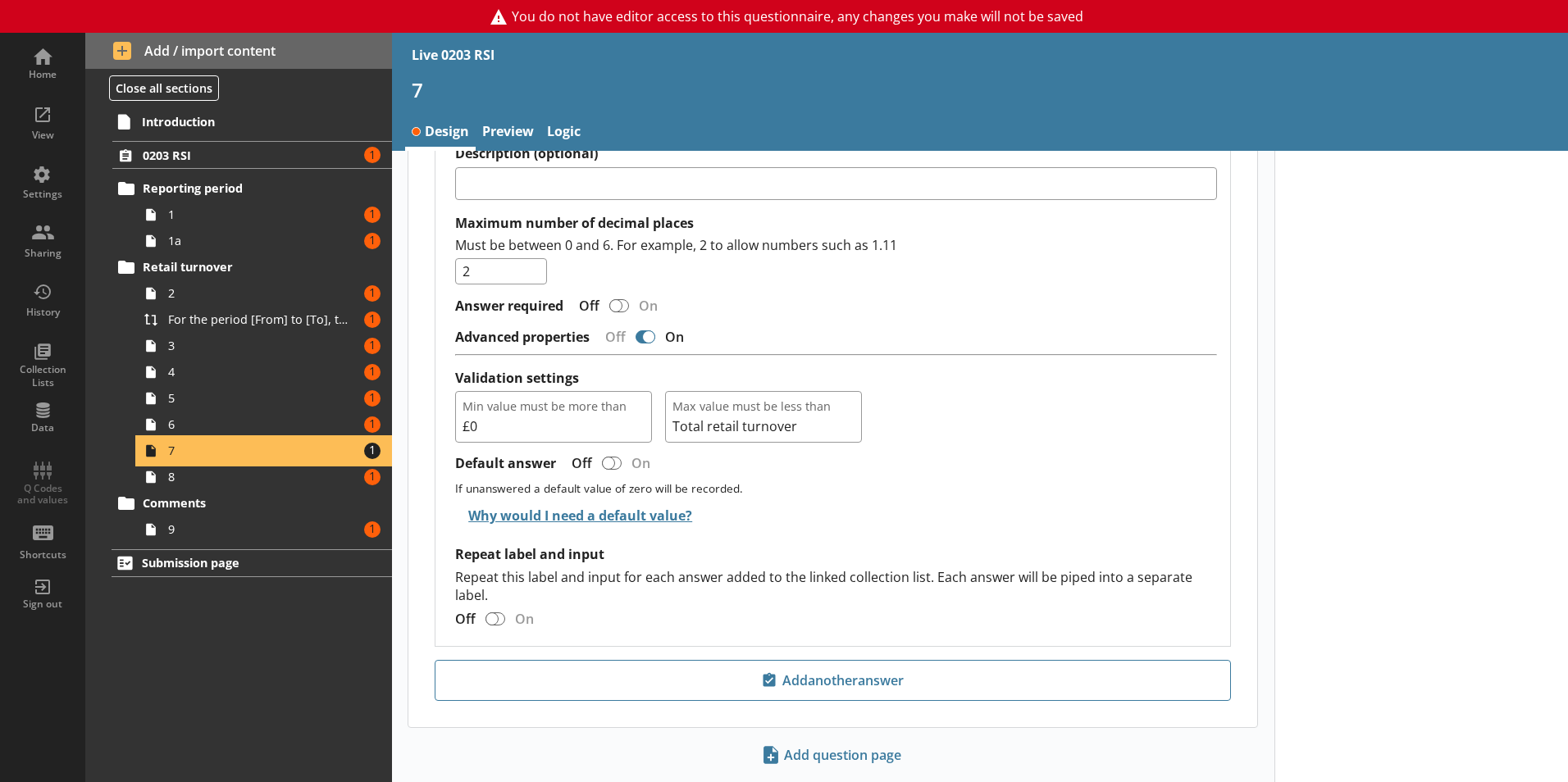
scroll to position [1702, 0]
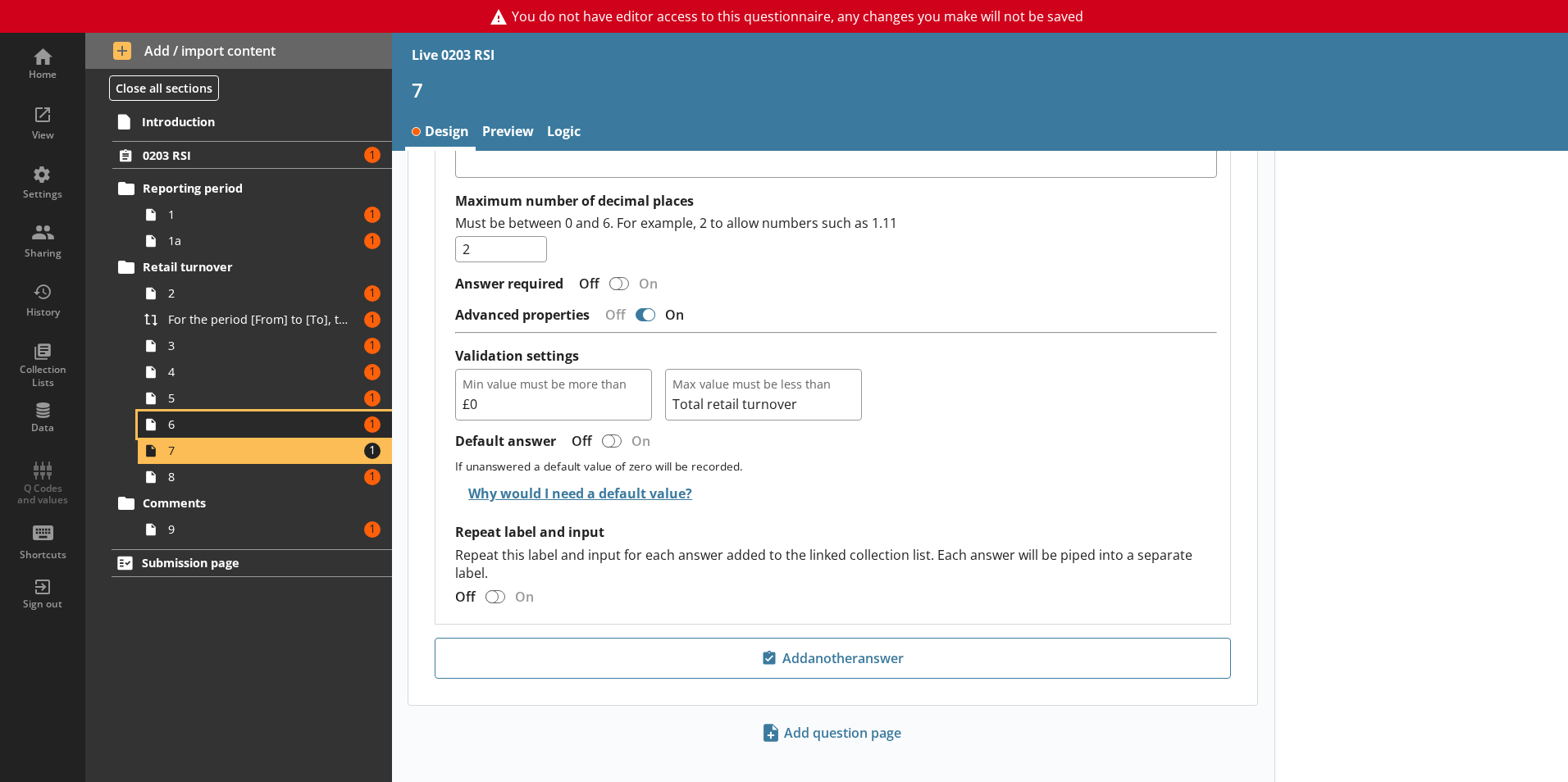
click at [269, 433] on link "6 Amount of errors: 1" at bounding box center [265, 425] width 255 height 27
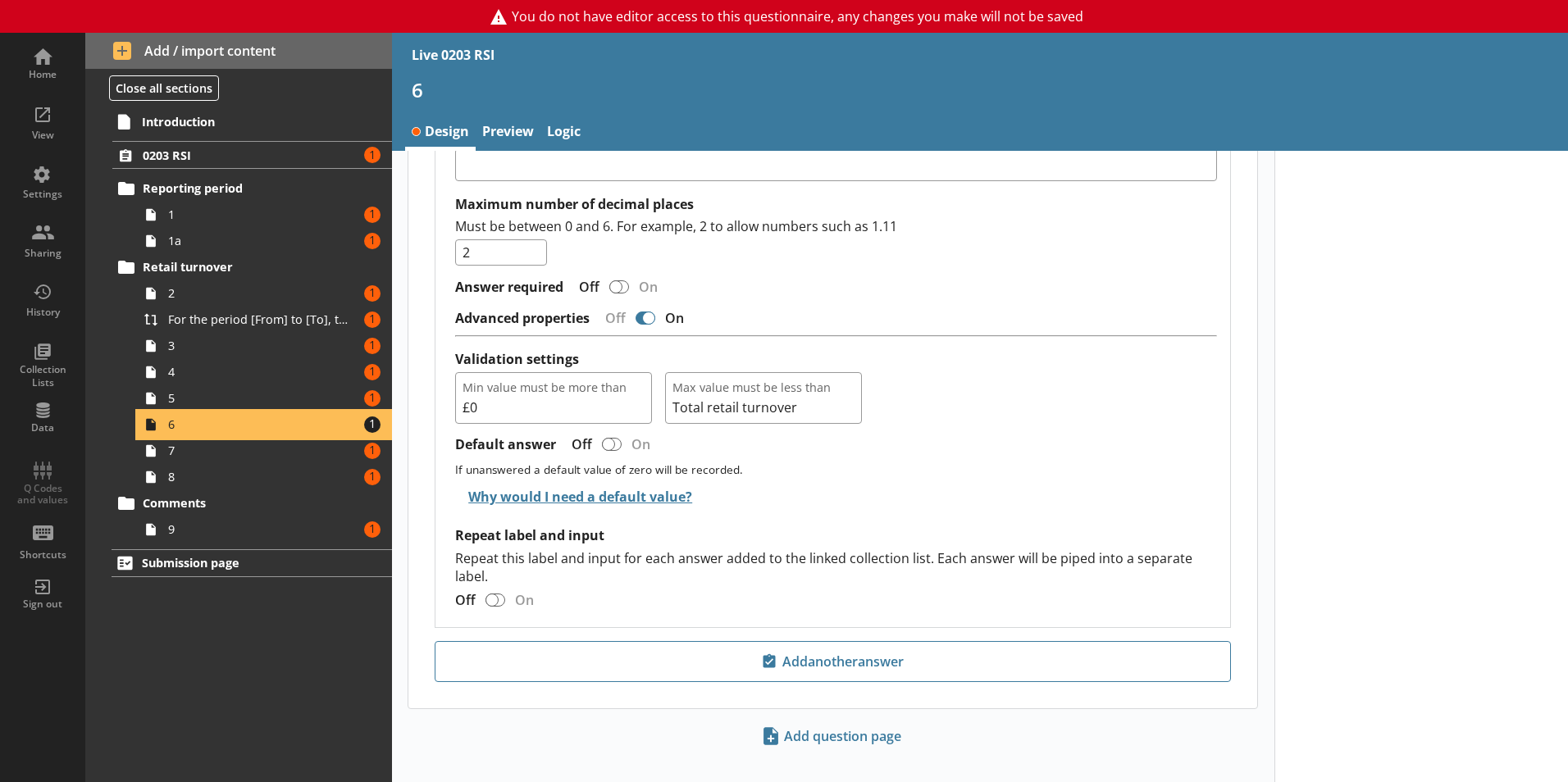
scroll to position [1589, 0]
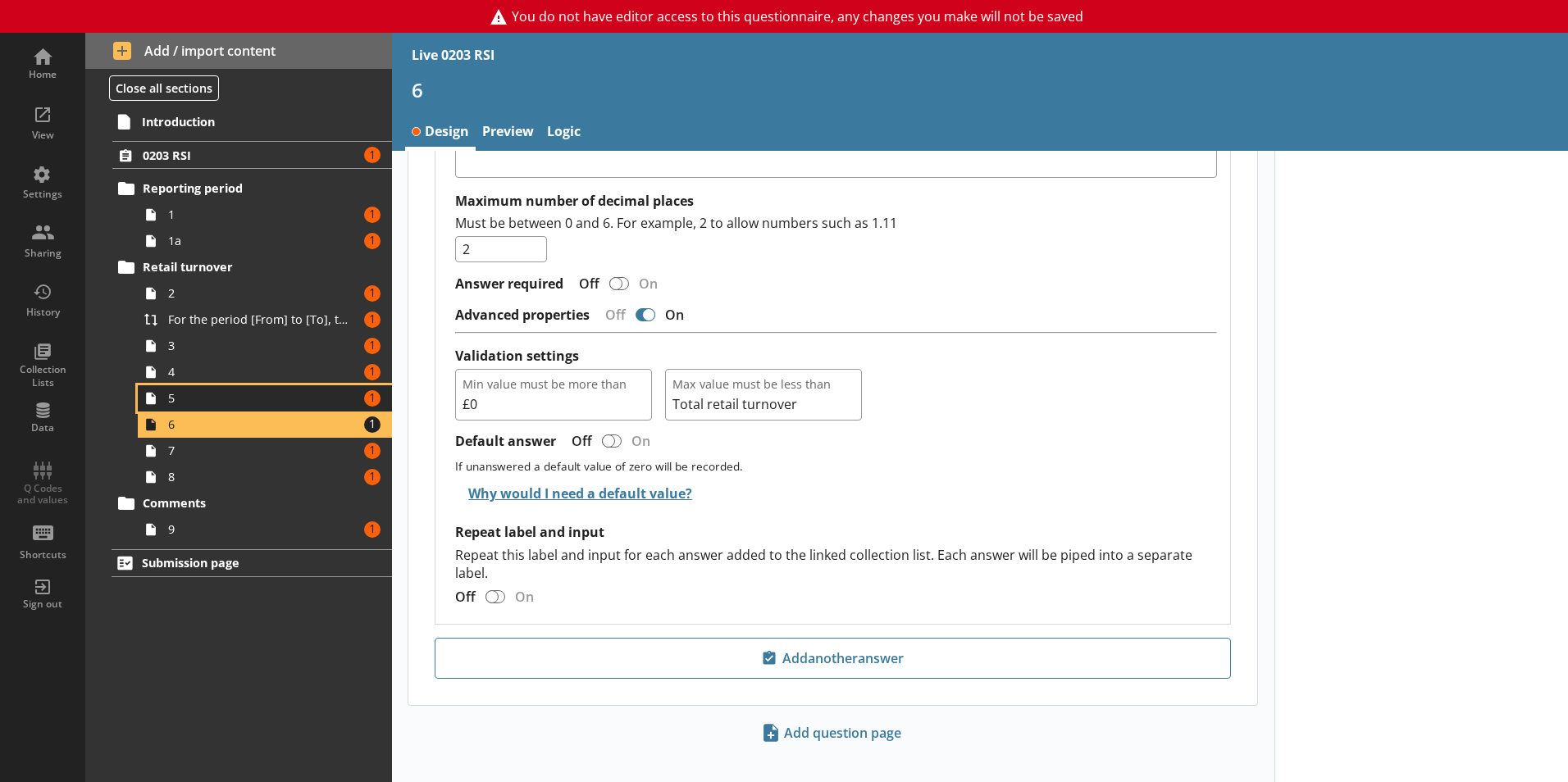
click at [273, 386] on link "5 Amount of errors: 1" at bounding box center [265, 399] width 255 height 27
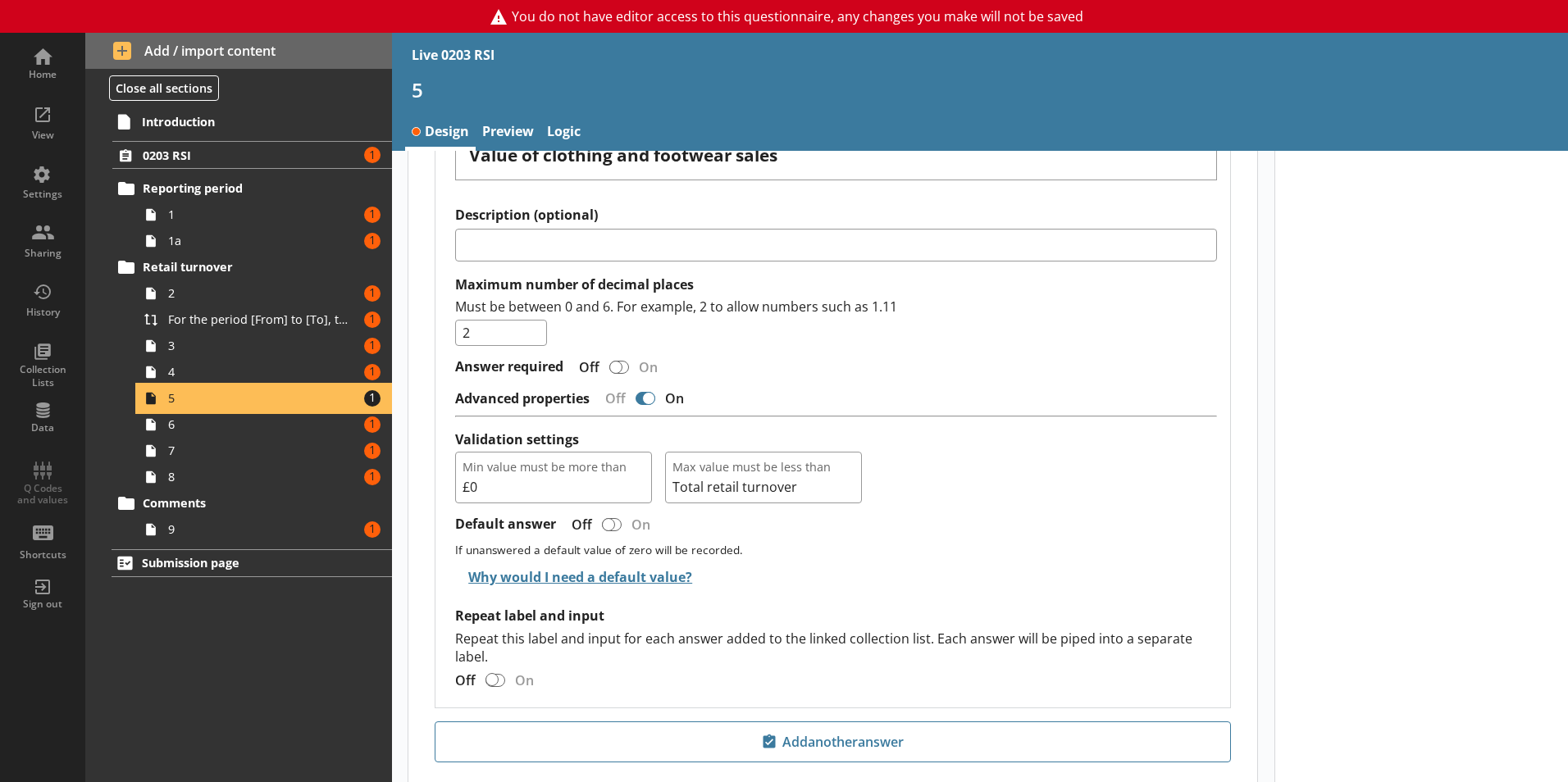
scroll to position [1261, 0]
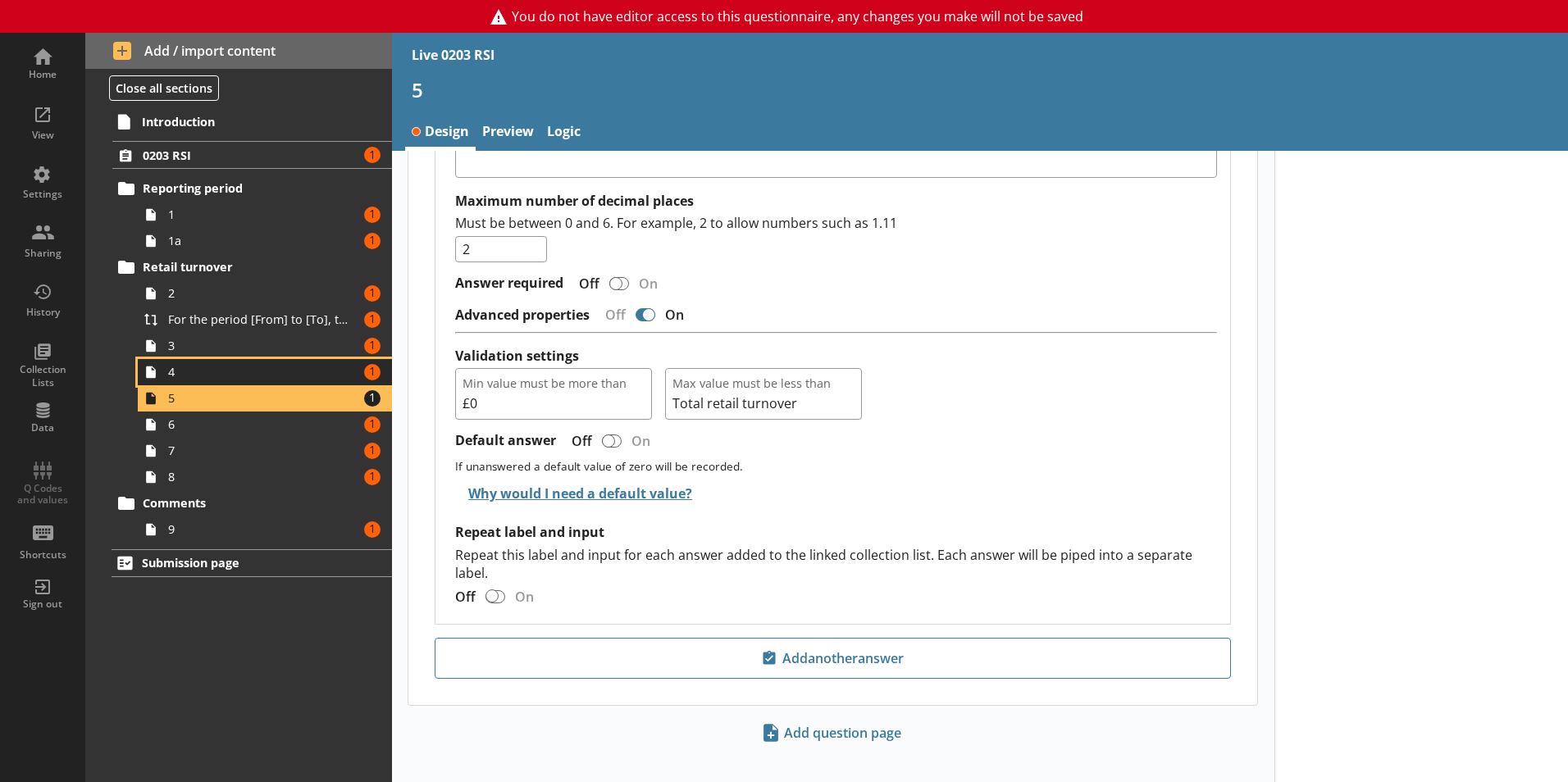
click at [242, 377] on span "4" at bounding box center [259, 372] width 182 height 15
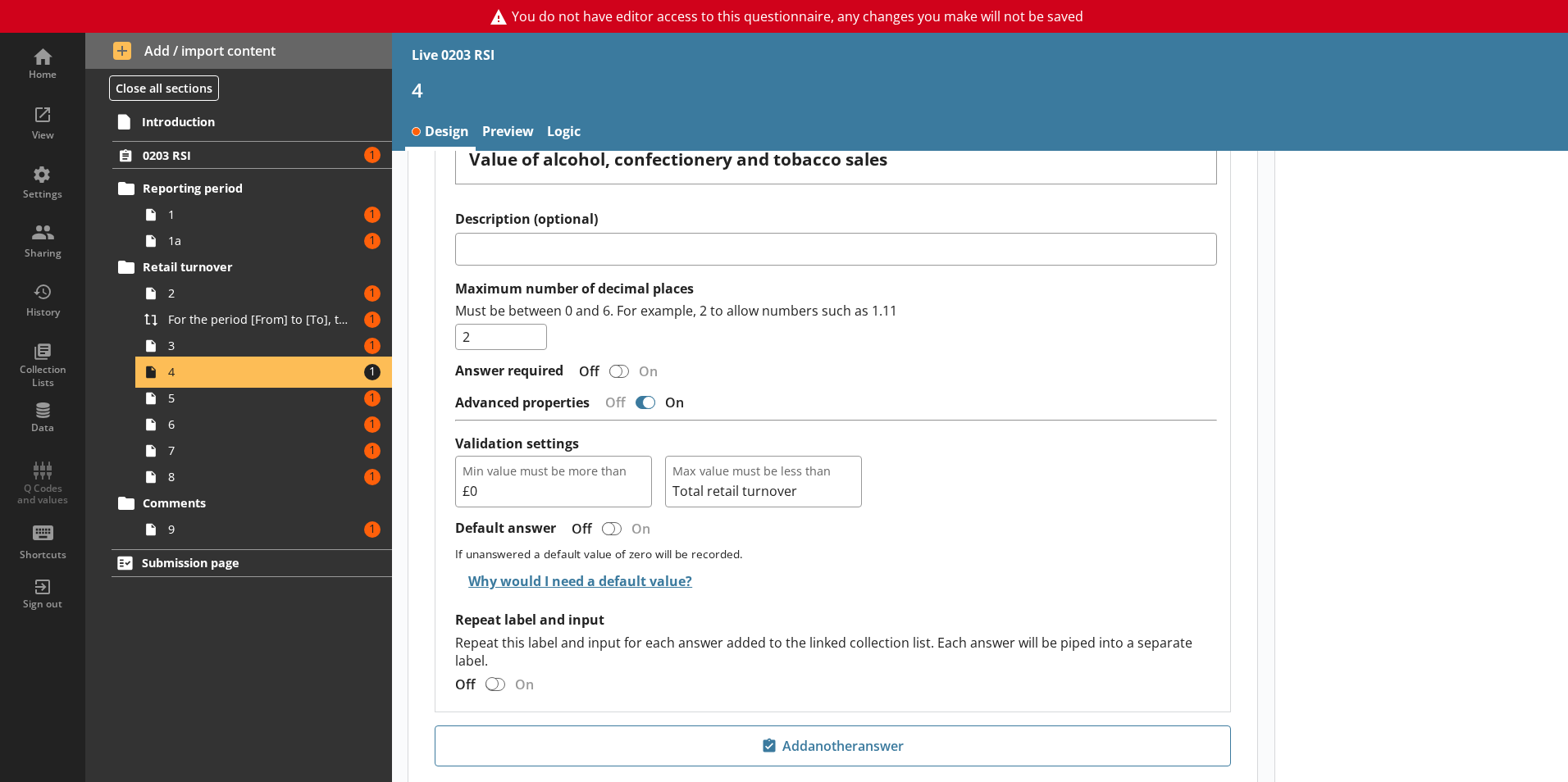
scroll to position [1215, 0]
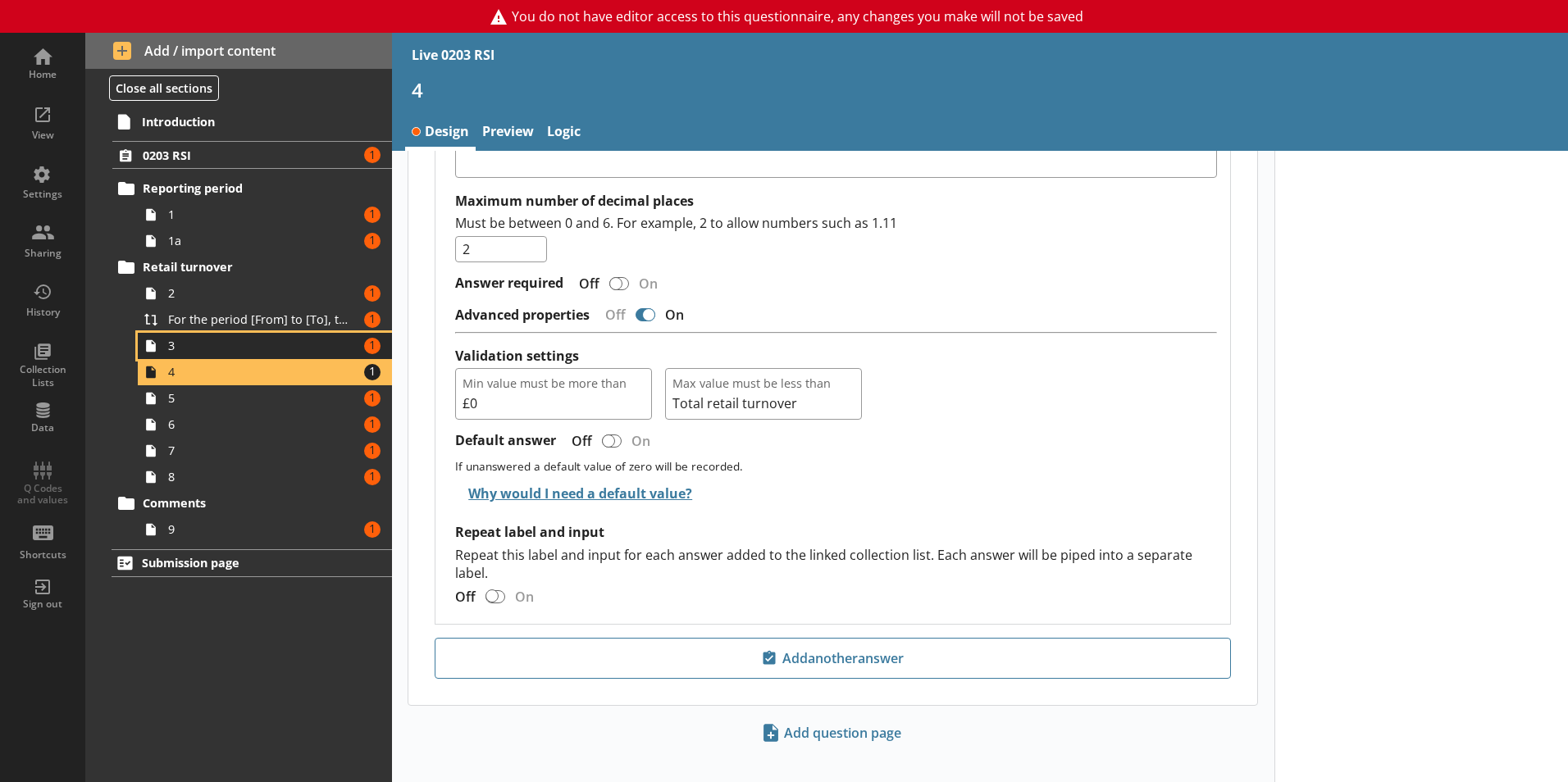
click at [255, 342] on span "3" at bounding box center [259, 346] width 182 height 15
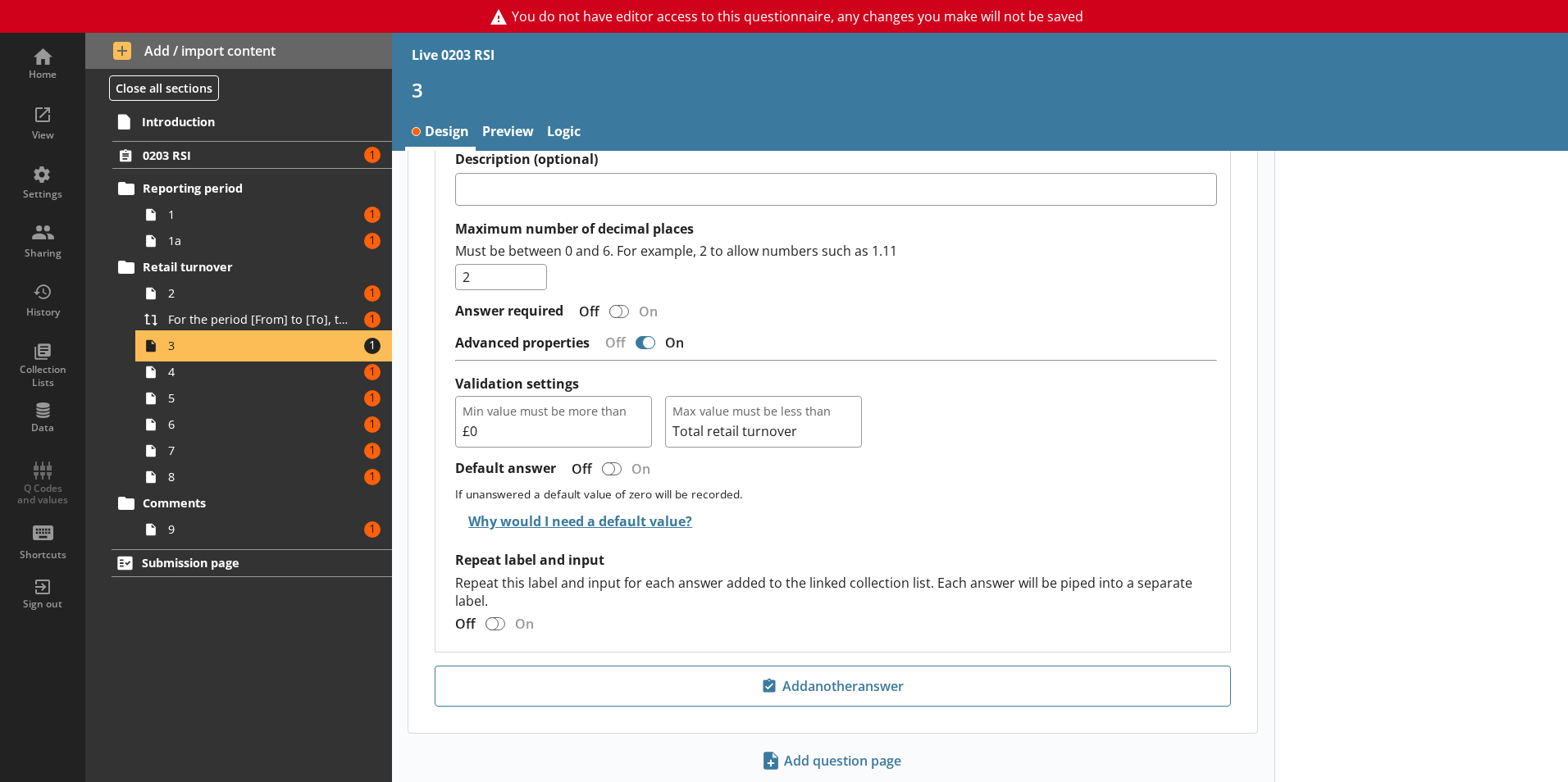
scroll to position [1231, 0]
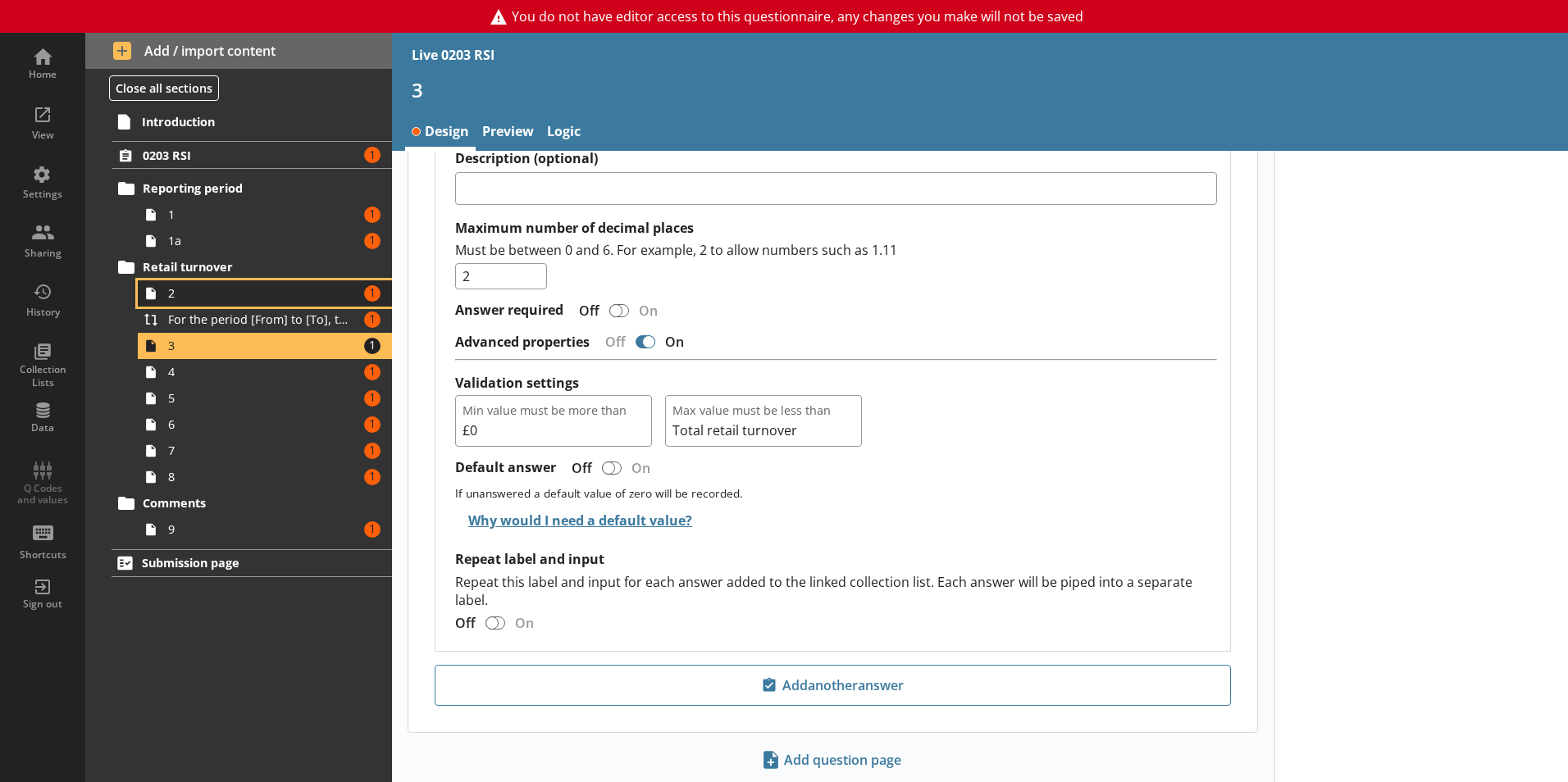
click at [234, 292] on span "2" at bounding box center [259, 293] width 182 height 15
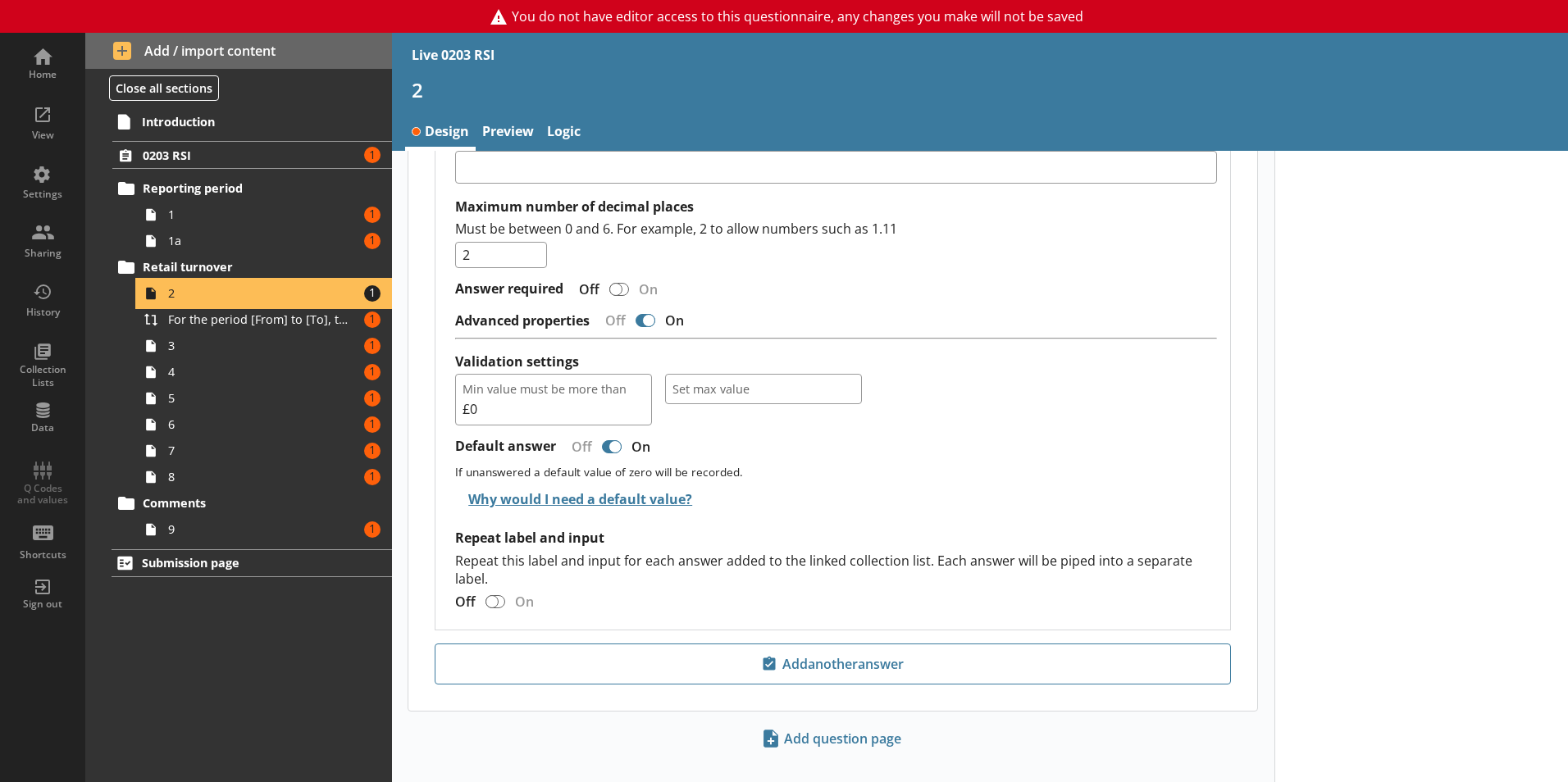
scroll to position [1350, 0]
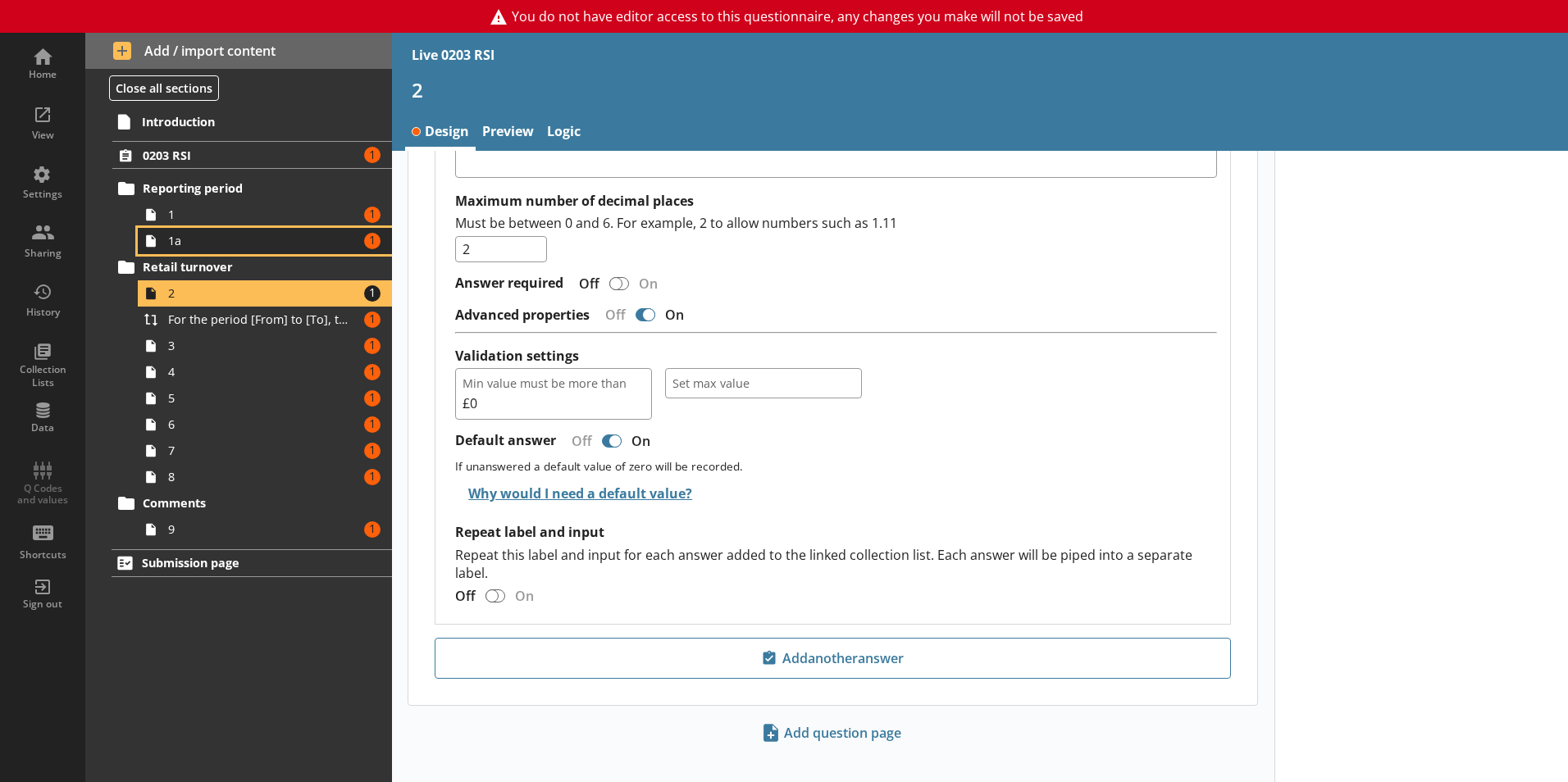
click at [220, 242] on span "1a" at bounding box center [259, 240] width 182 height 15
type textarea "x"
select select "ref_p_end_date"
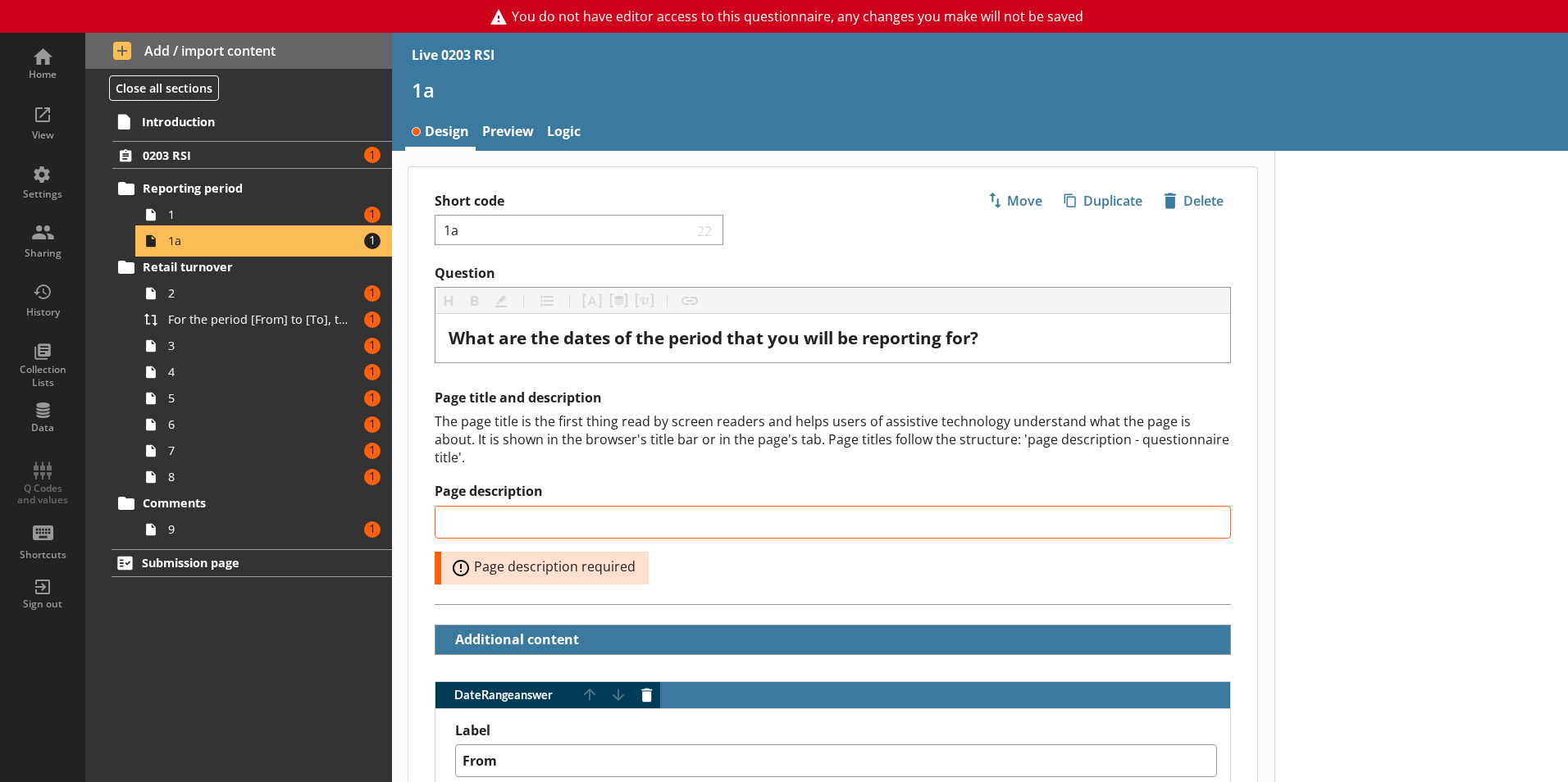
type textarea "x"
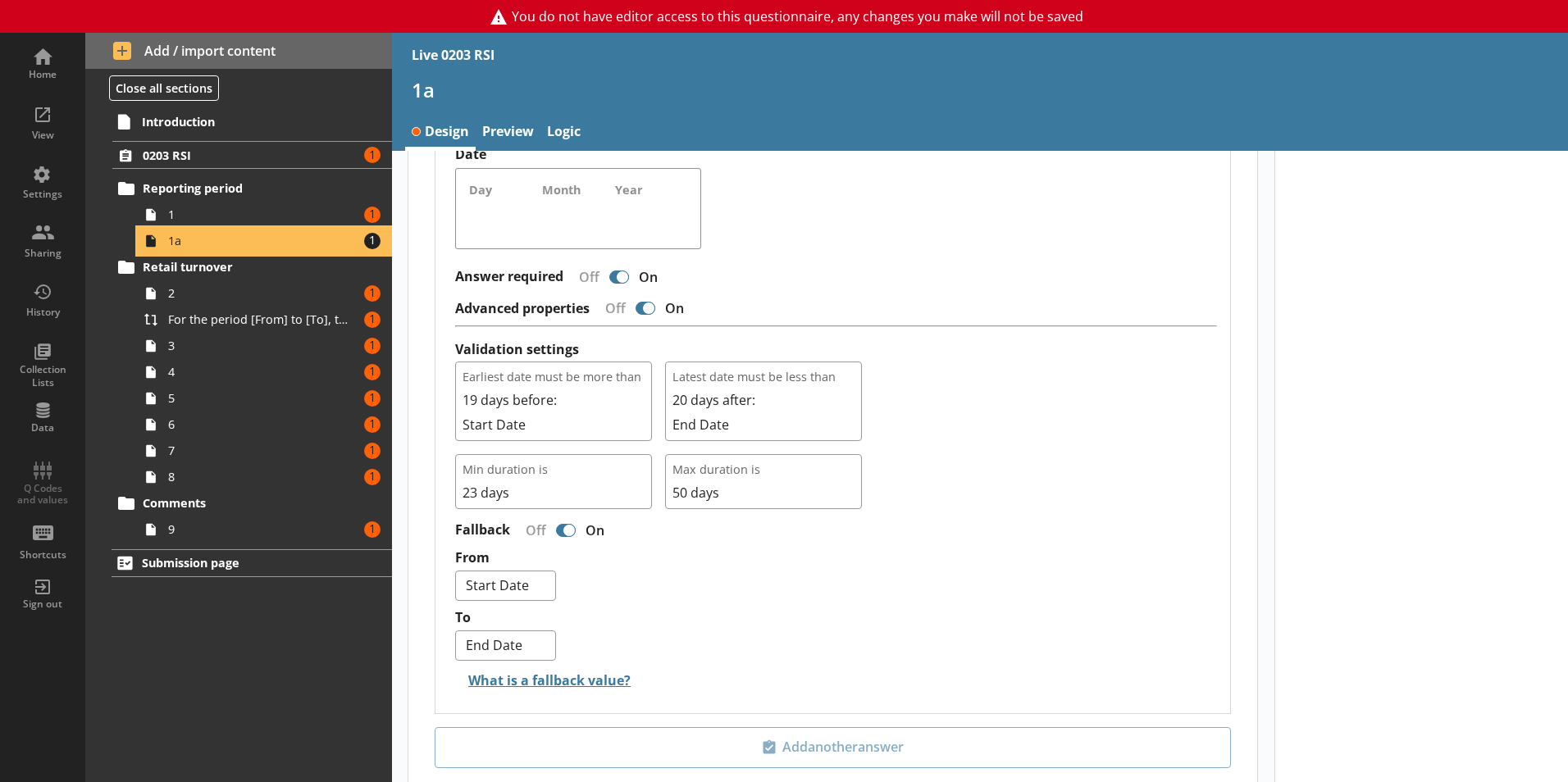
scroll to position [830, 0]
